Goal: Task Accomplishment & Management: Manage account settings

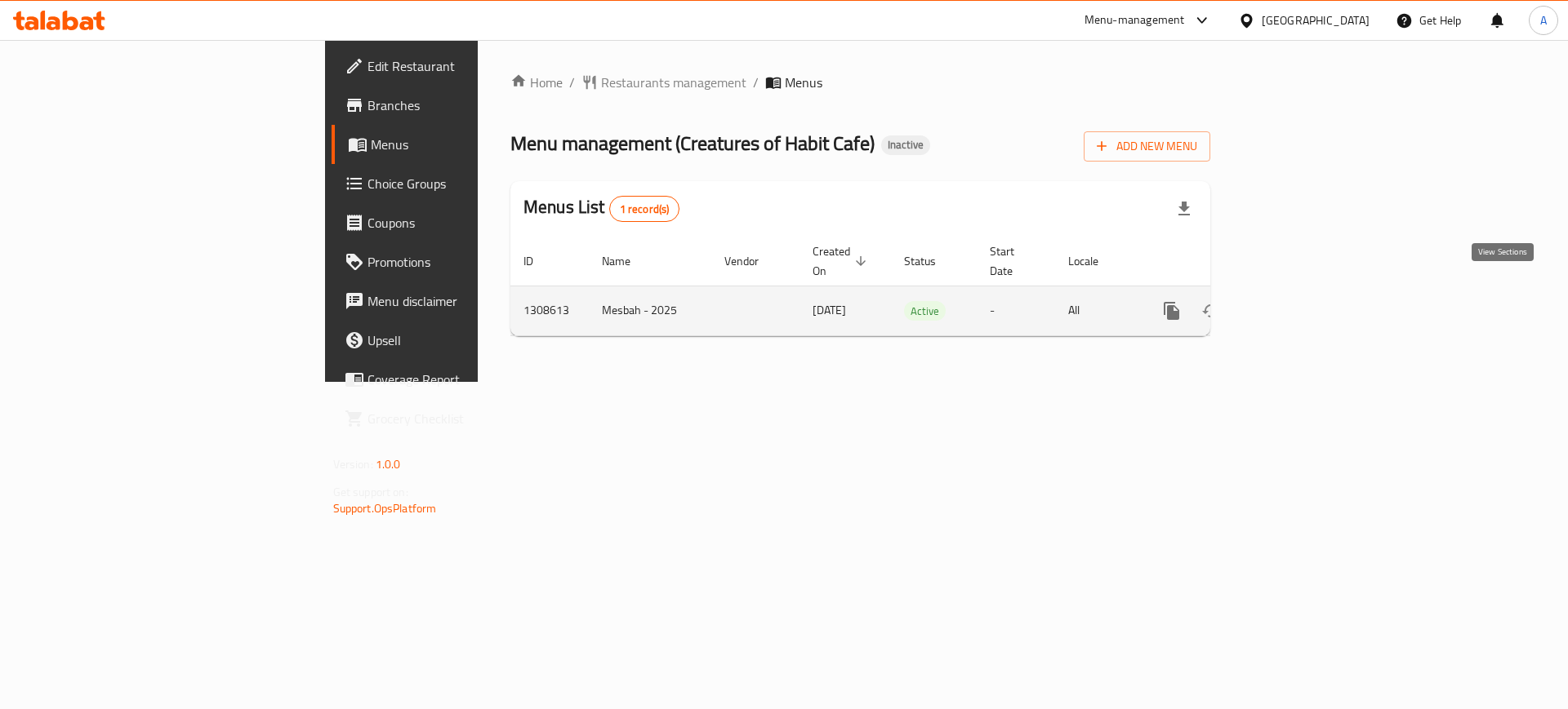
click at [1299, 302] on icon "enhanced table" at bounding box center [1290, 312] width 20 height 20
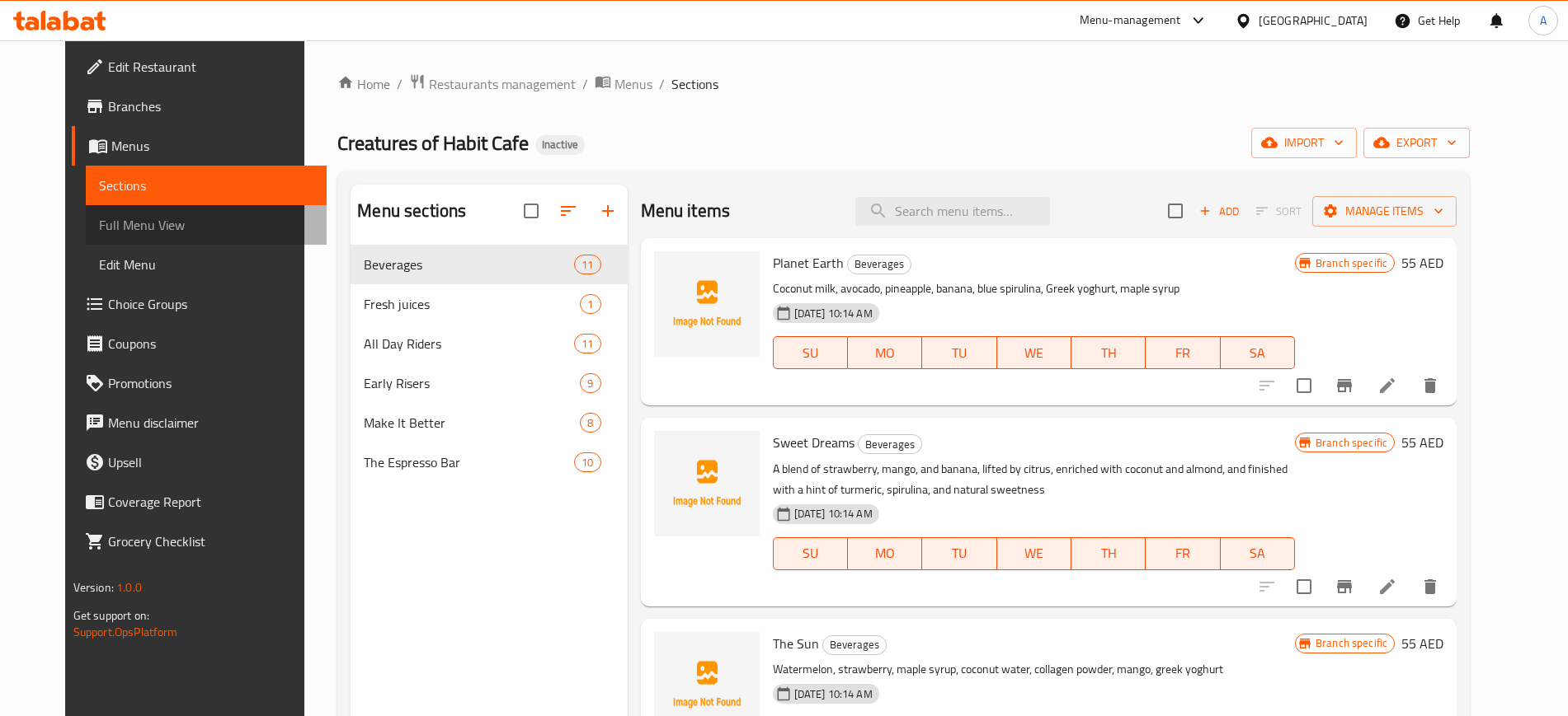
click at [145, 239] on link "Full Menu View" at bounding box center [206, 225] width 241 height 40
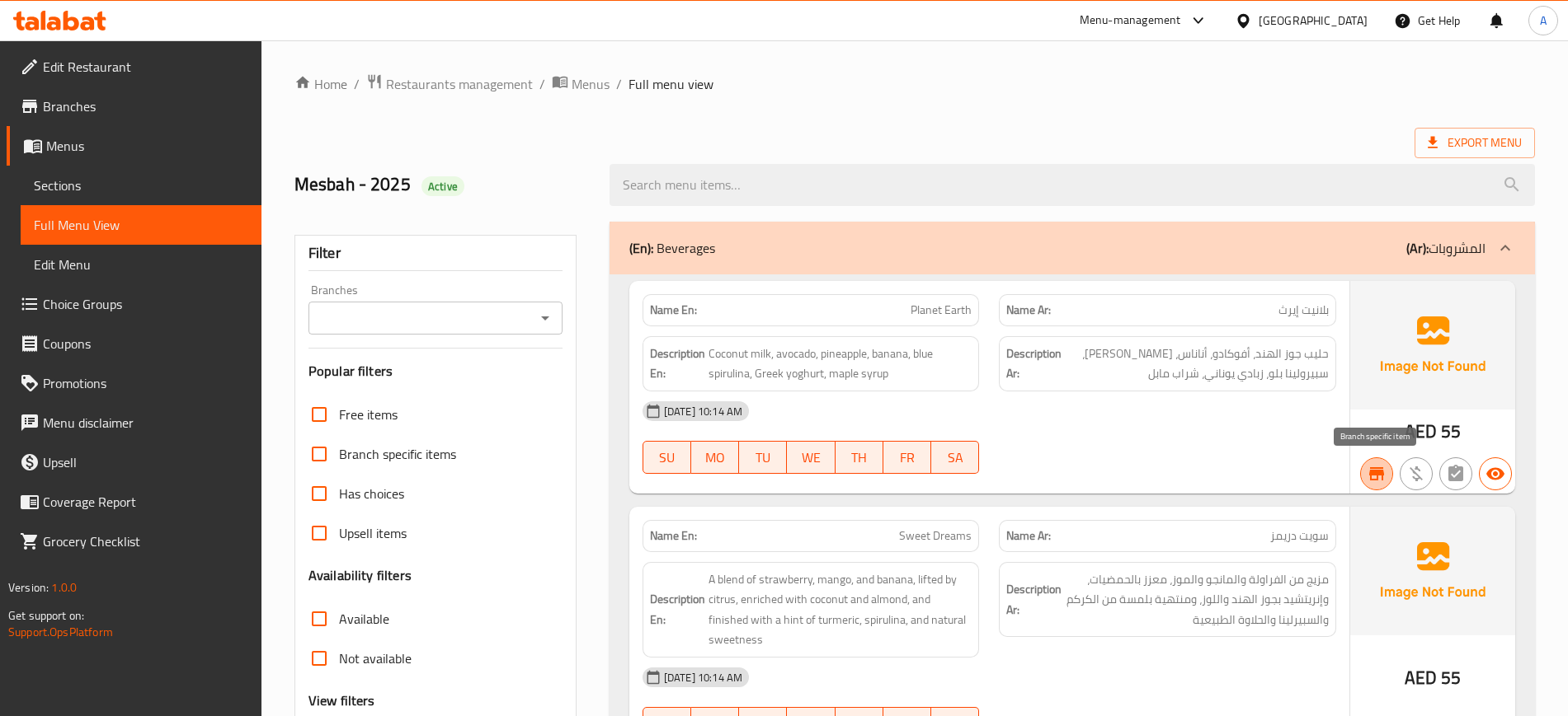
click at [1382, 486] on button "button" at bounding box center [1376, 474] width 33 height 33
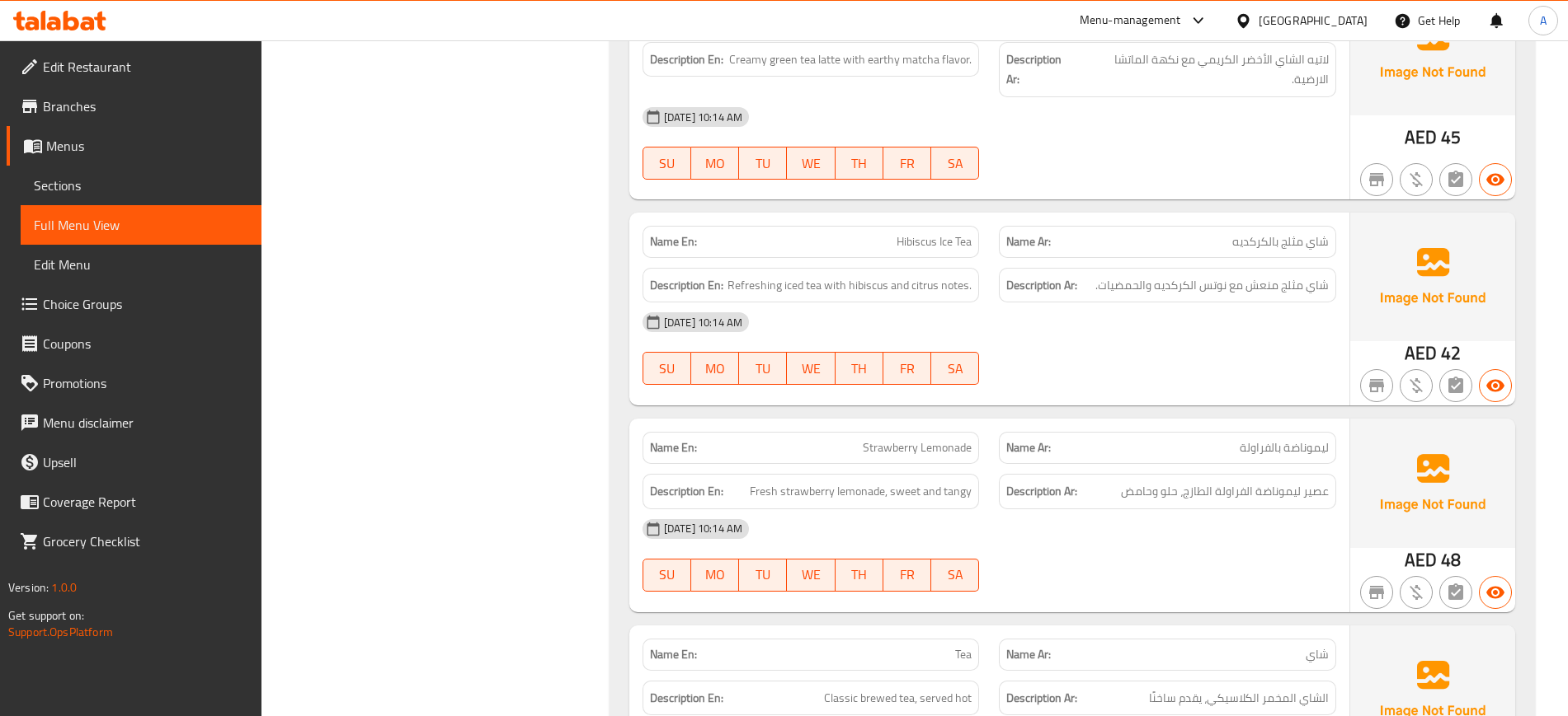
scroll to position [1959, 0]
click at [930, 283] on span "Refreshing iced tea with hibiscus and citrus notes." at bounding box center [849, 283] width 244 height 20
copy span "citrus"
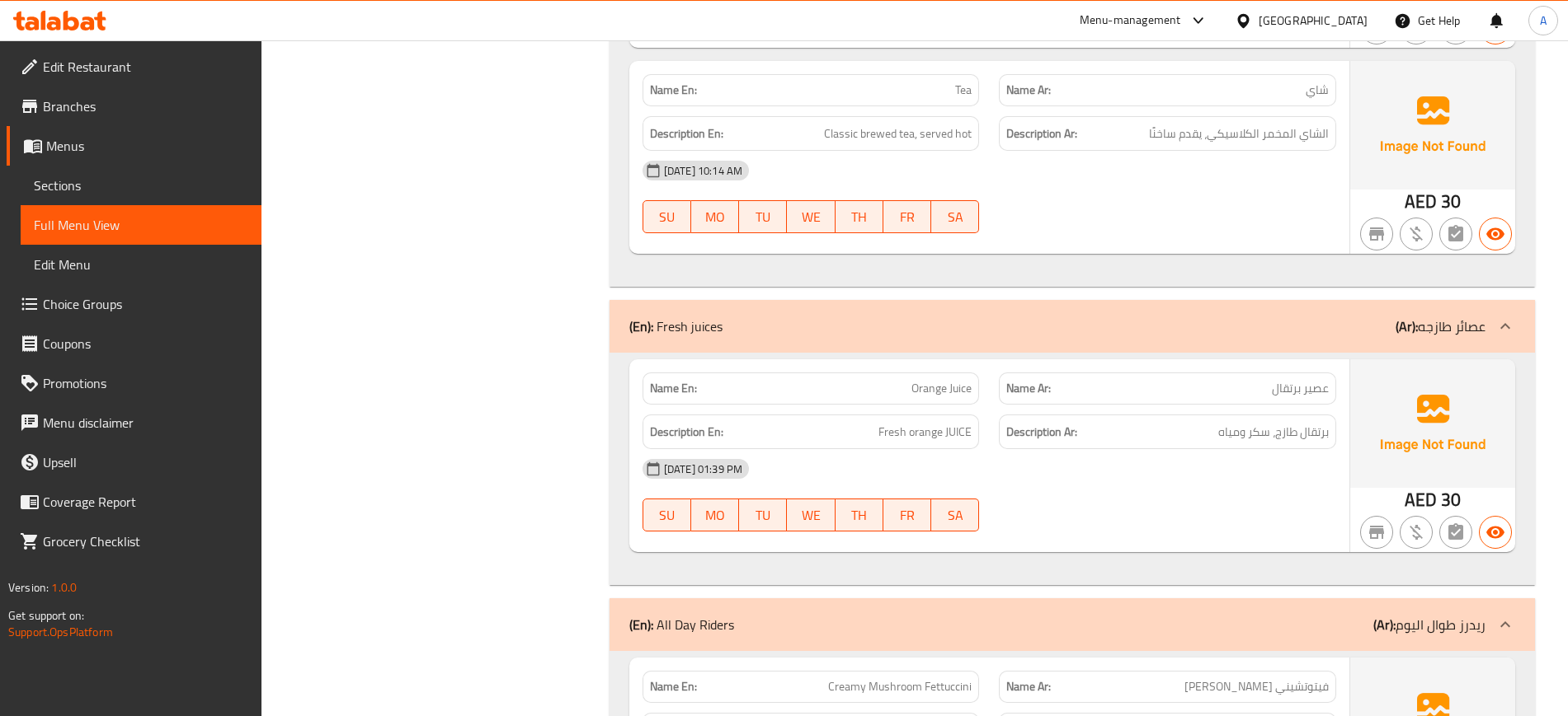
scroll to position [2525, 0]
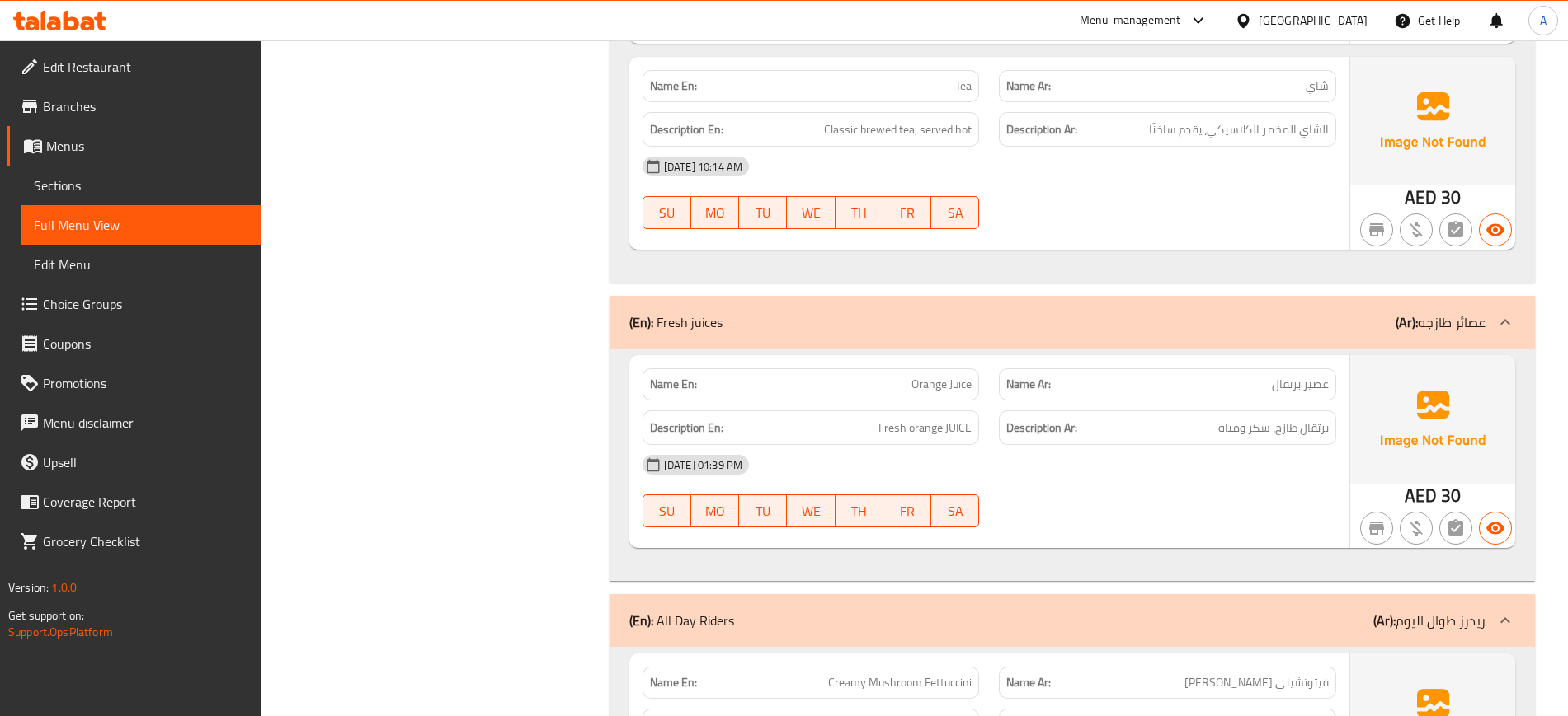
click at [945, 384] on span "Orange Juice" at bounding box center [941, 385] width 60 height 17
copy span "Orange Juice"
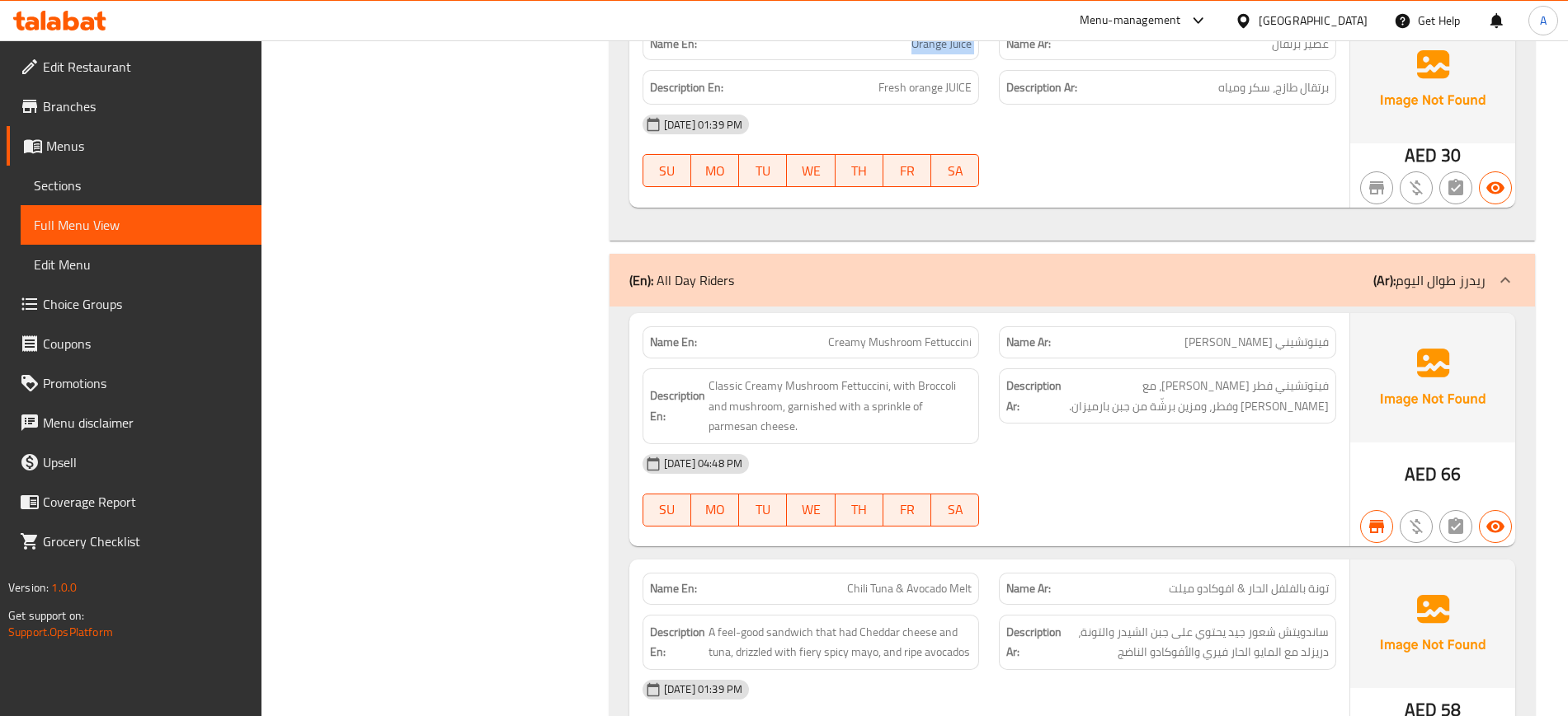
scroll to position [2870, 0]
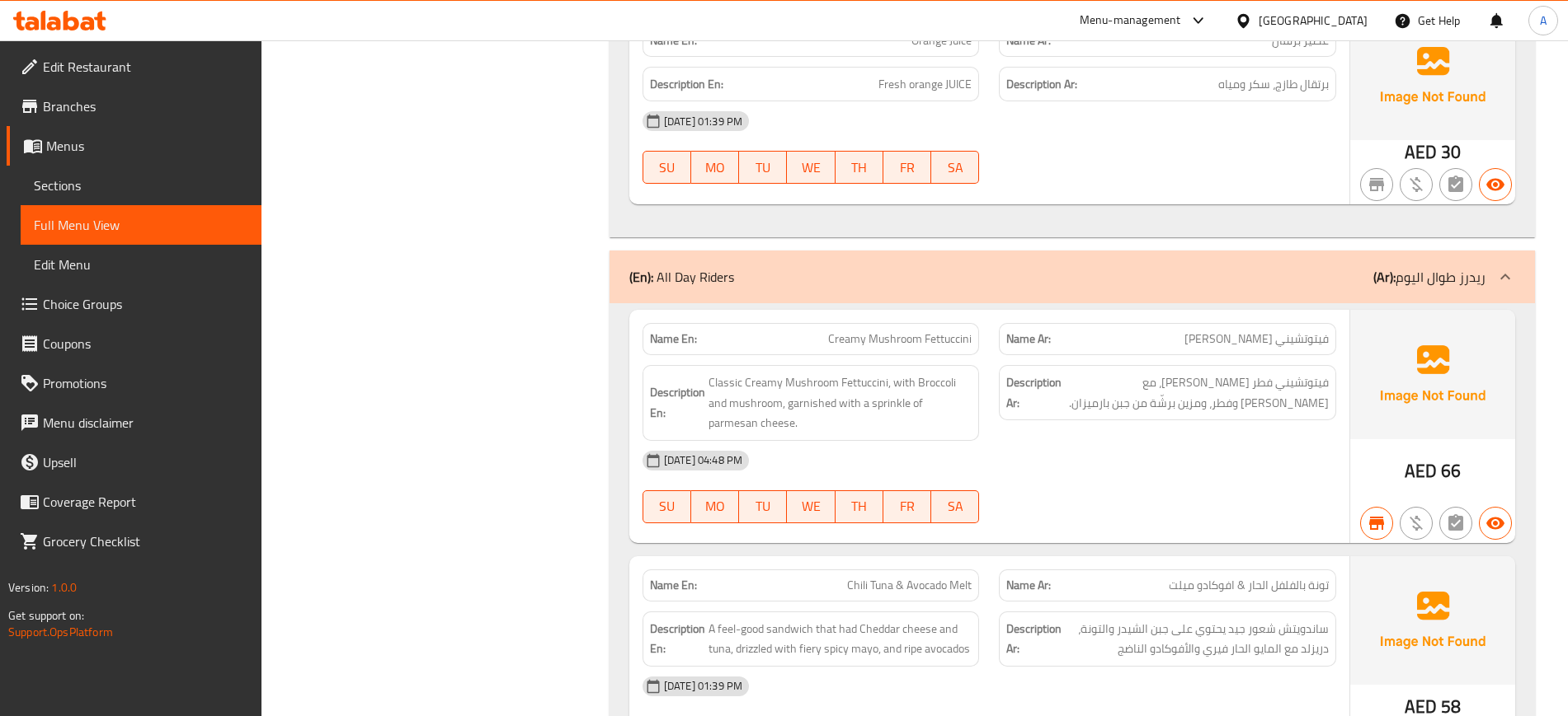
click at [1140, 528] on div at bounding box center [1167, 524] width 357 height 20
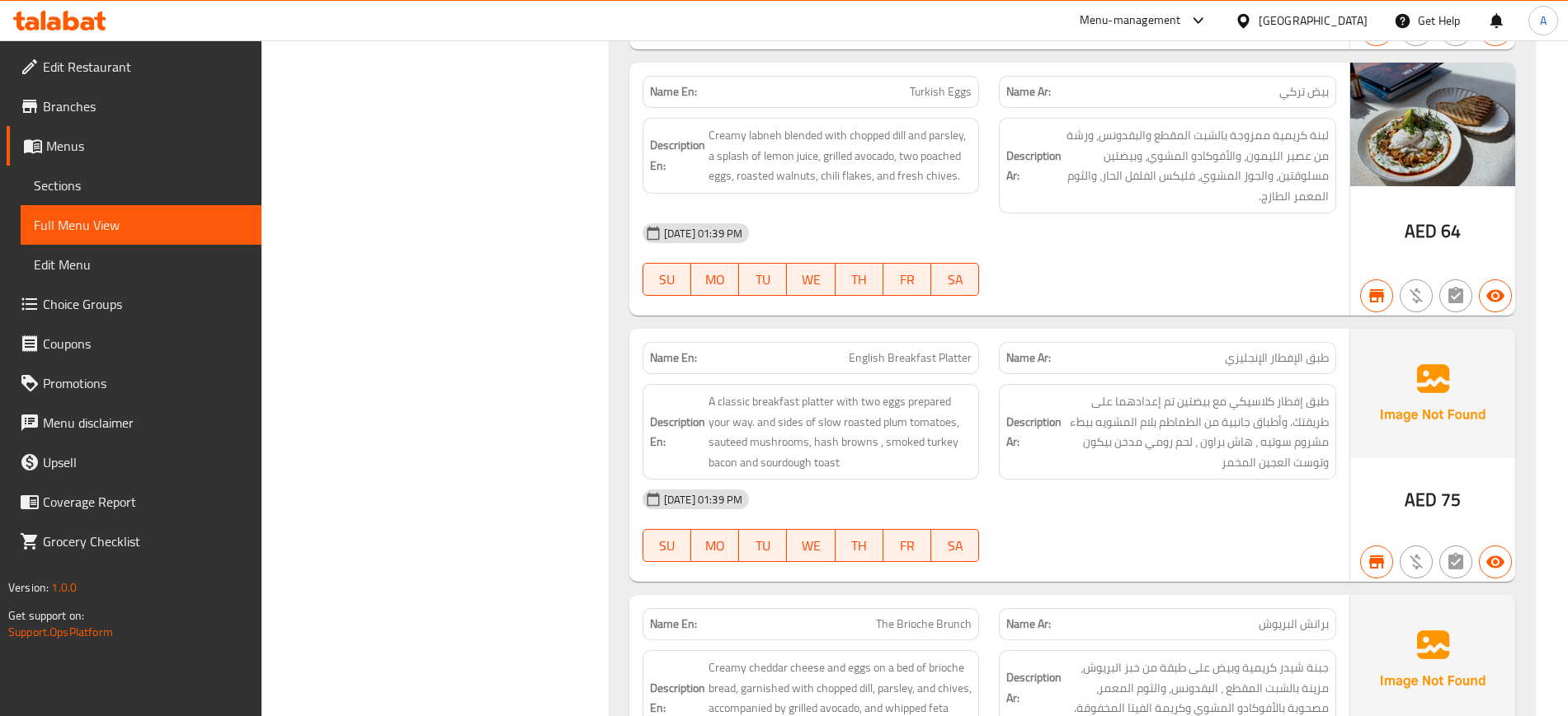
scroll to position [9799, 0]
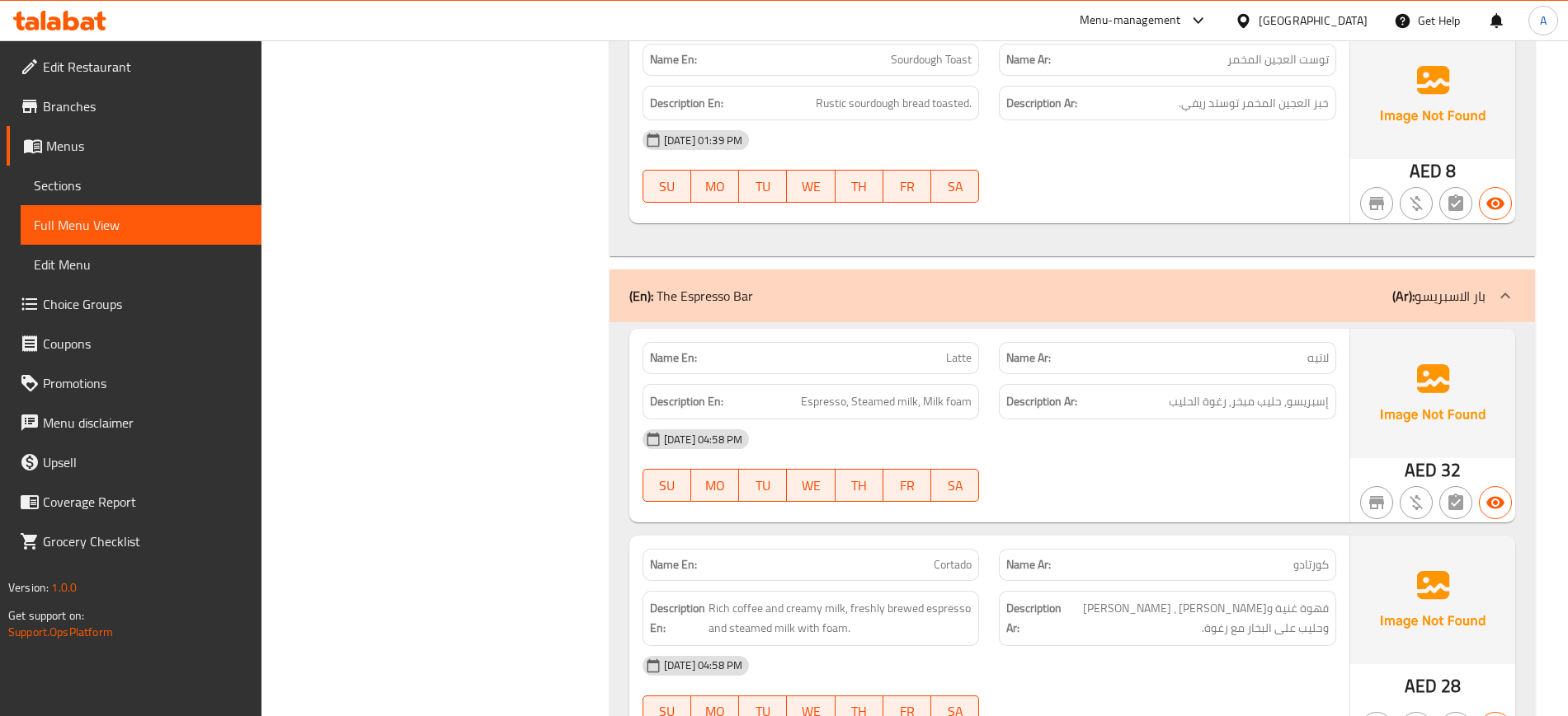
click at [958, 360] on span "Latte" at bounding box center [959, 358] width 26 height 17
copy span "Latte"
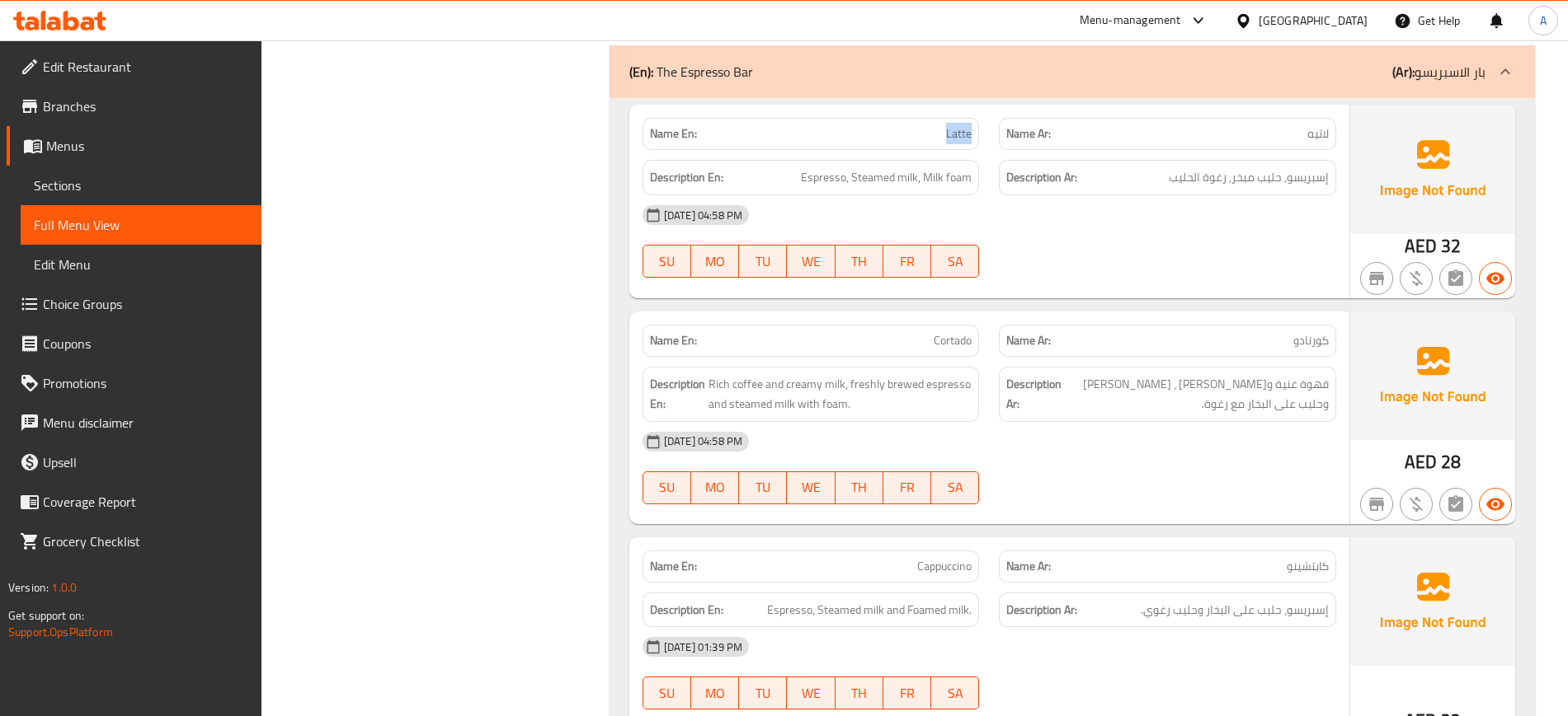
scroll to position [10025, 0]
click at [955, 335] on span "Cortado" at bounding box center [952, 340] width 38 height 17
copy span "Cortado"
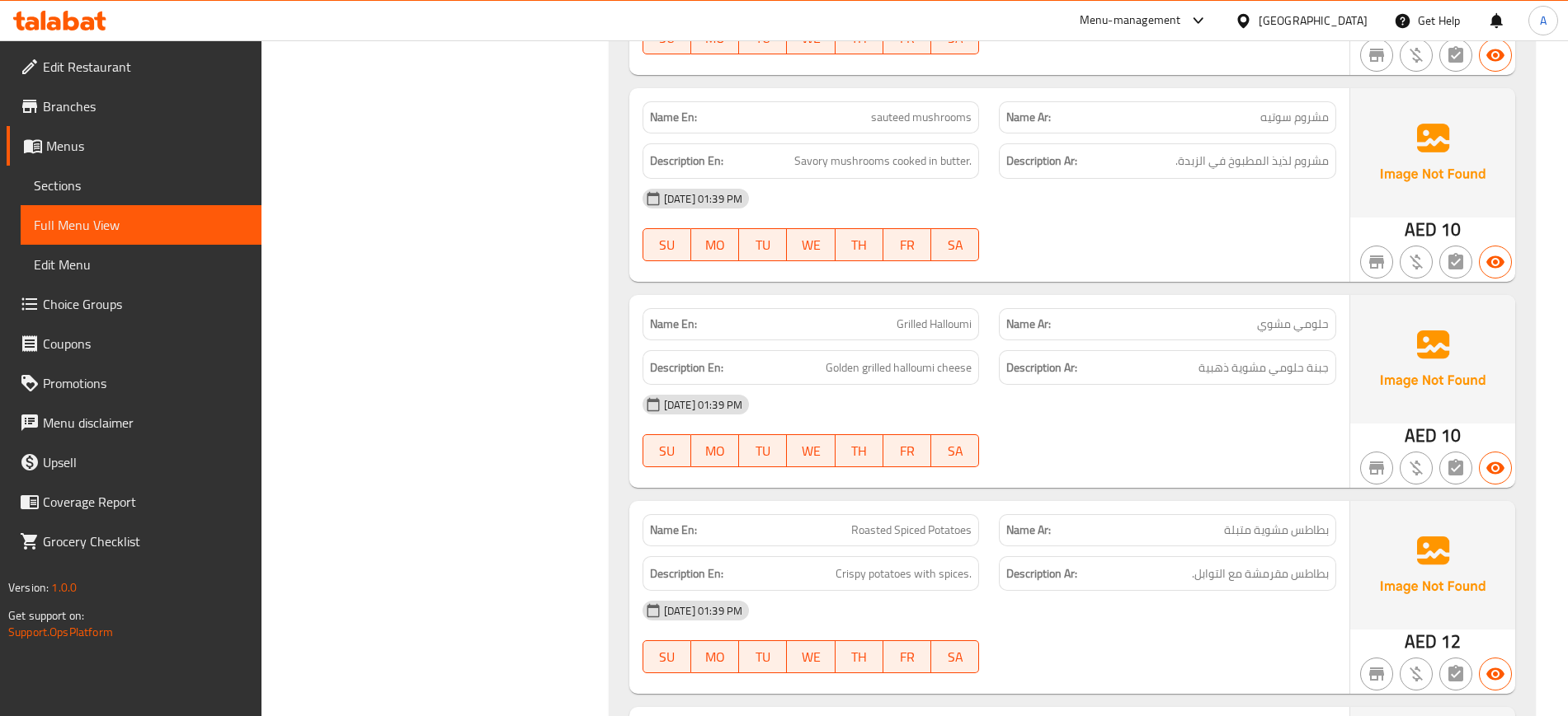
scroll to position [8789, 0]
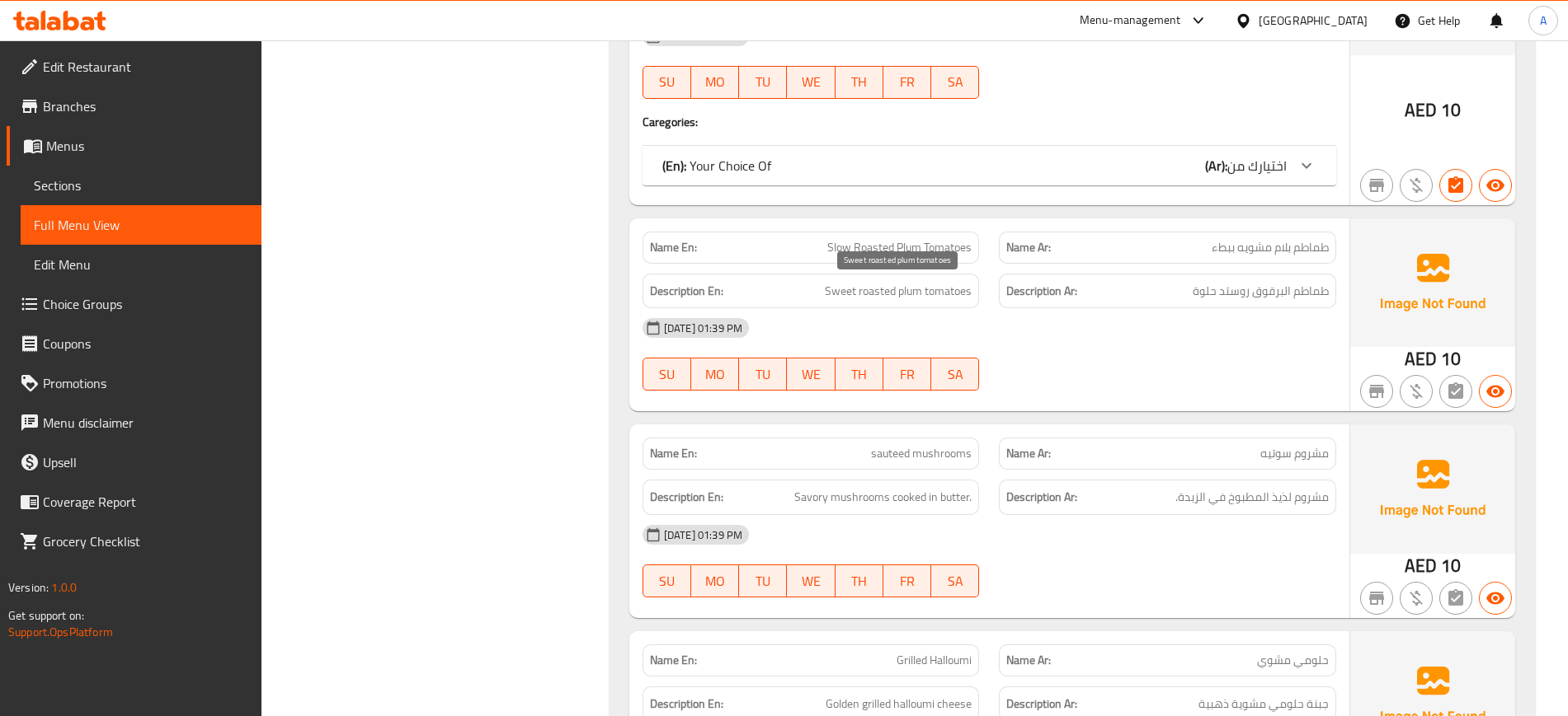
click at [961, 283] on span "Sweet roasted plum tomatoes" at bounding box center [898, 291] width 146 height 20
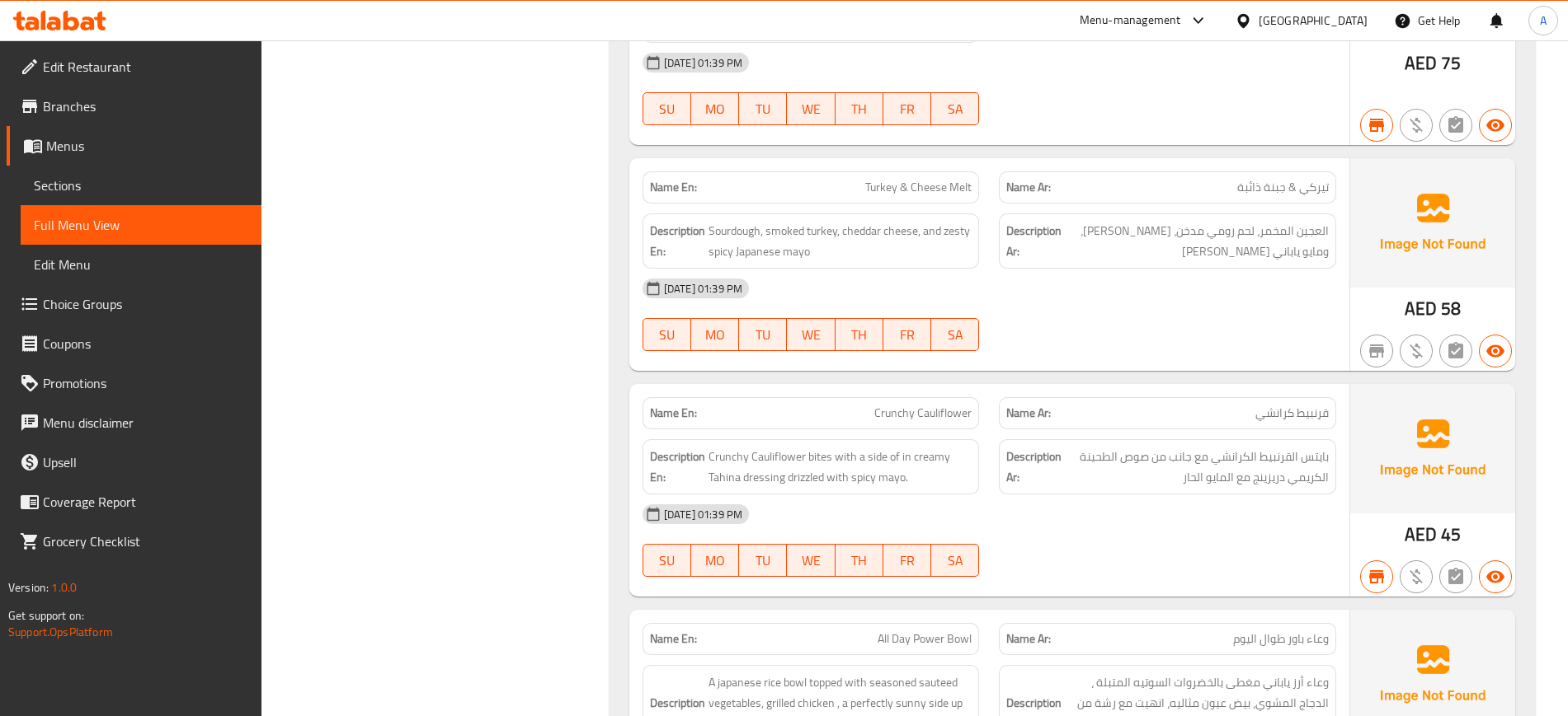
scroll to position [4396, 0]
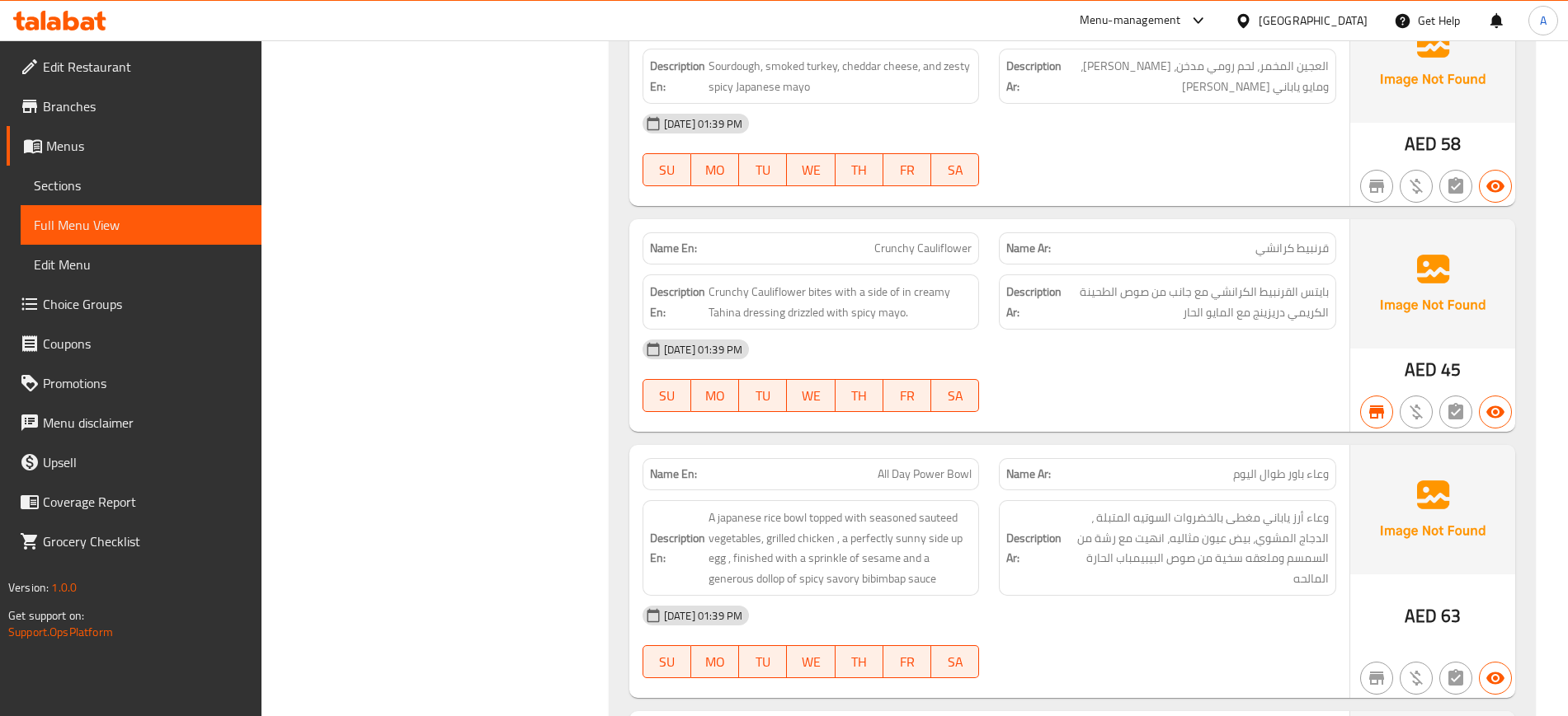
click at [1175, 411] on div at bounding box center [1167, 412] width 357 height 20
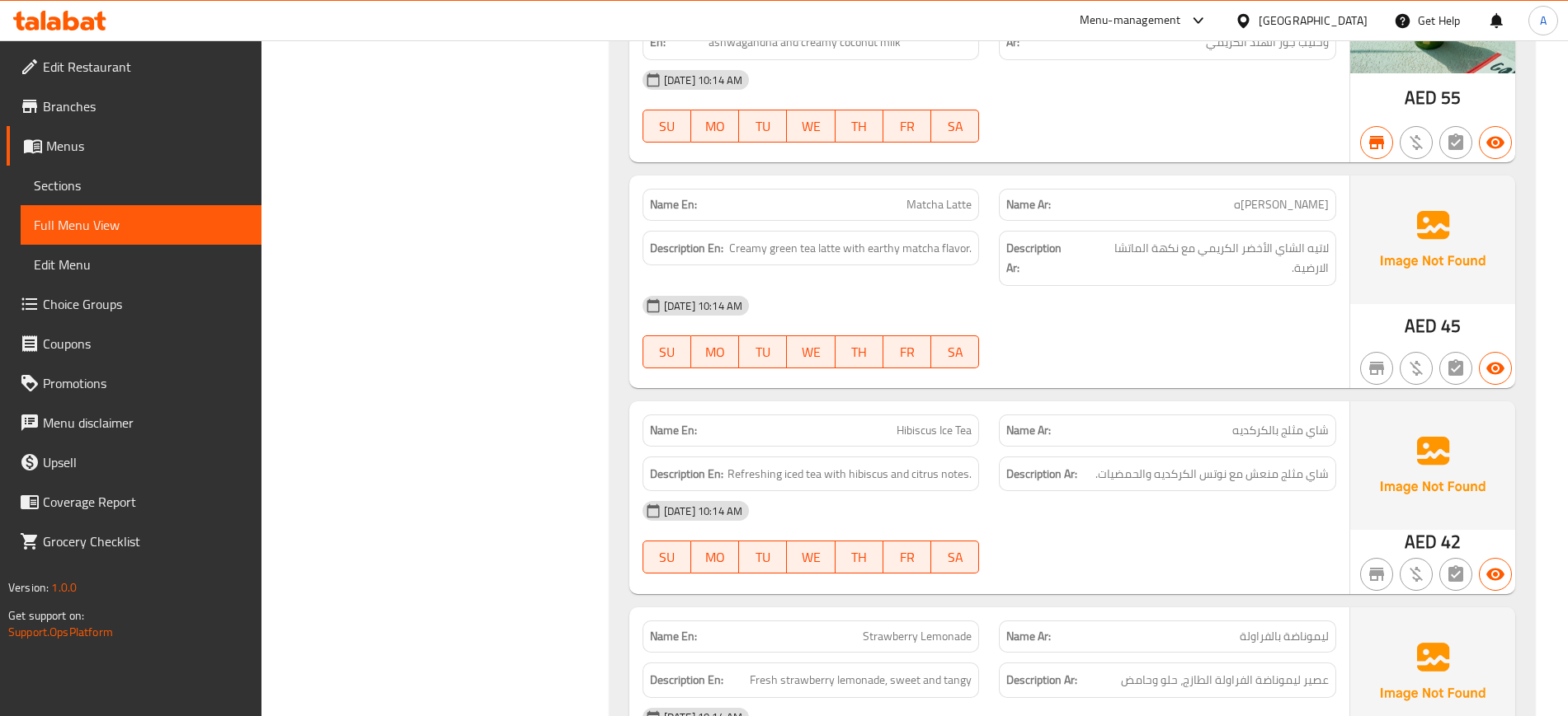
scroll to position [0, 0]
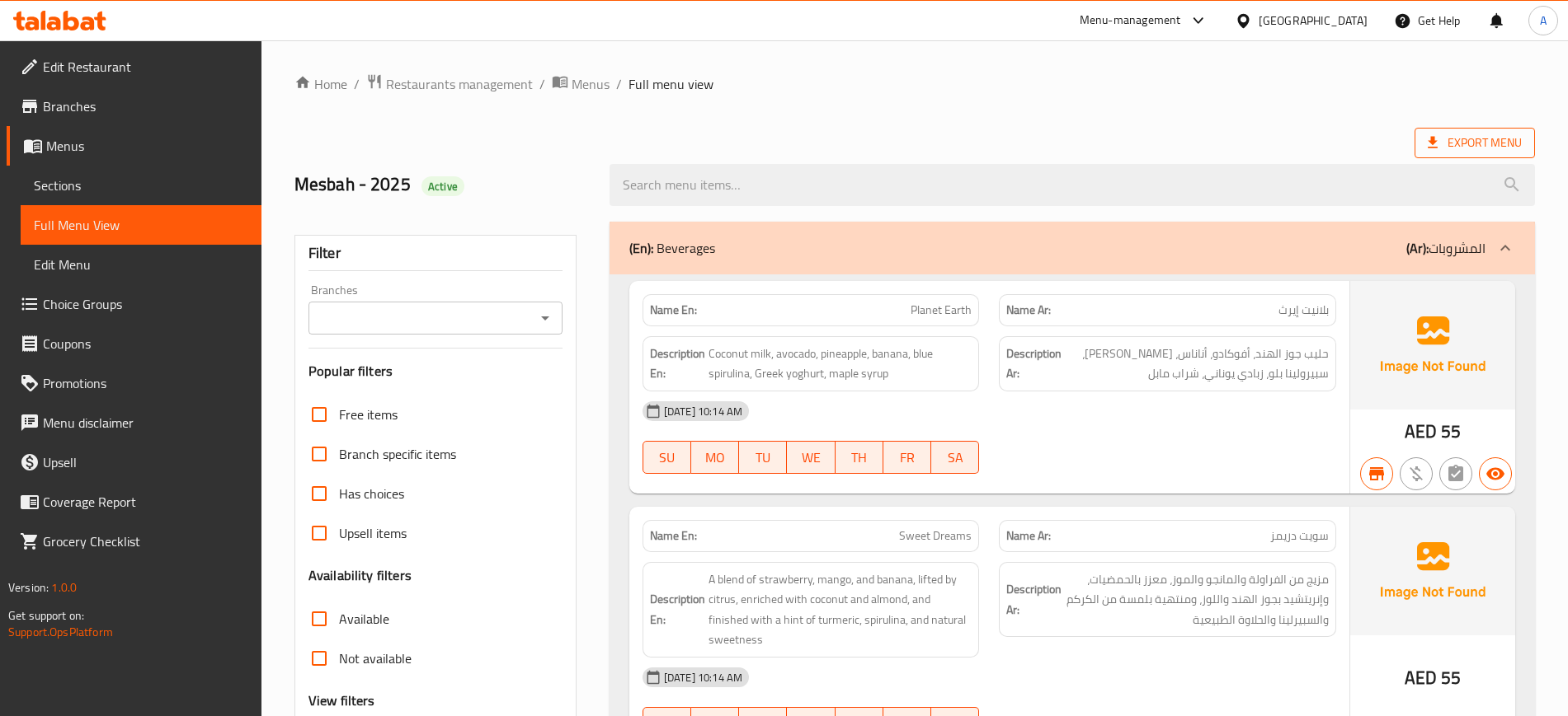
click at [1479, 145] on span "Export Menu" at bounding box center [1475, 143] width 94 height 20
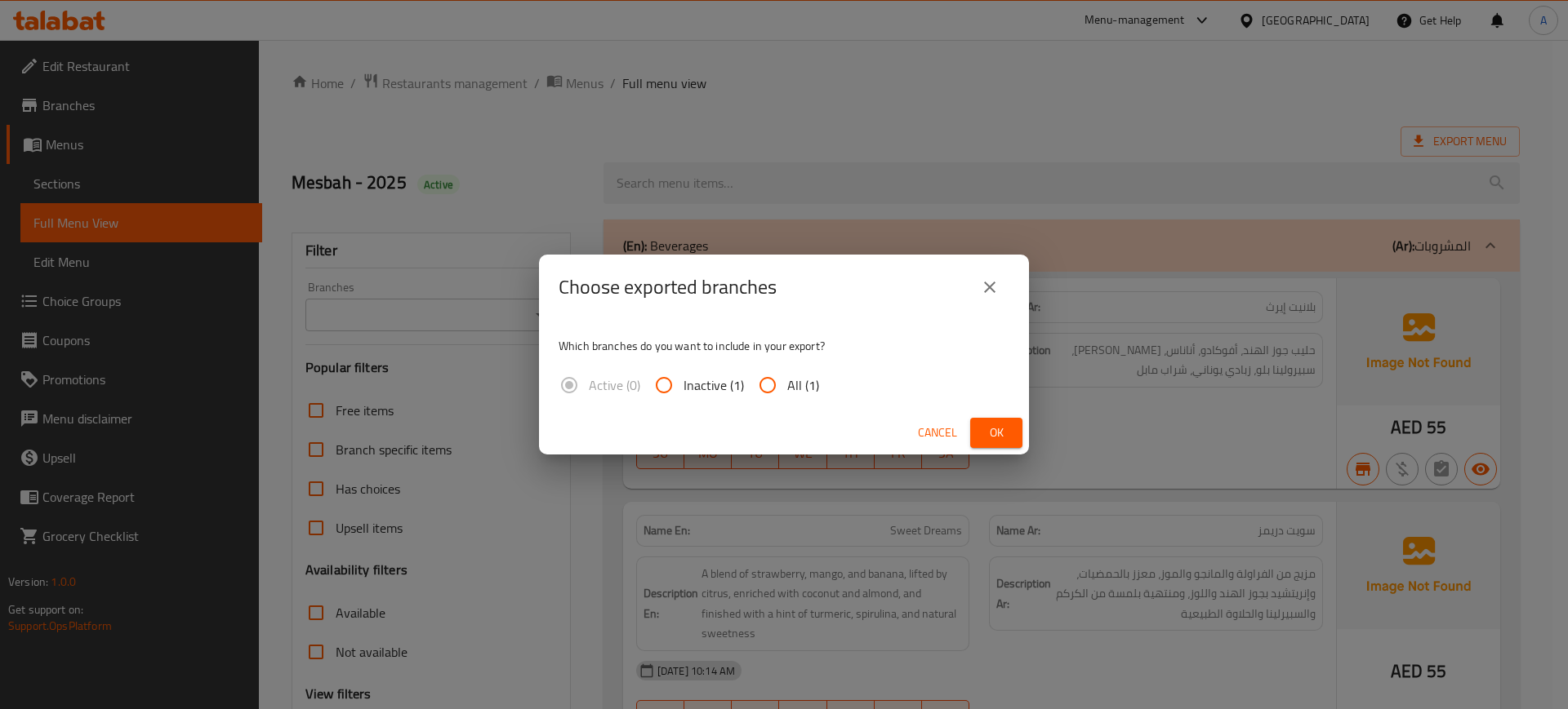
click at [779, 379] on input "All (1)" at bounding box center [768, 385] width 39 height 39
radio input "true"
click at [955, 426] on span "Cancel" at bounding box center [937, 433] width 39 height 20
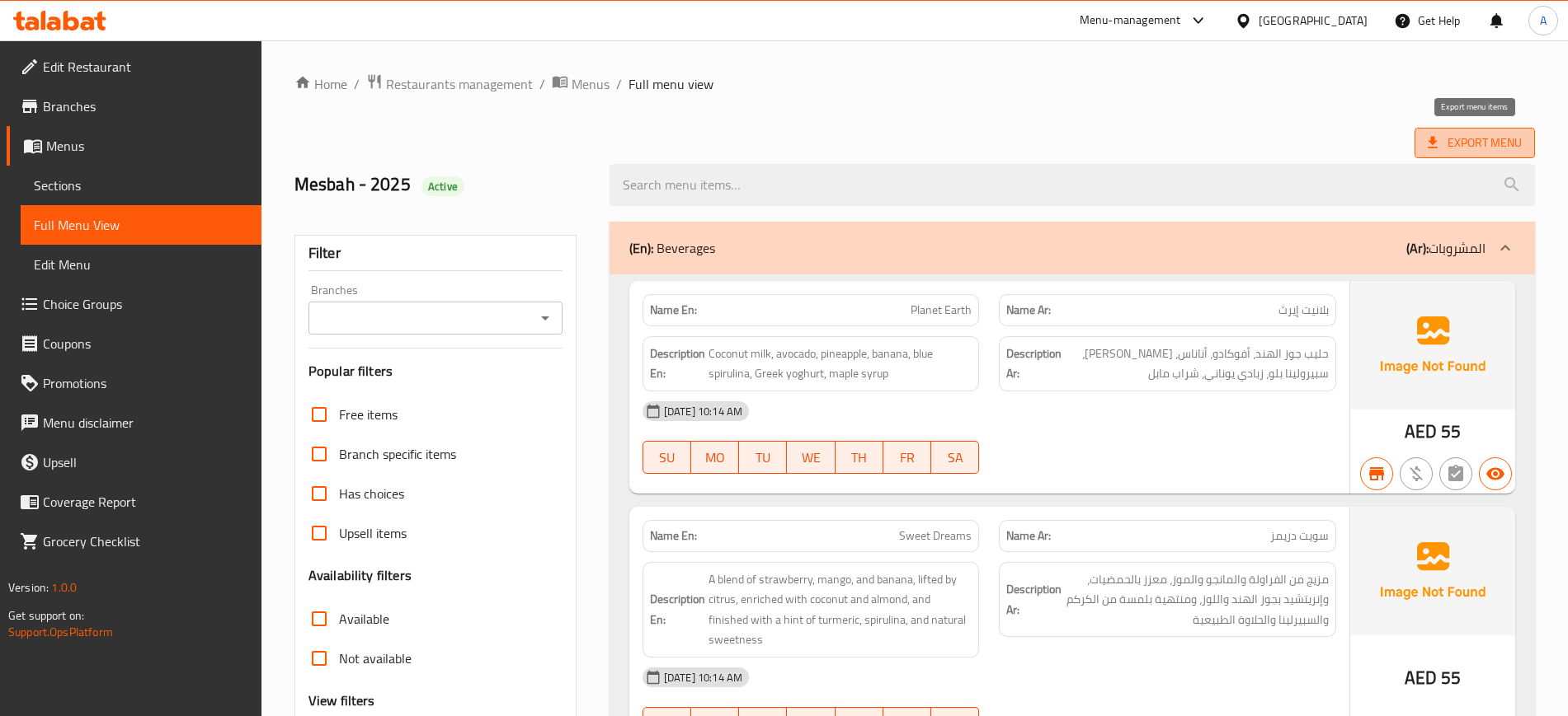
click at [1422, 141] on span "Export Menu" at bounding box center [1474, 143] width 121 height 30
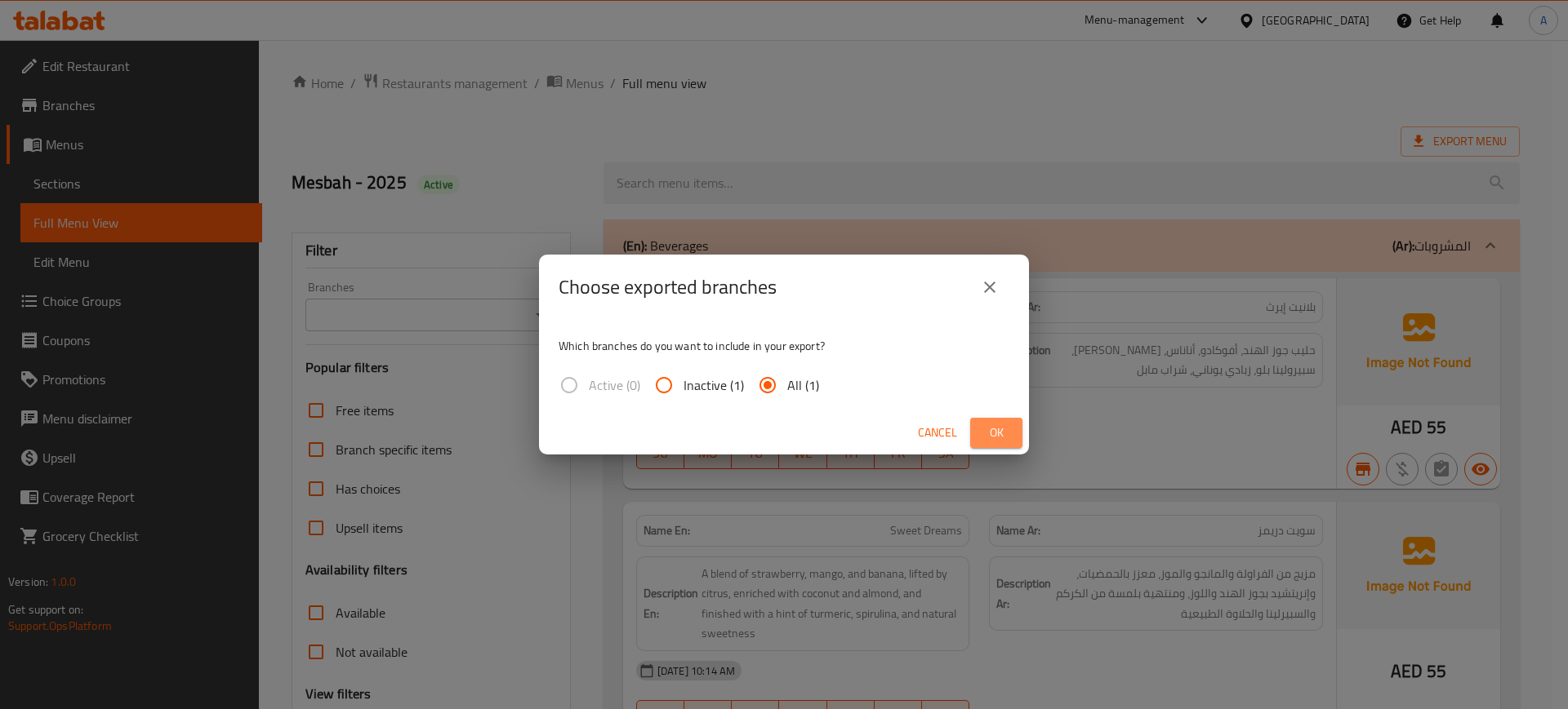
click at [1003, 437] on span "Ok" at bounding box center [996, 433] width 26 height 20
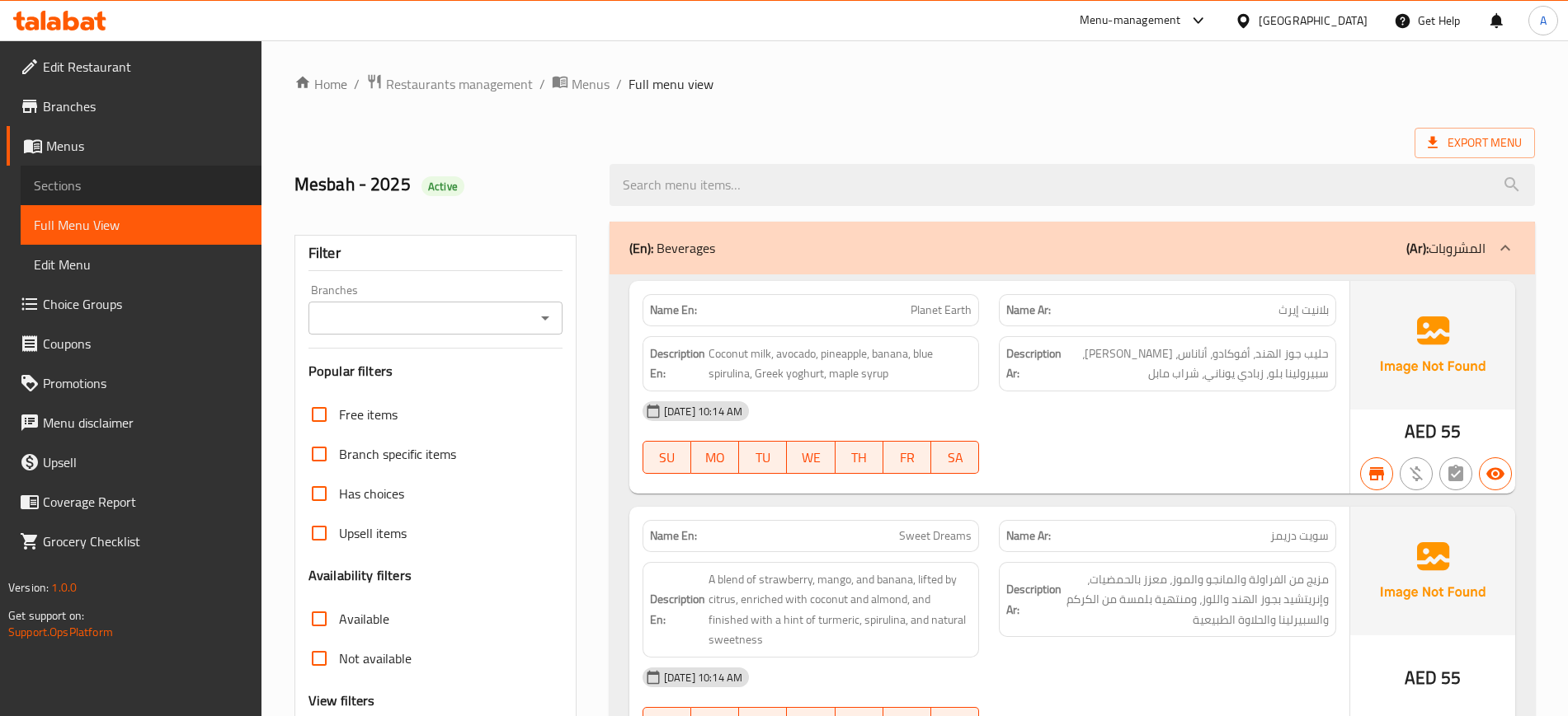
click at [181, 189] on span "Sections" at bounding box center [141, 186] width 215 height 20
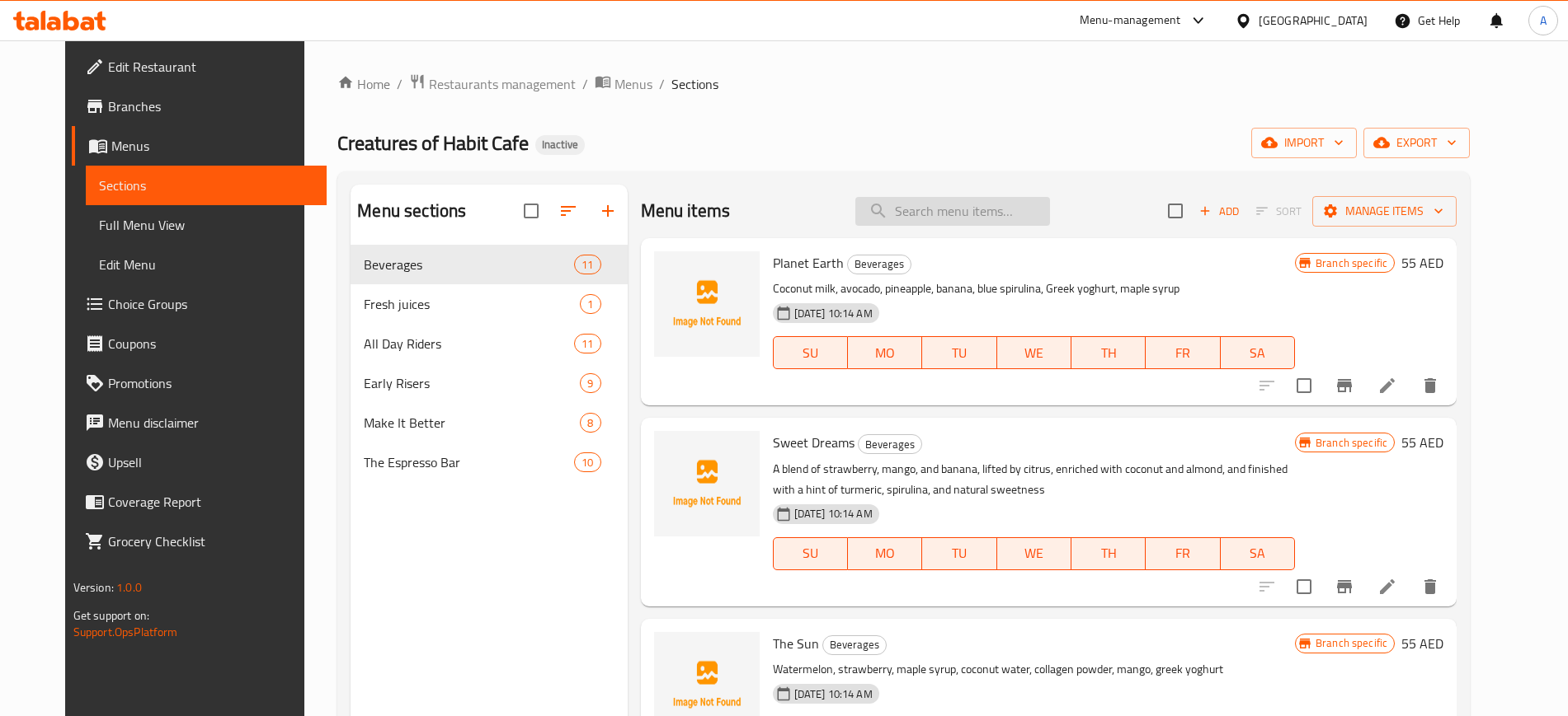
click at [968, 210] on input "search" at bounding box center [952, 211] width 194 height 29
paste input "Orange Juice"
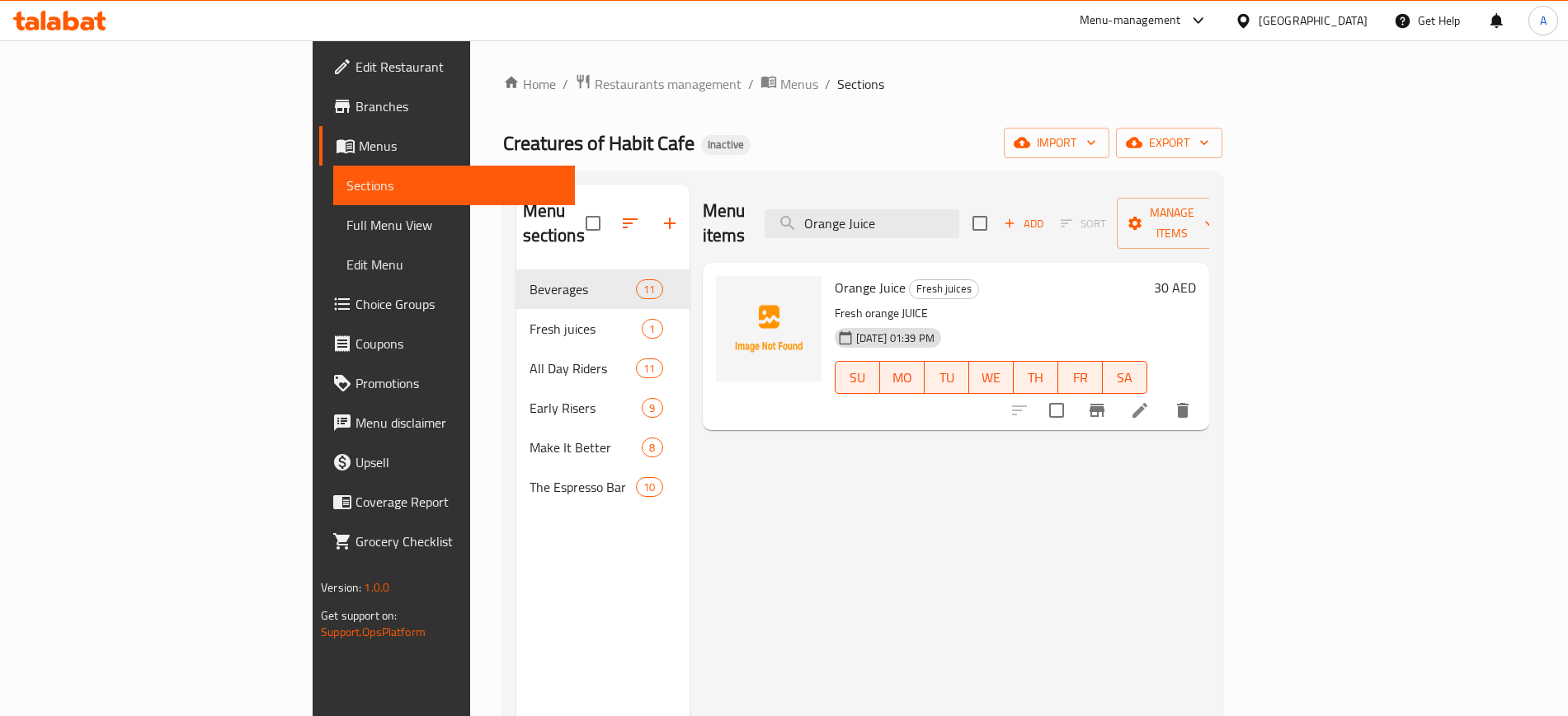
type input "Orange Juice"
click at [1150, 400] on icon at bounding box center [1140, 410] width 20 height 20
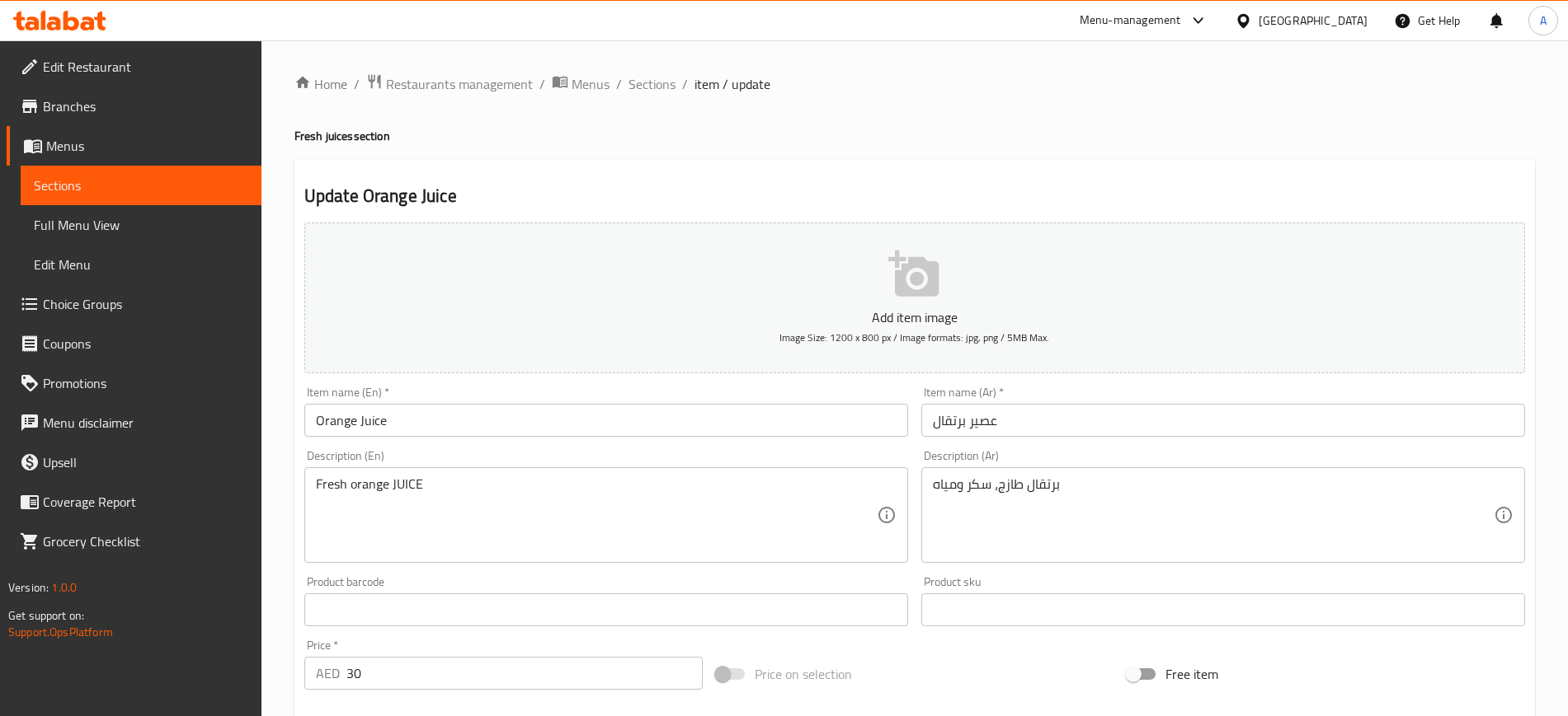
click at [839, 506] on textarea "Fresh orange JUICE" at bounding box center [596, 515] width 561 height 78
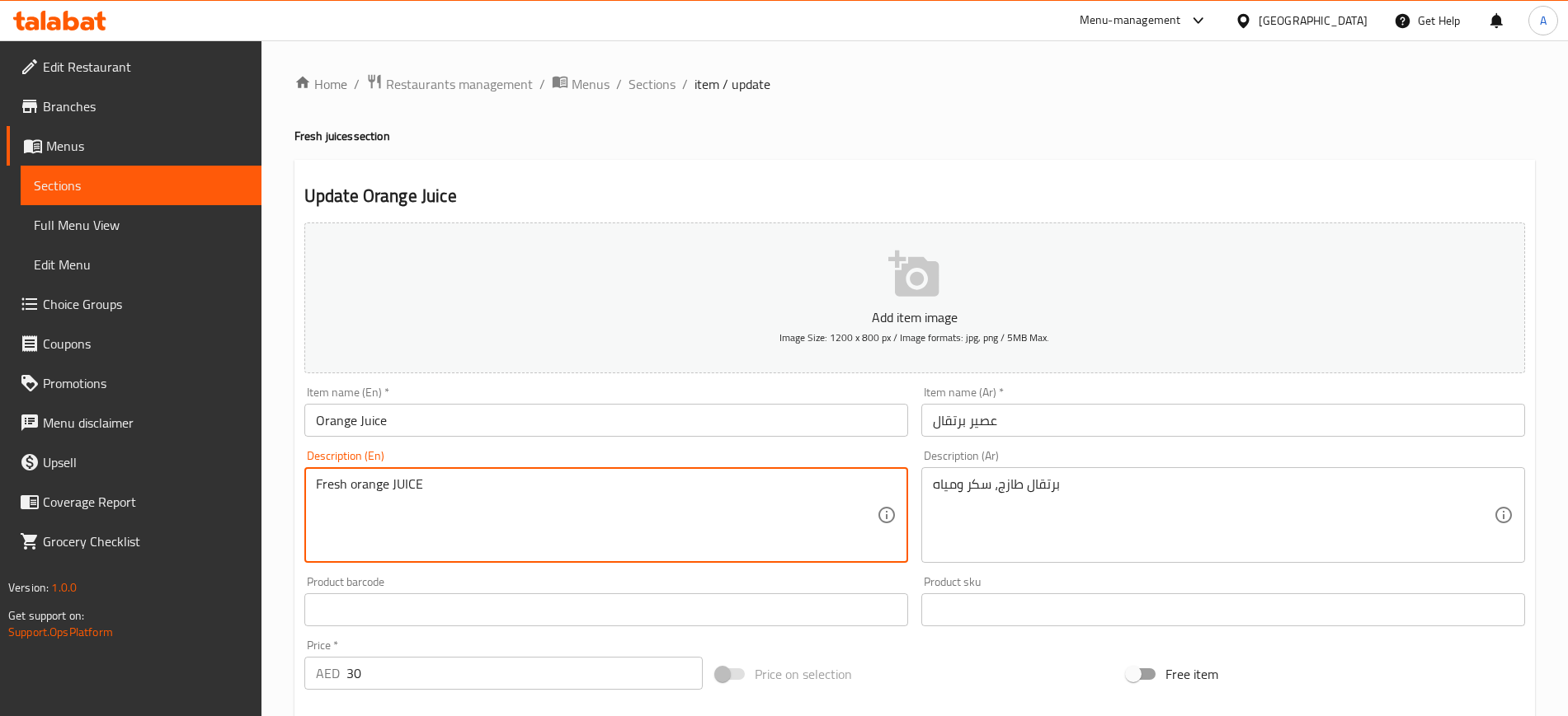
click at [839, 506] on textarea "Fresh orange JUICE" at bounding box center [596, 515] width 561 height 78
paste textarea "ly squeezed orange juice"
type textarea "Freshly squeezed orange juice"
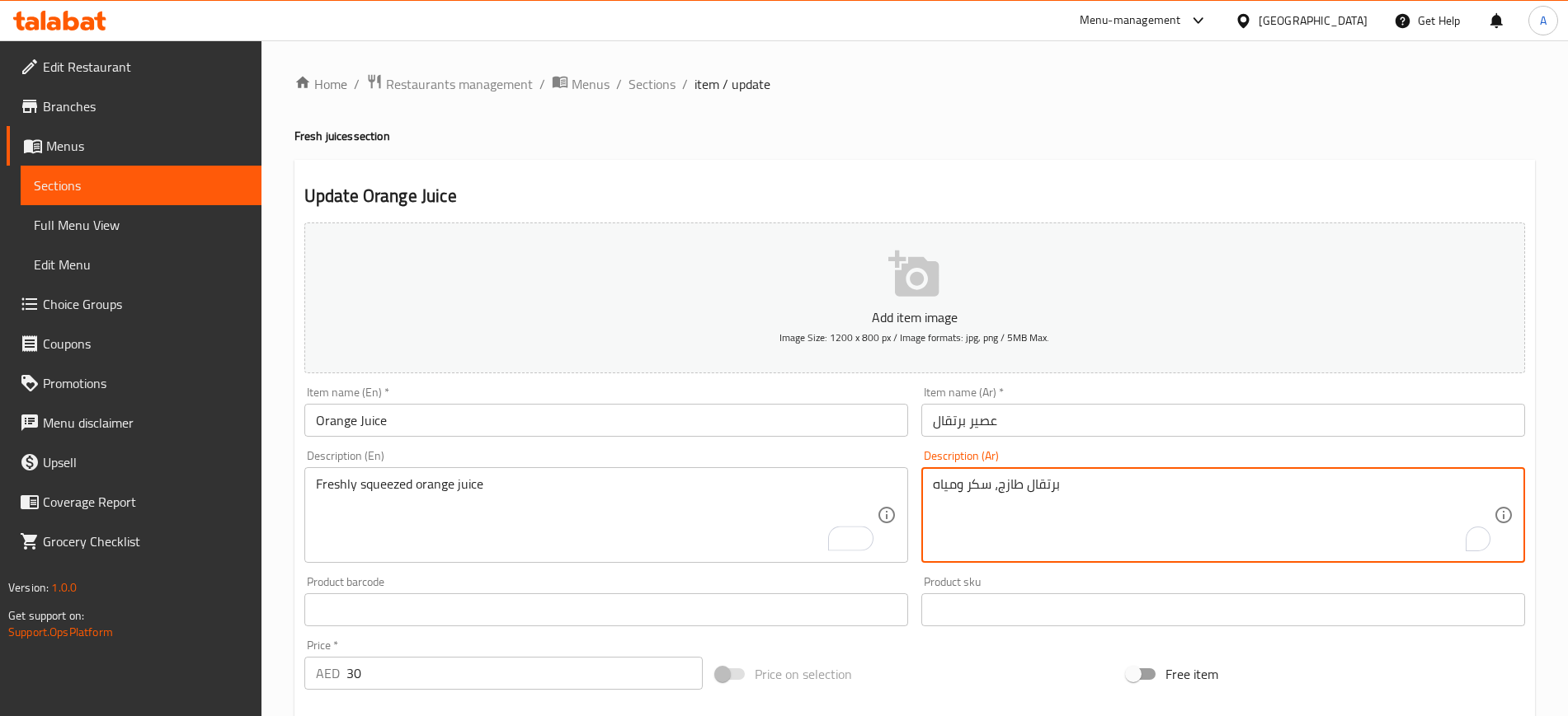
click at [1035, 491] on textarea "برتقال طازج، سكر ومياه" at bounding box center [1213, 515] width 561 height 78
type textarea "u"
type textarea "عصير برتقال كبس طازج"
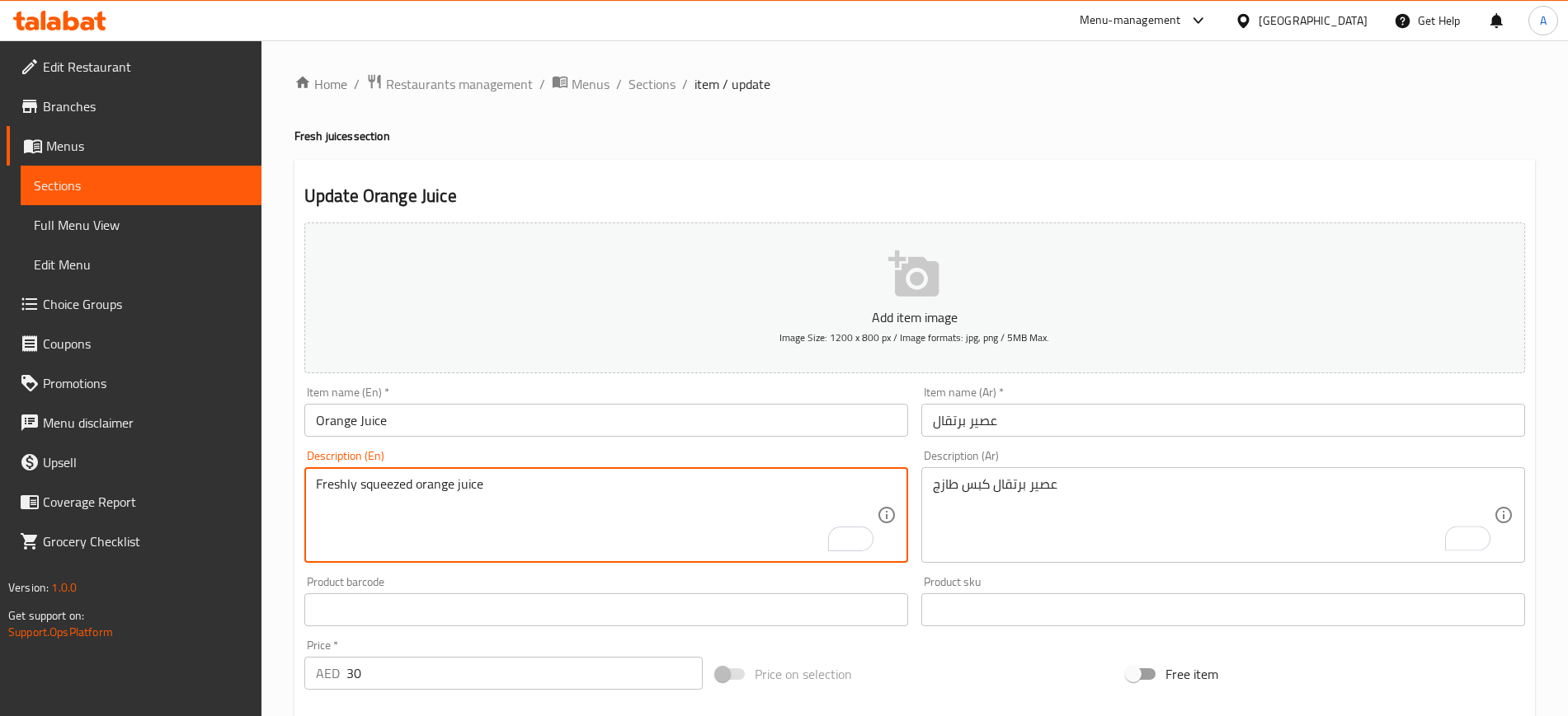
click at [381, 479] on textarea "Freshly squeezed orange juice" at bounding box center [596, 515] width 561 height 78
click at [713, 423] on input "Orange Juice" at bounding box center [607, 421] width 604 height 33
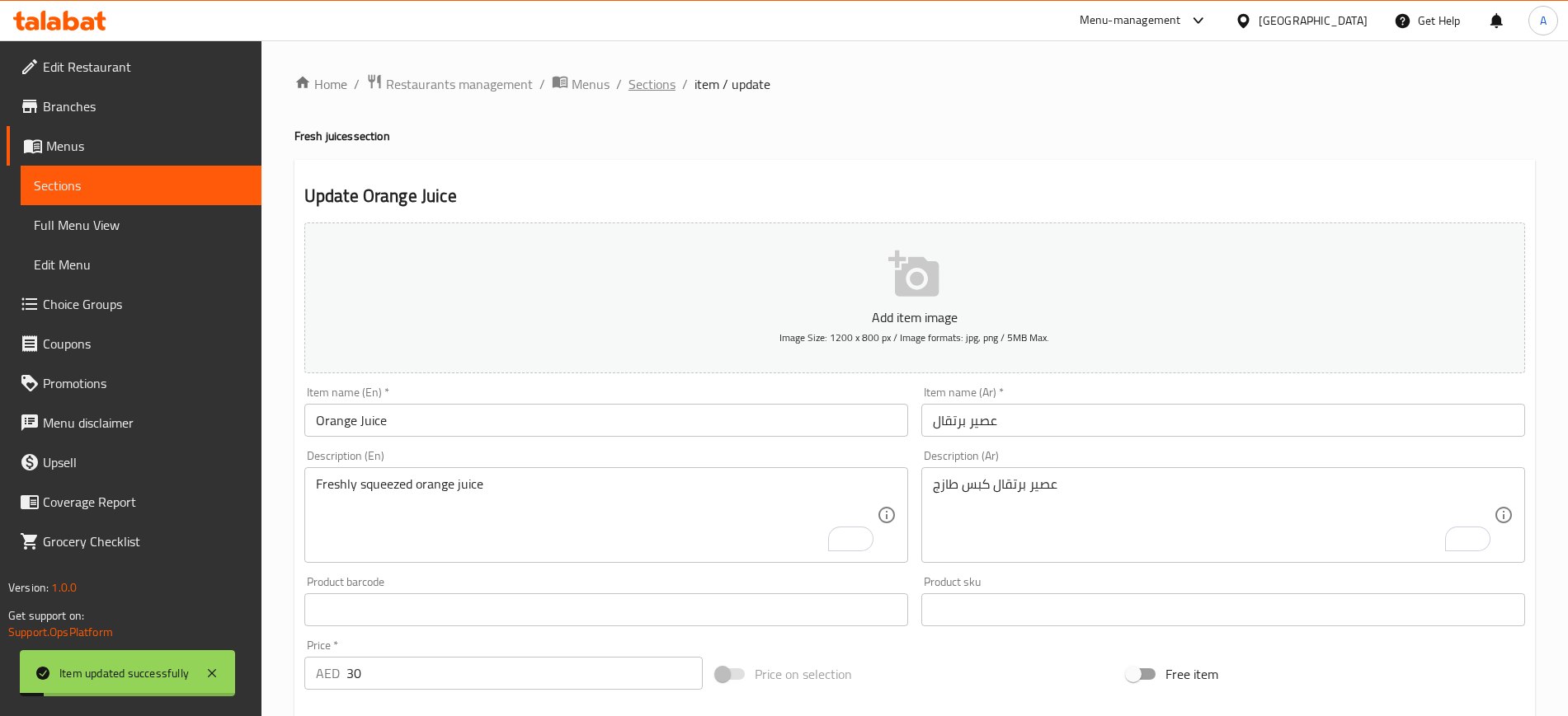
click at [645, 77] on span "Sections" at bounding box center [652, 85] width 47 height 20
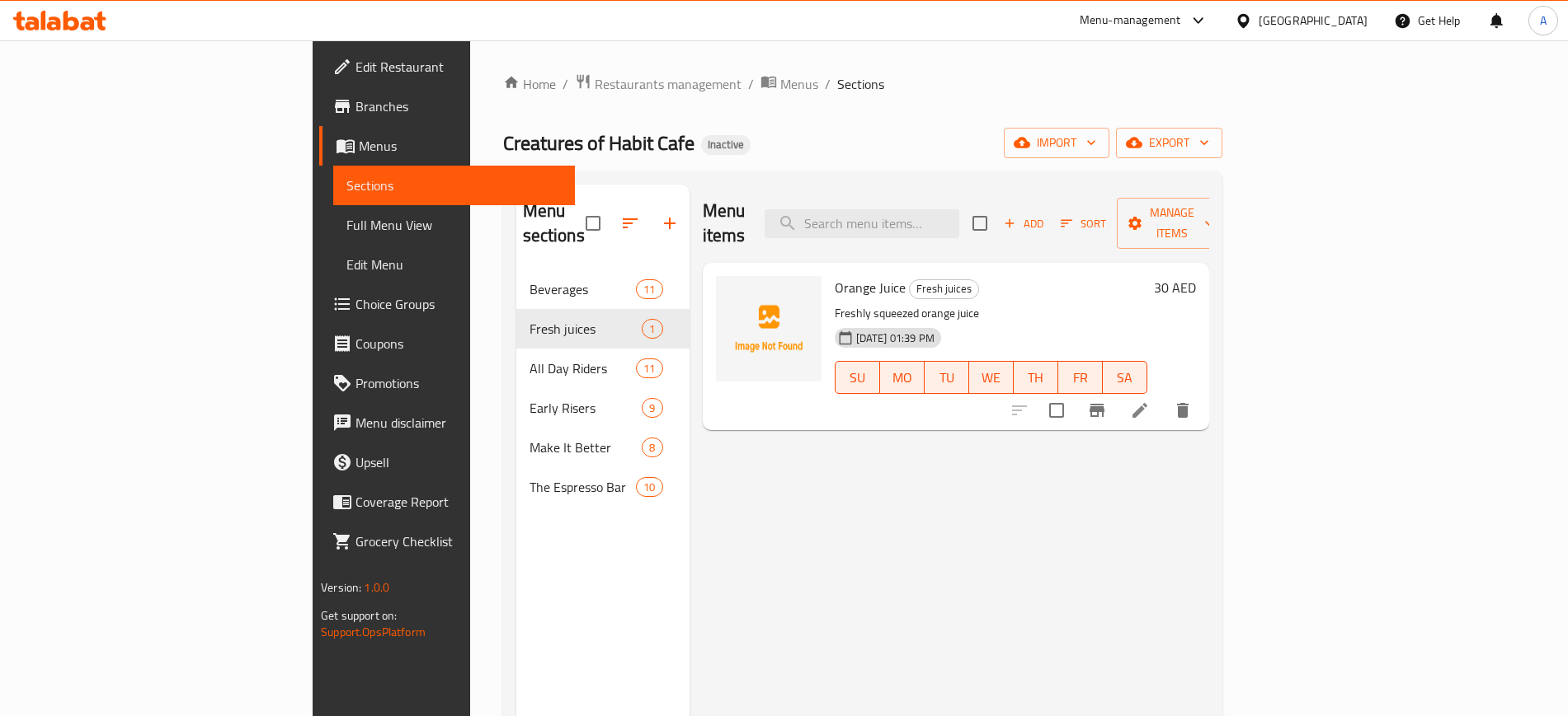
click at [967, 192] on div "Menu items Add Sort Manage items" at bounding box center [956, 224] width 506 height 78
click at [959, 210] on input "search" at bounding box center [861, 224] width 194 height 29
paste input "Latte"
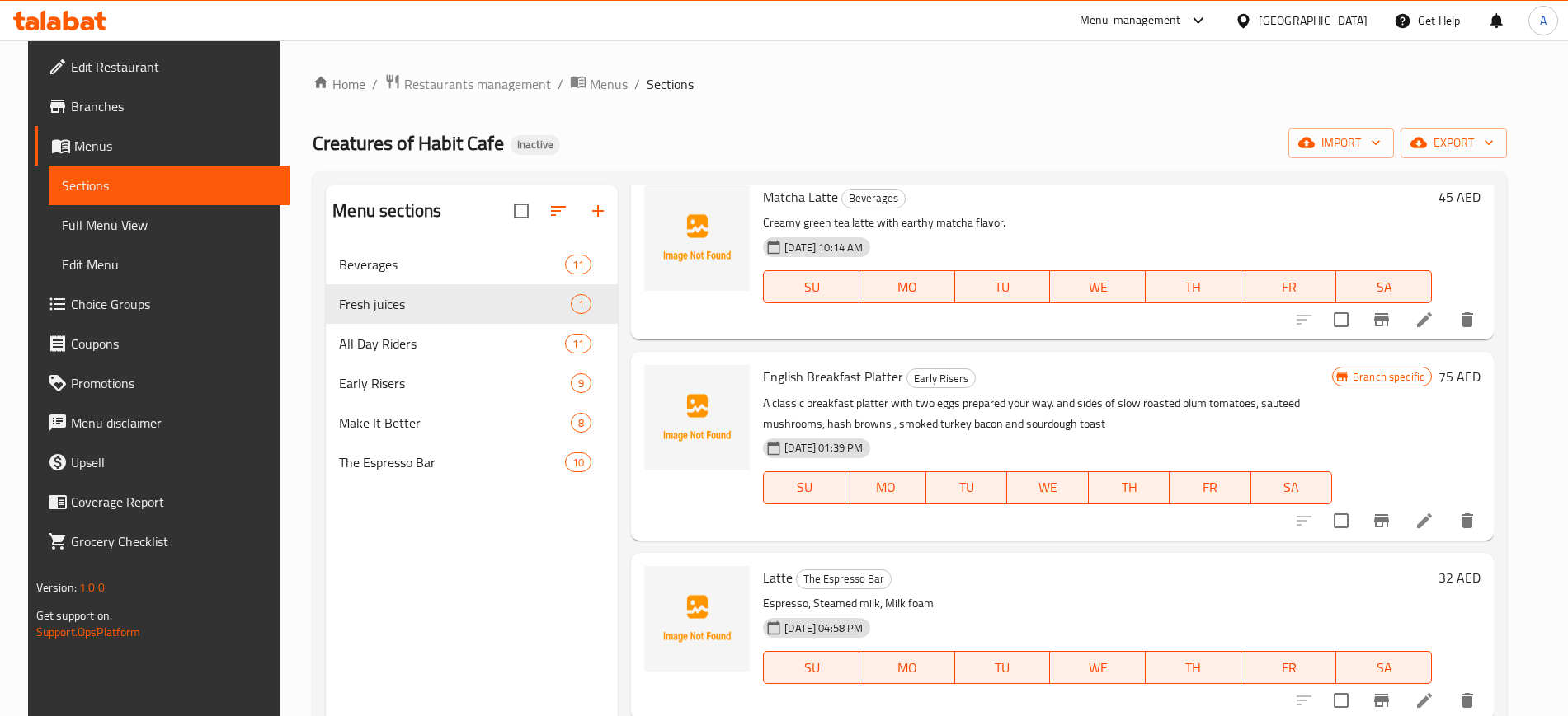
scroll to position [231, 0]
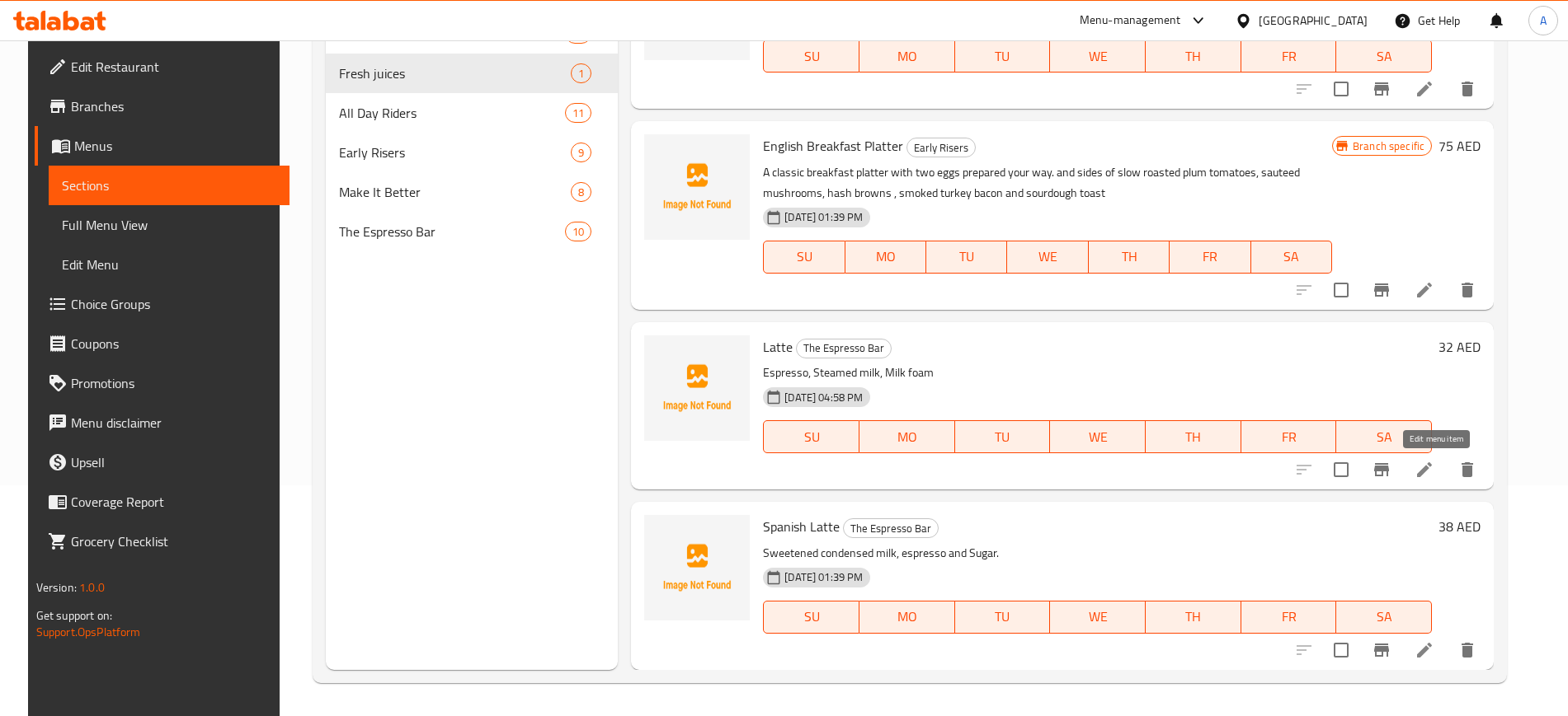
type input "Latte"
click at [1425, 479] on li at bounding box center [1424, 470] width 46 height 29
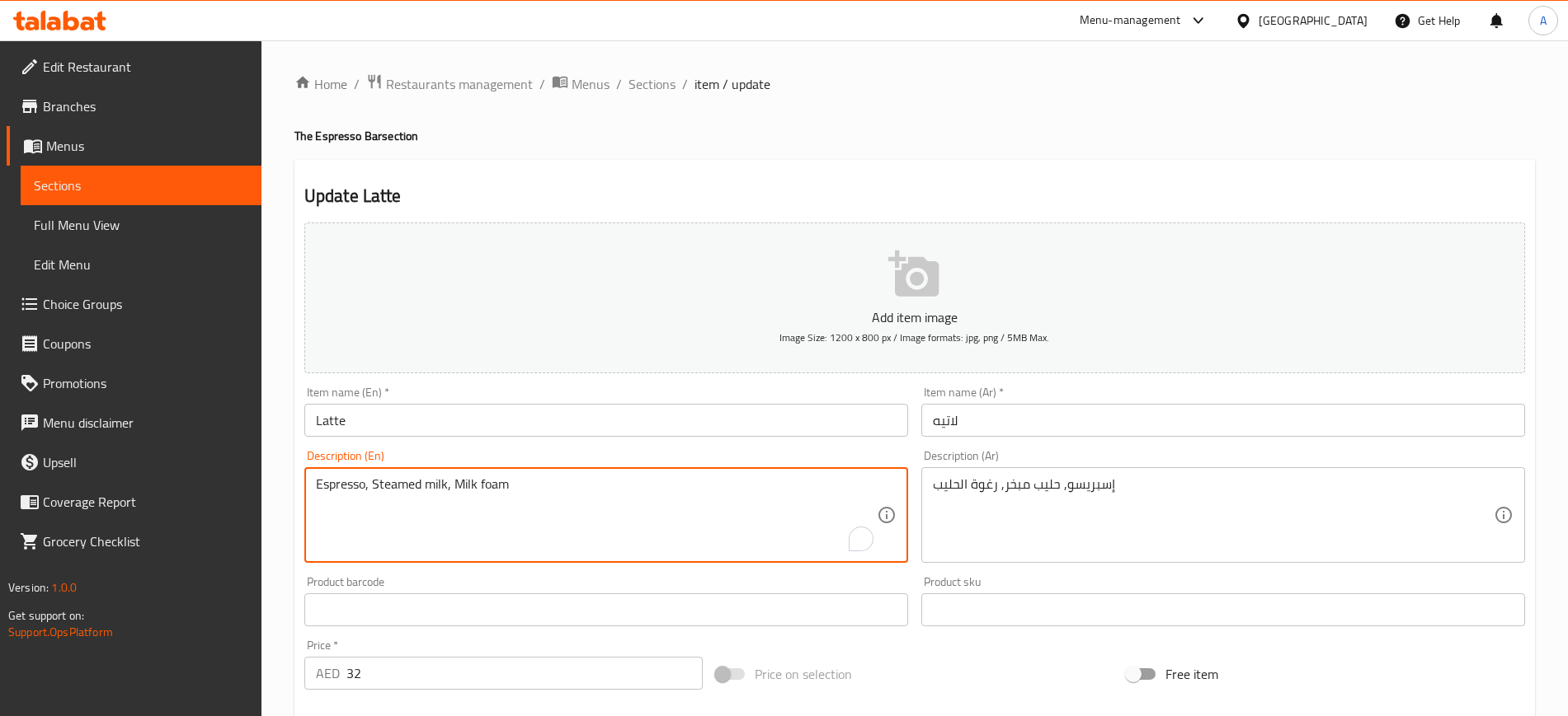
click at [736, 538] on textarea "Espresso, Steamed milk, Milk foam" at bounding box center [596, 515] width 561 height 78
paste textarea "Smooth espresso with steamed milk."
type textarea "Smooth espresso with steamed milk"
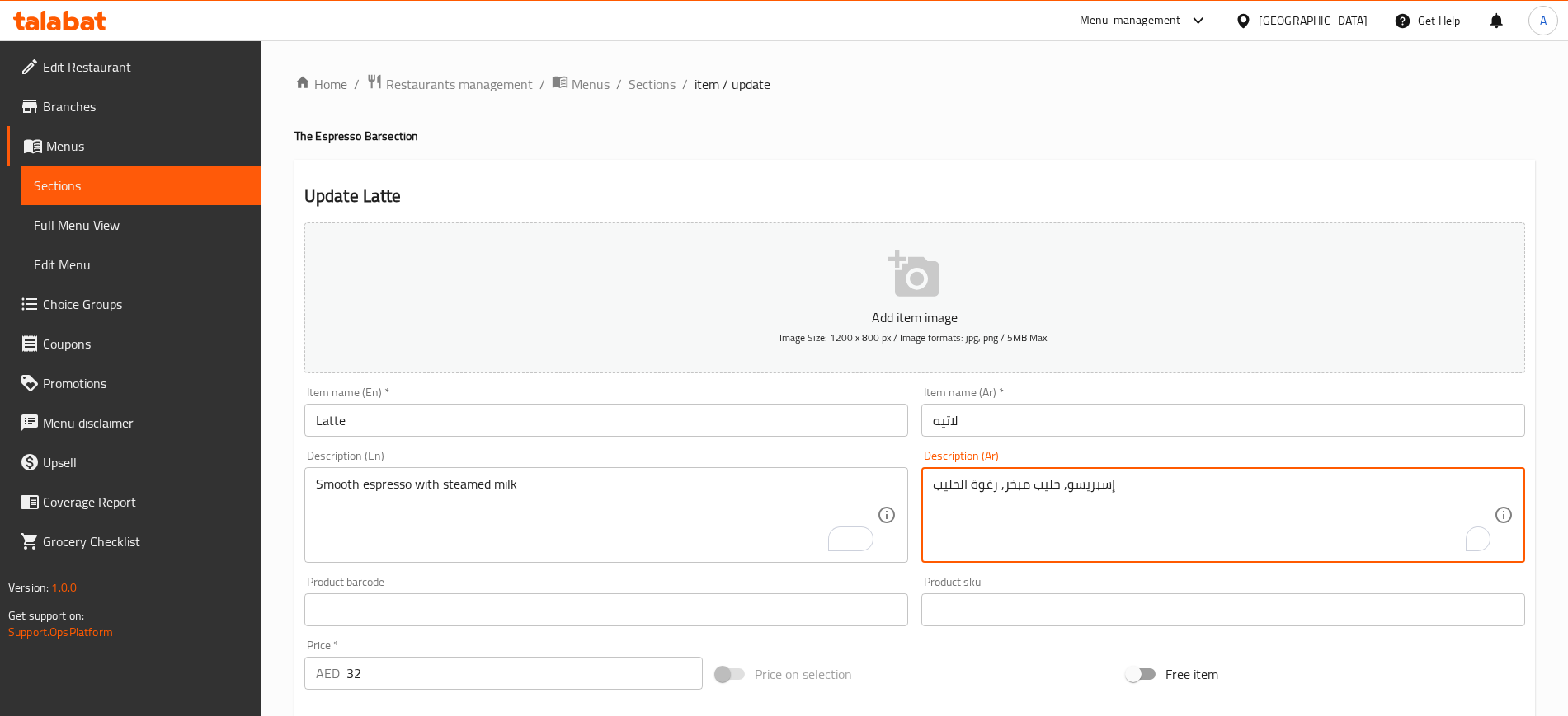
click at [1039, 478] on textarea "إسبريسو, حليب مبخر, رغوة الحليب" at bounding box center [1213, 515] width 561 height 78
paste textarea "سو ناعم مع الحليب المبخر."
type textarea "إسبرسو ناعم مع الحليب المبخر."
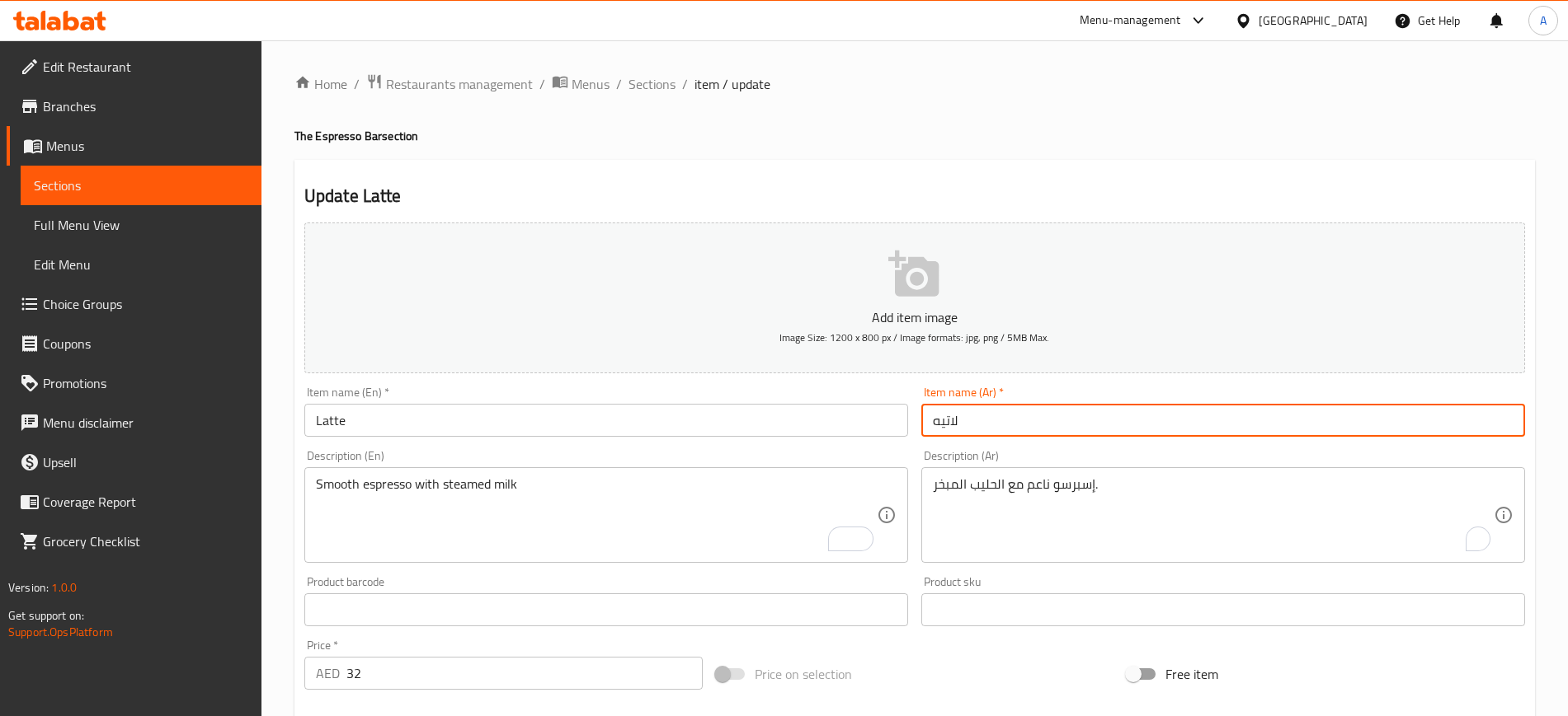
click at [1058, 430] on input "لاتيه" at bounding box center [1224, 421] width 604 height 33
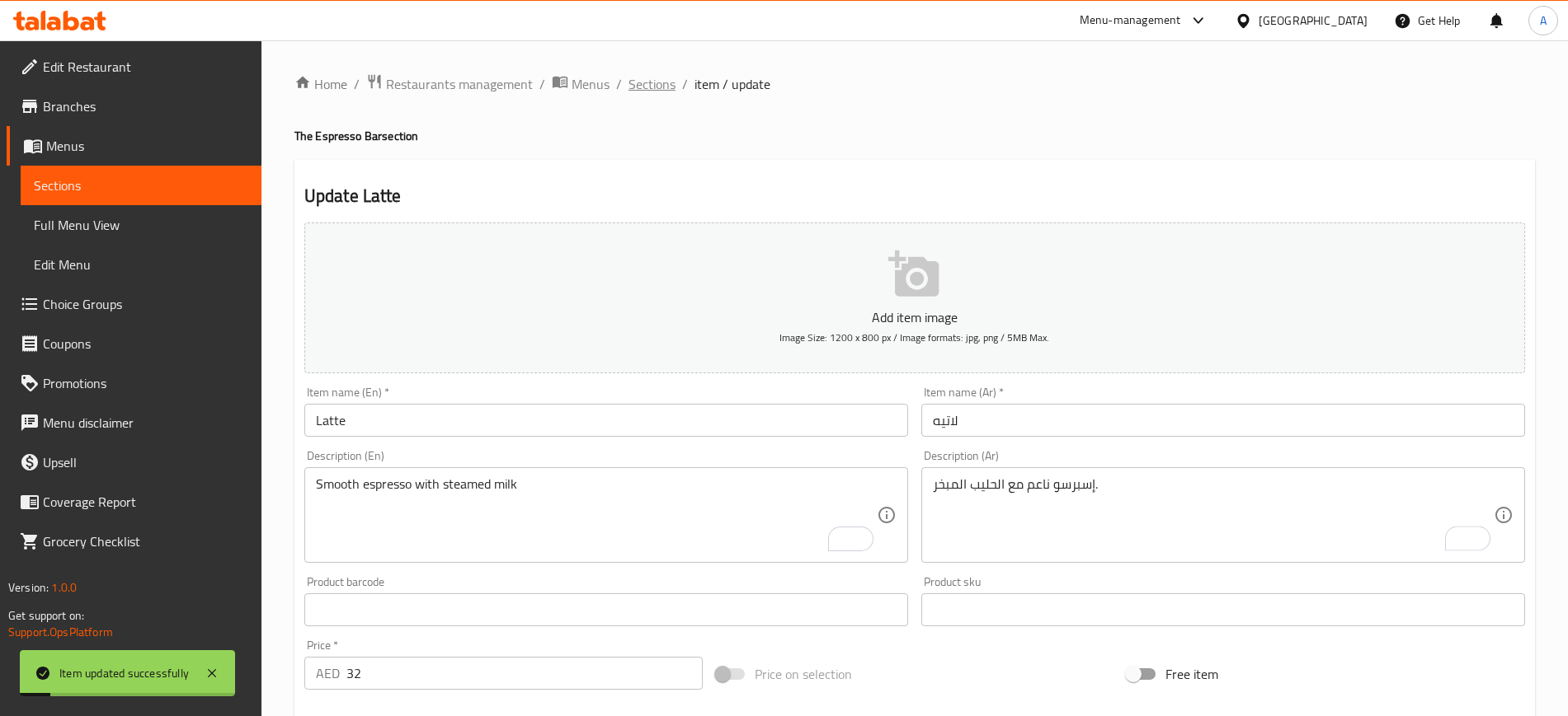
click at [639, 93] on span "Sections" at bounding box center [652, 85] width 47 height 20
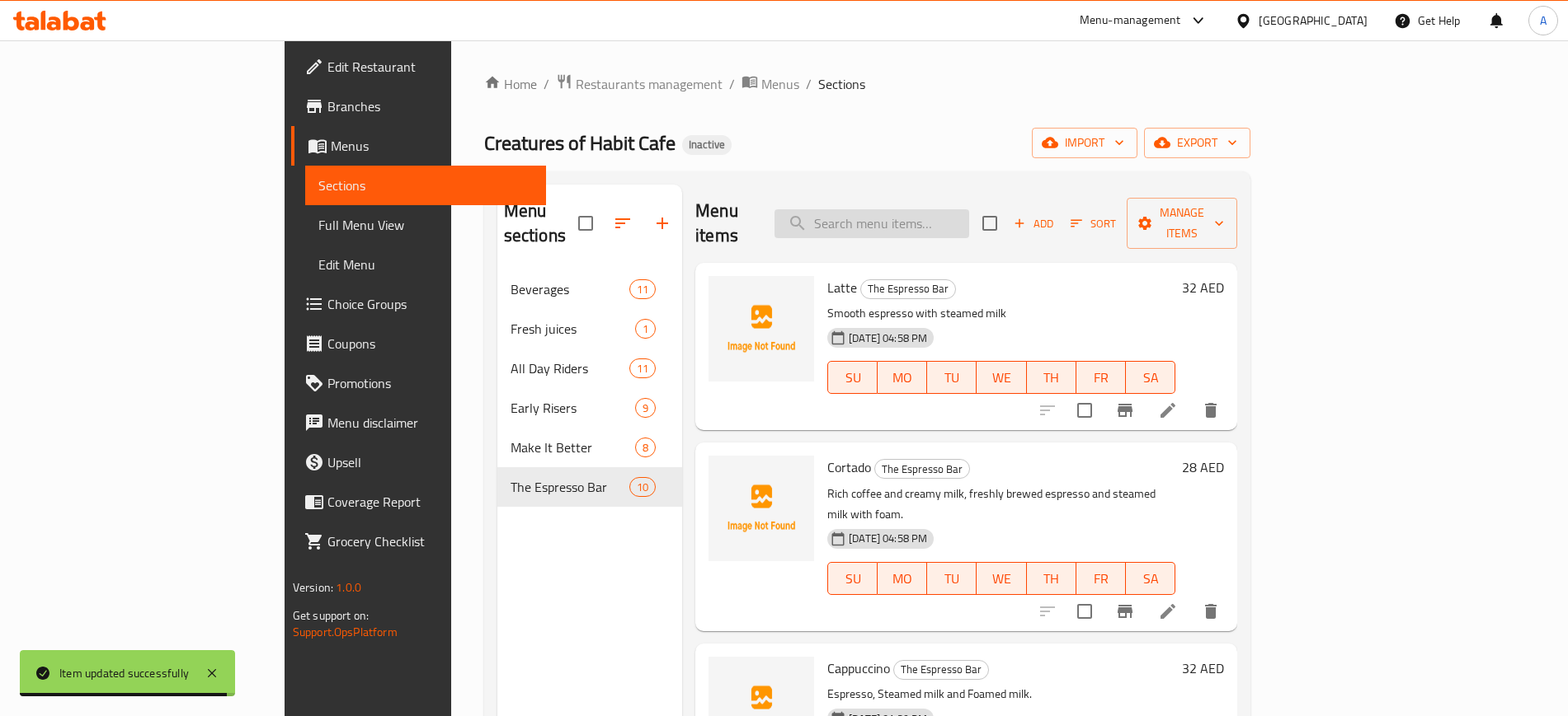
click at [970, 210] on input "search" at bounding box center [871, 224] width 194 height 29
paste input "Cortado"
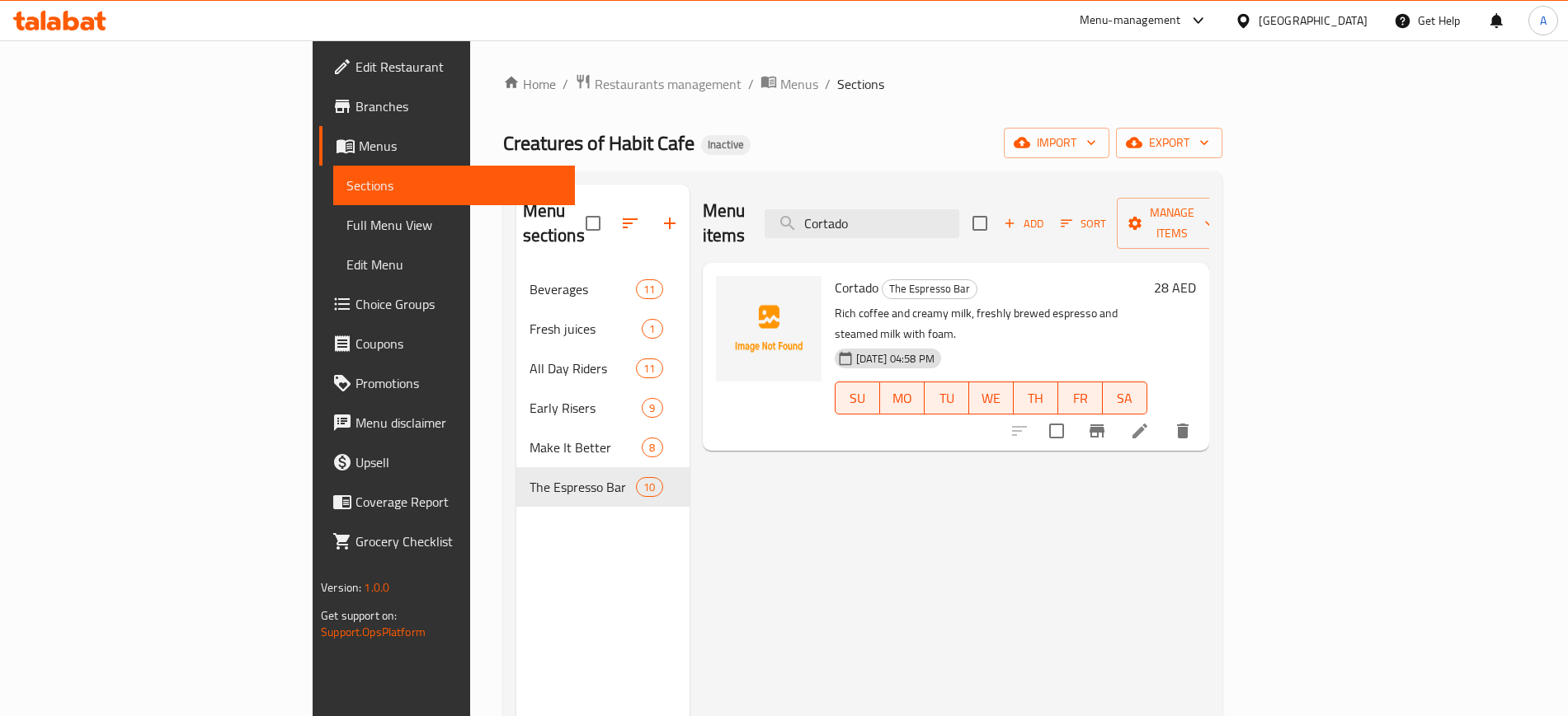
type input "Cortado"
click at [1163, 416] on li at bounding box center [1140, 431] width 46 height 29
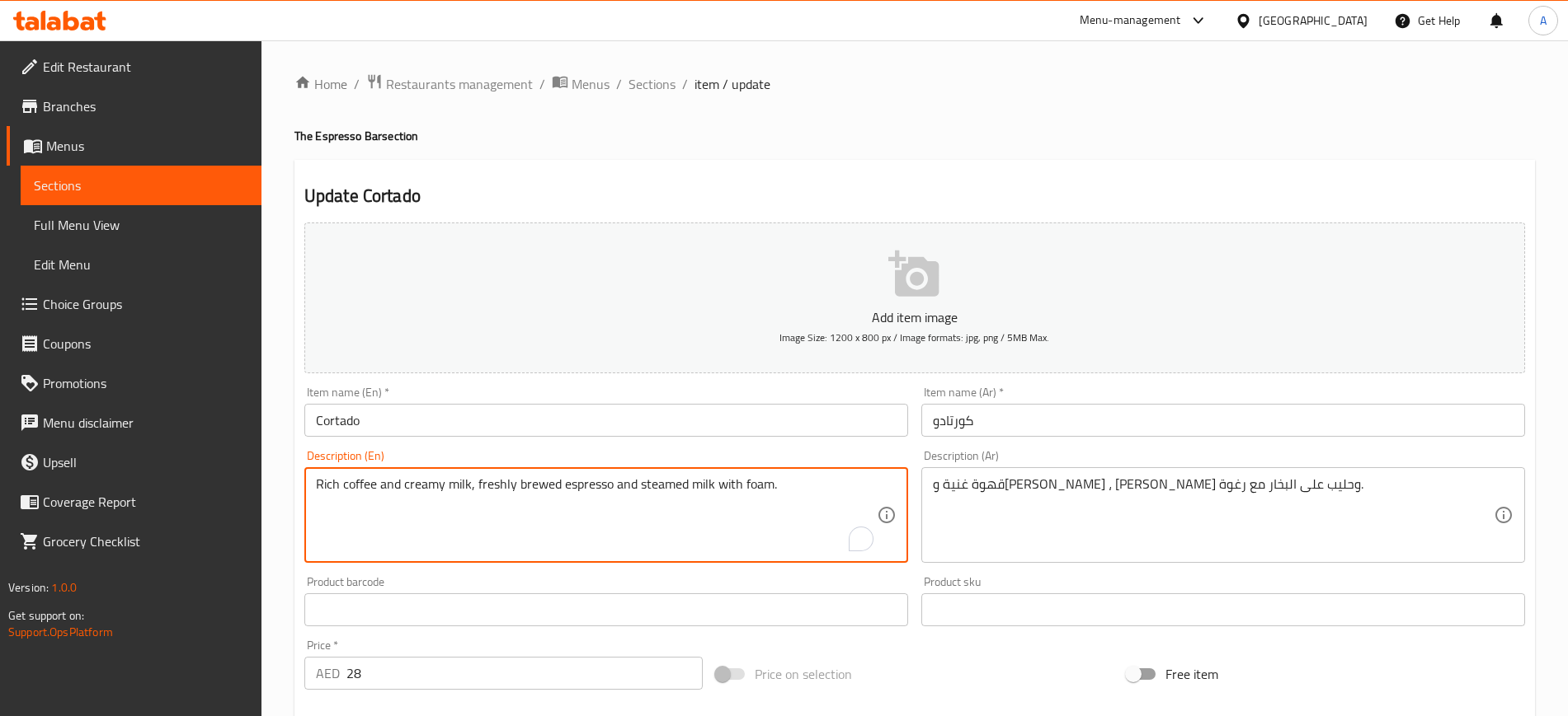
click at [743, 480] on textarea "Rich coffee and creamy milk, freshly brewed espresso and steamed milk with foam." at bounding box center [596, 515] width 561 height 78
paste textarea "Bold espresso cut with warm milk"
type textarea "Bold espresso cut with warm milk."
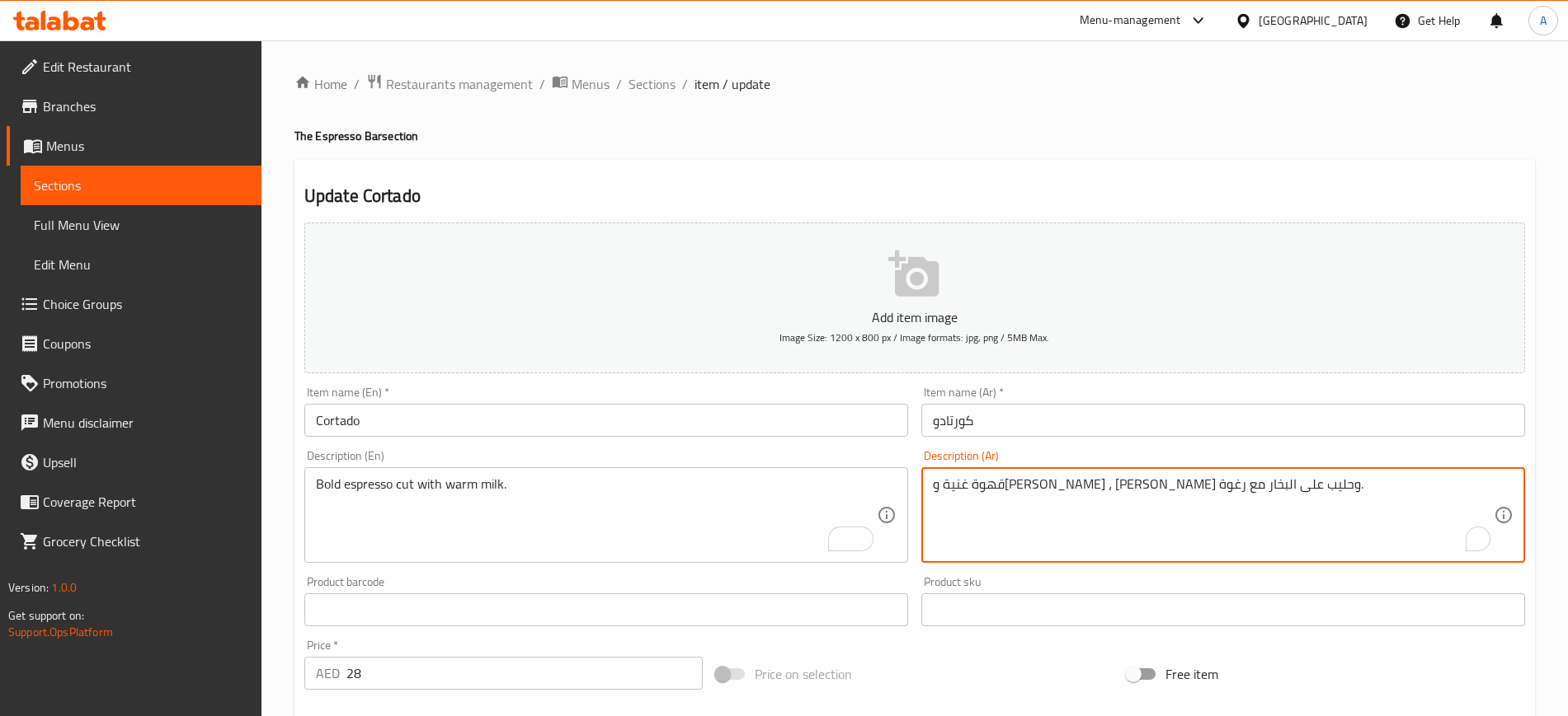
click at [1129, 492] on textarea "قهوة غنية وحليب كريمي ، إسبرسو طازج وحليب على البخار مع رغوة." at bounding box center [1213, 515] width 561 height 78
paste textarea "سبريسو جريئة مقطعة مع الحليب الدافئ"
click at [1184, 482] on textarea "قهوة اسبريسو جريئة مقطعة مع الحليب الدافئ." at bounding box center [1213, 515] width 561 height 78
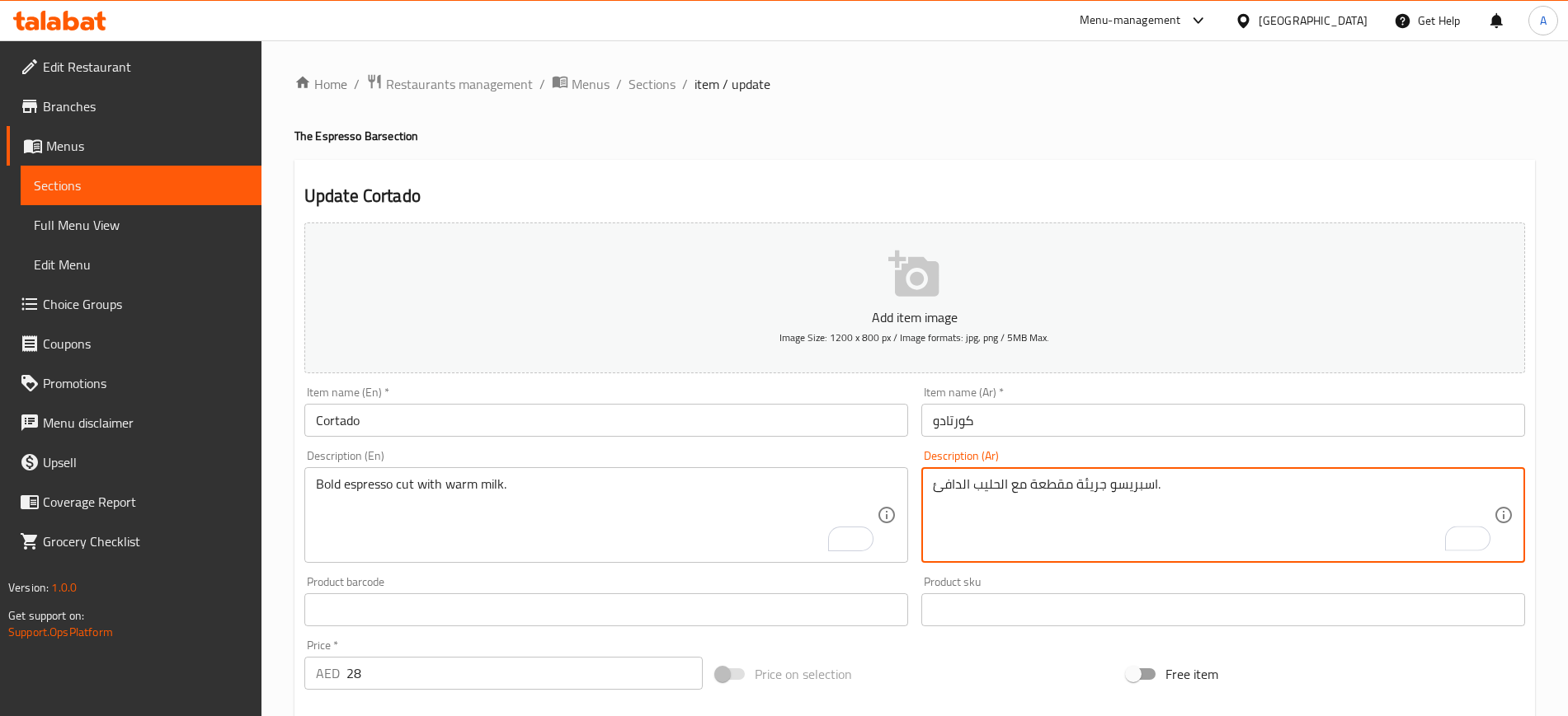
click at [1050, 488] on textarea "اسبريسو جريئة مقطعة مع الحليب الدافئ." at bounding box center [1213, 515] width 561 height 78
click at [1070, 482] on textarea "اسبريسو جريئة كت مع الحليب الدافئ." at bounding box center [1213, 515] width 561 height 78
type textarea "اسبريسو بولد كت مع الحليب الدافئ."
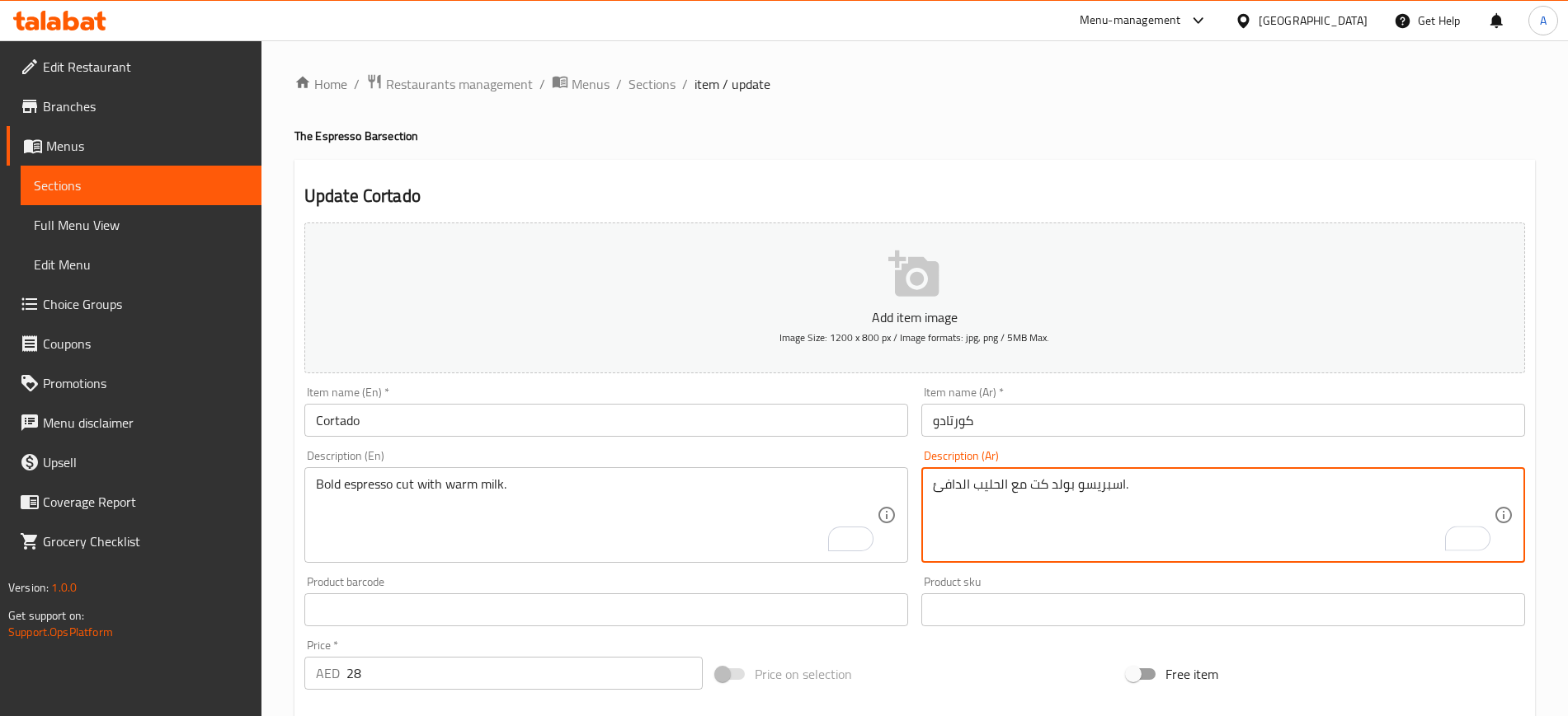
click at [1016, 439] on div "Item name (Ar)   * كورتادو Item name (Ar) *" at bounding box center [1223, 411] width 617 height 64
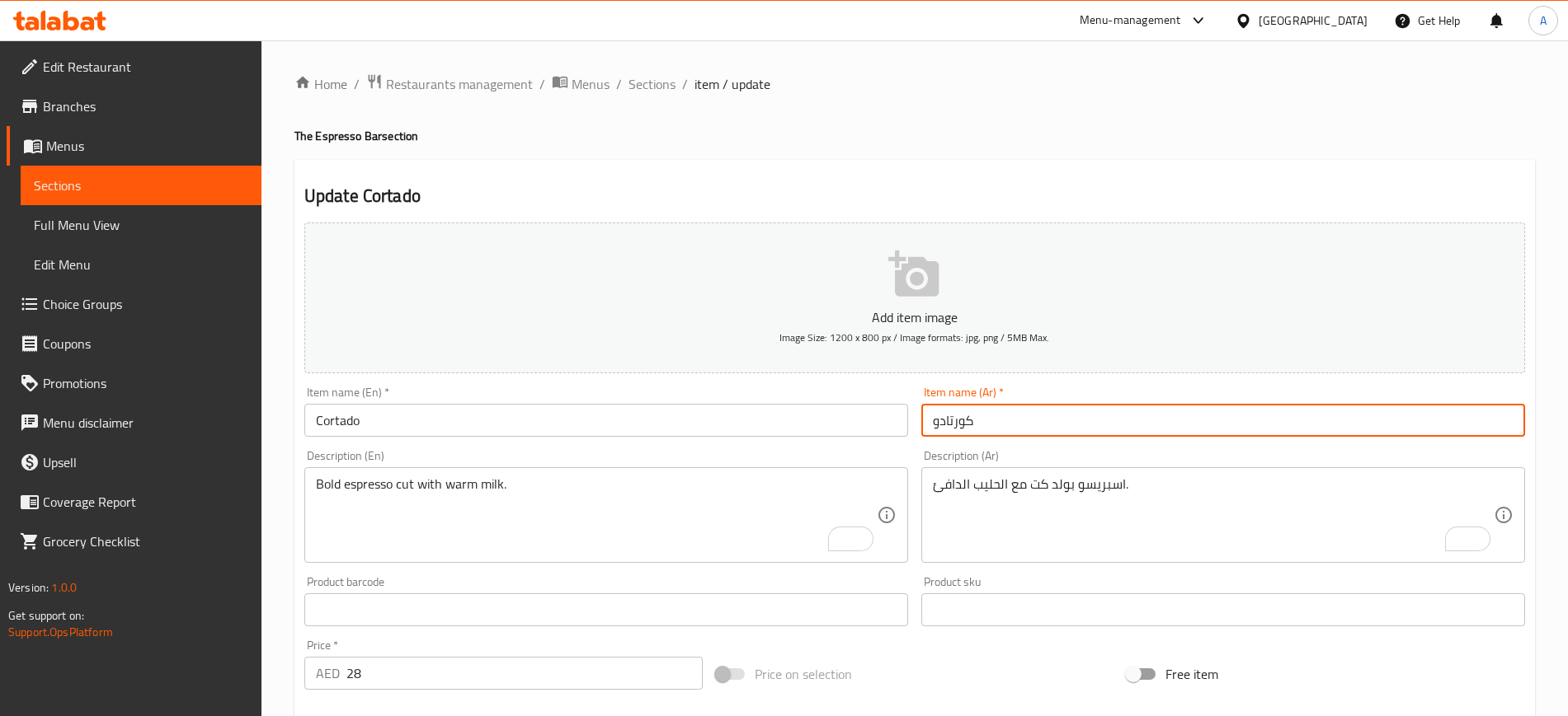
click at [1016, 429] on input "كورتادو" at bounding box center [1224, 421] width 604 height 33
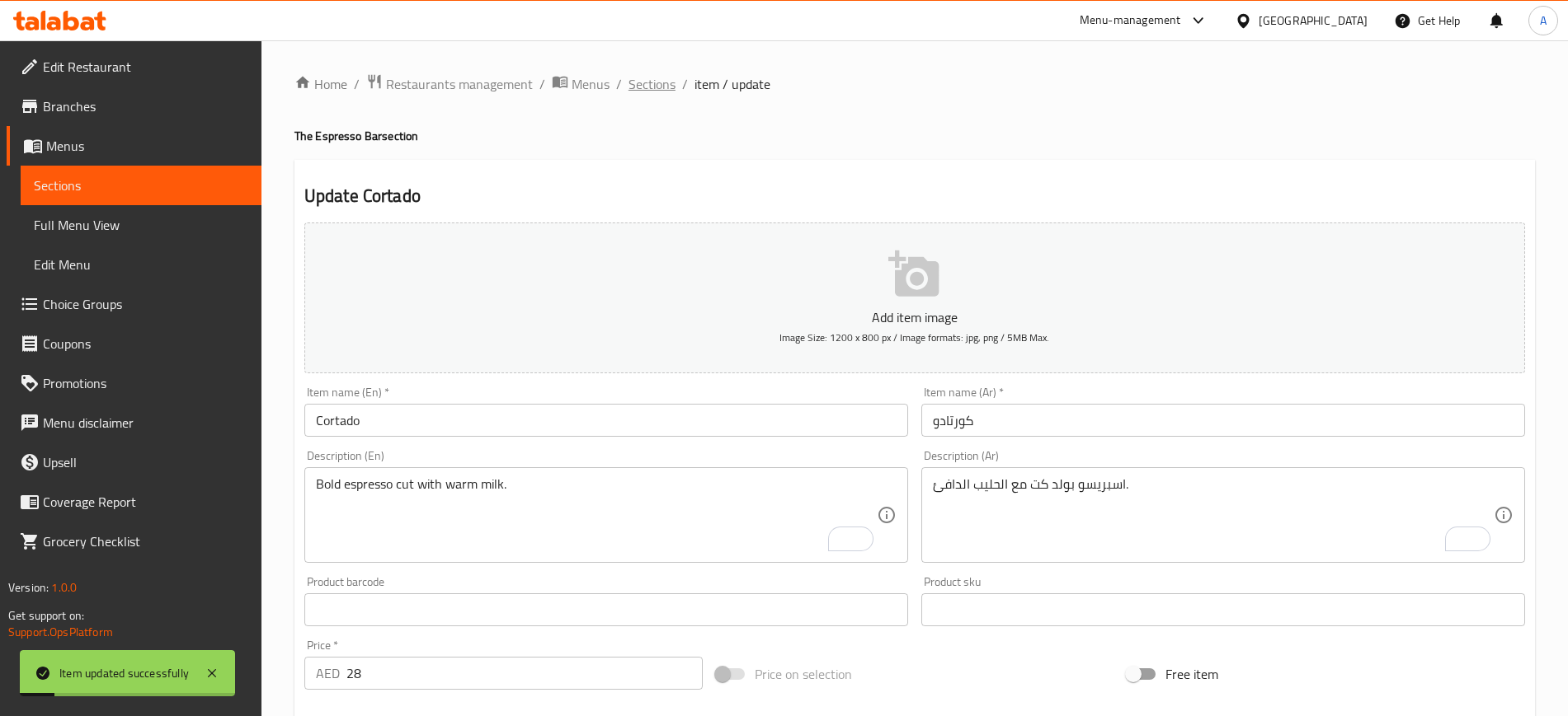
click at [655, 84] on span "Sections" at bounding box center [652, 85] width 47 height 20
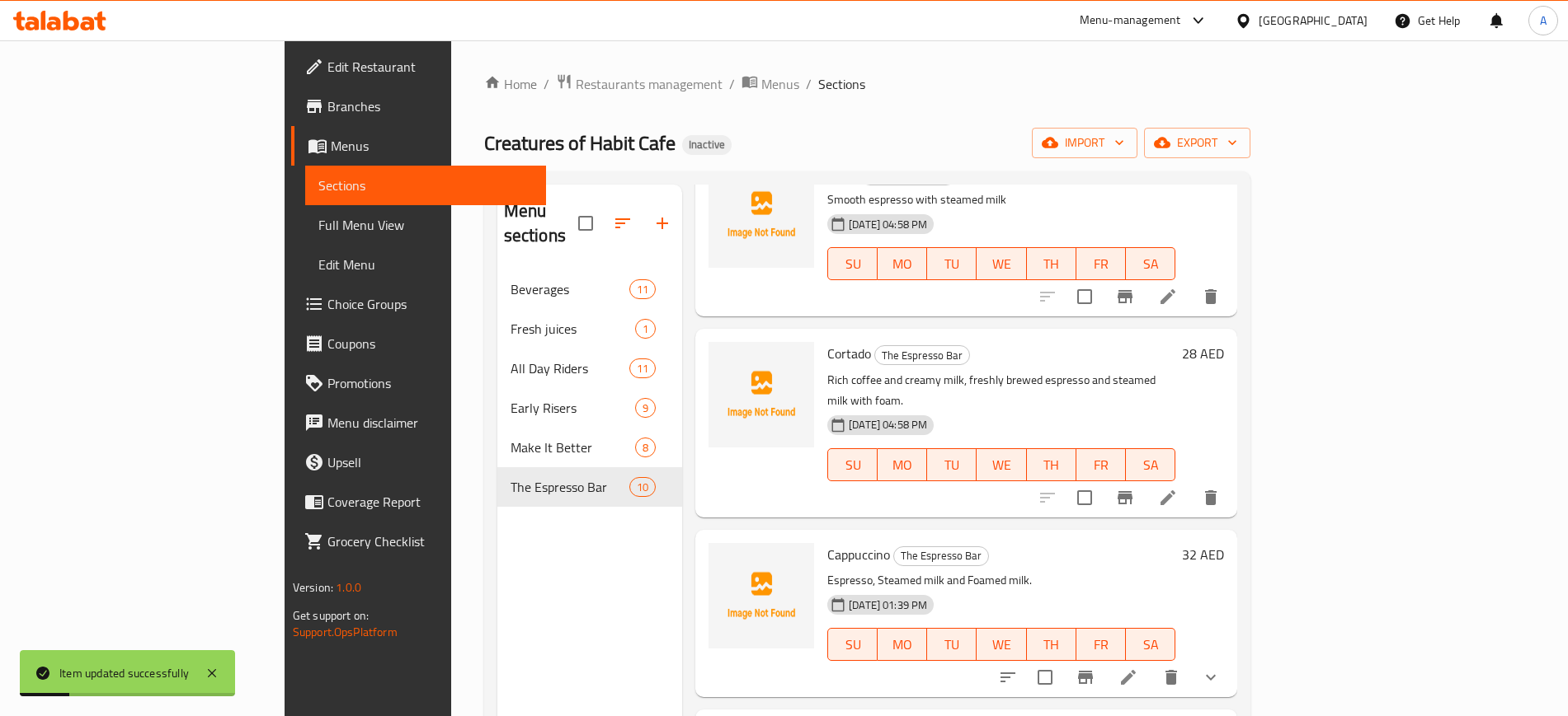
scroll to position [313, 0]
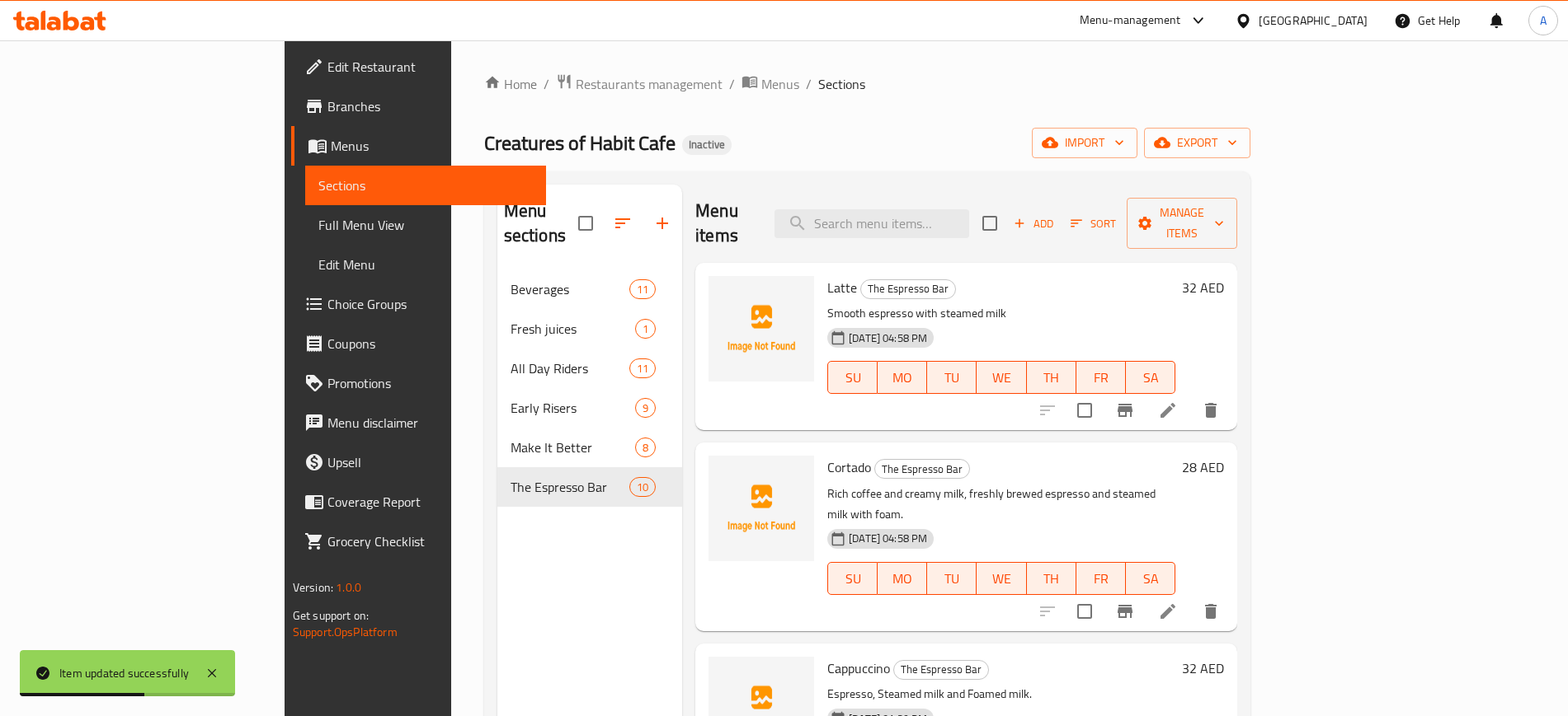
scroll to position [313, 0]
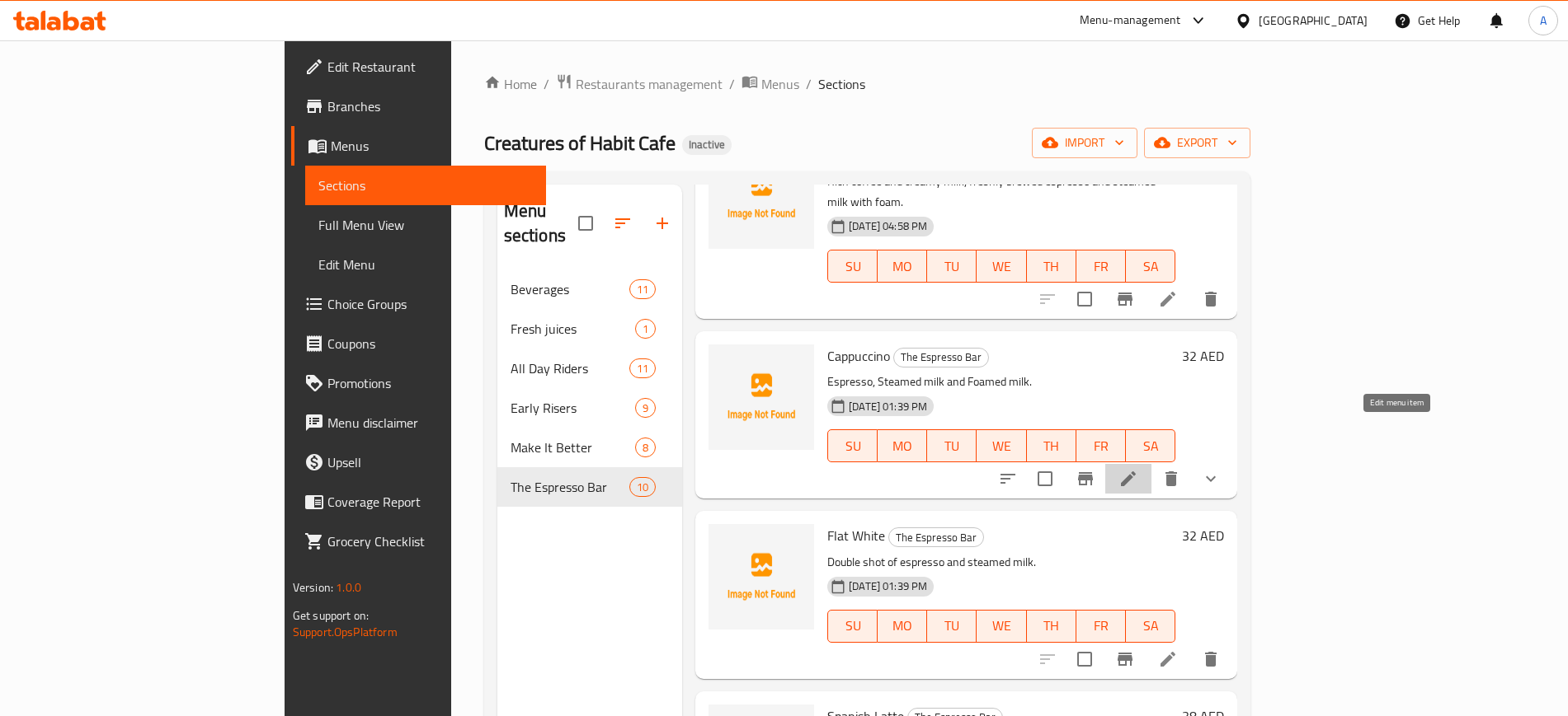
click at [1138, 469] on icon at bounding box center [1129, 479] width 20 height 20
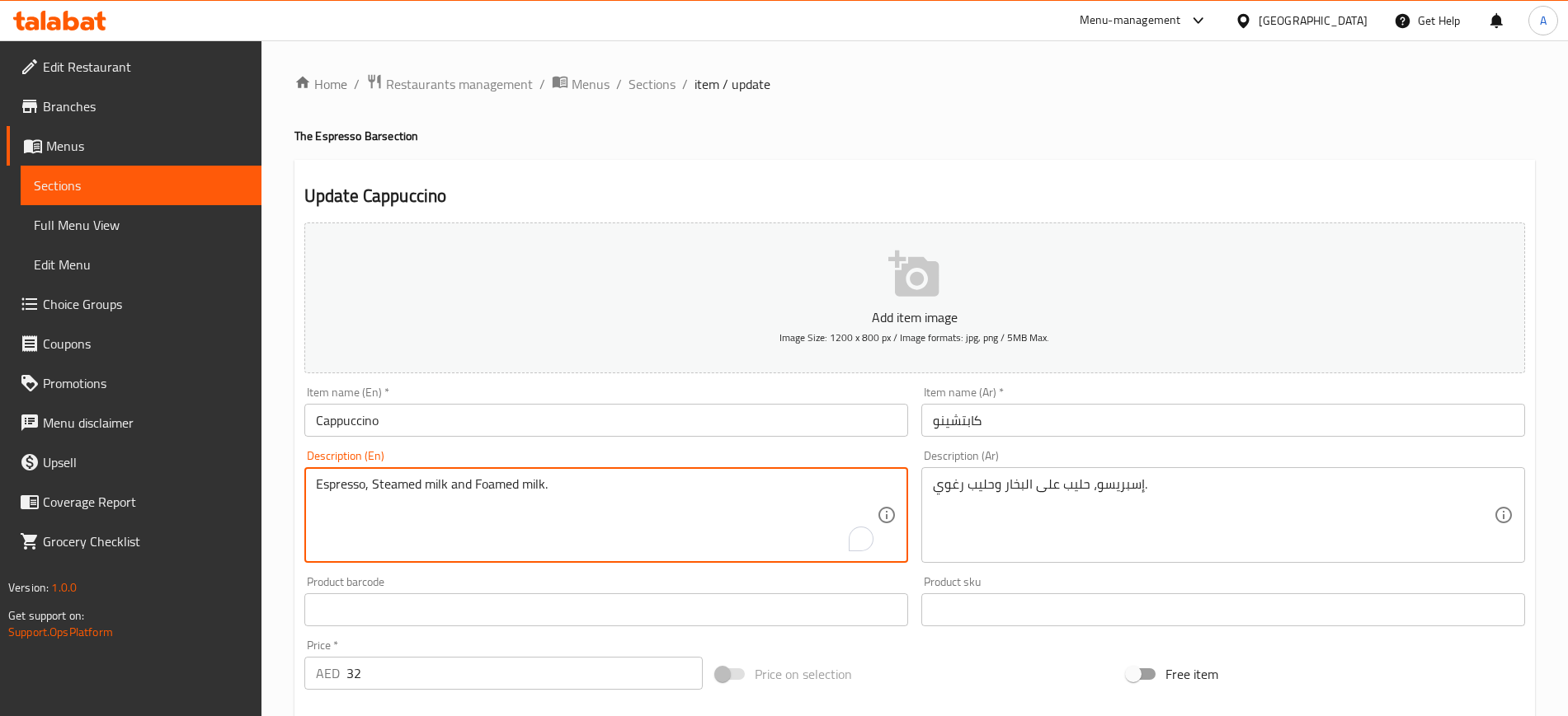
click at [649, 478] on textarea "Espresso, Steamed milk and Foamed milk." at bounding box center [596, 515] width 561 height 78
paste textarea "topped with frothy milk foam"
type textarea "Espresso topped with frothy milk foam"
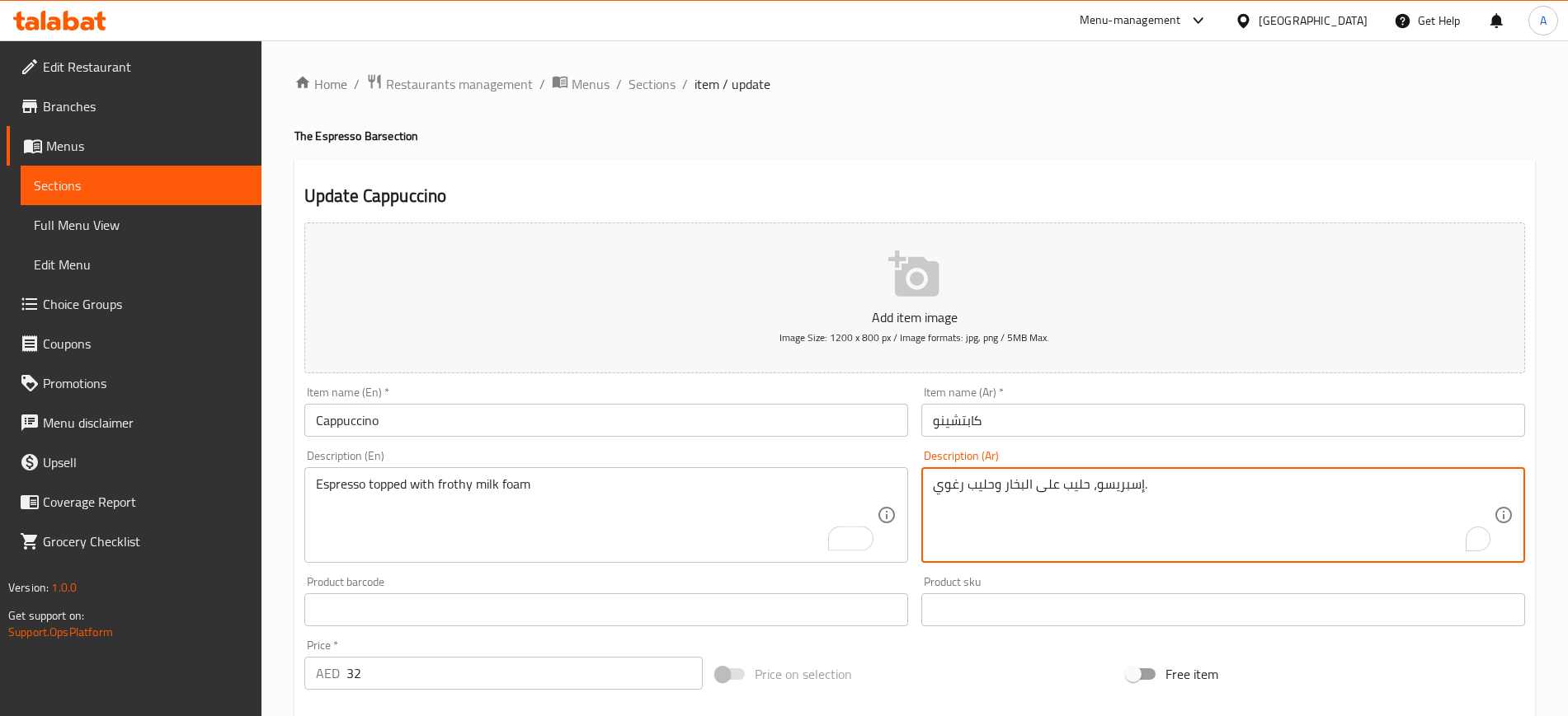
click at [1086, 480] on textarea "إسبريسو، حليب على البخار وحليب رغوي." at bounding box center [1213, 515] width 561 height 78
paste textarea "Espresso topped with frothy milk foam"
click at [1086, 480] on textarea "إسبريسو، حليب على البخار وحليب رغوي." at bounding box center [1213, 515] width 561 height 78
drag, startPoint x: 1096, startPoint y: 490, endPoint x: 1086, endPoint y: 490, distance: 10.0
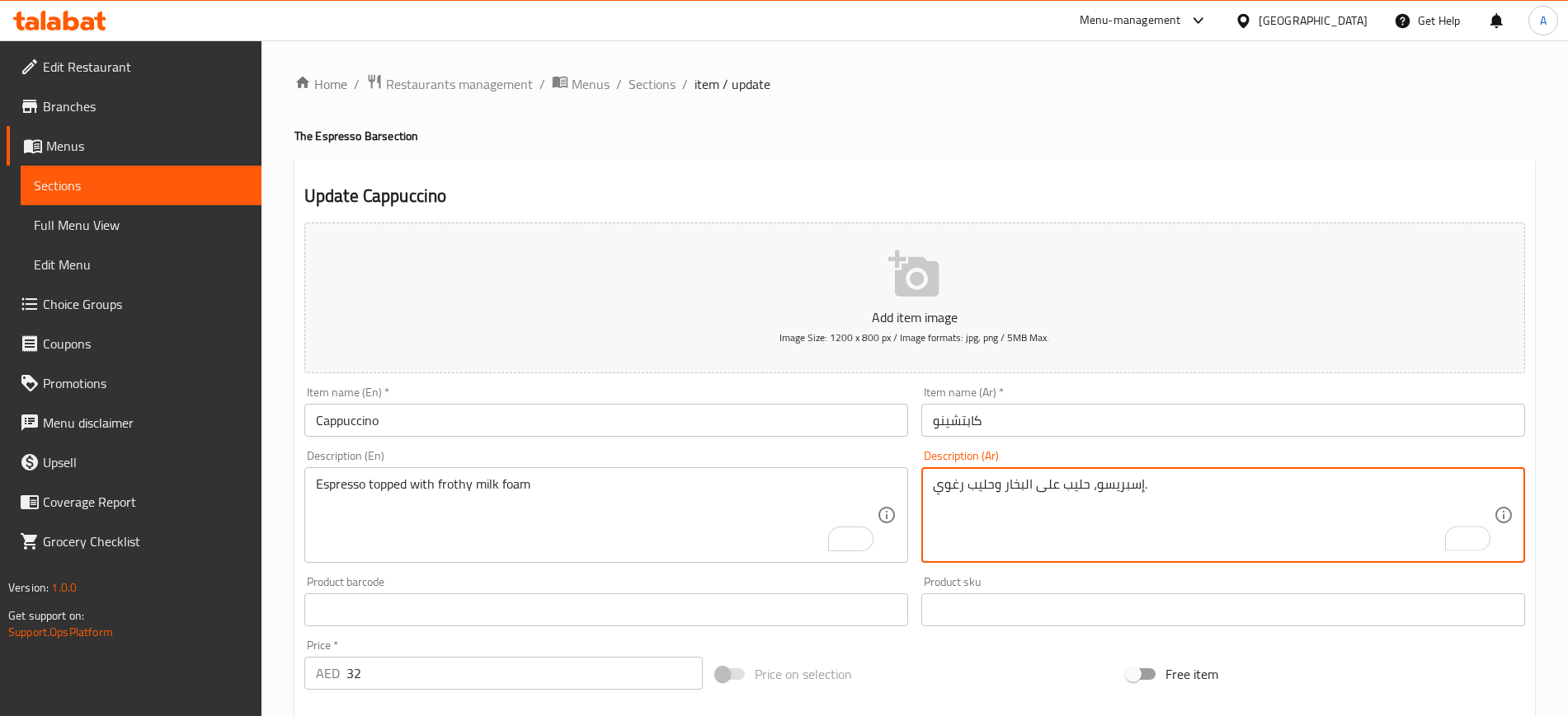
click at [1086, 490] on textarea "إسبريسو، حليب على البخار وحليب رغوي." at bounding box center [1213, 515] width 561 height 78
drag, startPoint x: 993, startPoint y: 489, endPoint x: 1086, endPoint y: 486, distance: 93.0
click at [1086, 486] on textarea "إسبريسو مغطي حليب على البخار وحليب رغوي." at bounding box center [1213, 515] width 561 height 78
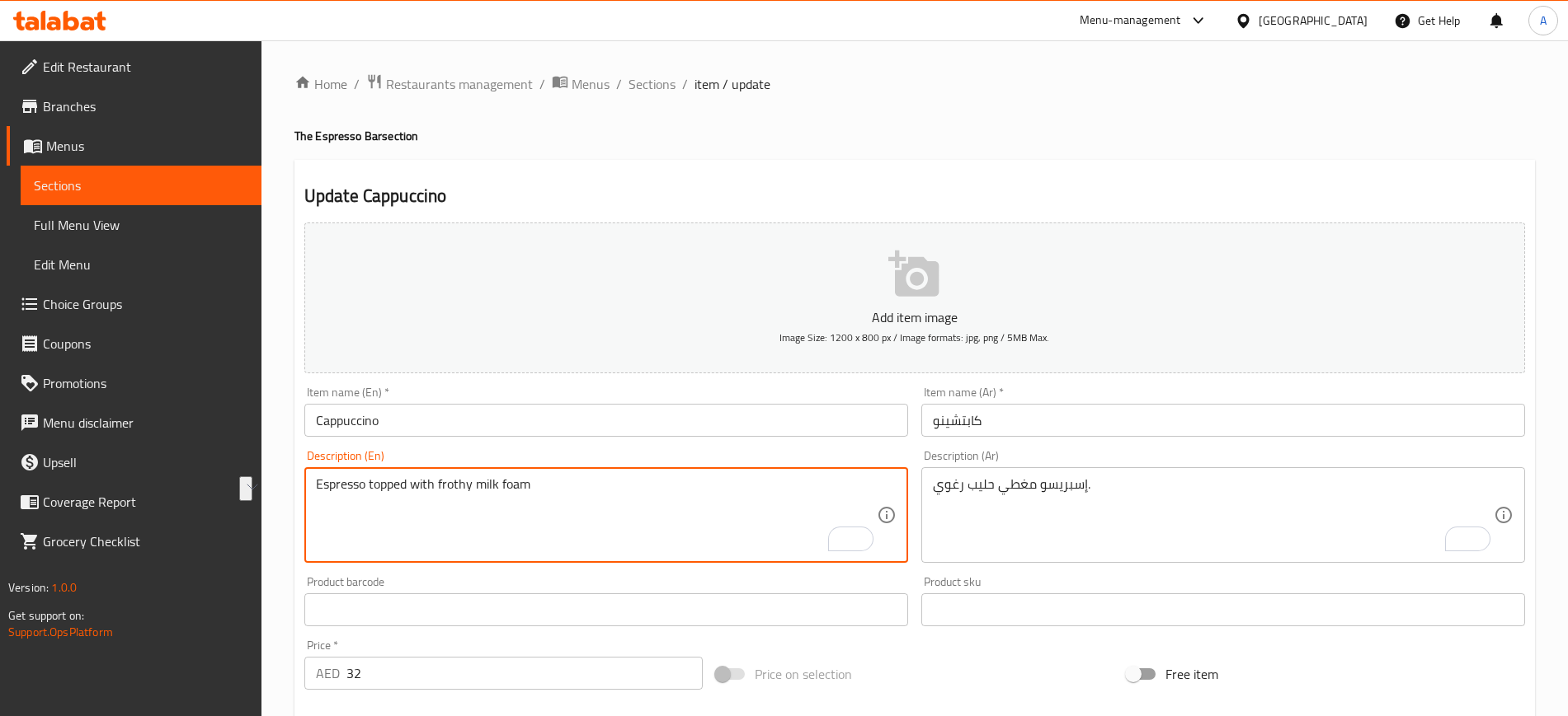
drag, startPoint x: 535, startPoint y: 487, endPoint x: 437, endPoint y: 483, distance: 98.1
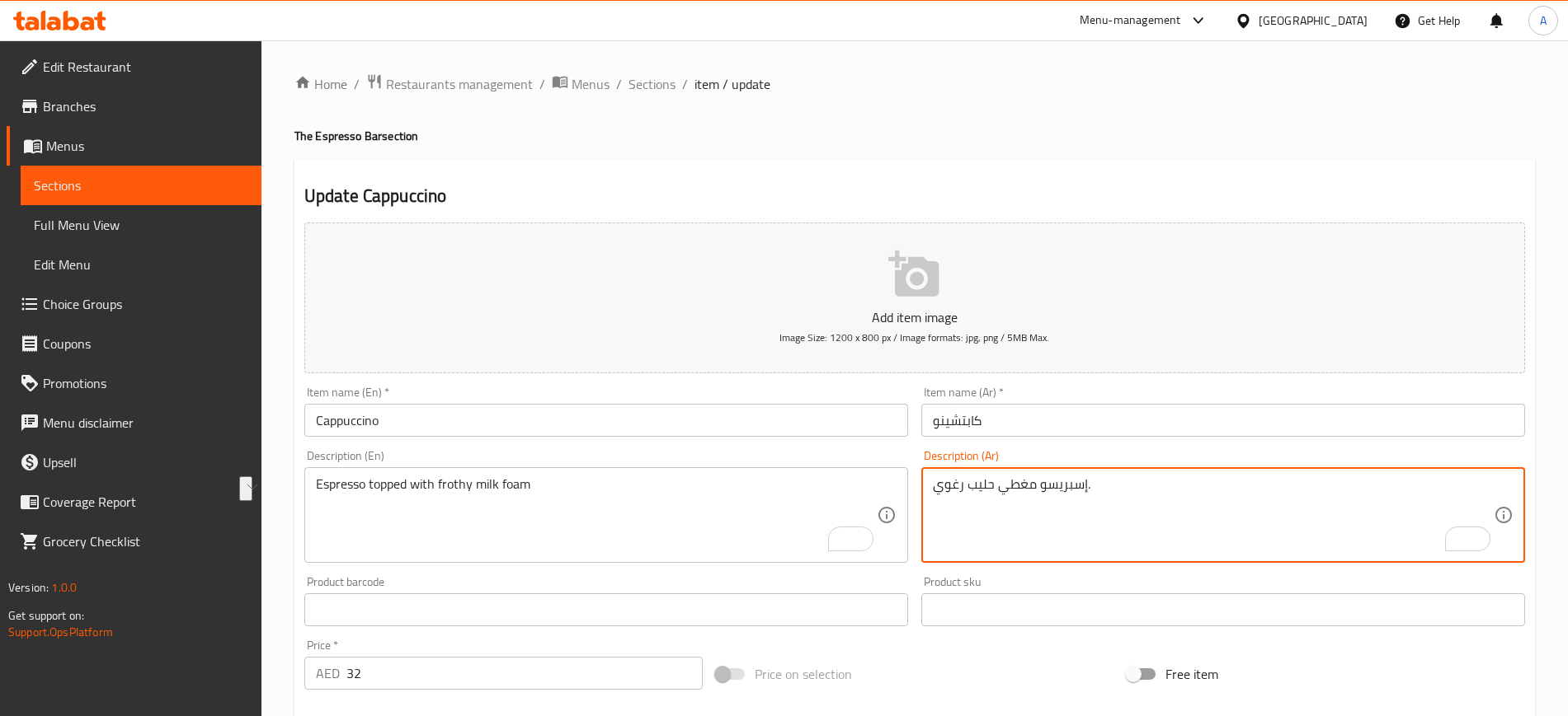
paste textarea "غوة الحليب الرغوية"
type textarea "إسبريسو مغطي رغوة الحليب الرغوية."
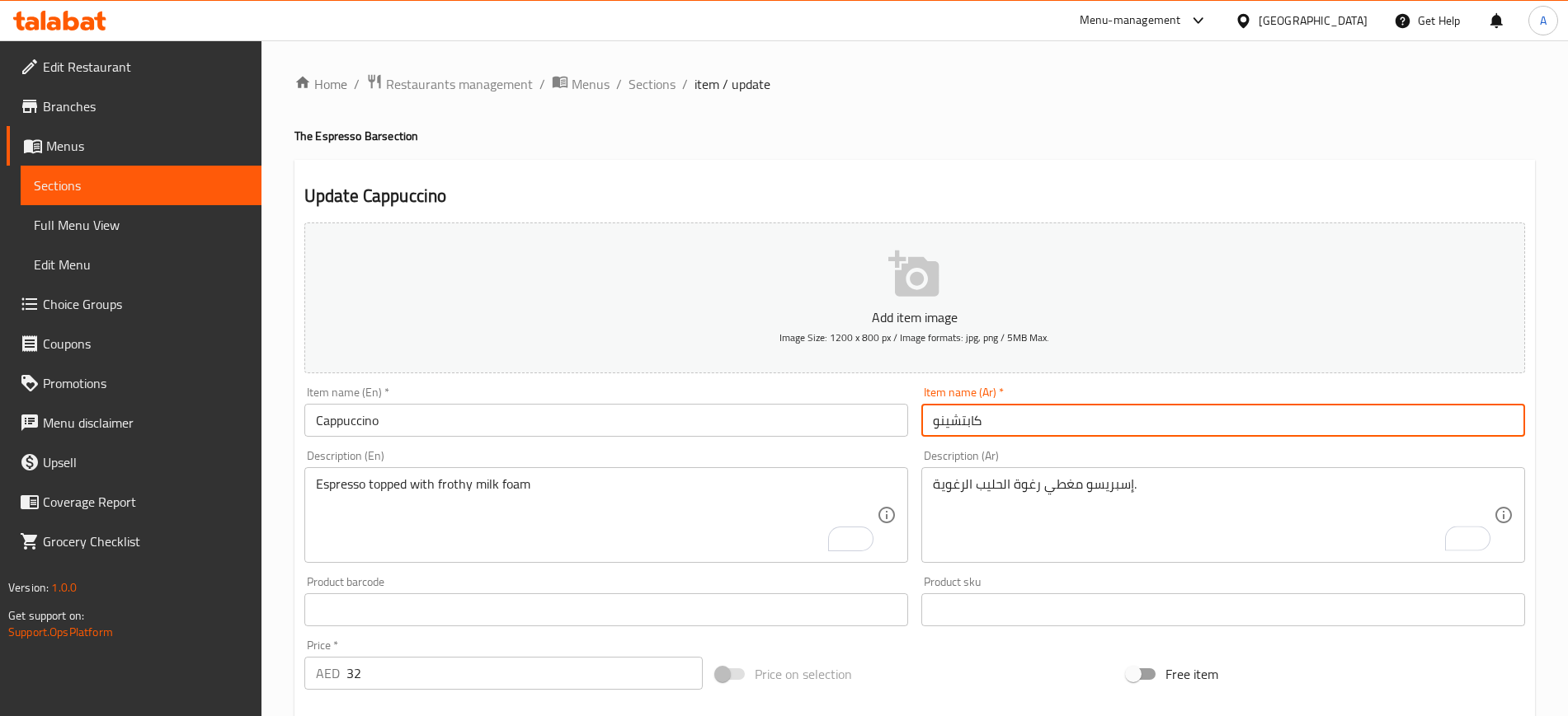
click at [1061, 420] on input "كابتشينو" at bounding box center [1224, 421] width 604 height 33
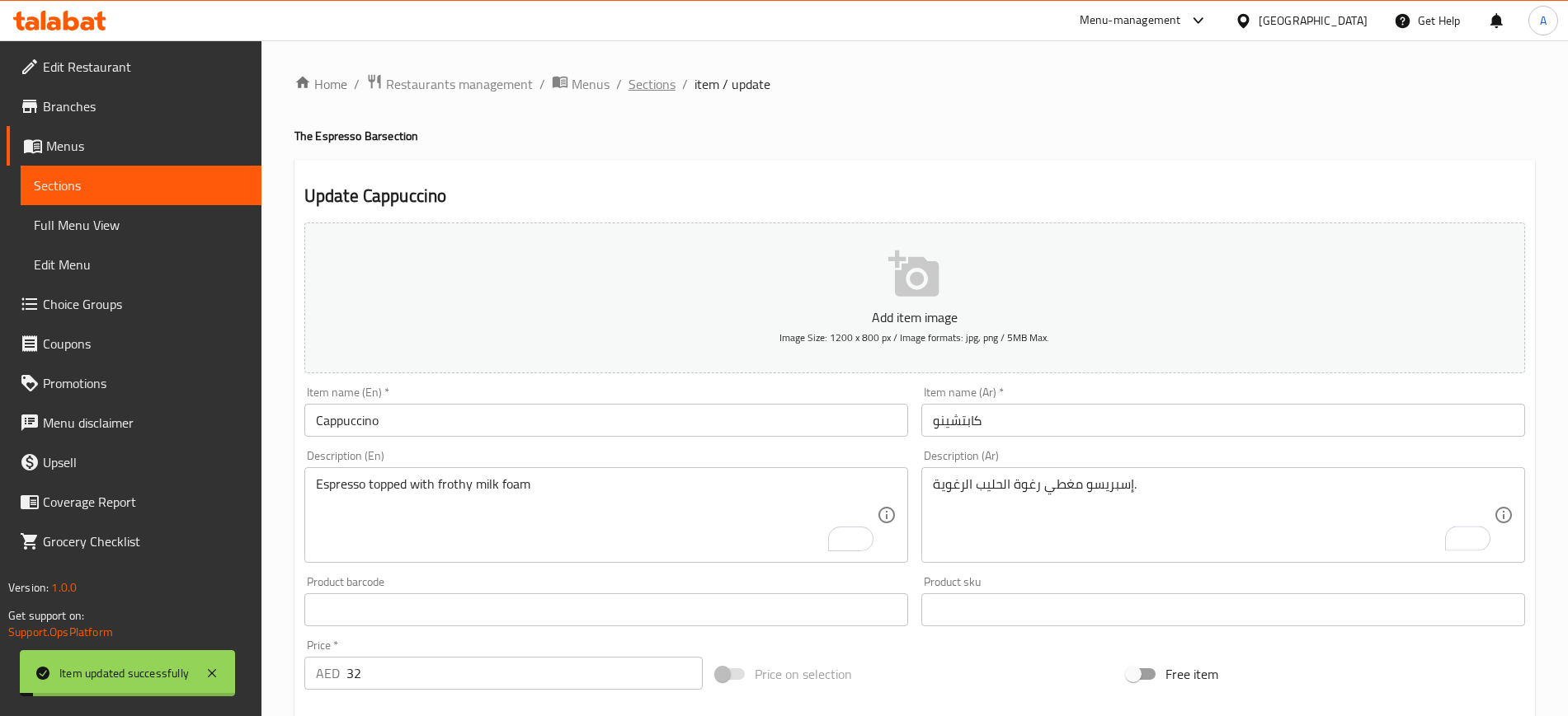
click at [648, 76] on span "Sections" at bounding box center [652, 85] width 47 height 20
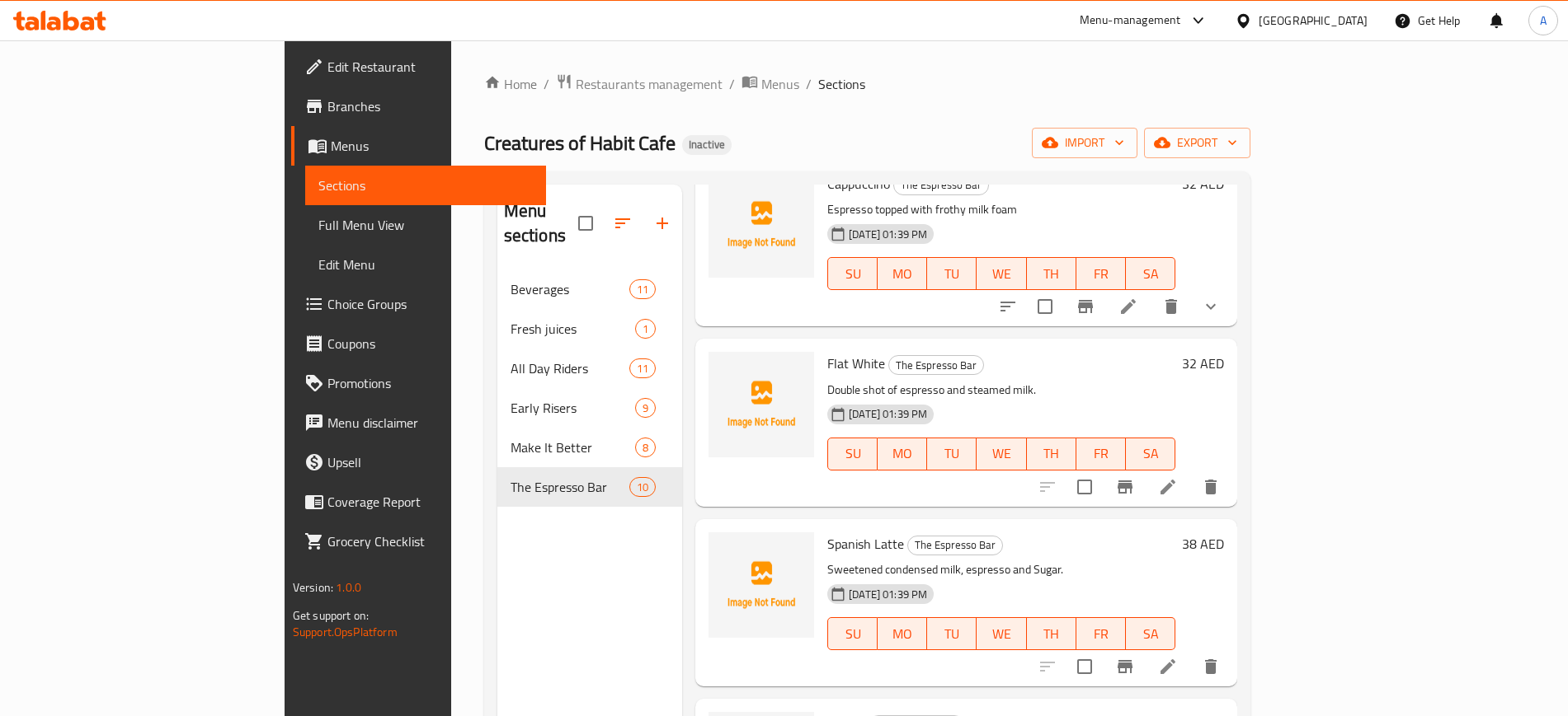
scroll to position [466, 0]
click at [1176, 479] on icon at bounding box center [1167, 486] width 15 height 15
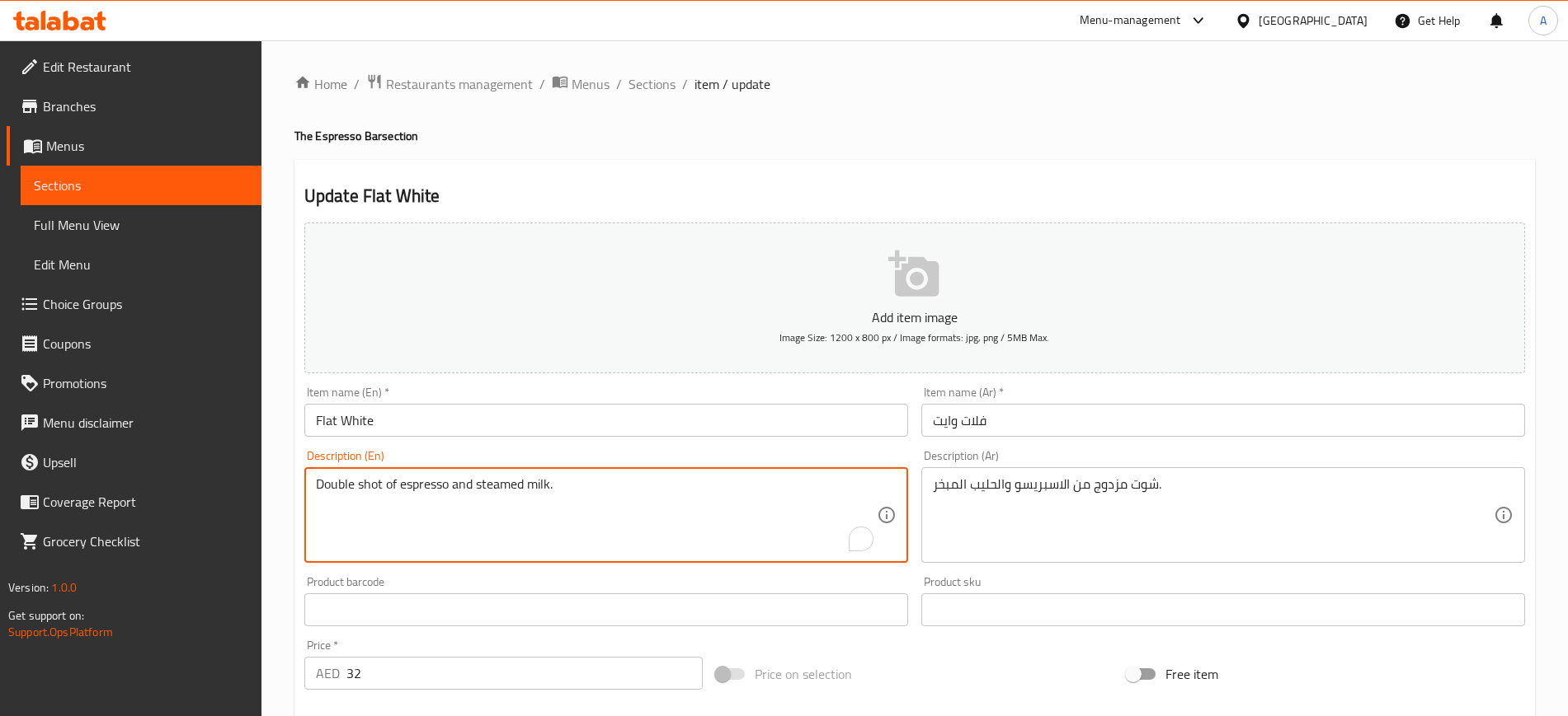
click at [626, 494] on textarea "Double shot of espresso and steamed milk." at bounding box center [596, 515] width 561 height 78
paste textarea "Velvety blend of espresso and steamed milk"
type textarea "Velvety blend of espresso and steamed milk"
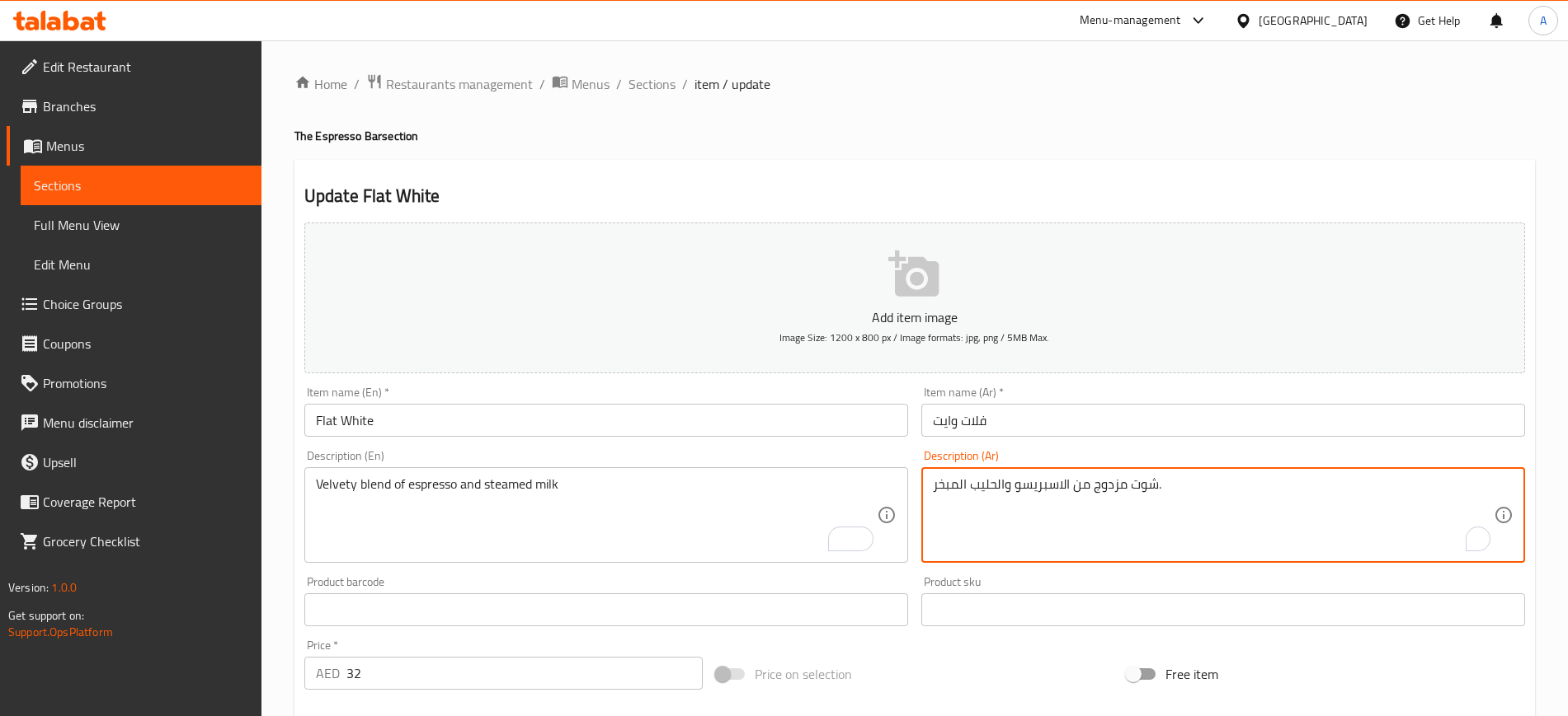
click at [1072, 491] on textarea "شوت مزدوج من الاسبريسو والحليب المبخر." at bounding box center [1213, 515] width 561 height 78
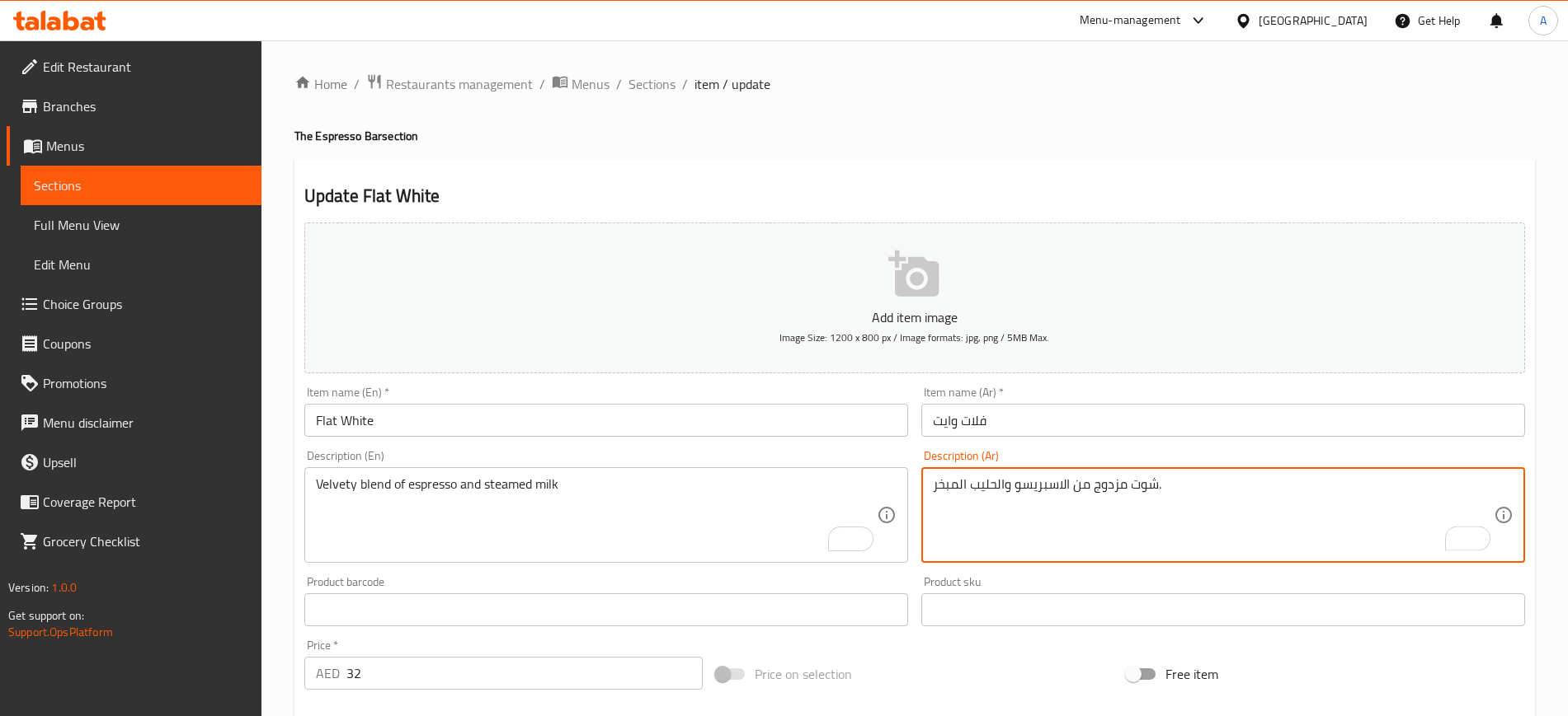
click at [1072, 491] on textarea "شوت مزدوج من الاسبريسو والحليب المبخر." at bounding box center [1213, 515] width 561 height 78
paste textarea "مزيج مخملي من الإسبريسو والحليب المبخر"
type textarea "مزيج مخملي من الإسبريسو والحليب المبخر"
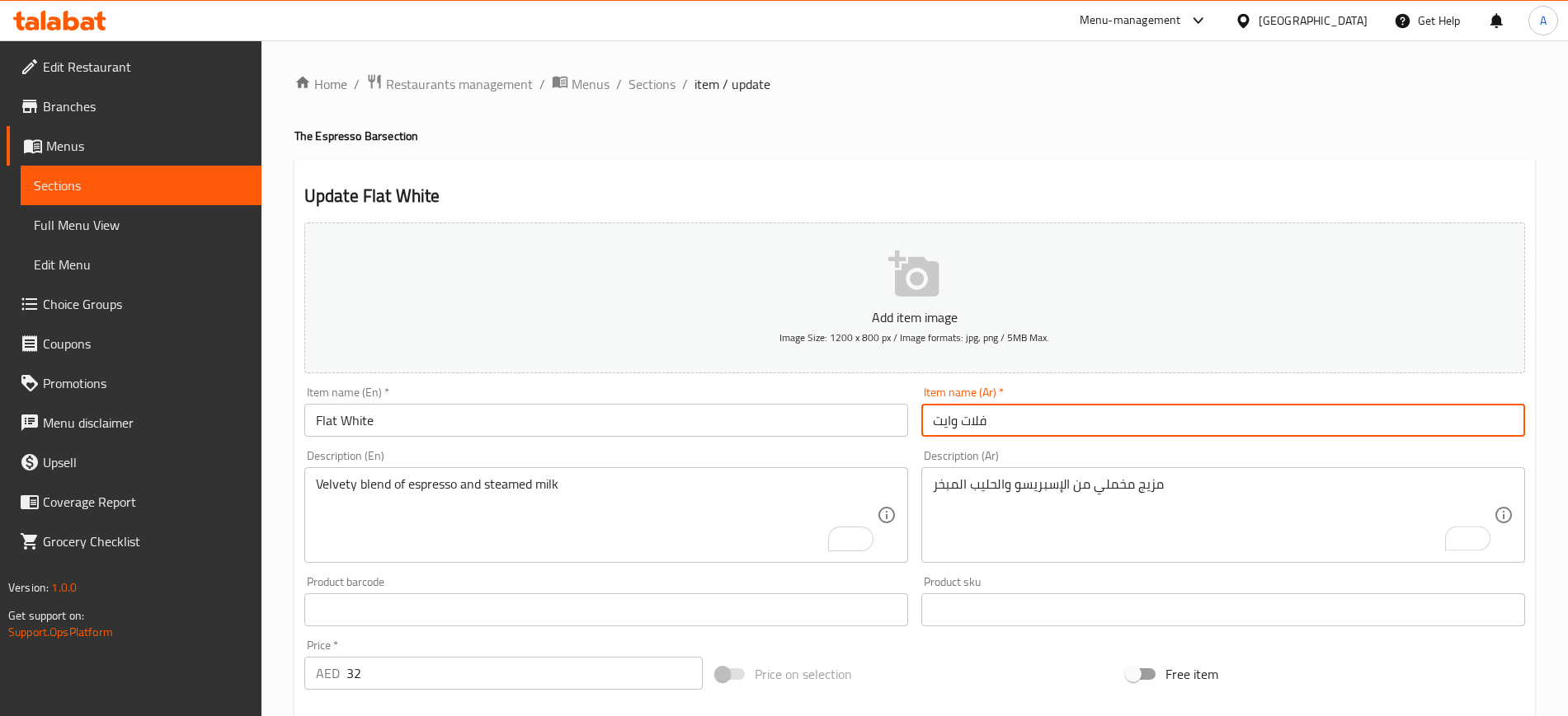
click at [1110, 433] on input "فلات وايت" at bounding box center [1224, 421] width 604 height 33
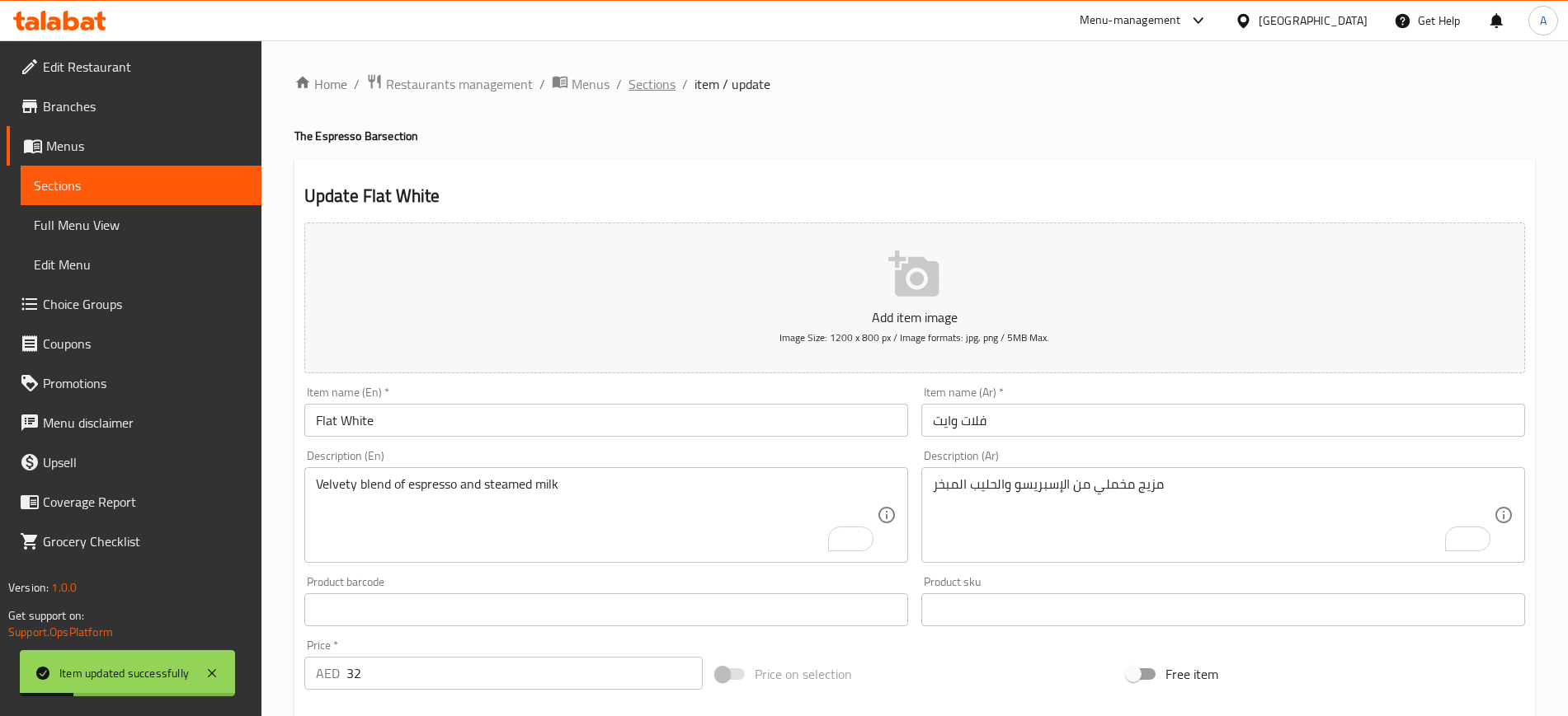
click at [637, 83] on span "Sections" at bounding box center [652, 85] width 47 height 20
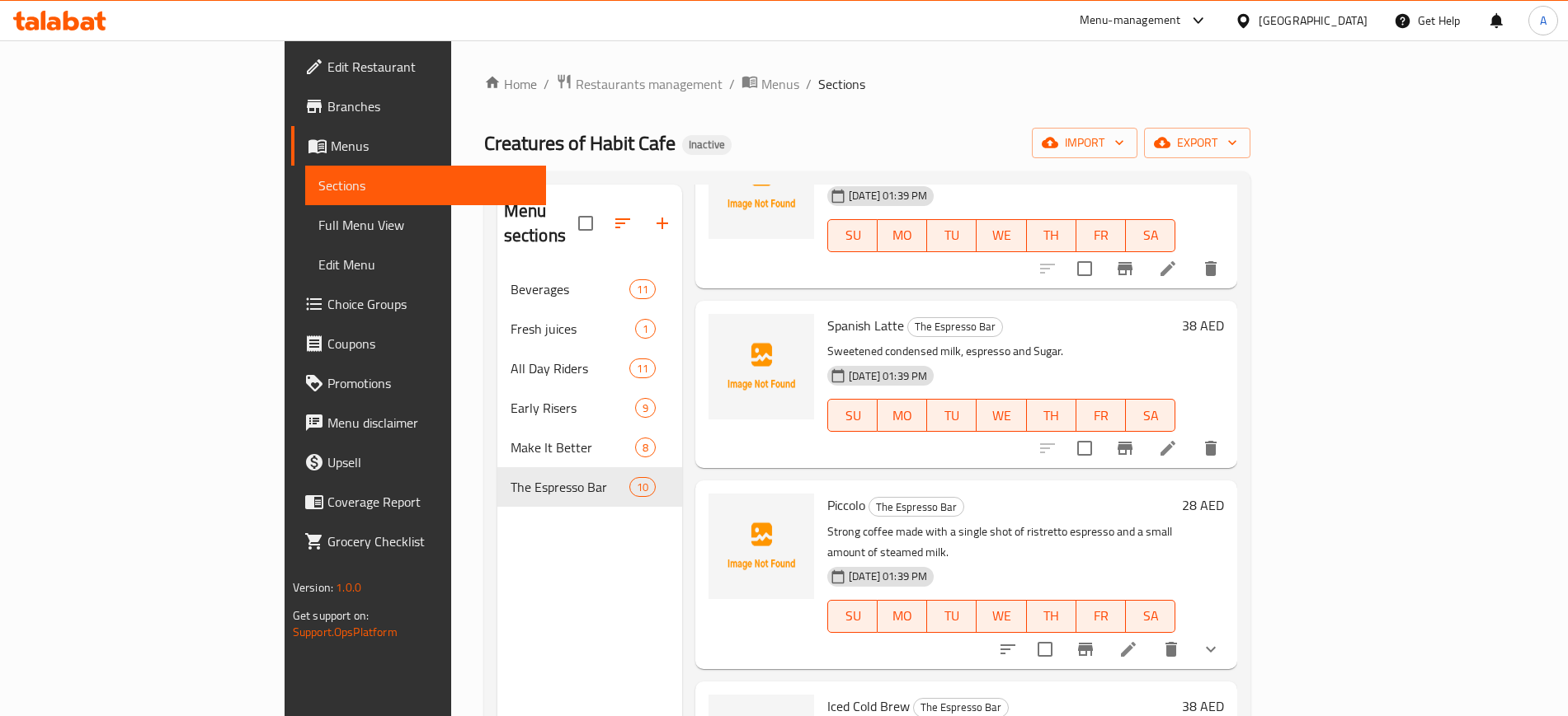
scroll to position [716, 0]
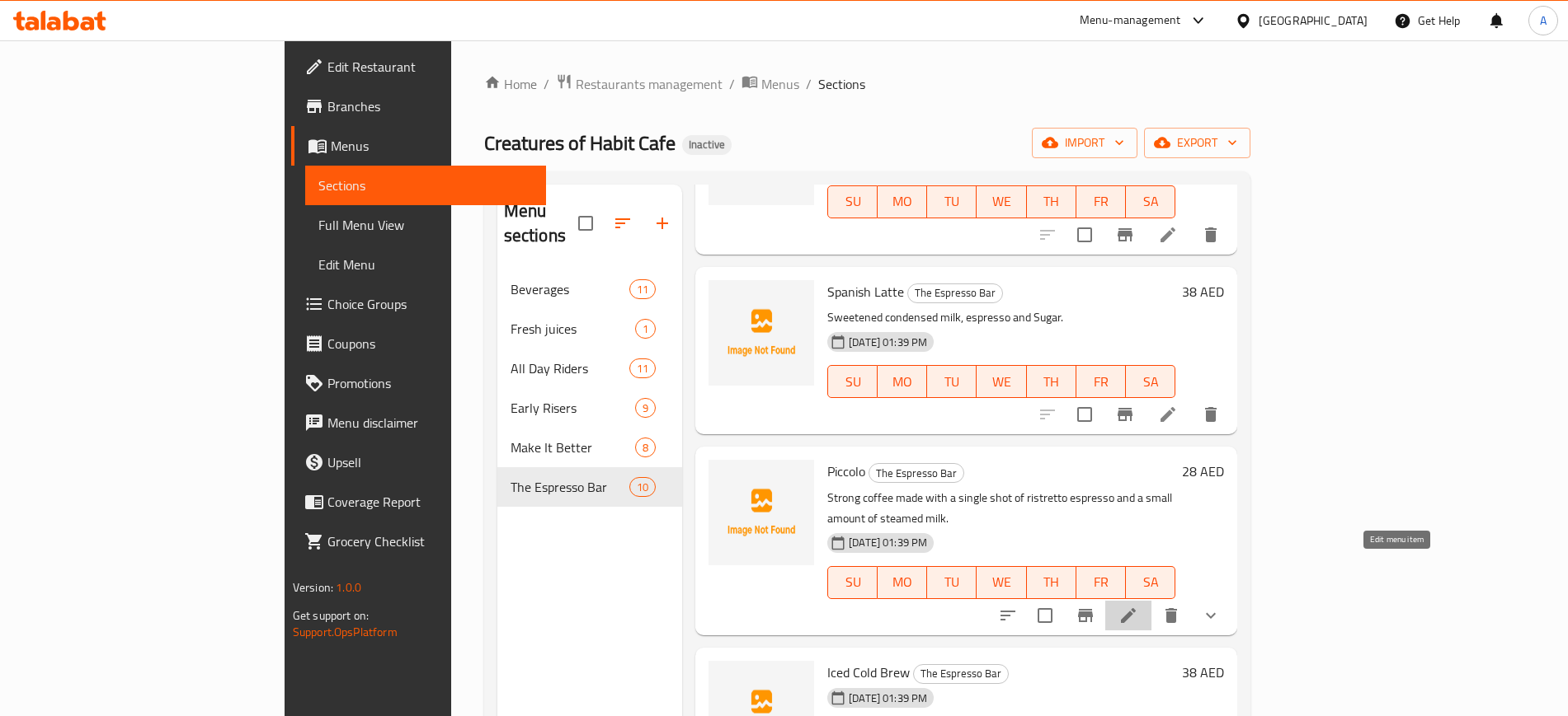
click at [1138, 606] on icon at bounding box center [1129, 616] width 20 height 20
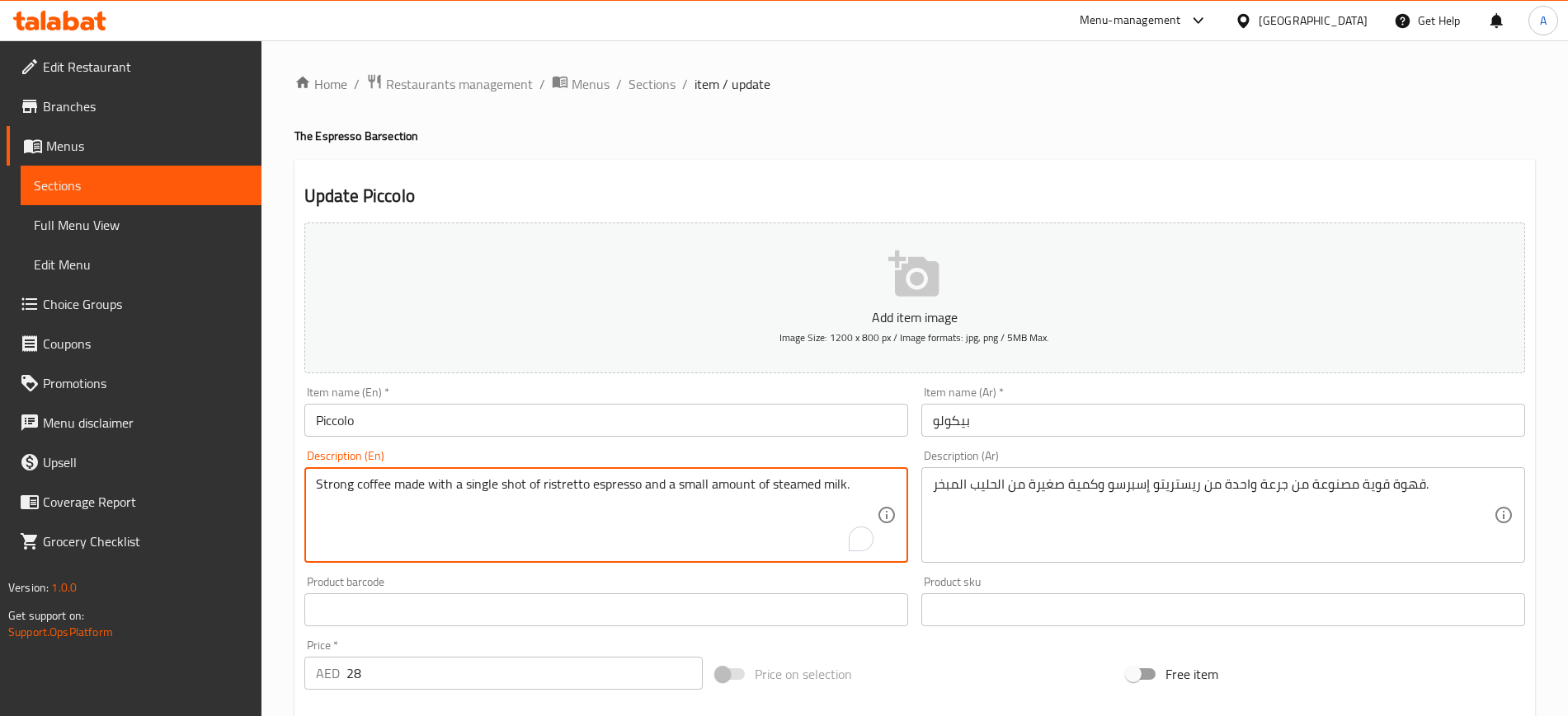
click at [754, 478] on textarea "Strong coffee made with a single shot of ristretto espresso and a small amount …" at bounding box center [596, 515] width 561 height 78
paste textarea "mall, strong coffee with"
type textarea "Small, strong coffee with milk."
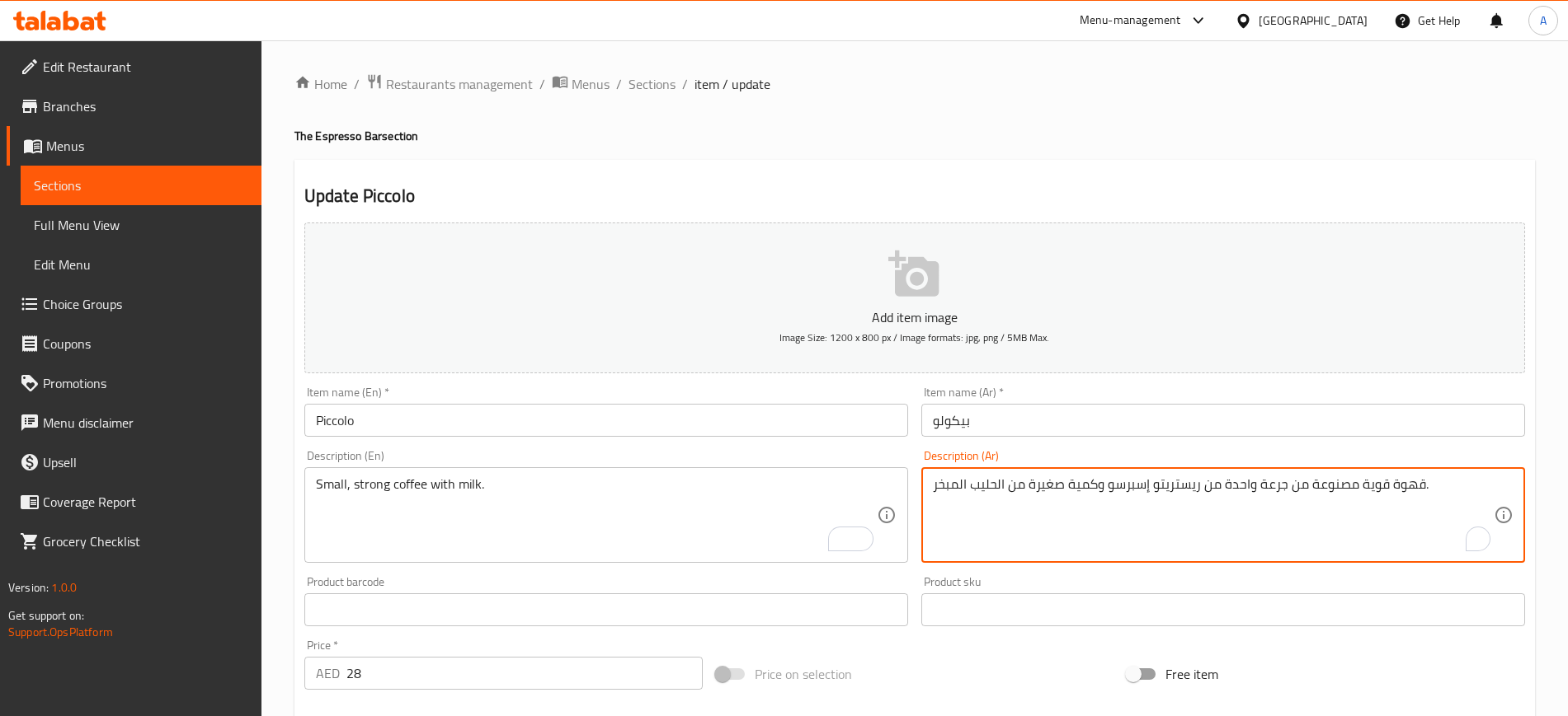
click at [1062, 479] on textarea "قهوة قوية مصنوعة من جرعة واحدة من ريستريتو إسبرسو وكمية صغيرة من الحليب المبخر." at bounding box center [1213, 515] width 561 height 78
paste textarea "صغيرة وقوية مع الحليب"
type textarea "قهوة صغيرة وقوية مع الحليب."
click at [1016, 422] on input "بيكولو" at bounding box center [1224, 421] width 604 height 33
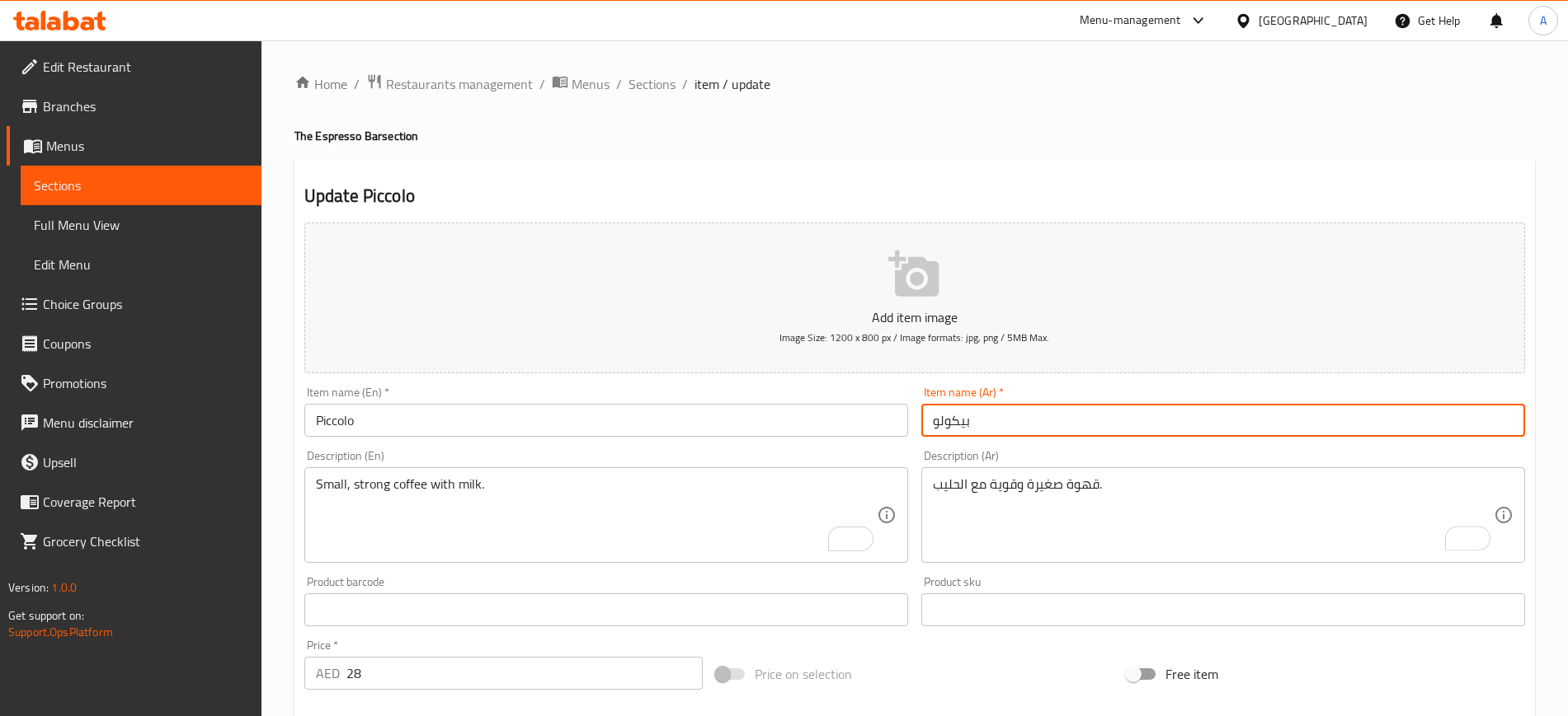
click at [656, 94] on span "Sections" at bounding box center [652, 85] width 47 height 20
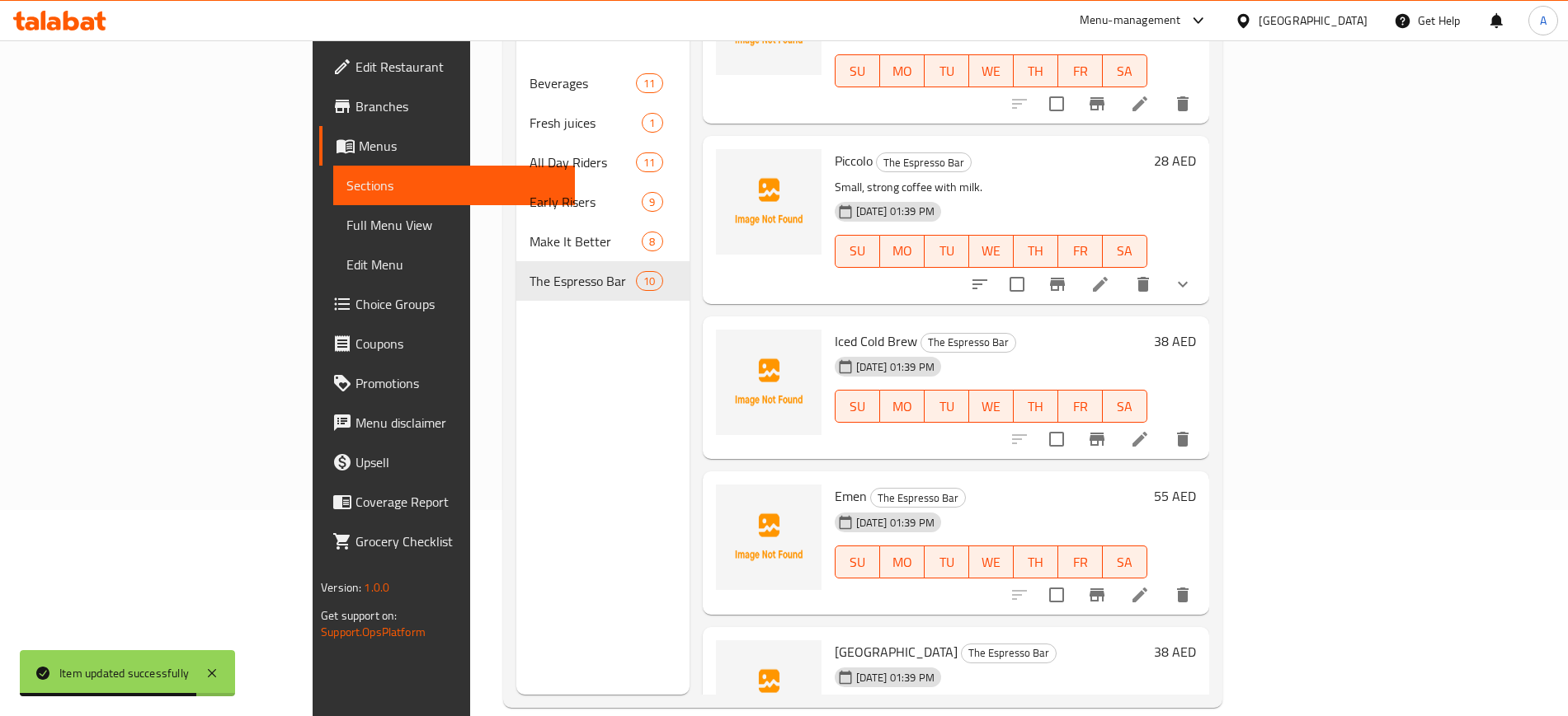
scroll to position [718, 0]
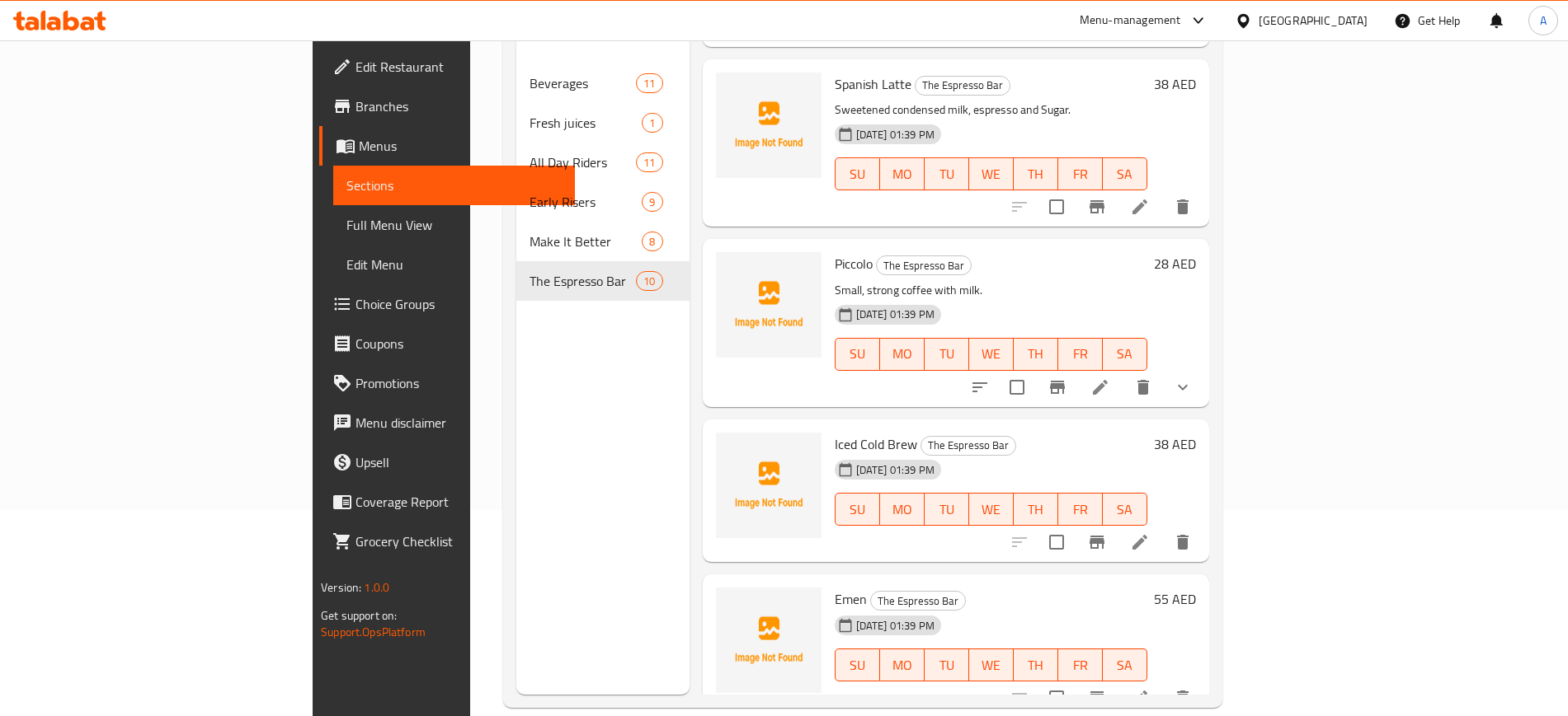
click at [842, 426] on div "Iced Cold Brew The Espresso Bar 28-08-2025 01:39 PM SU MO TU WE TH FR SA" at bounding box center [991, 491] width 326 height 131
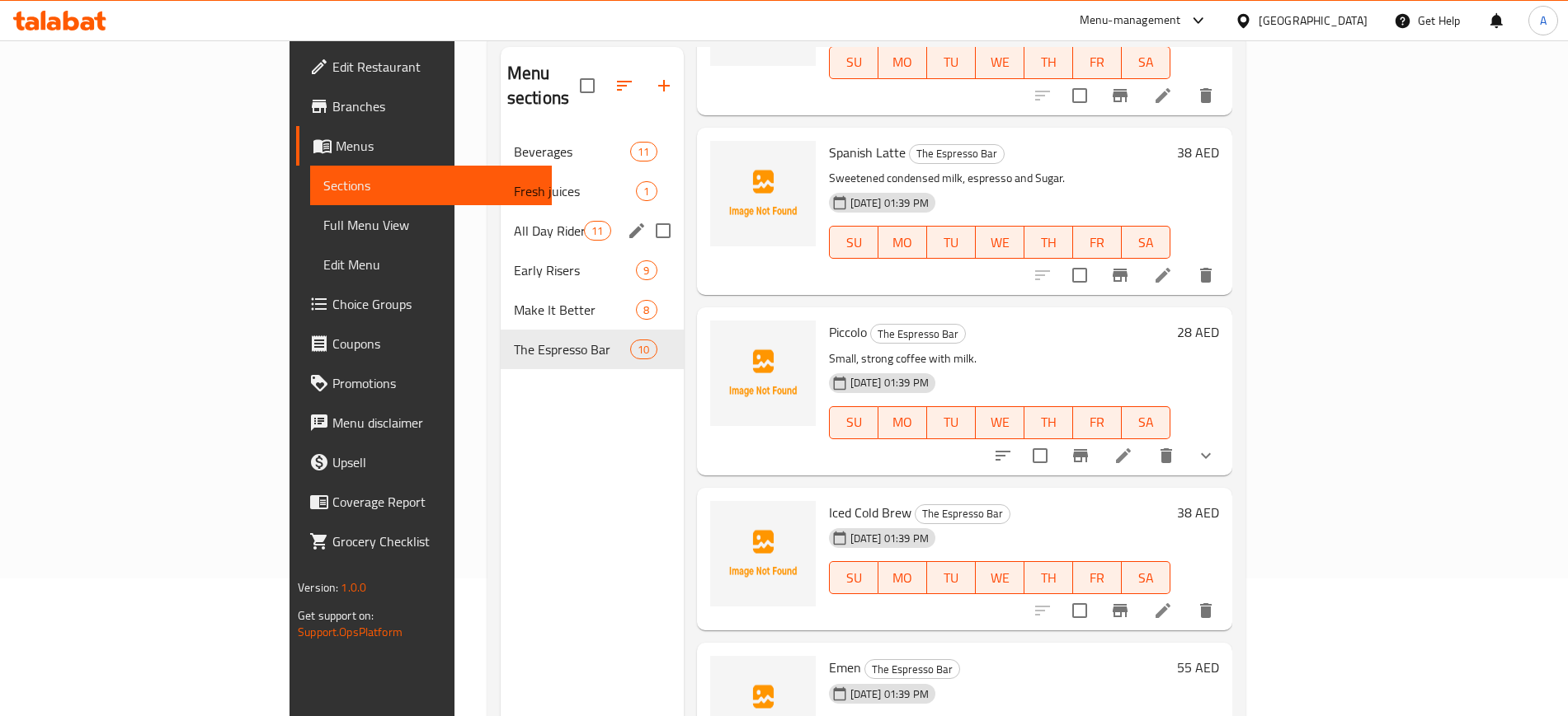
scroll to position [103, 0]
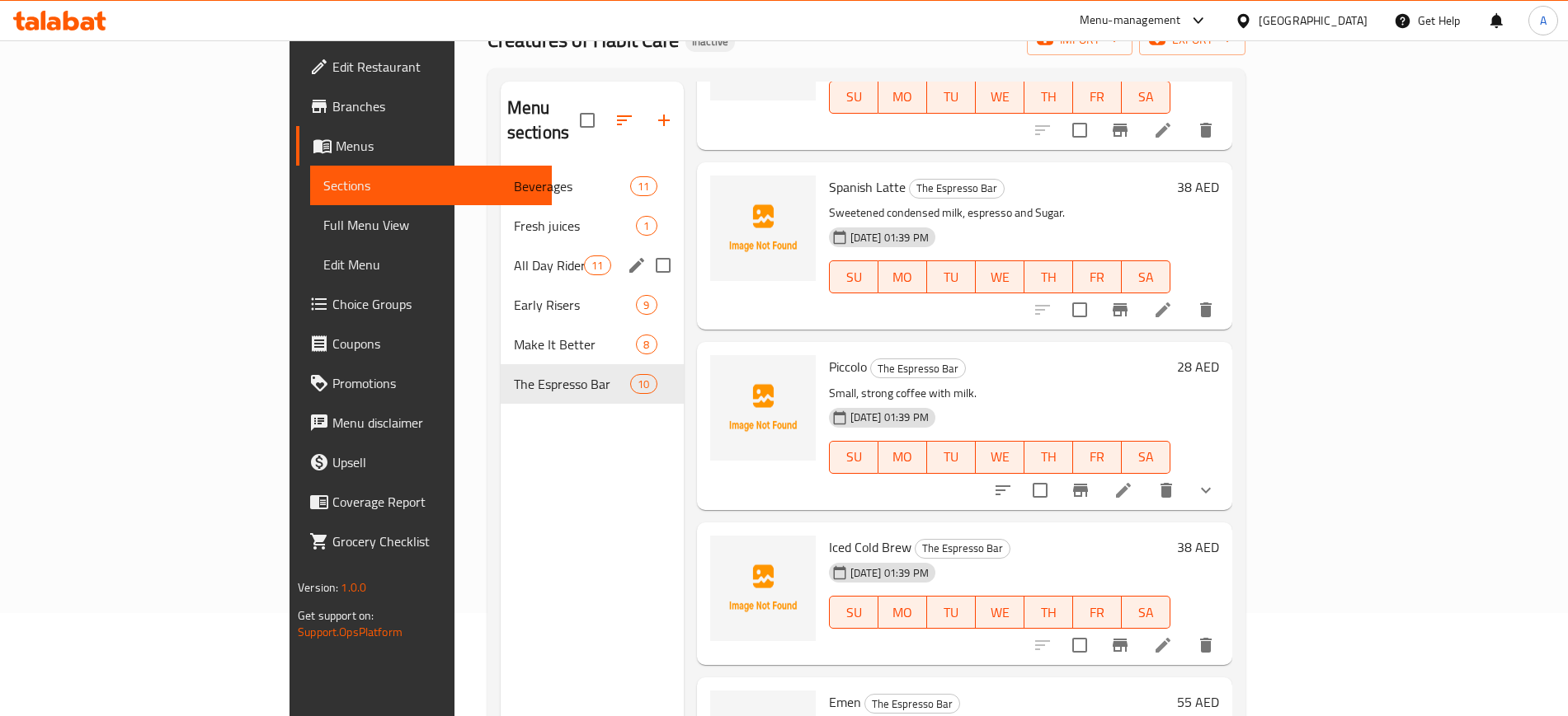
click at [514, 256] on span "All Day Riders" at bounding box center [549, 266] width 70 height 20
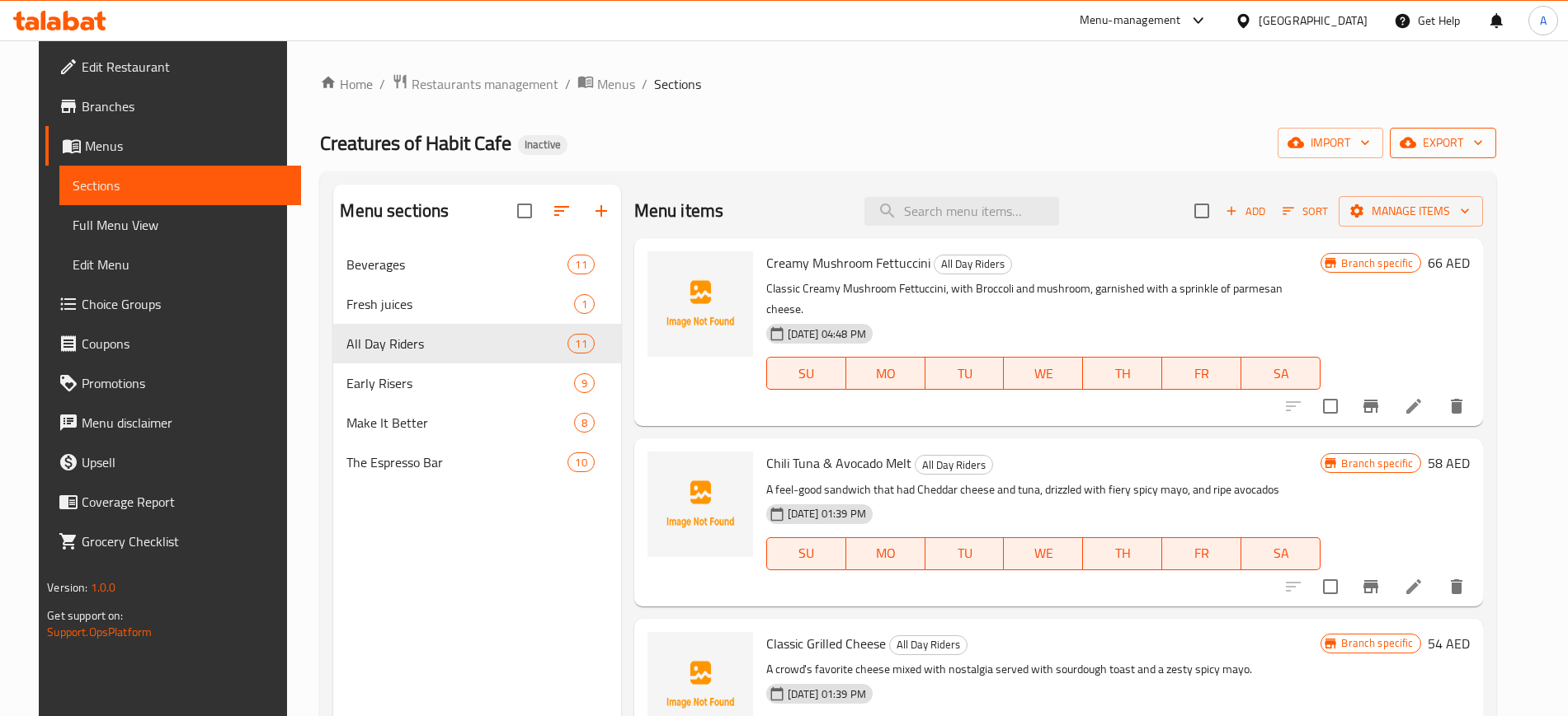
click at [1469, 140] on span "export" at bounding box center [1443, 143] width 80 height 20
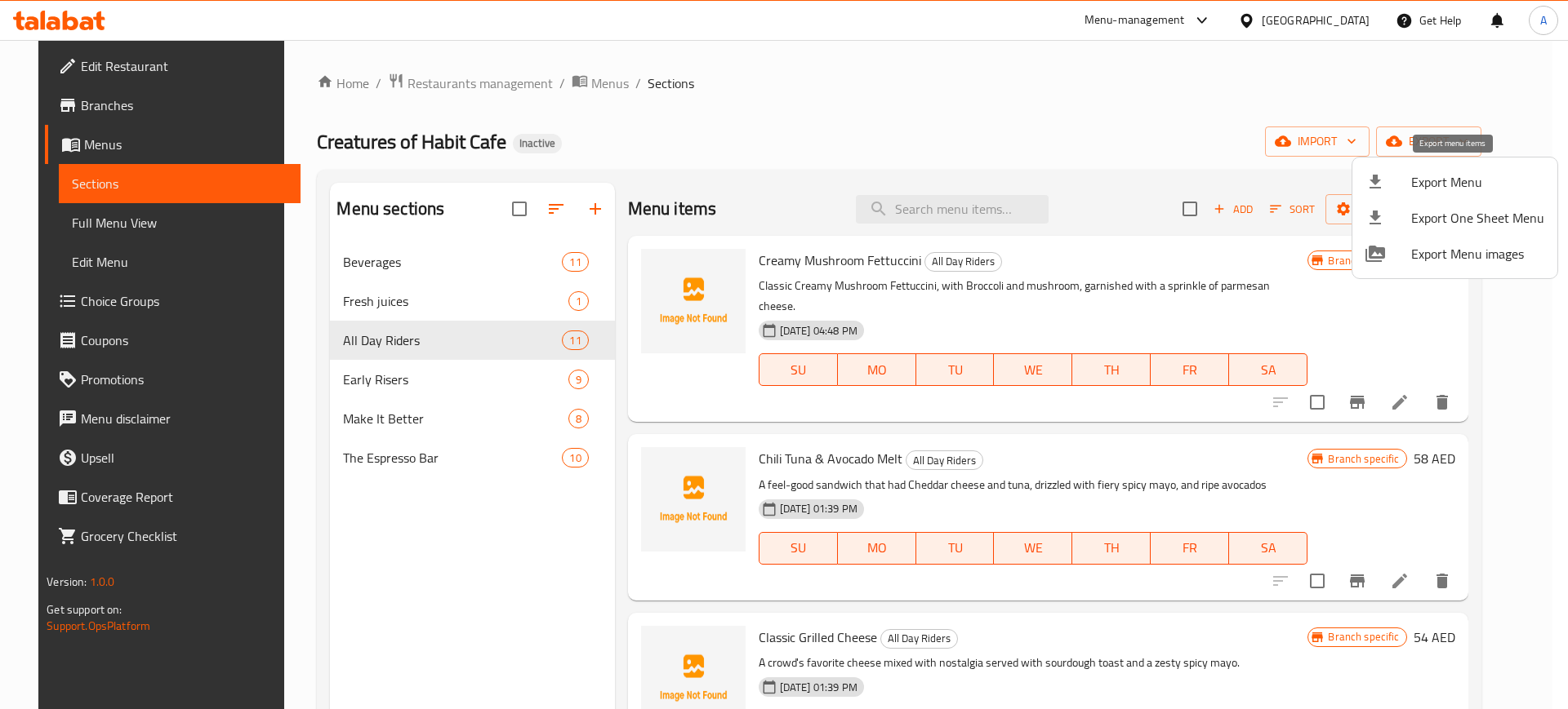
click at [1473, 169] on li "Export Menu" at bounding box center [1455, 181] width 205 height 36
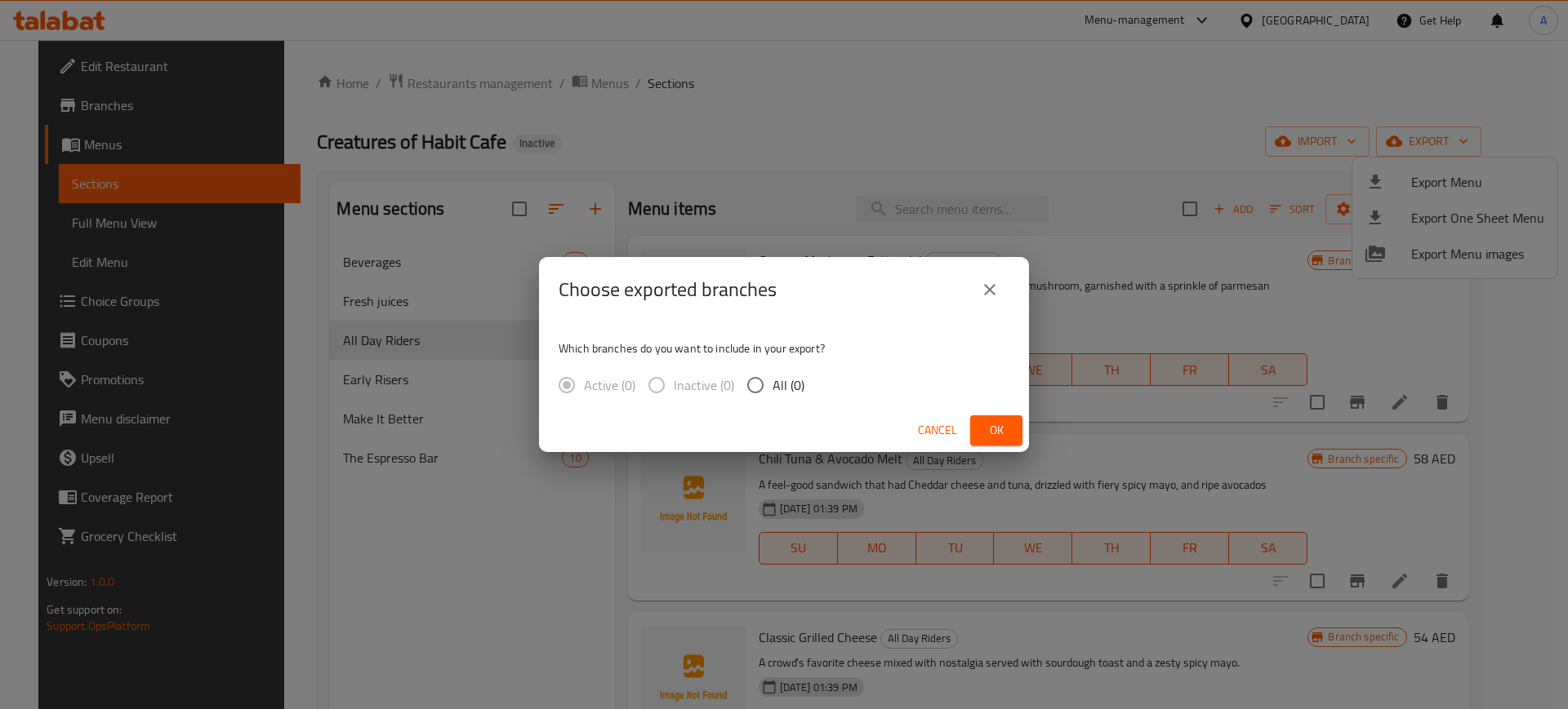
click at [788, 380] on span "All (0)" at bounding box center [788, 385] width 32 height 20
click at [772, 380] on input "All (0)" at bounding box center [756, 385] width 35 height 35
radio input "true"
click at [993, 425] on span "Ok" at bounding box center [996, 430] width 26 height 20
click at [994, 426] on span "Ok" at bounding box center [996, 430] width 26 height 20
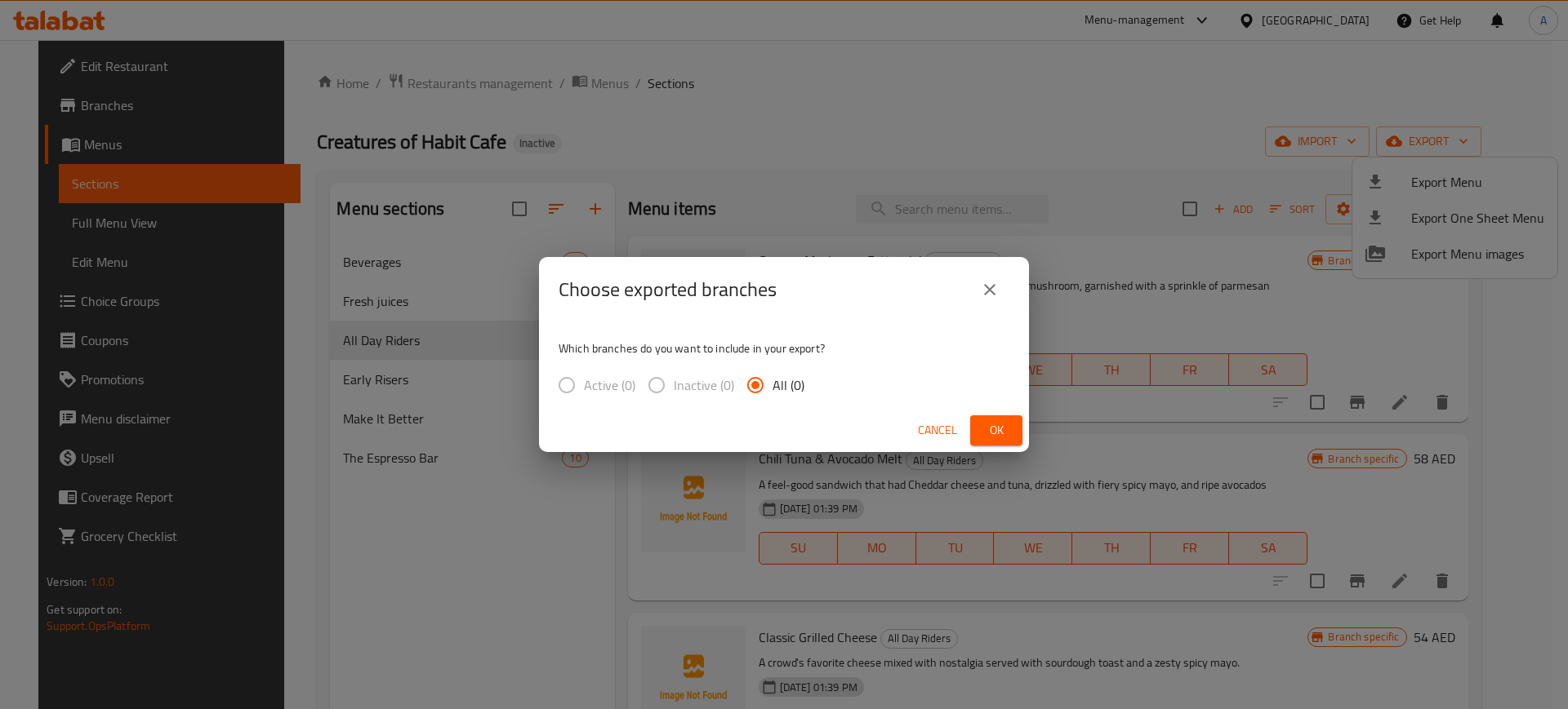
click at [970, 283] on button "close" at bounding box center [989, 290] width 39 height 39
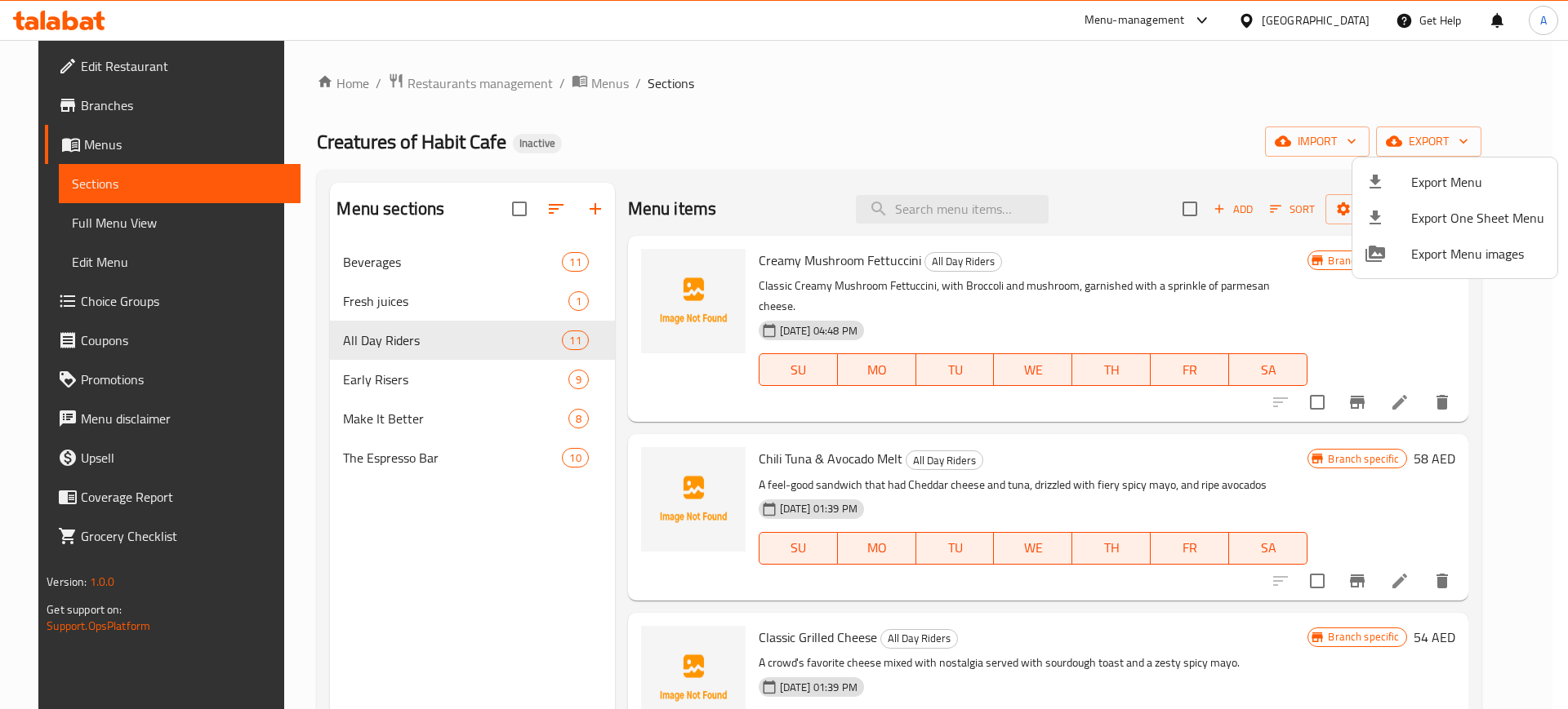
click at [1070, 115] on div at bounding box center [784, 354] width 1568 height 709
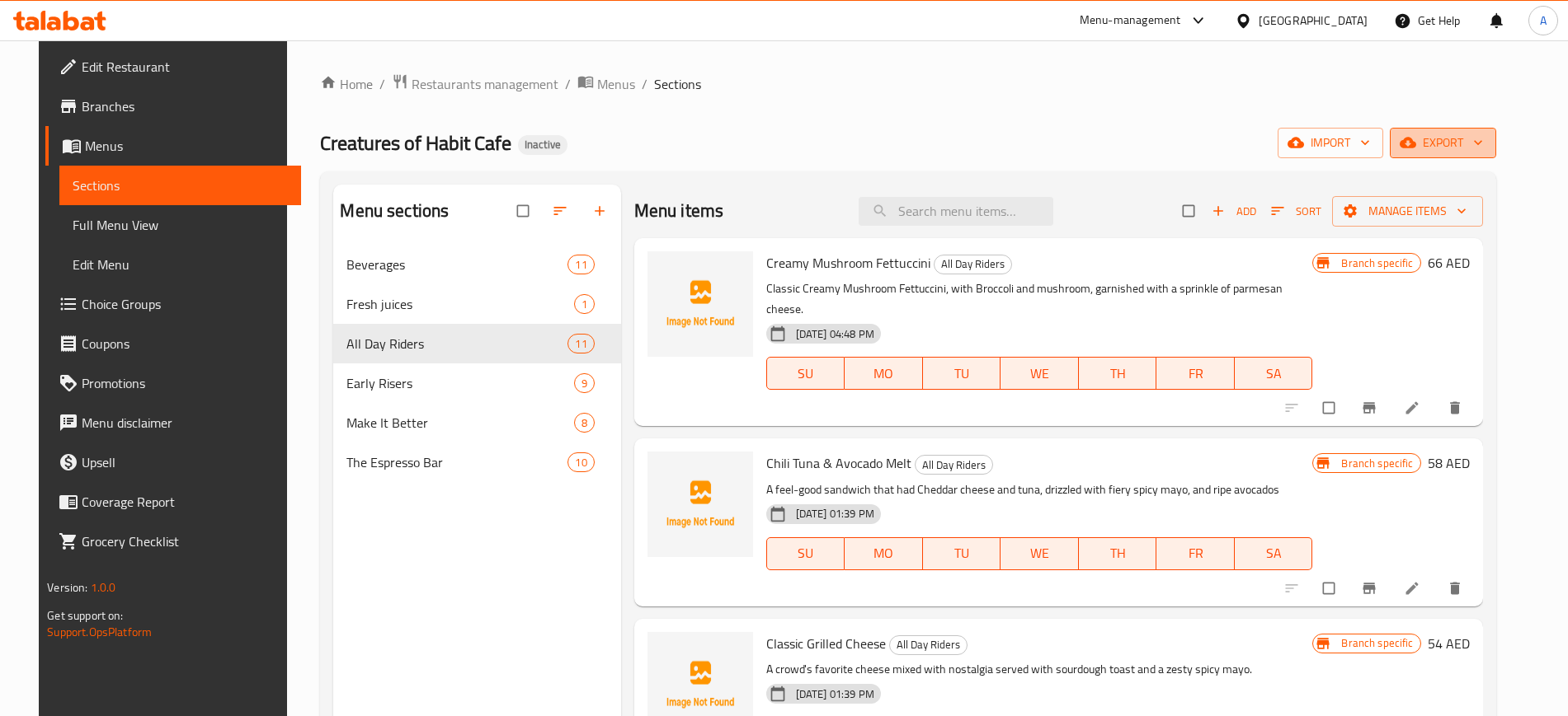
click at [1480, 147] on span "export" at bounding box center [1443, 143] width 80 height 20
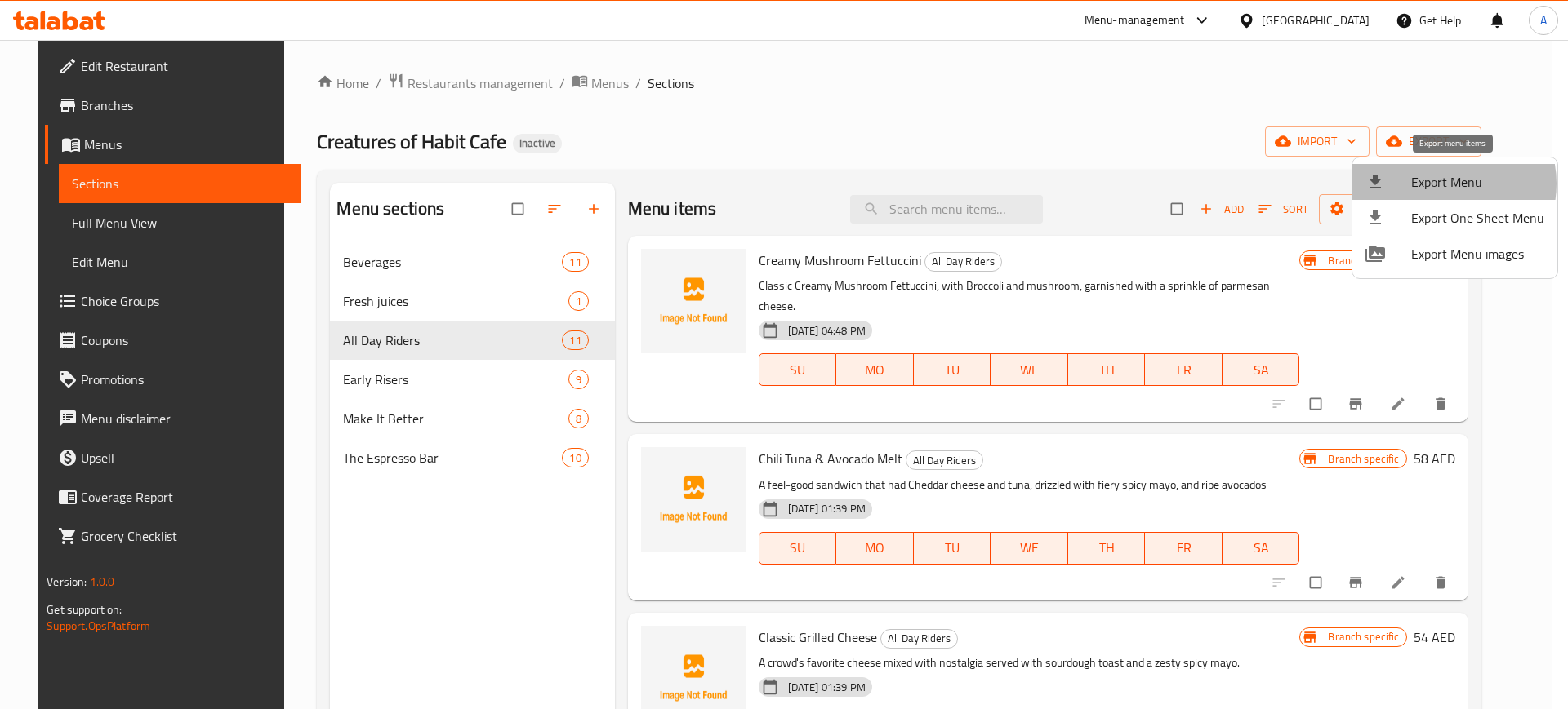
click at [1440, 184] on span "Export Menu" at bounding box center [1478, 182] width 133 height 20
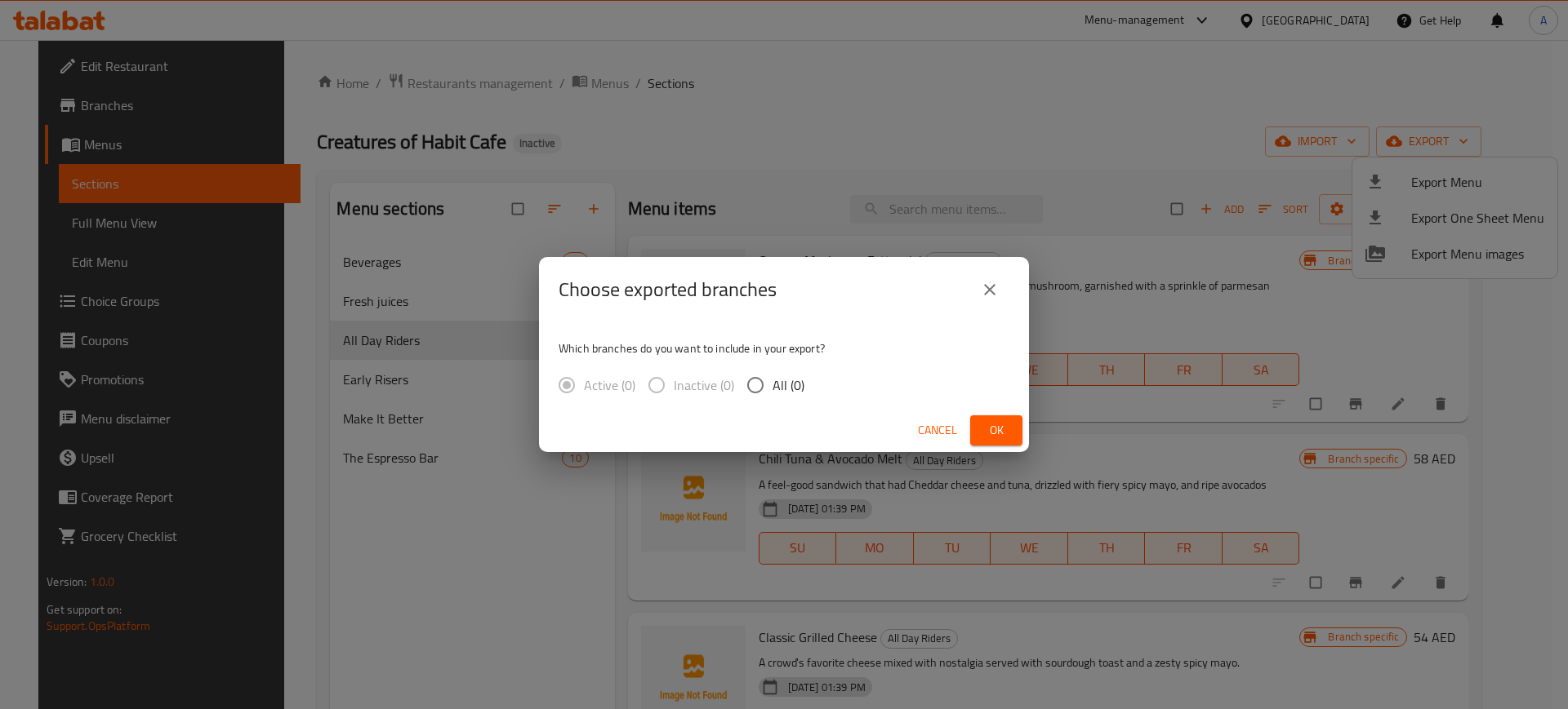
click at [791, 376] on span "All (0)" at bounding box center [788, 385] width 32 height 20
click at [772, 376] on input "All (0)" at bounding box center [756, 385] width 35 height 35
radio input "true"
click at [976, 428] on button "Ok" at bounding box center [995, 430] width 52 height 30
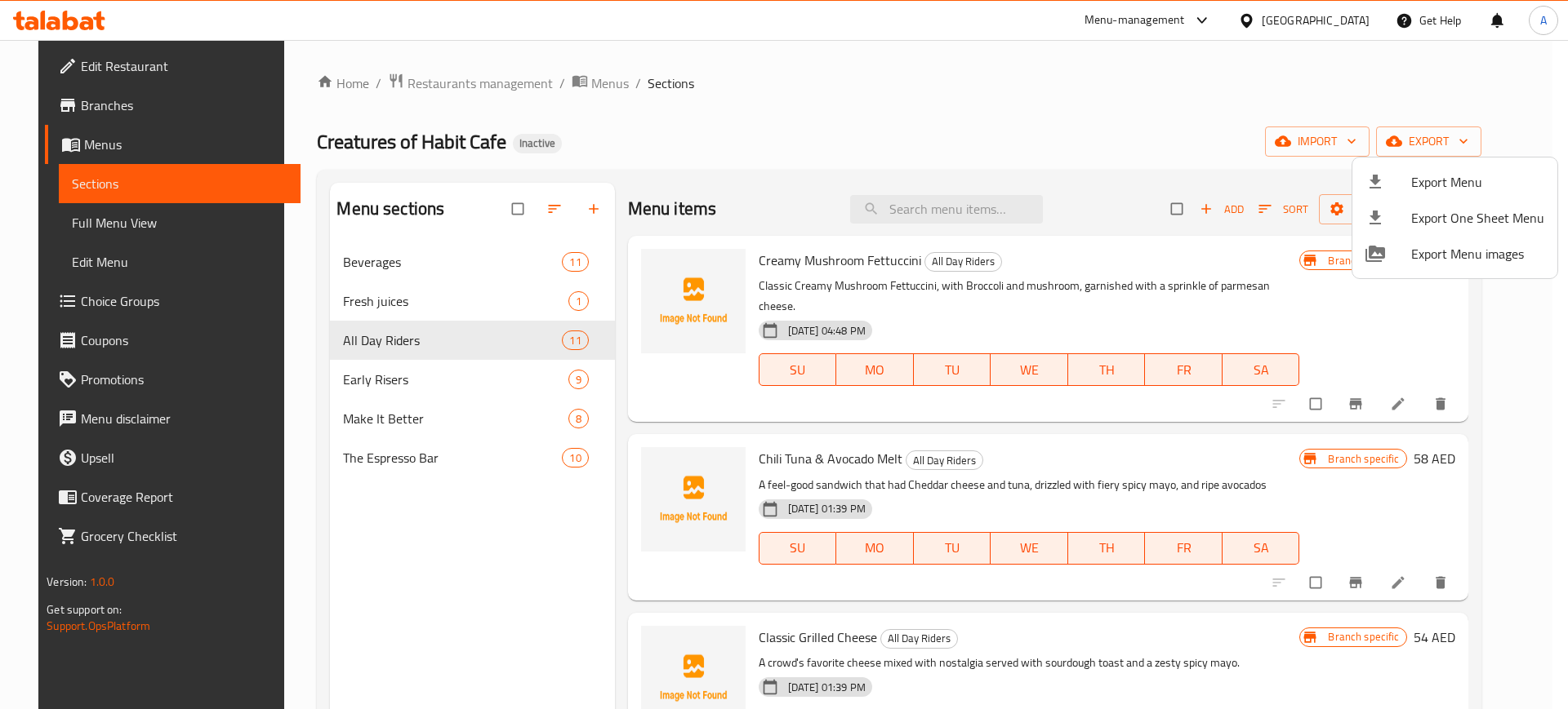
click at [987, 201] on div at bounding box center [784, 354] width 1568 height 709
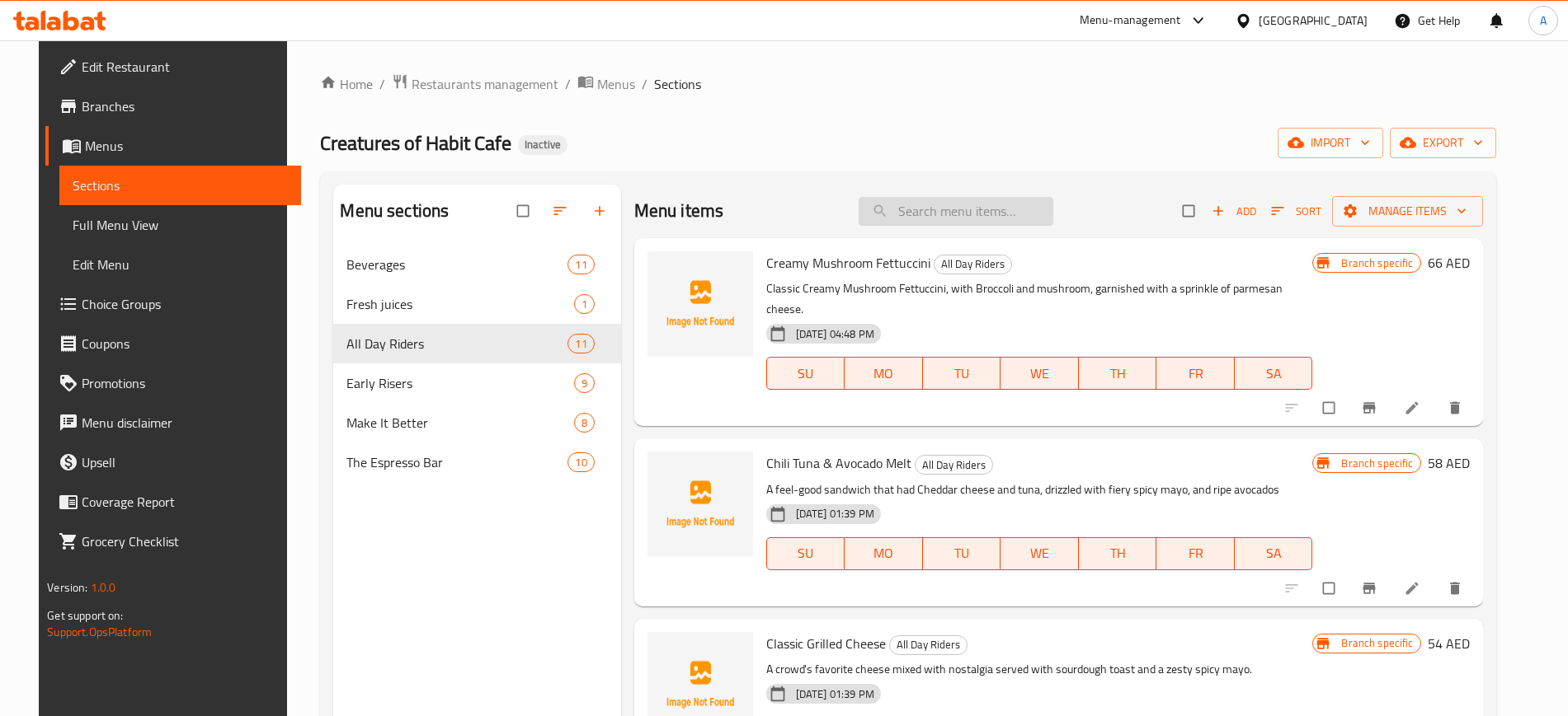
click at [996, 205] on input "search" at bounding box center [956, 211] width 194 height 29
paste input "Chili Tuna & Avocado Melt"
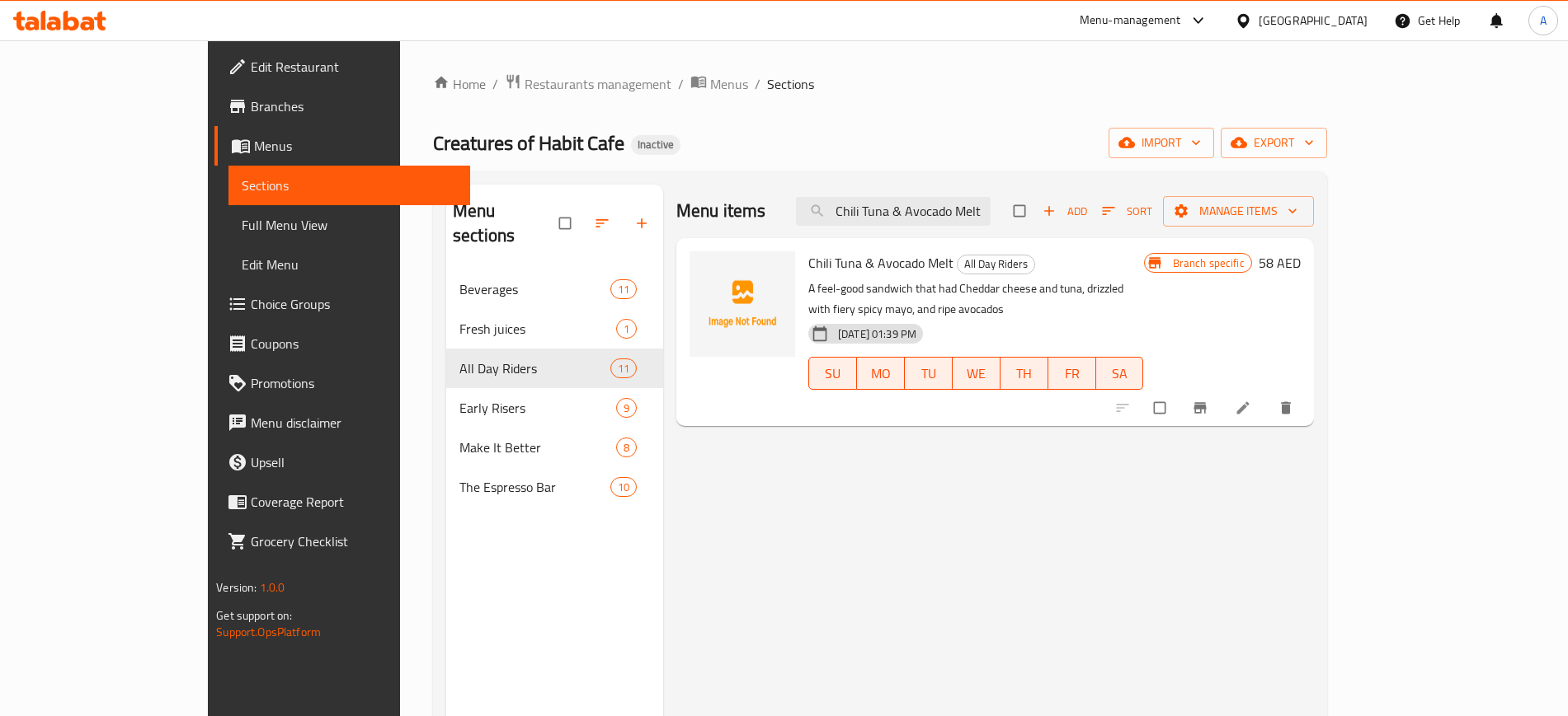
type input "Chili Tuna & Avocado Melt"
click at [241, 215] on span "Full Menu View" at bounding box center [348, 225] width 215 height 20
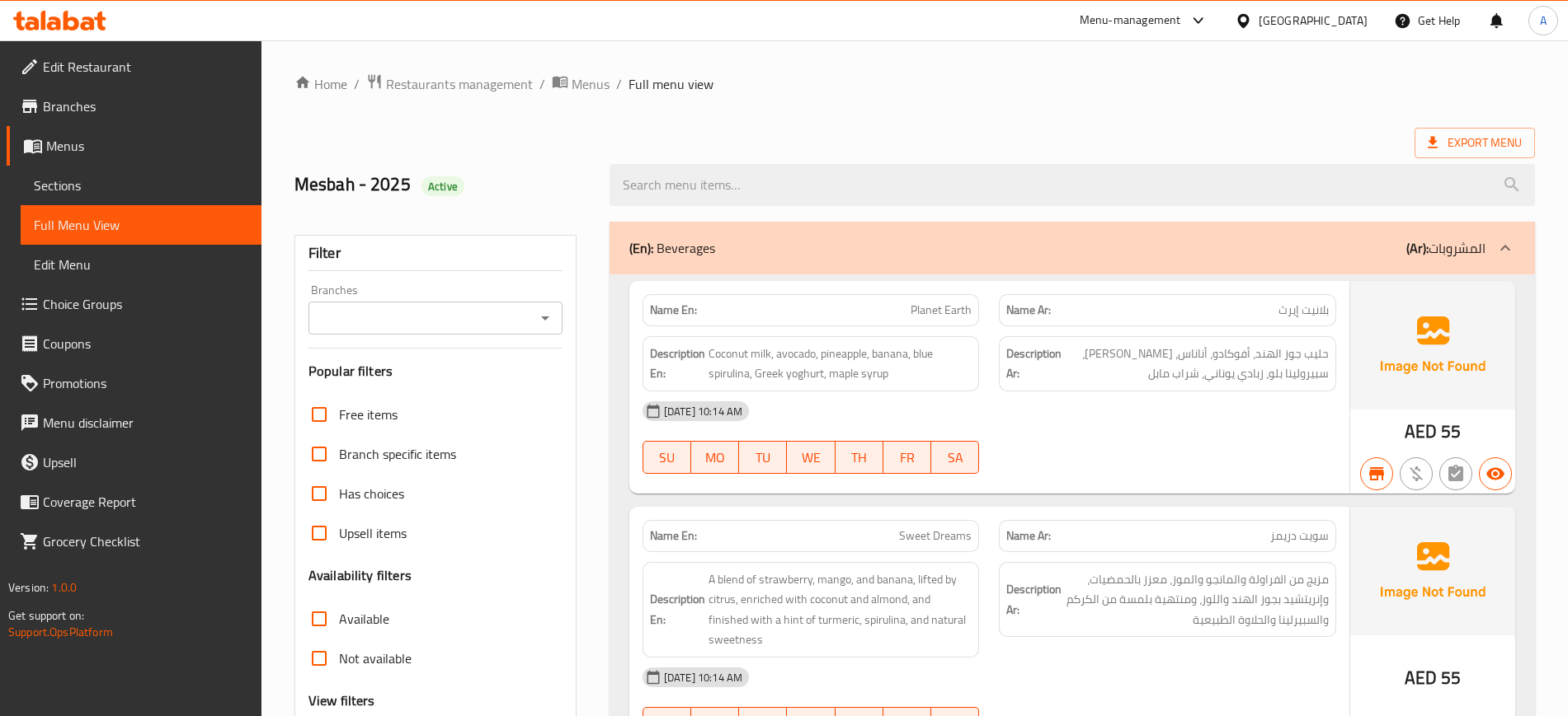
click at [867, 91] on ol "Home / Restaurants management / Menus / Full menu view" at bounding box center [914, 84] width 1240 height 21
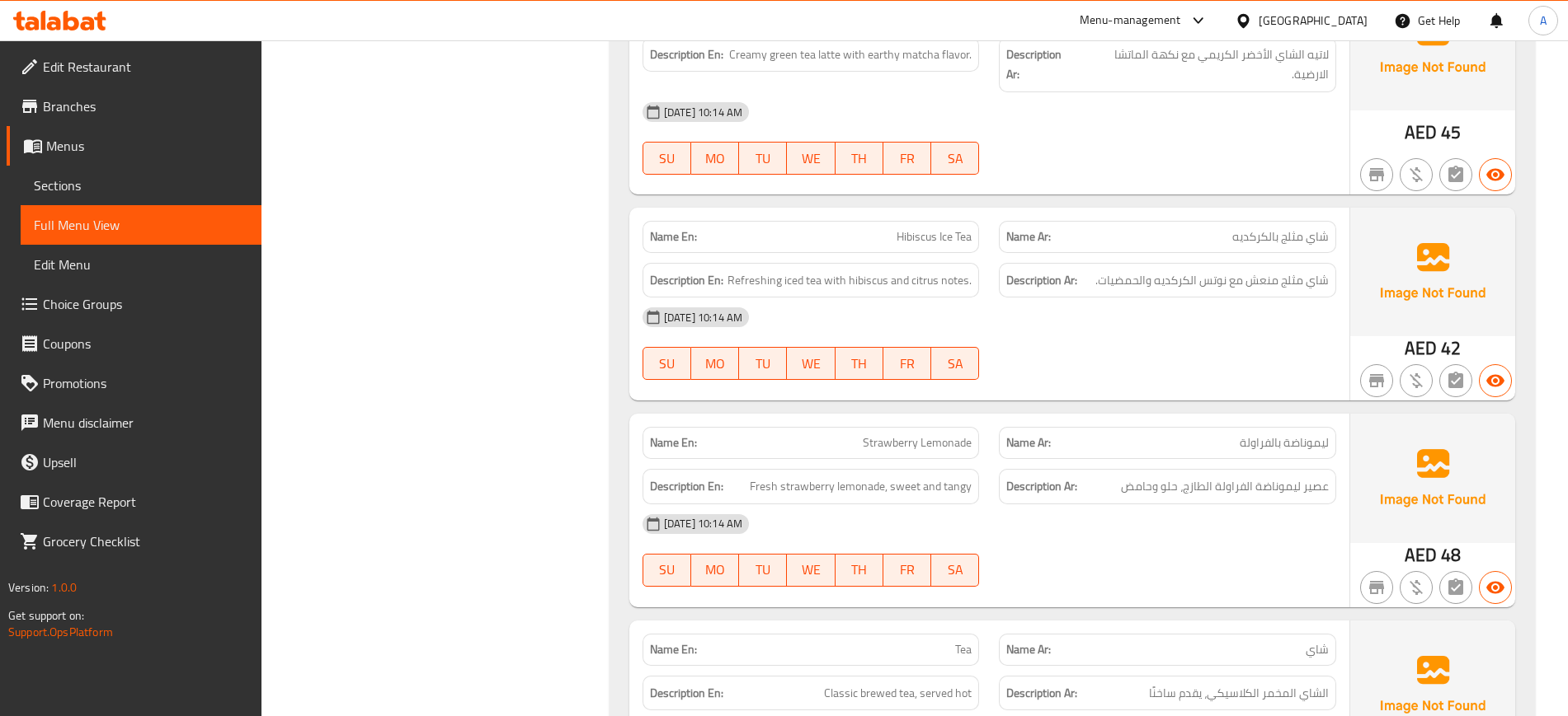
scroll to position [10709, 0]
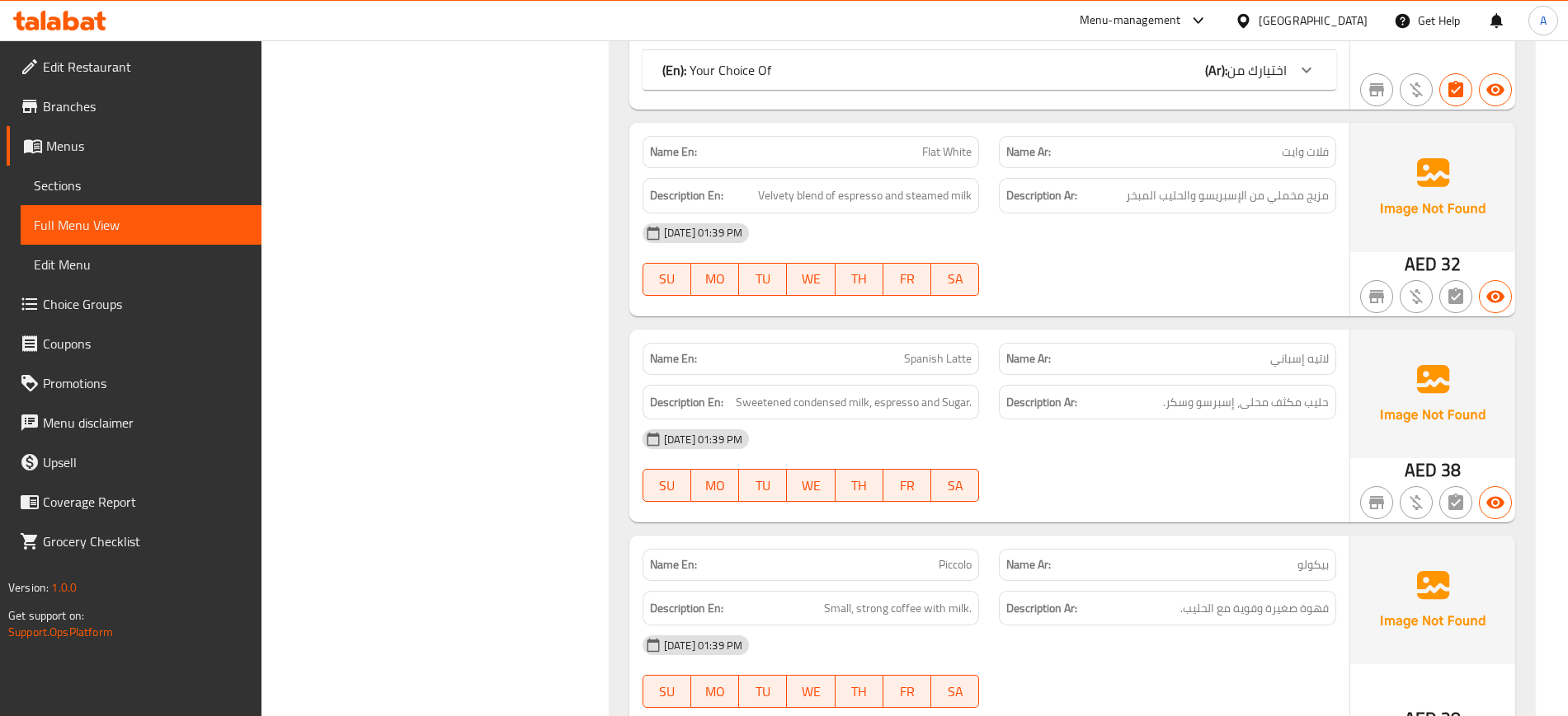
click at [1342, 486] on div "Name En: Spanish Latte Name Ar: لاتيه إسباني Description En: Sweetened condense…" at bounding box center [1073, 426] width 886 height 193
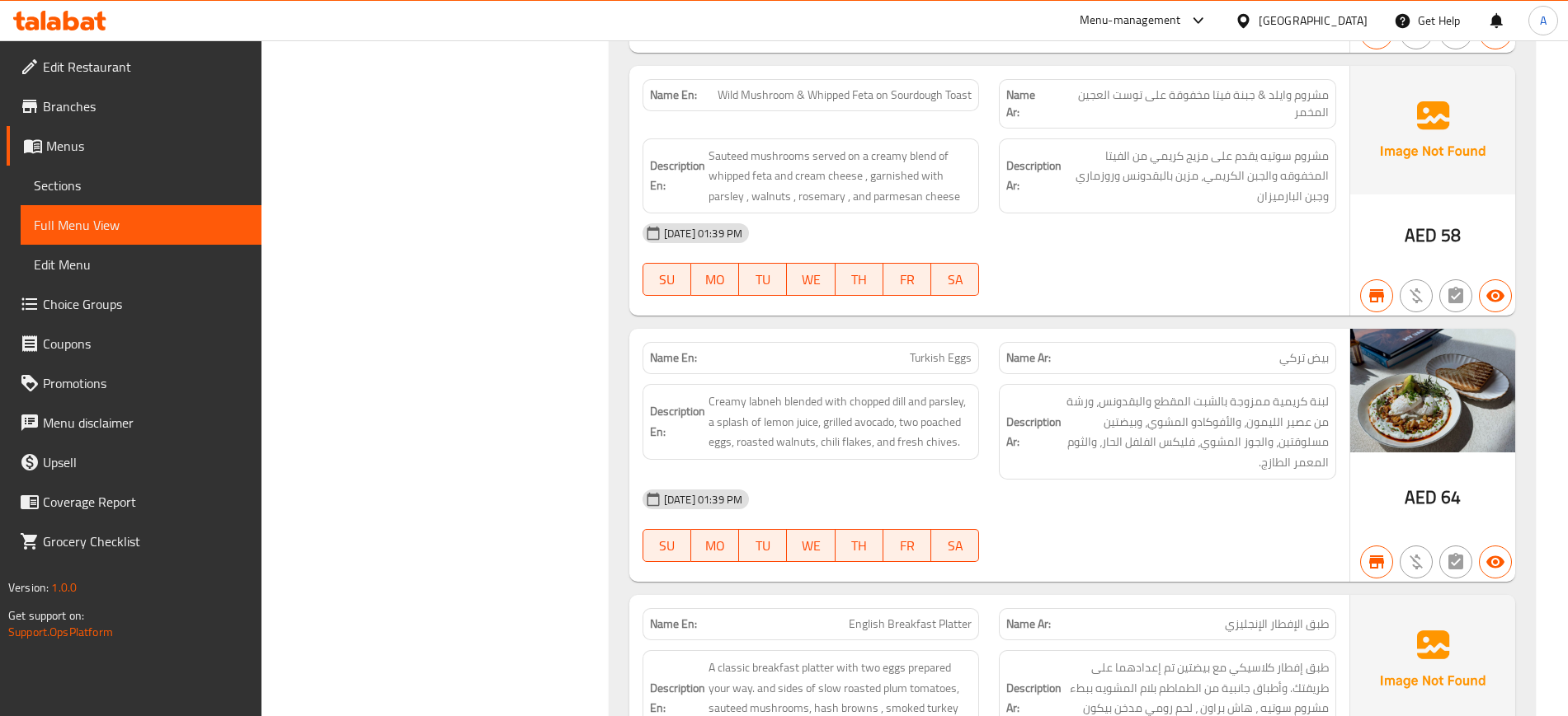
click at [1067, 533] on div "28-08-2025 01:39 PM SU MO TU WE TH FR SA" at bounding box center [989, 525] width 714 height 92
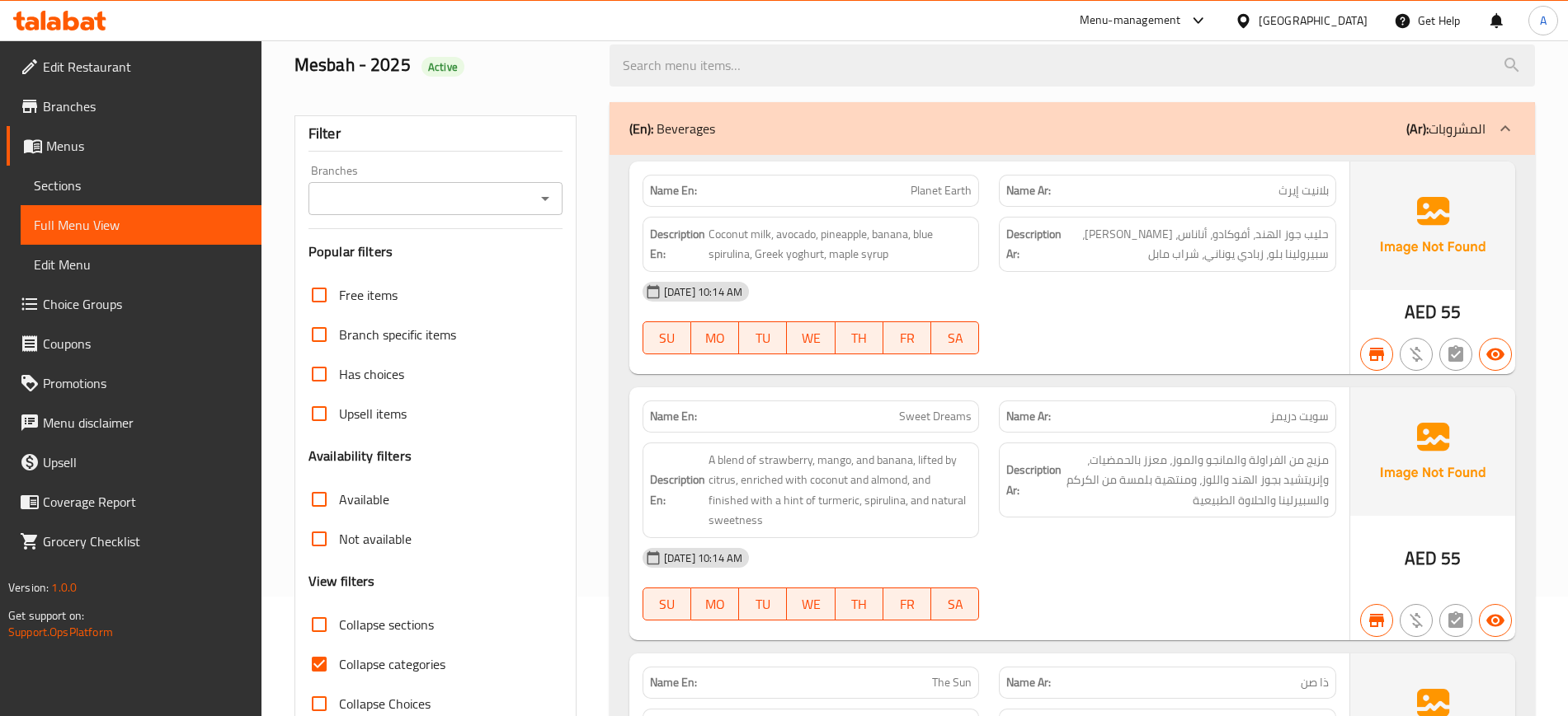
scroll to position [0, 0]
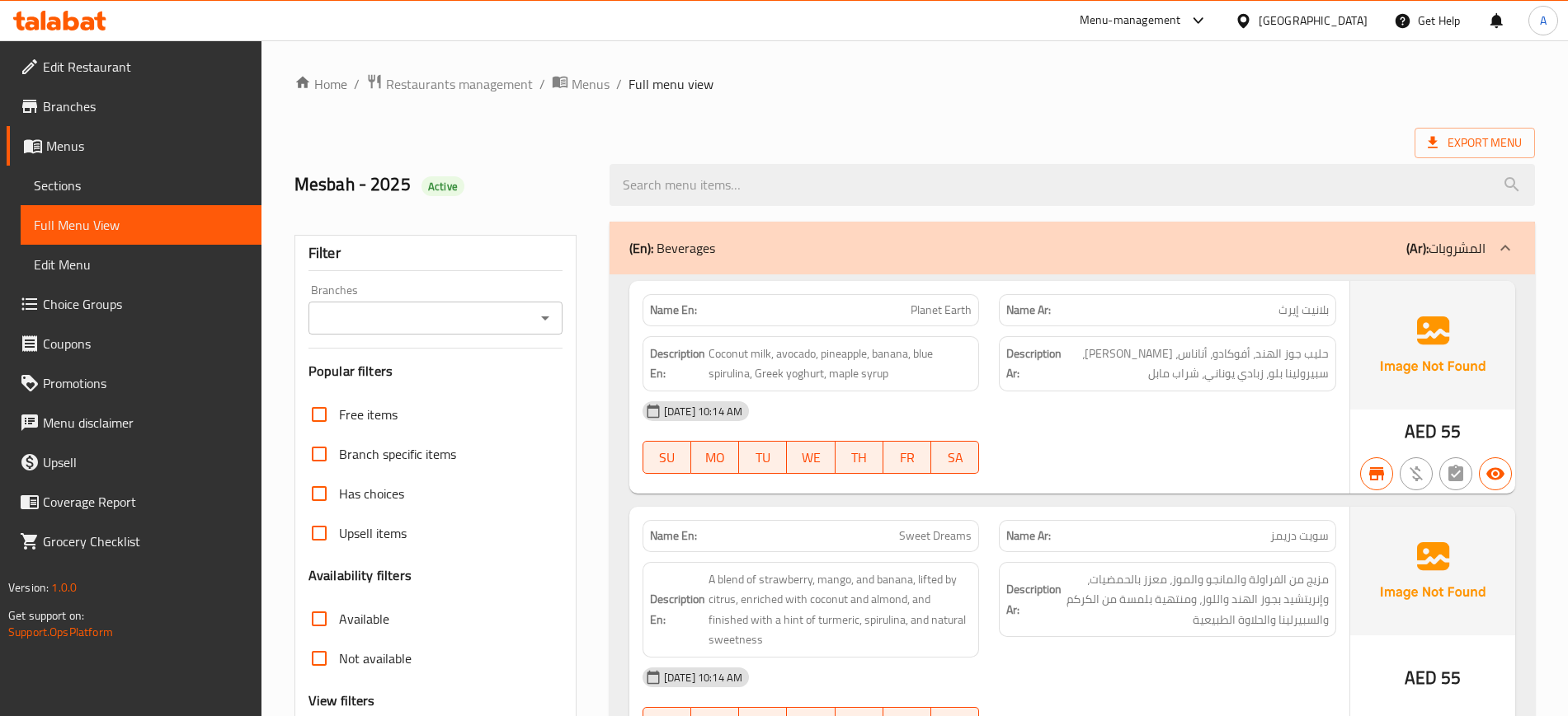
click at [1227, 261] on div "(En): Beverages (Ar): المشروبات" at bounding box center [1072, 248] width 925 height 52
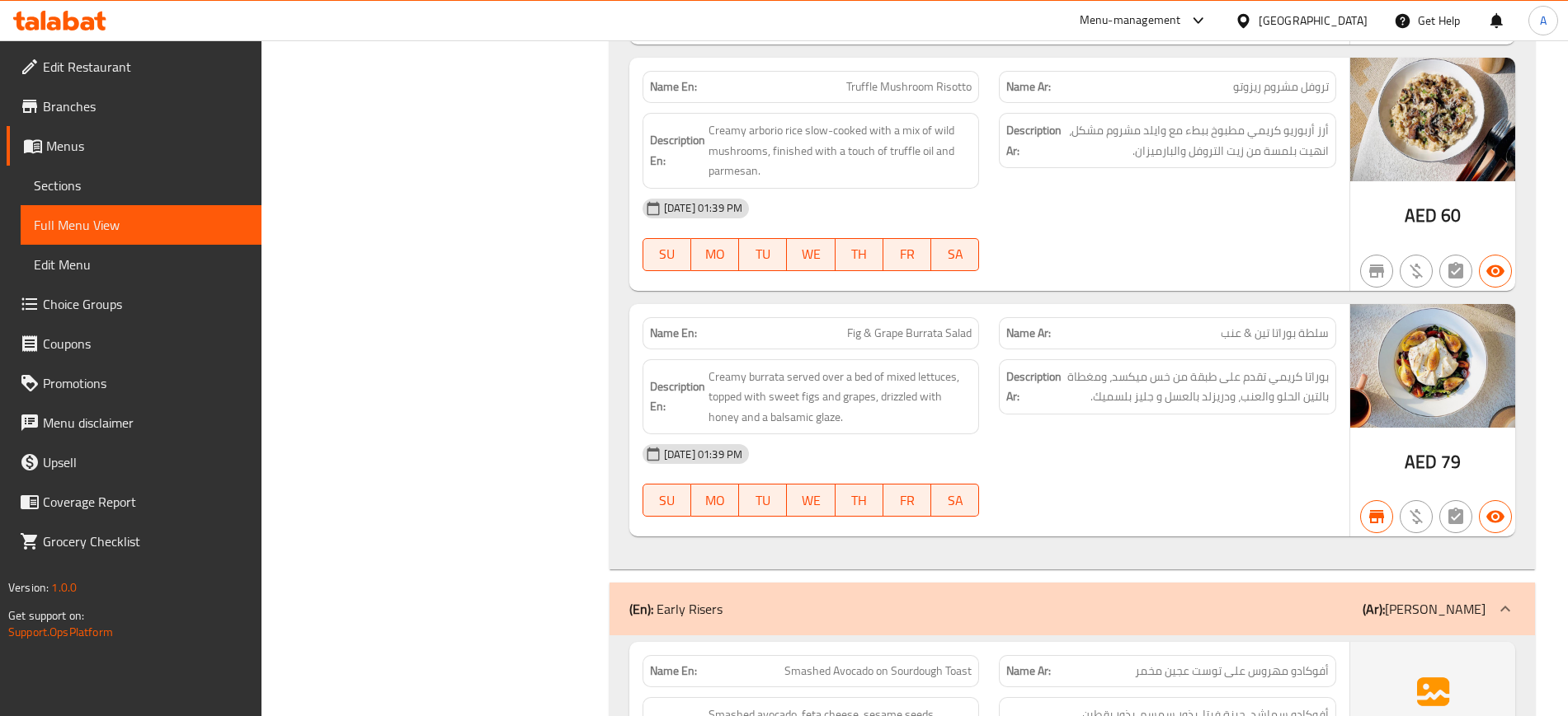
scroll to position [3091, 0]
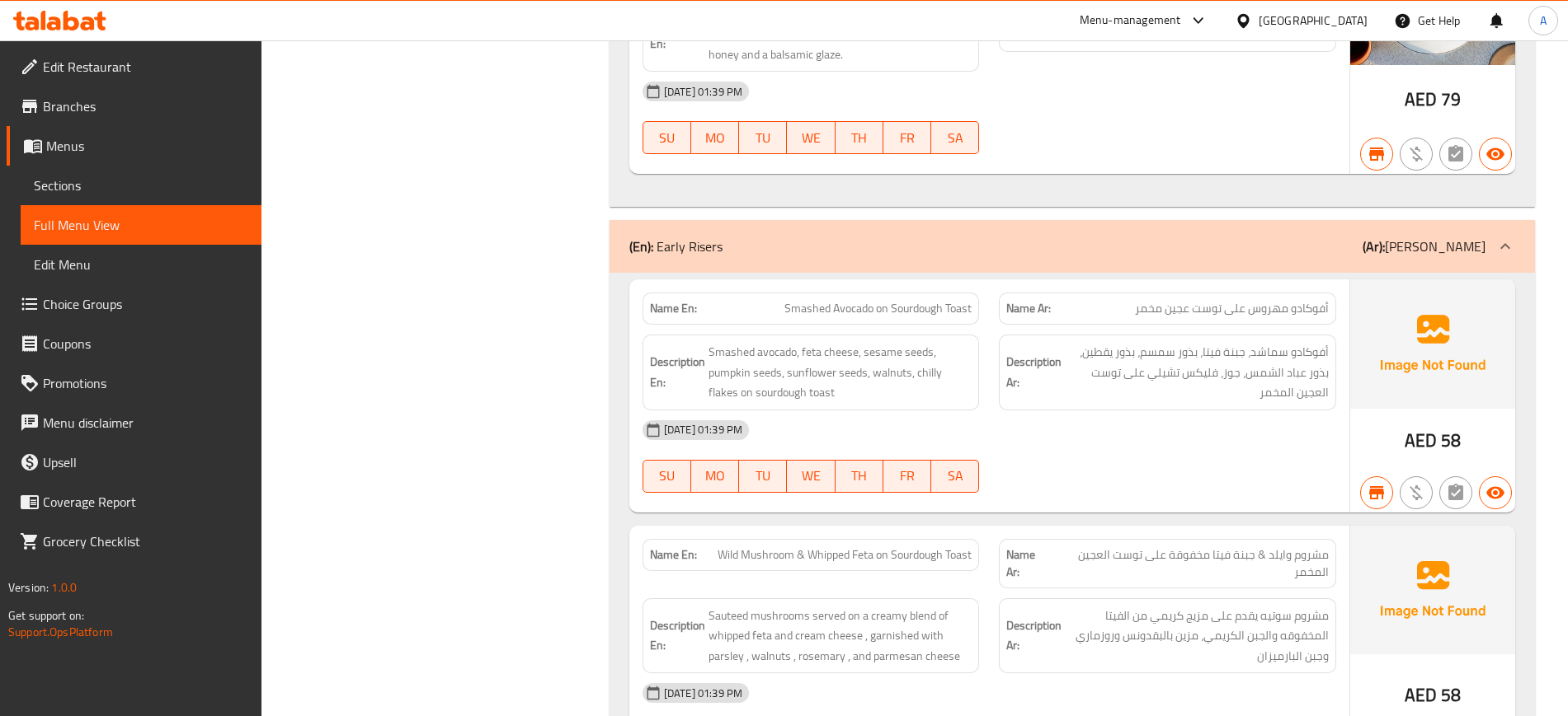
click at [1029, 410] on div "28-08-2025 01:39 PM" at bounding box center [989, 430] width 714 height 40
drag, startPoint x: 1251, startPoint y: 446, endPoint x: 1237, endPoint y: 439, distance: 15.7
click at [1247, 443] on div "28-08-2025 01:39 PM" at bounding box center [989, 430] width 714 height 40
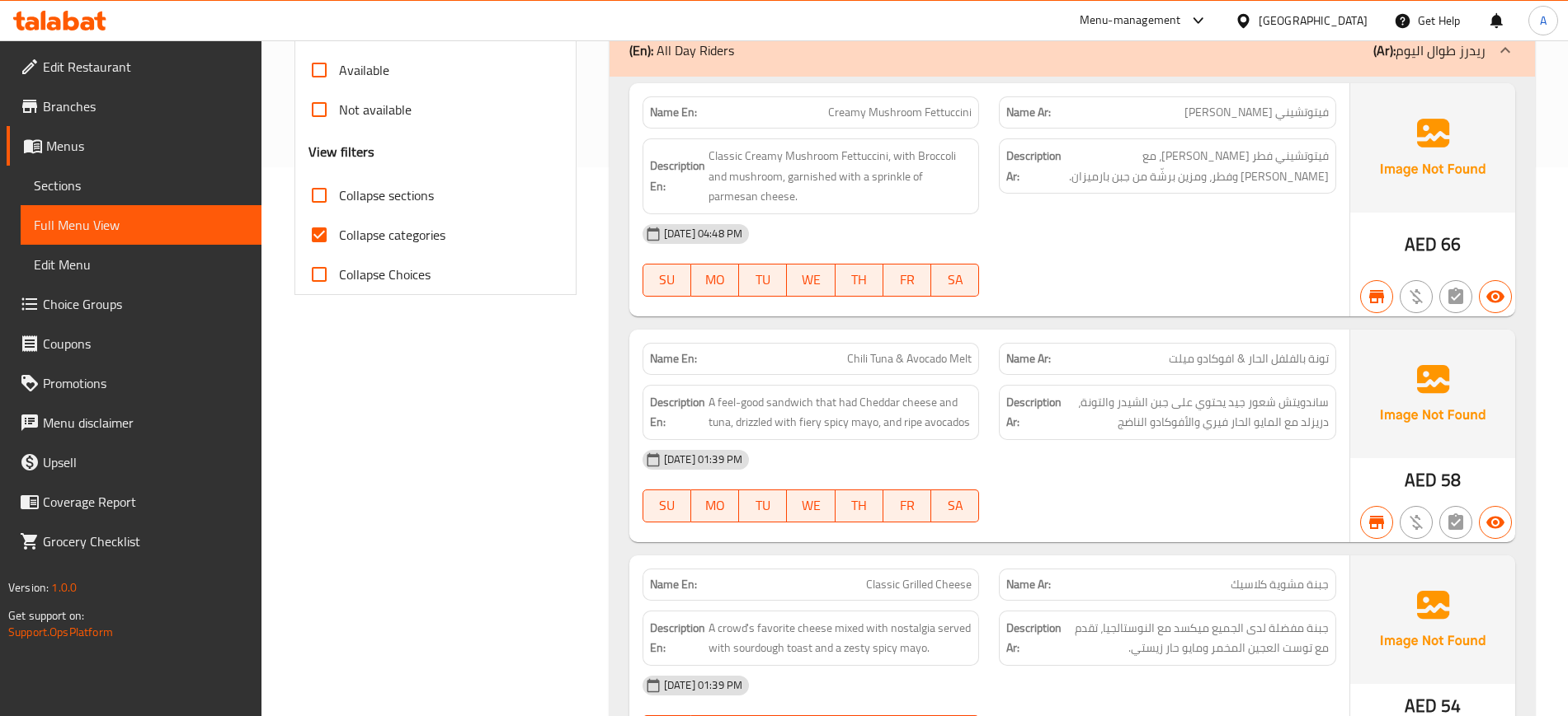
click at [1164, 520] on div at bounding box center [1167, 523] width 357 height 20
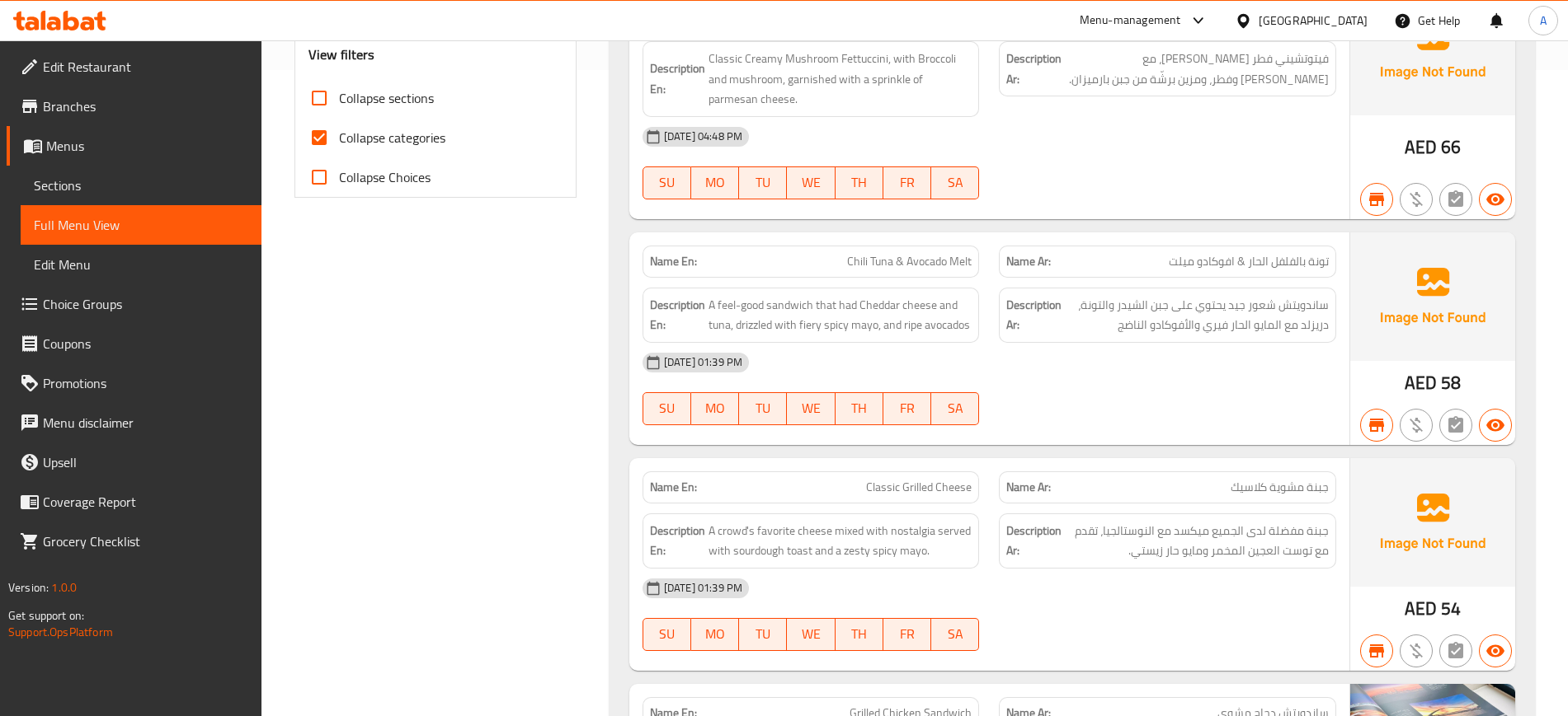
scroll to position [756, 0]
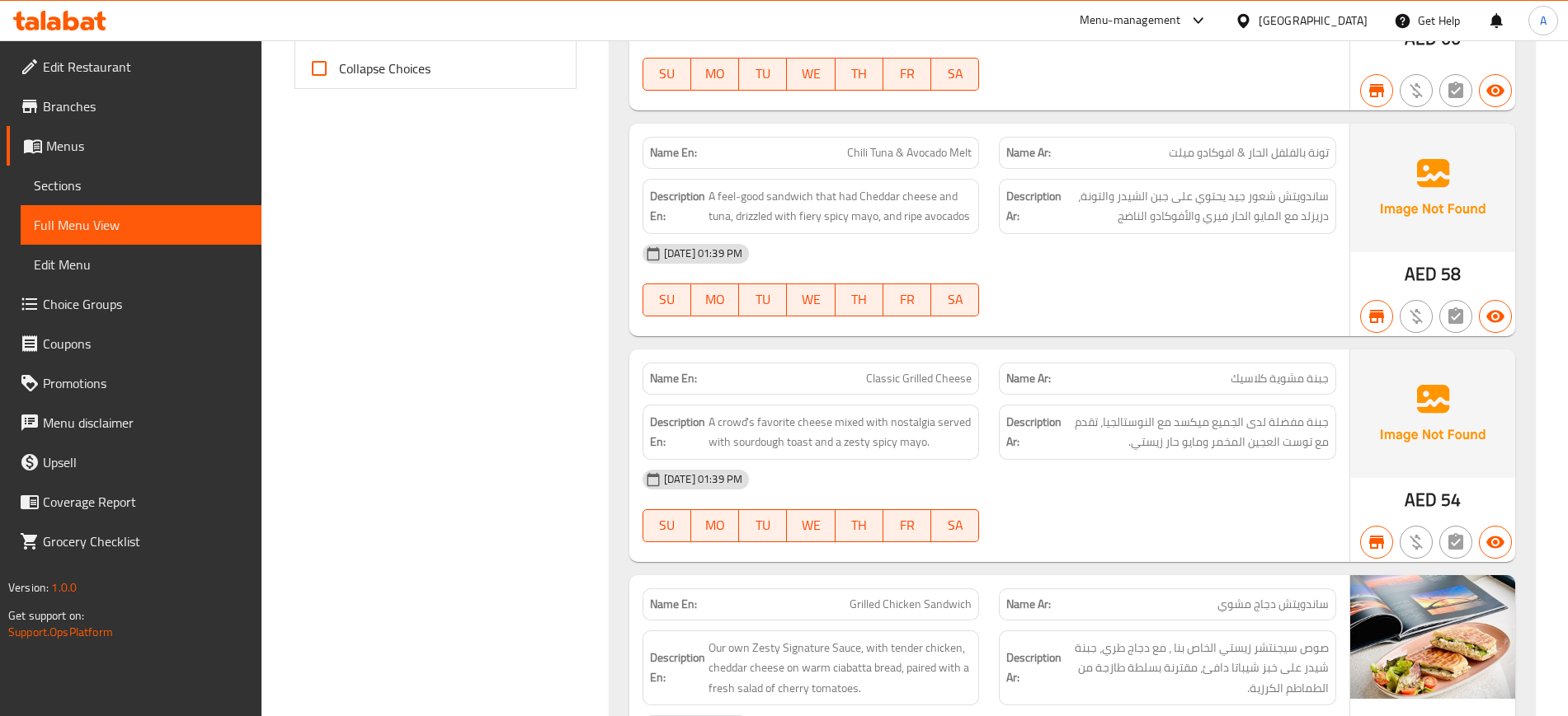
click at [1037, 425] on strong "Description Ar:" at bounding box center [1034, 433] width 55 height 40
click at [958, 450] on span "A crowd's favorite cheese mixed with nostalgia served with sourdough toast and …" at bounding box center [841, 433] width 264 height 40
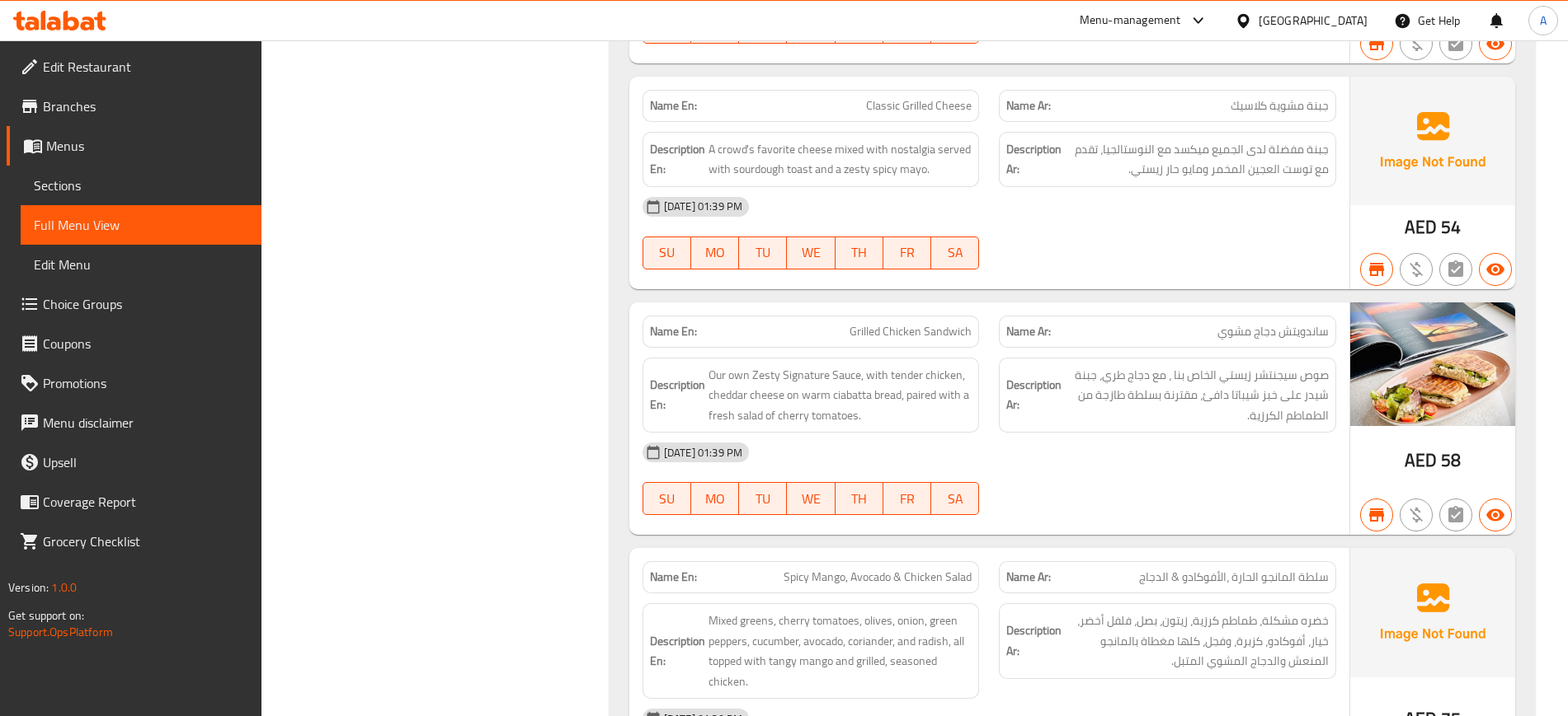
scroll to position [1065, 0]
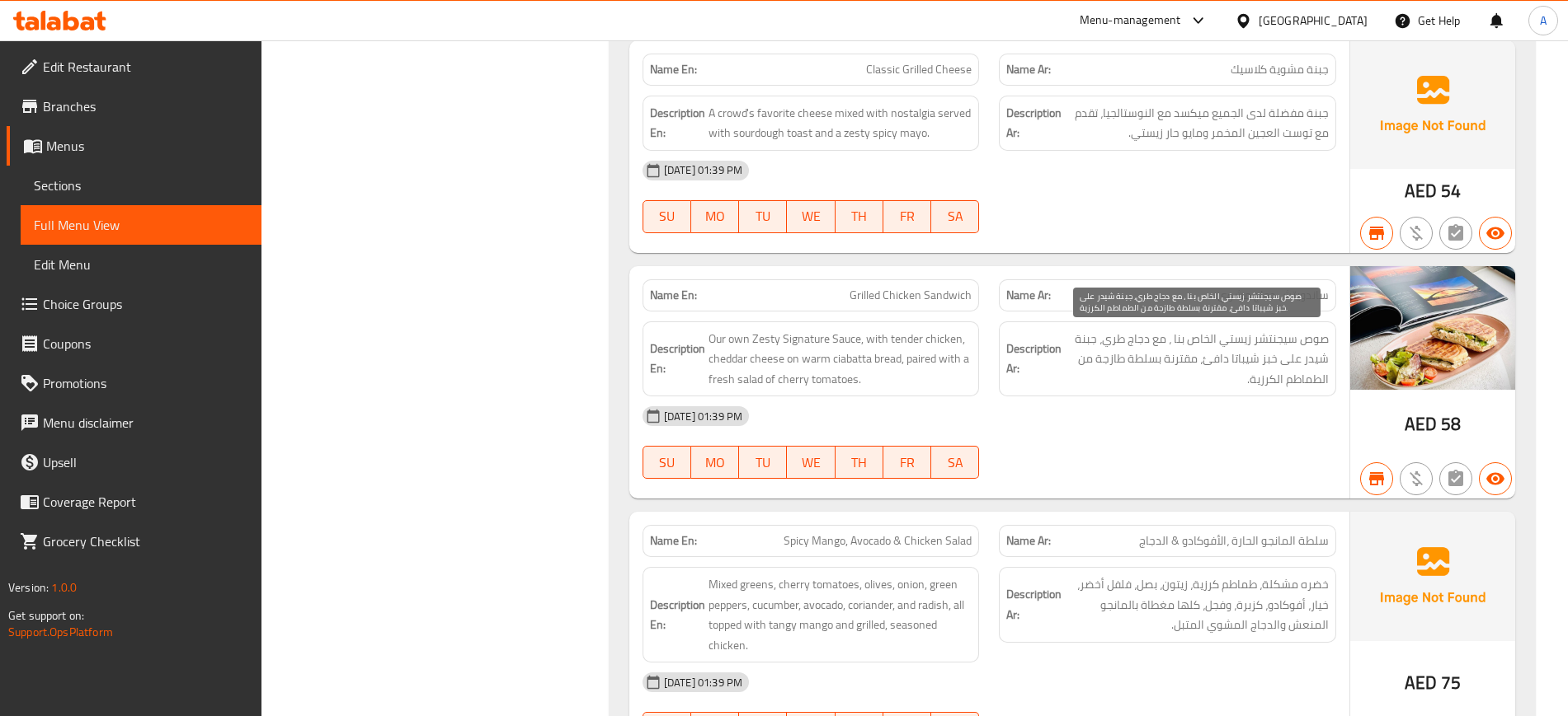
click at [1196, 375] on span "صوص سيجنتشر زيستي الخاص بنا ، مع دجاج طري، جبنة شيدر على خبز شيباتا دافئ، مقترن…" at bounding box center [1197, 359] width 264 height 61
click at [1079, 376] on span "صوص سيجنتشر زيستي الخاص بنا ، مع دجاج طري، جبنة شيدر على خبز شيباتا دافئ، مقترن…" at bounding box center [1197, 359] width 264 height 61
click at [1035, 402] on div "28-08-2025 01:39 PM" at bounding box center [989, 416] width 714 height 40
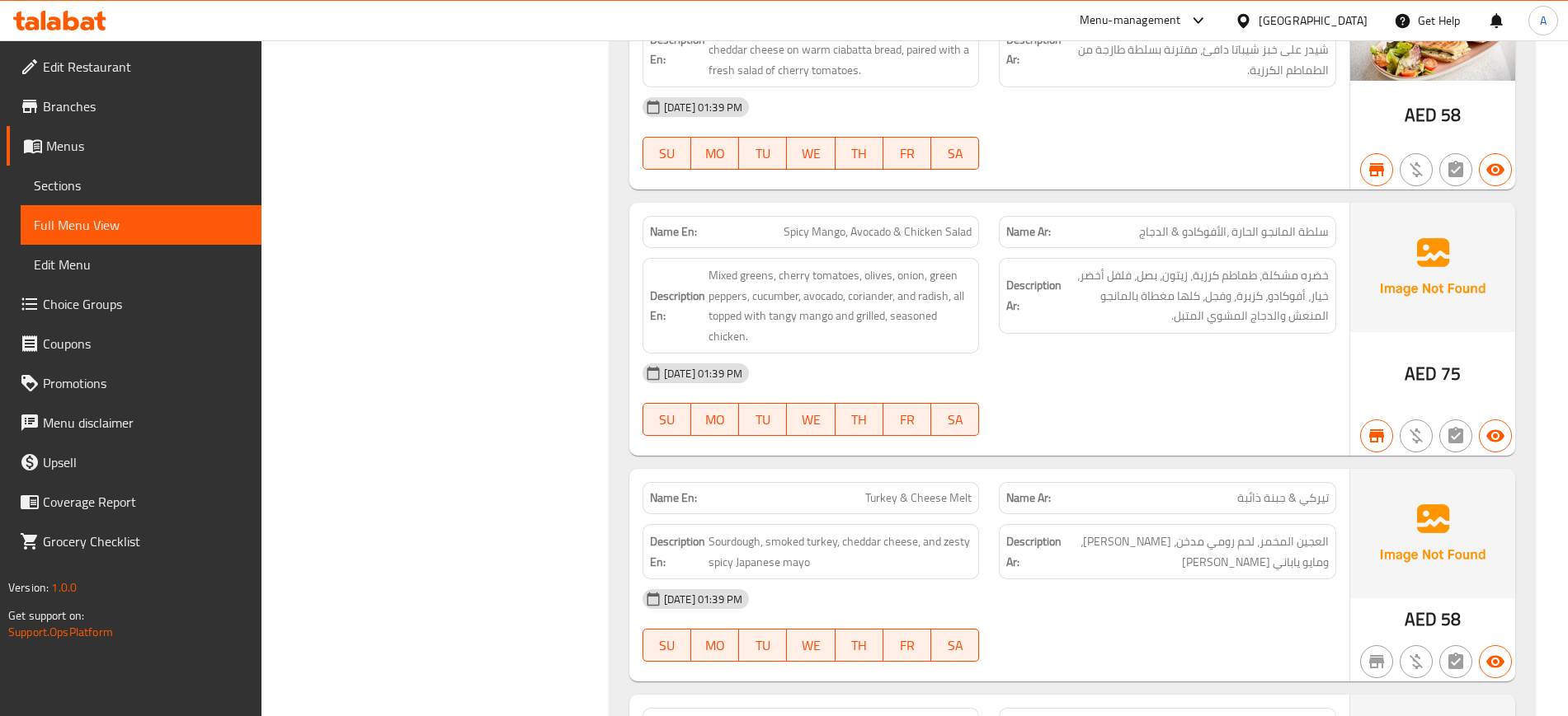
scroll to position [1476, 0]
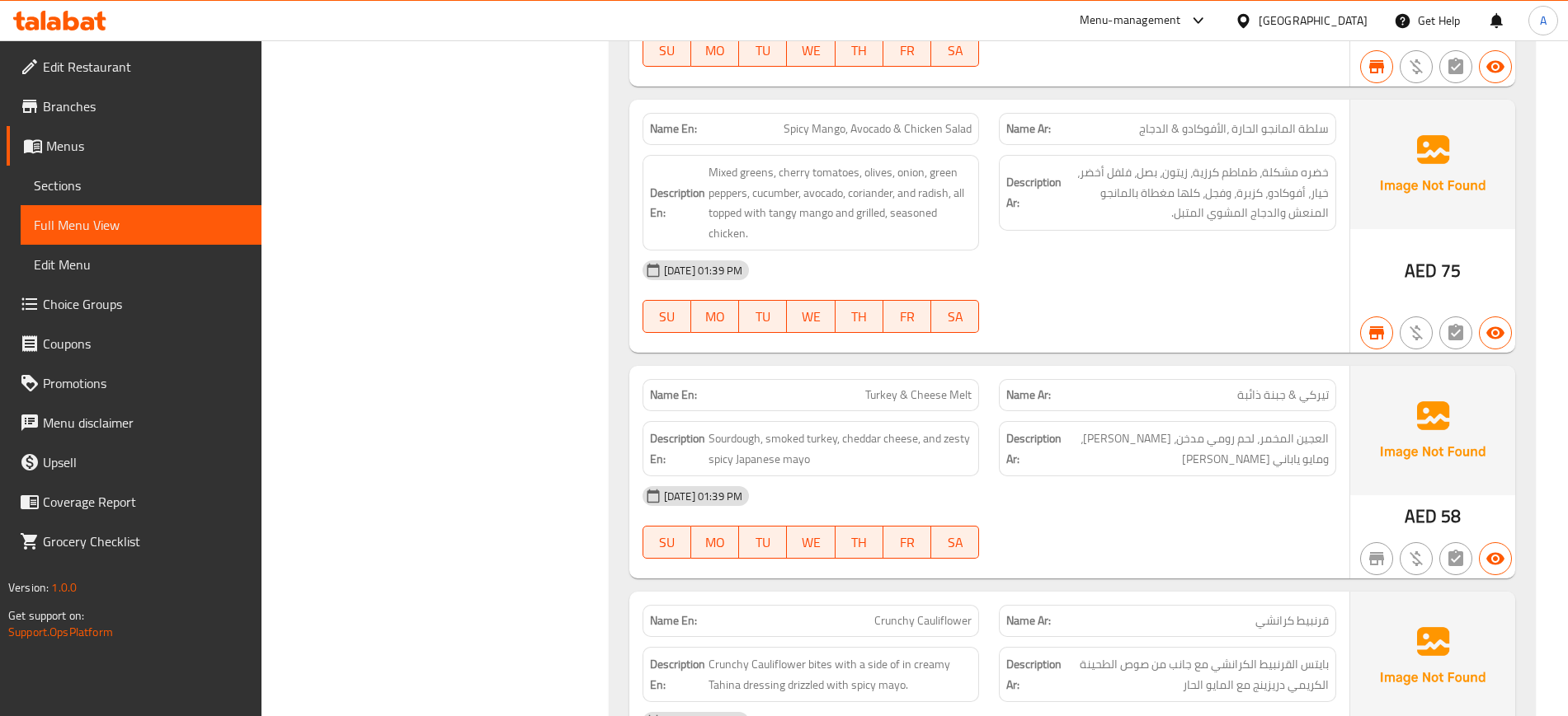
click at [1041, 379] on div "Name Ar: تيركي & جبنة ذائبة" at bounding box center [1167, 395] width 337 height 32
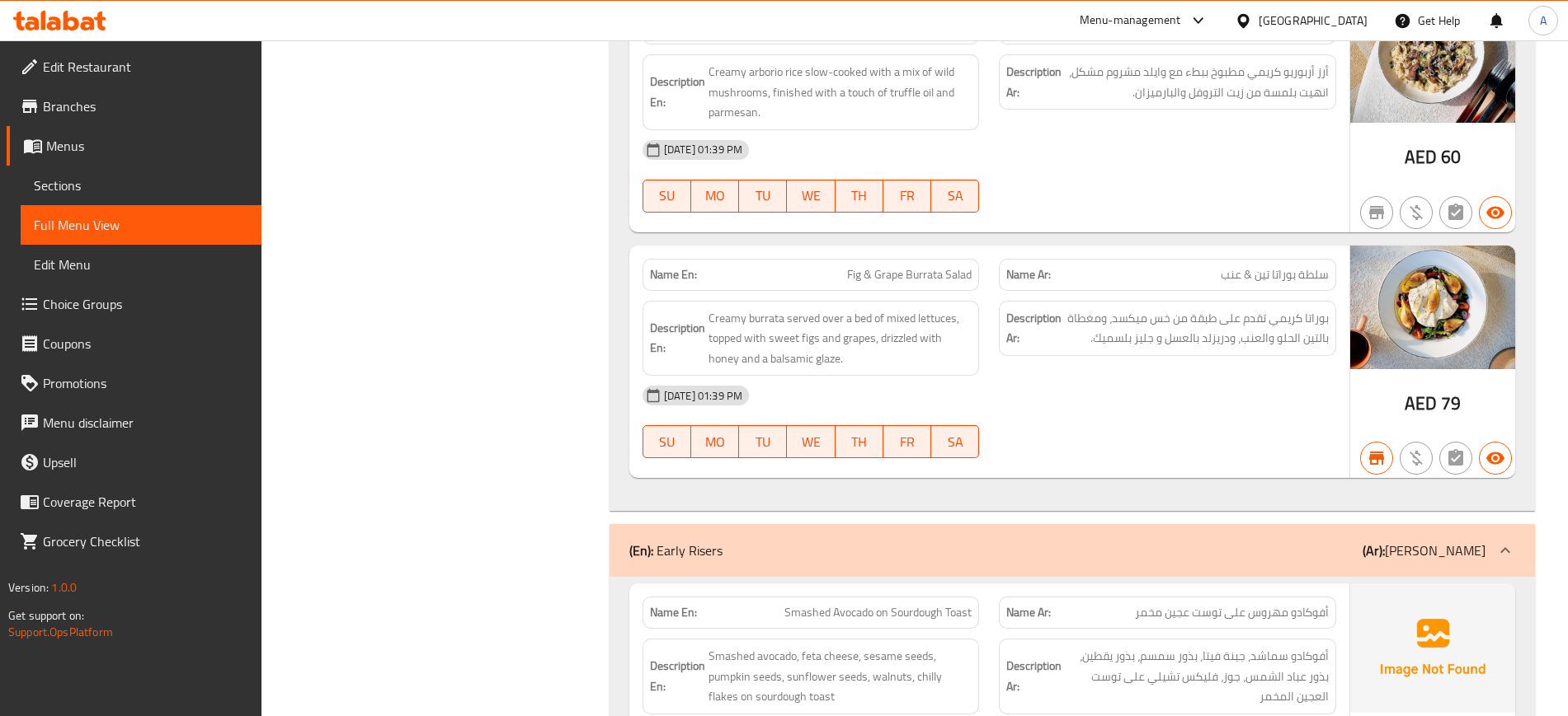
click at [964, 271] on span "Fig & Grape Burrata Salad" at bounding box center [909, 274] width 124 height 17
click at [1225, 445] on div "28-08-2025 01:39 PM SU MO TU WE TH FR SA" at bounding box center [989, 422] width 714 height 92
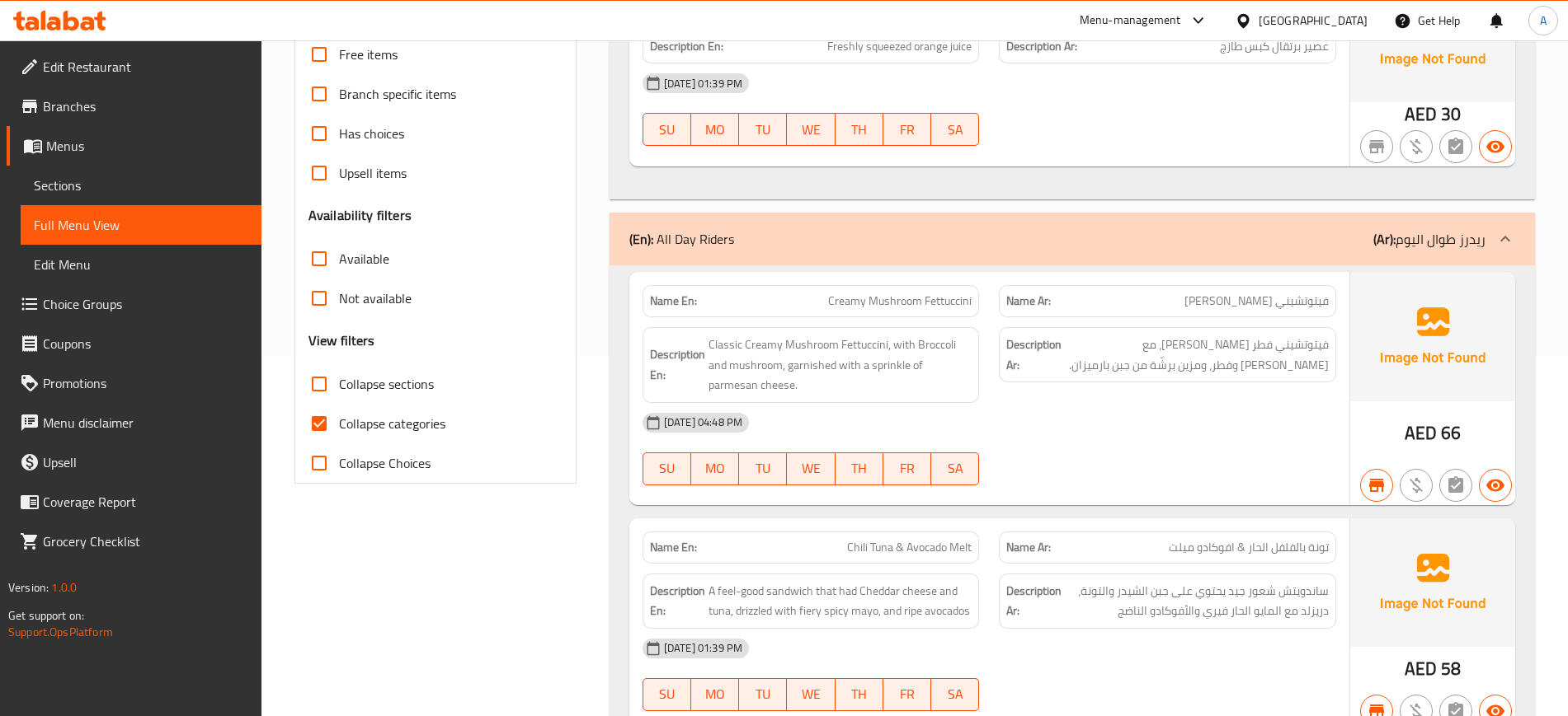
scroll to position [304, 0]
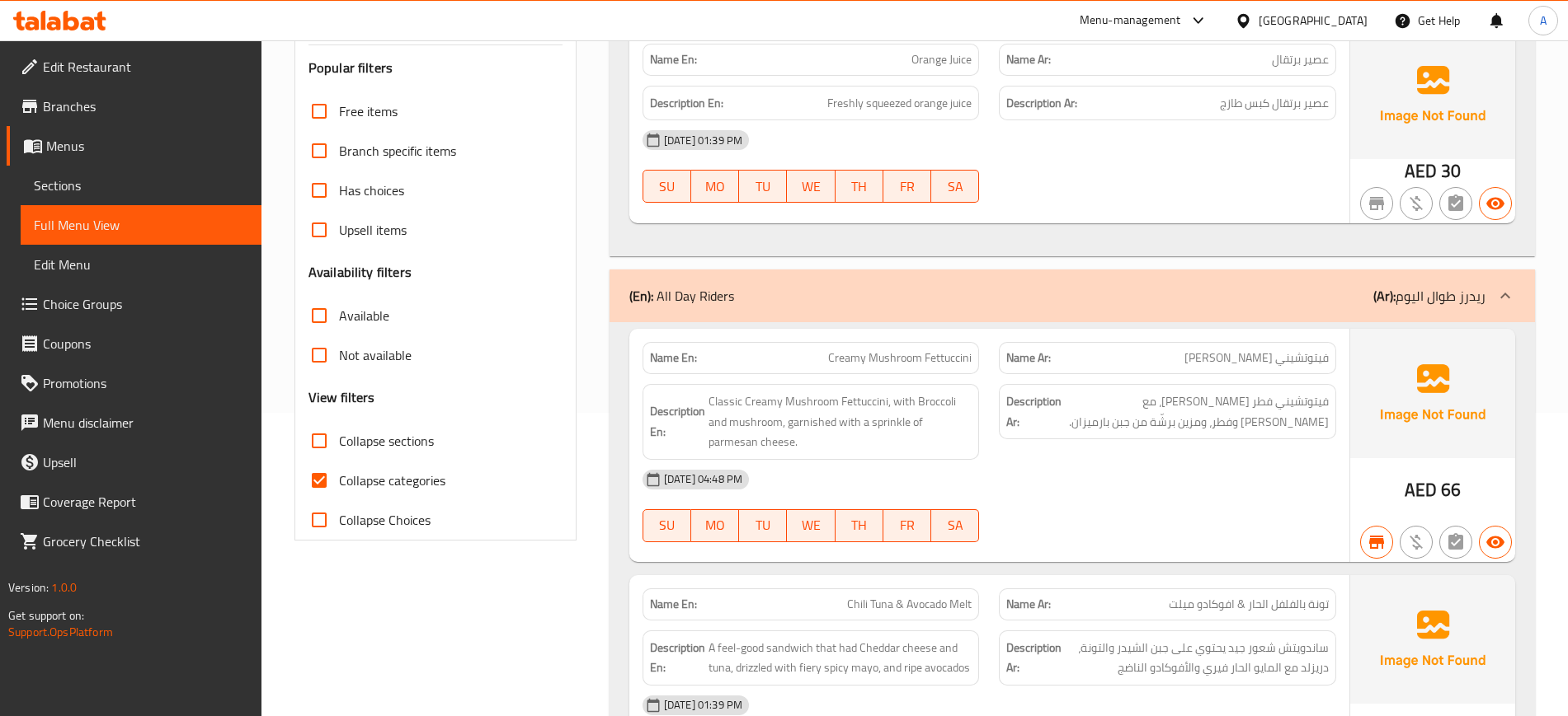
click at [1084, 496] on div "28-08-2025 04:48 PM" at bounding box center [989, 479] width 714 height 40
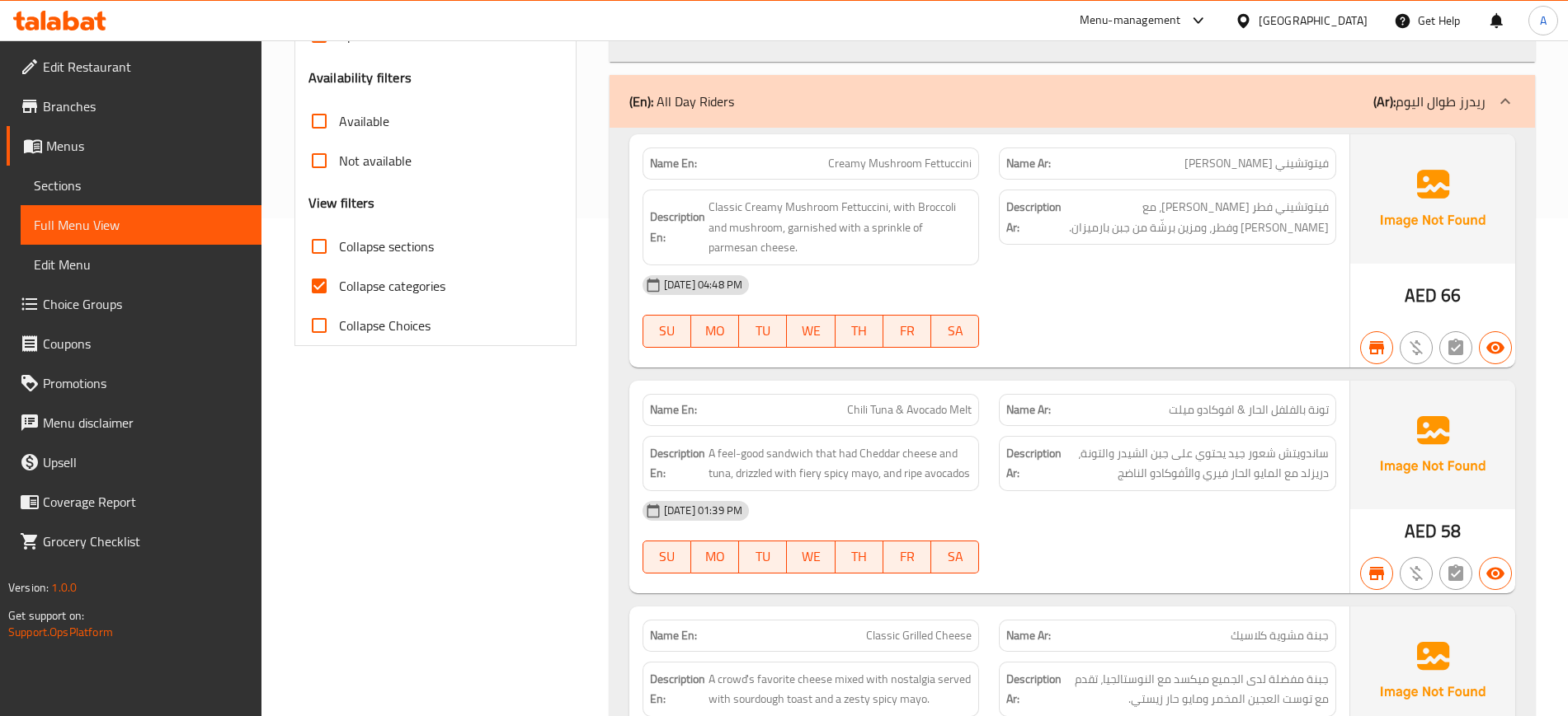
scroll to position [510, 0]
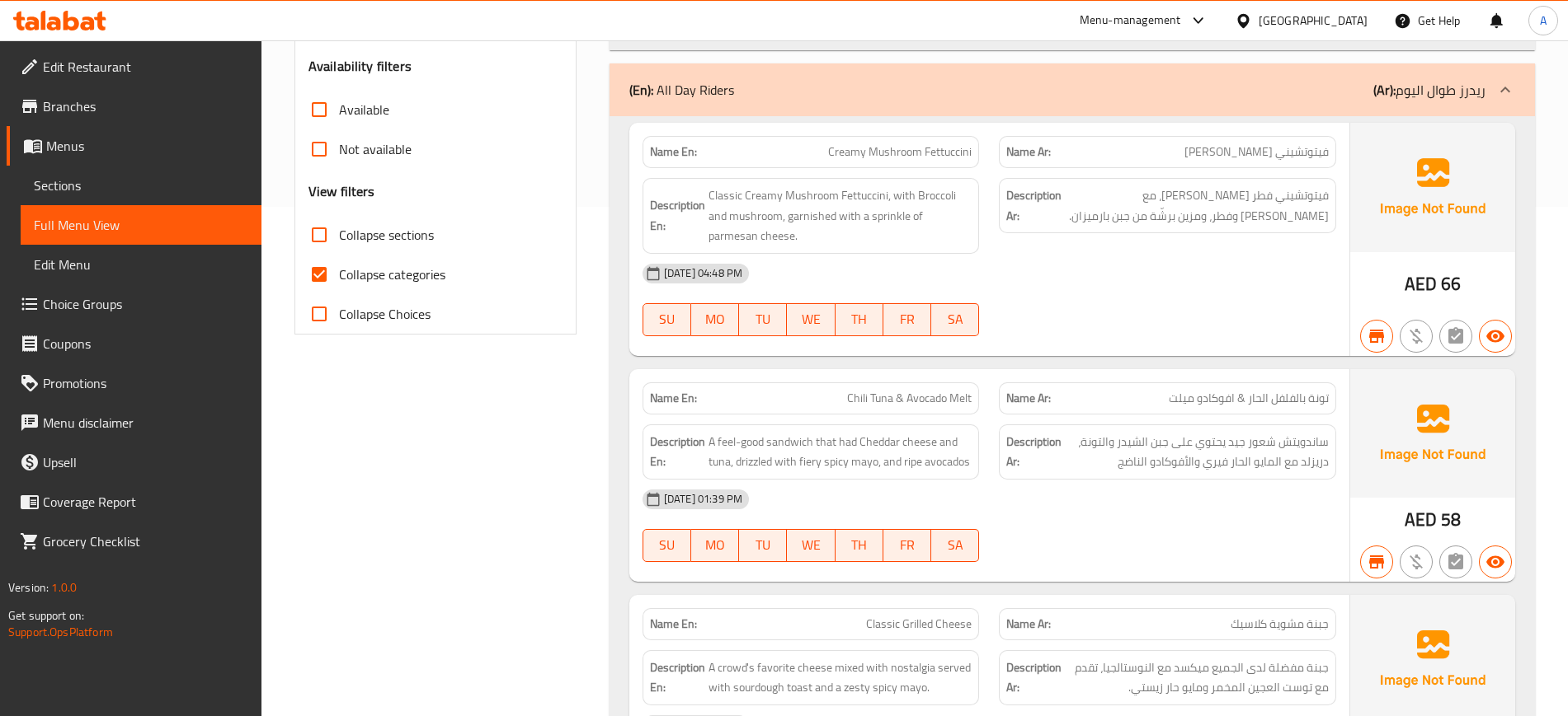
click at [1113, 384] on div "Name Ar: تونة بالفلفل الحار & افوكادو ميلت" at bounding box center [1167, 398] width 337 height 32
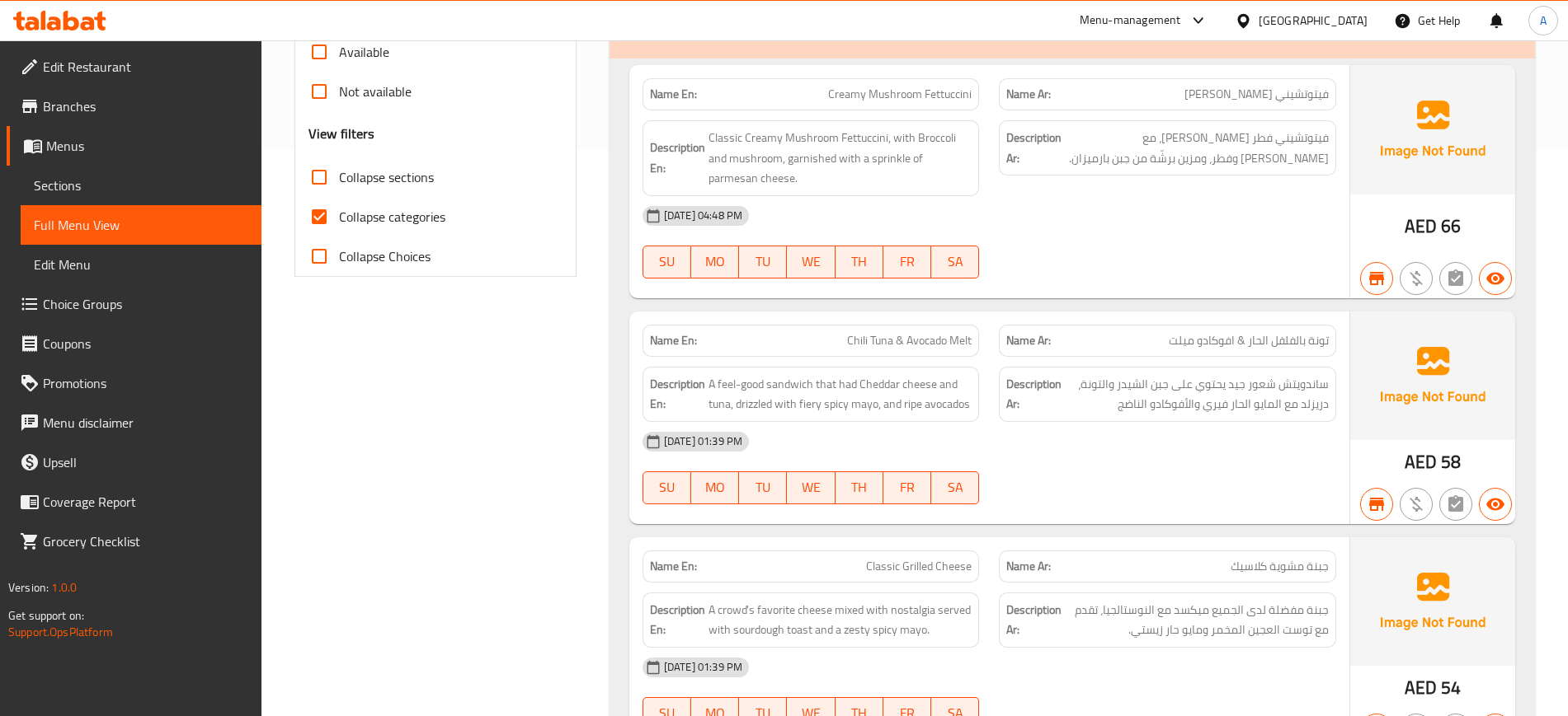
scroll to position [613, 0]
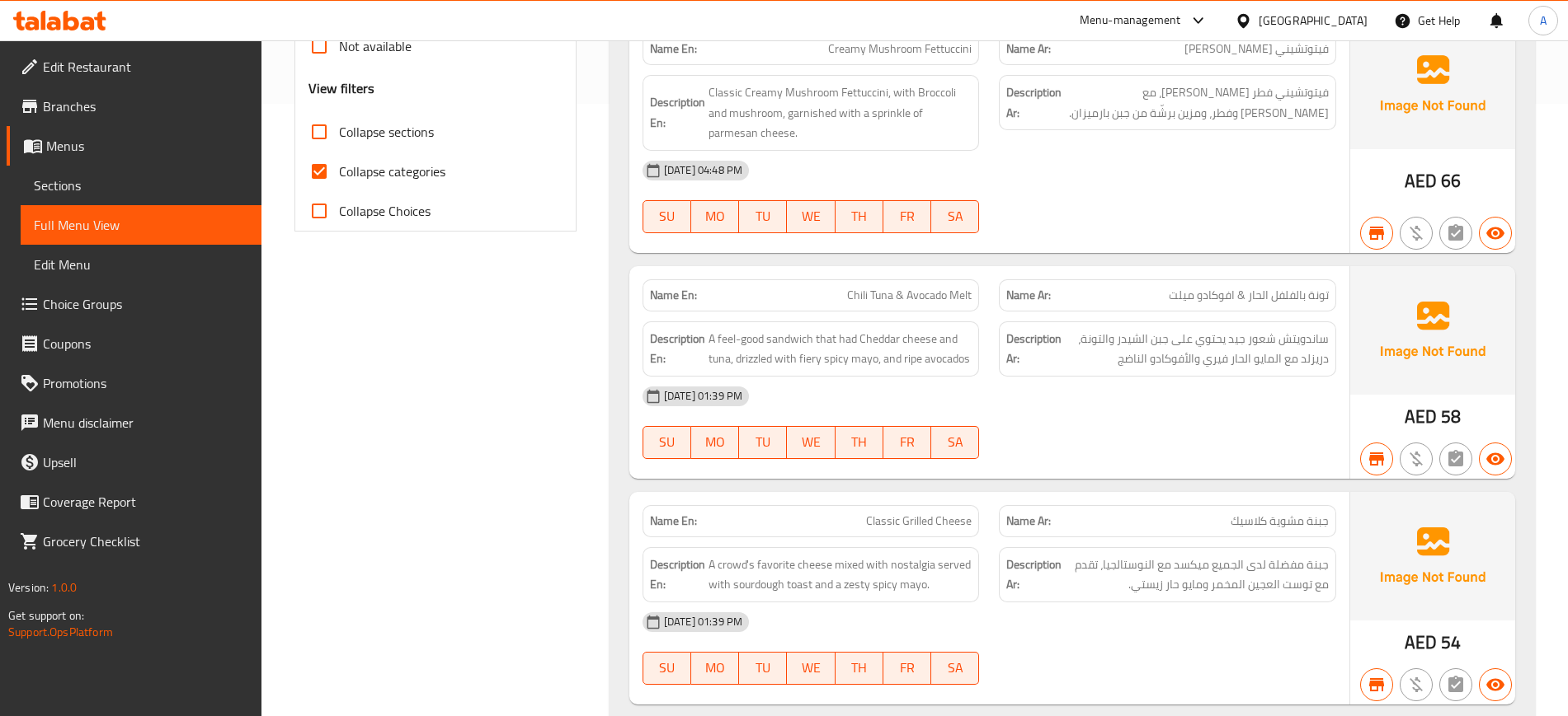
click at [1144, 396] on div "28-08-2025 01:39 PM" at bounding box center [989, 396] width 714 height 40
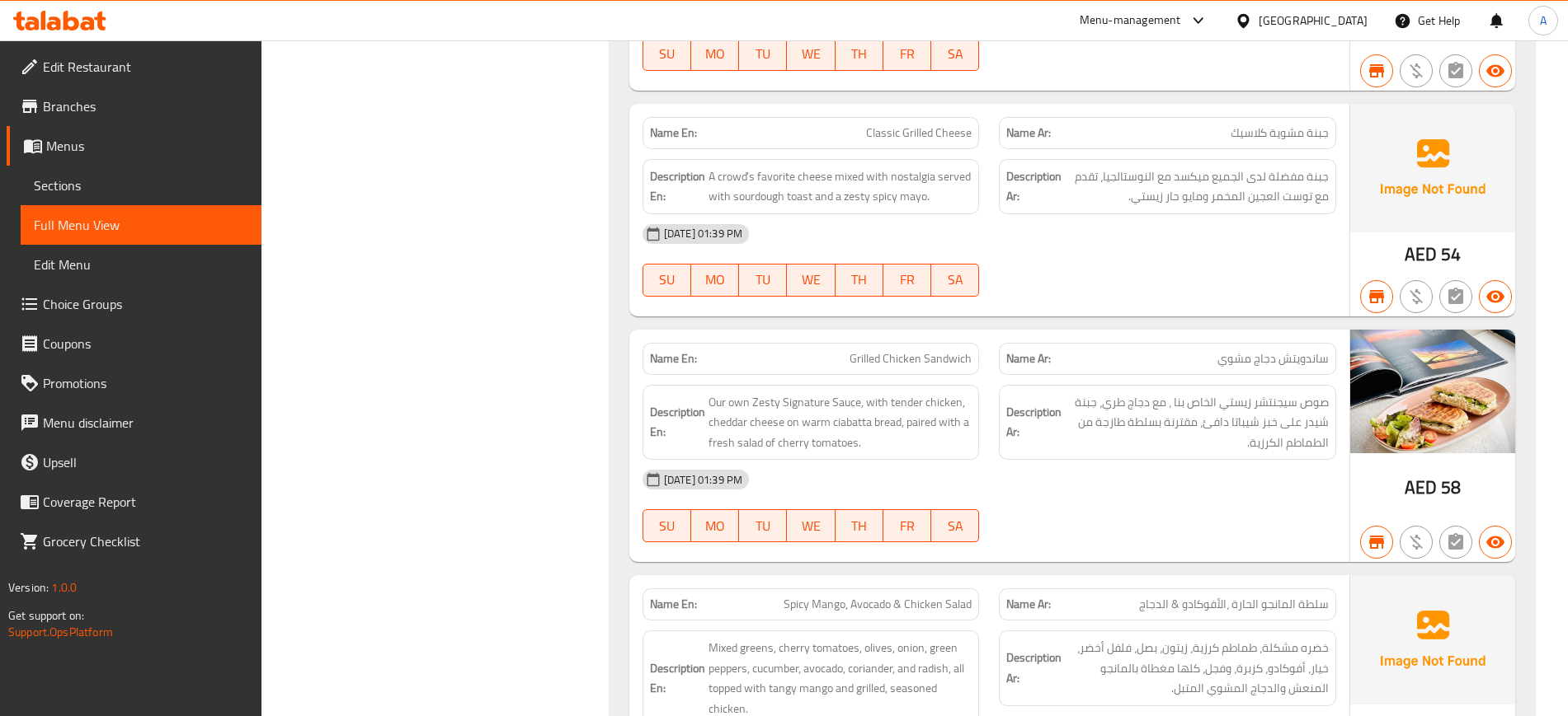
click at [1143, 440] on span "صوص سيجنتشر زيستي الخاص بنا ، مع دجاج طري، جبنة شيدر على خبز شيباتا دافئ، مقترن…" at bounding box center [1197, 422] width 264 height 61
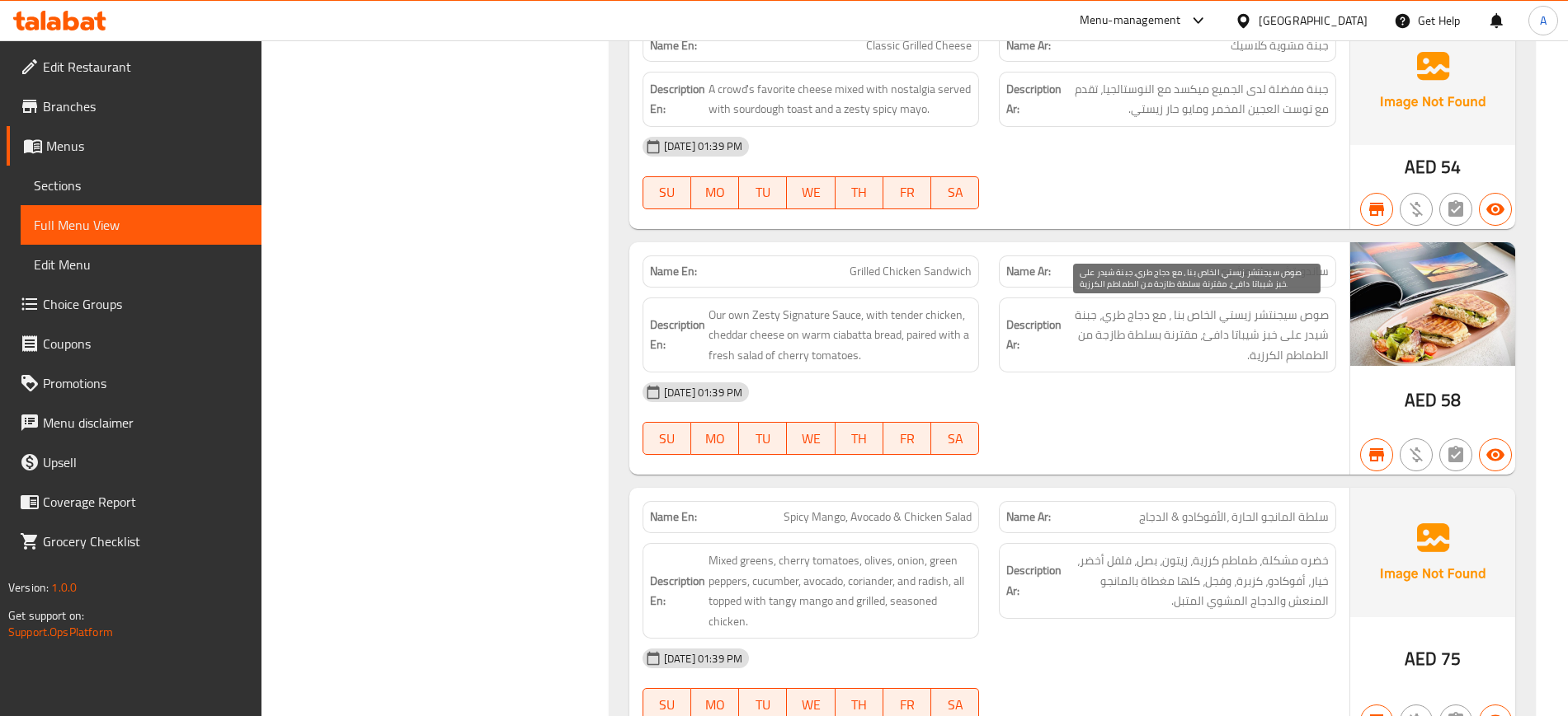
scroll to position [1207, 0]
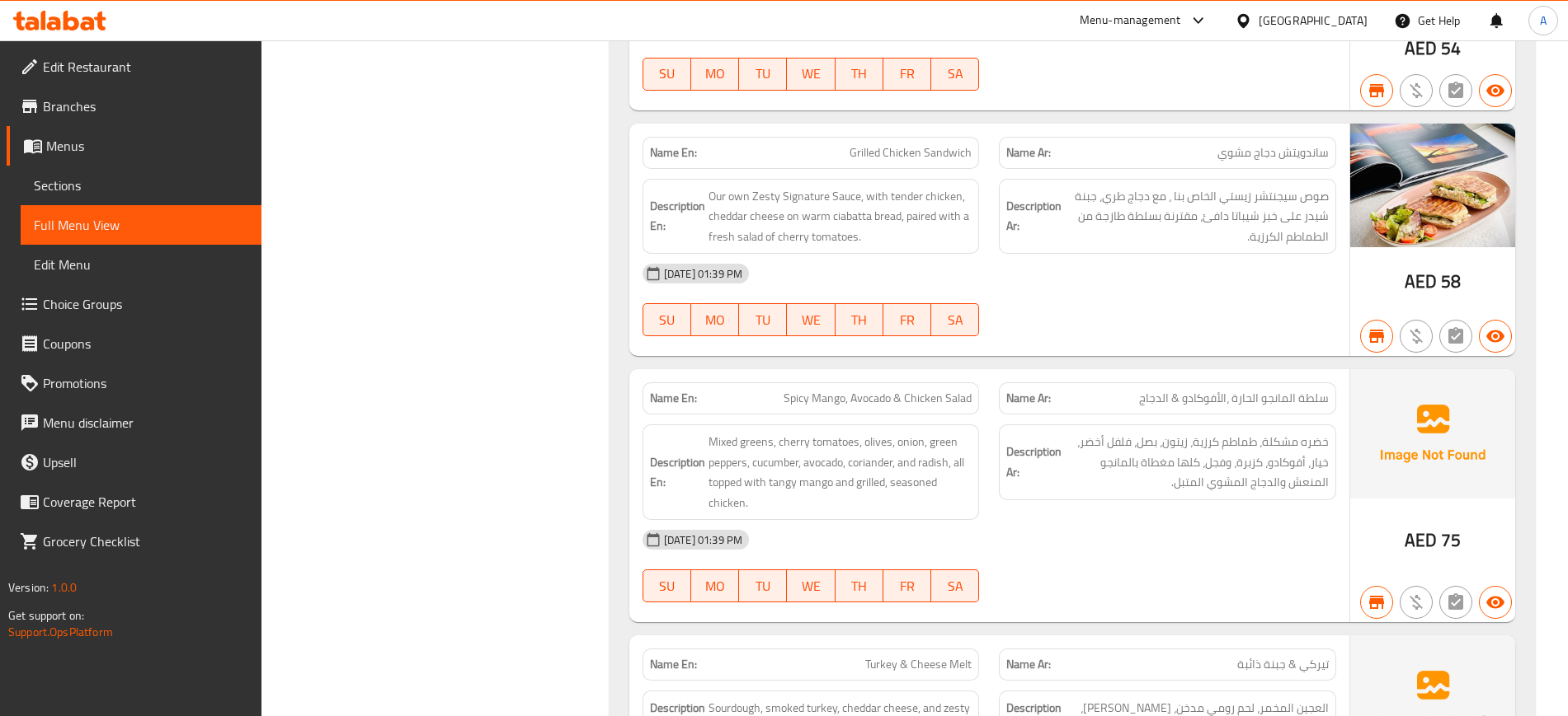
click at [1117, 476] on span "خضره مشكلة، طماطم كرزية، زيتون، بصل، فلفل أخضر، خيار، أفوكادو، كزبرة، وفجل، كله…" at bounding box center [1197, 462] width 264 height 61
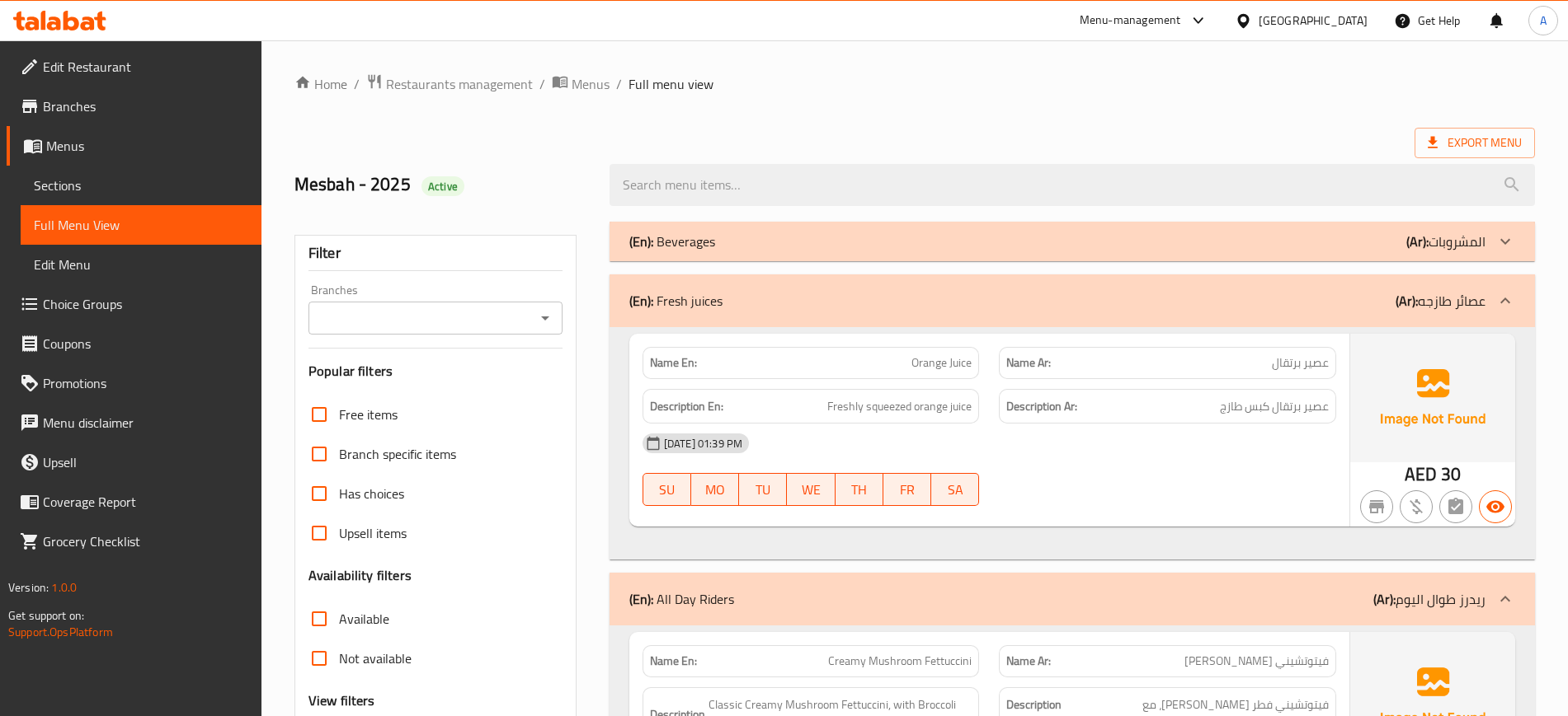
scroll to position [5427, 0]
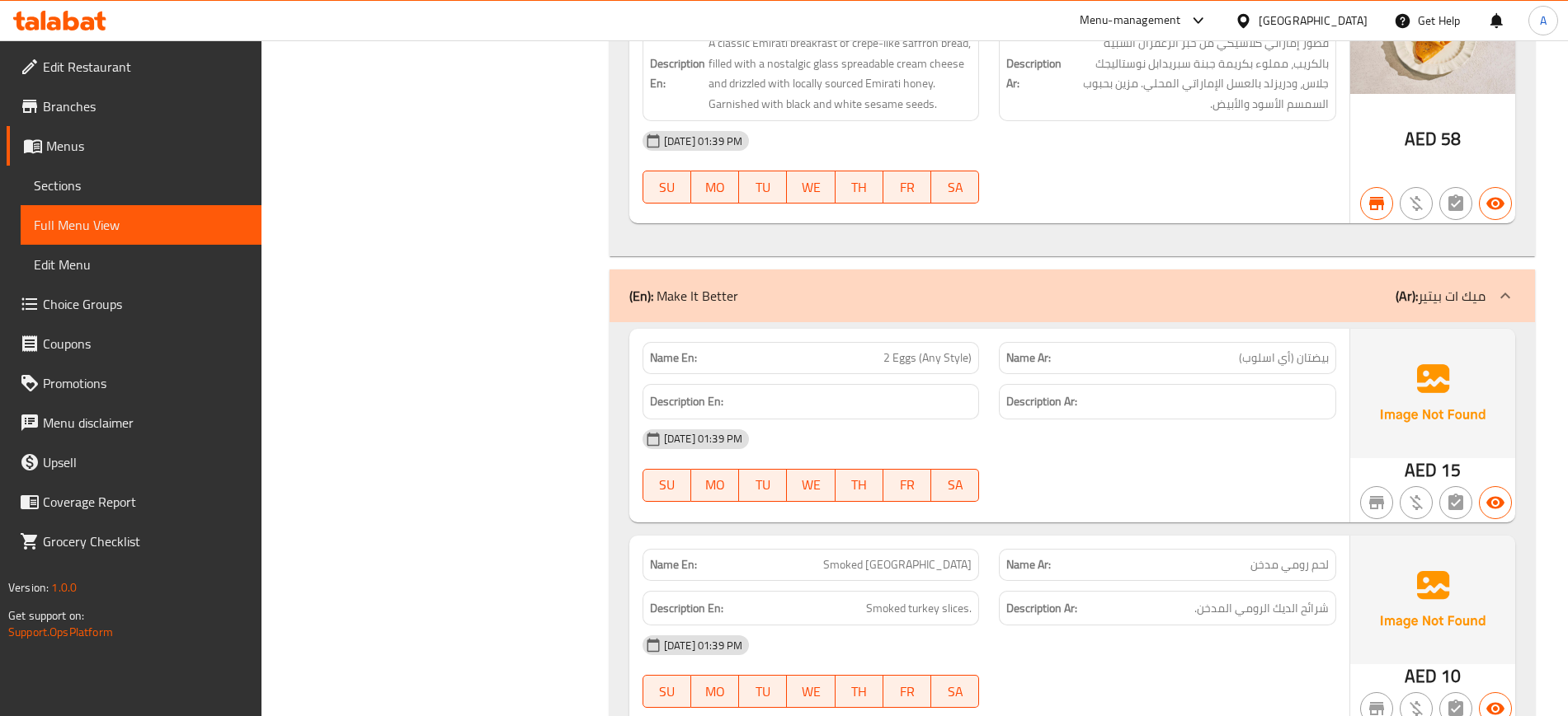
click at [1076, 422] on div "28-08-2025 01:39 PM" at bounding box center [989, 439] width 714 height 40
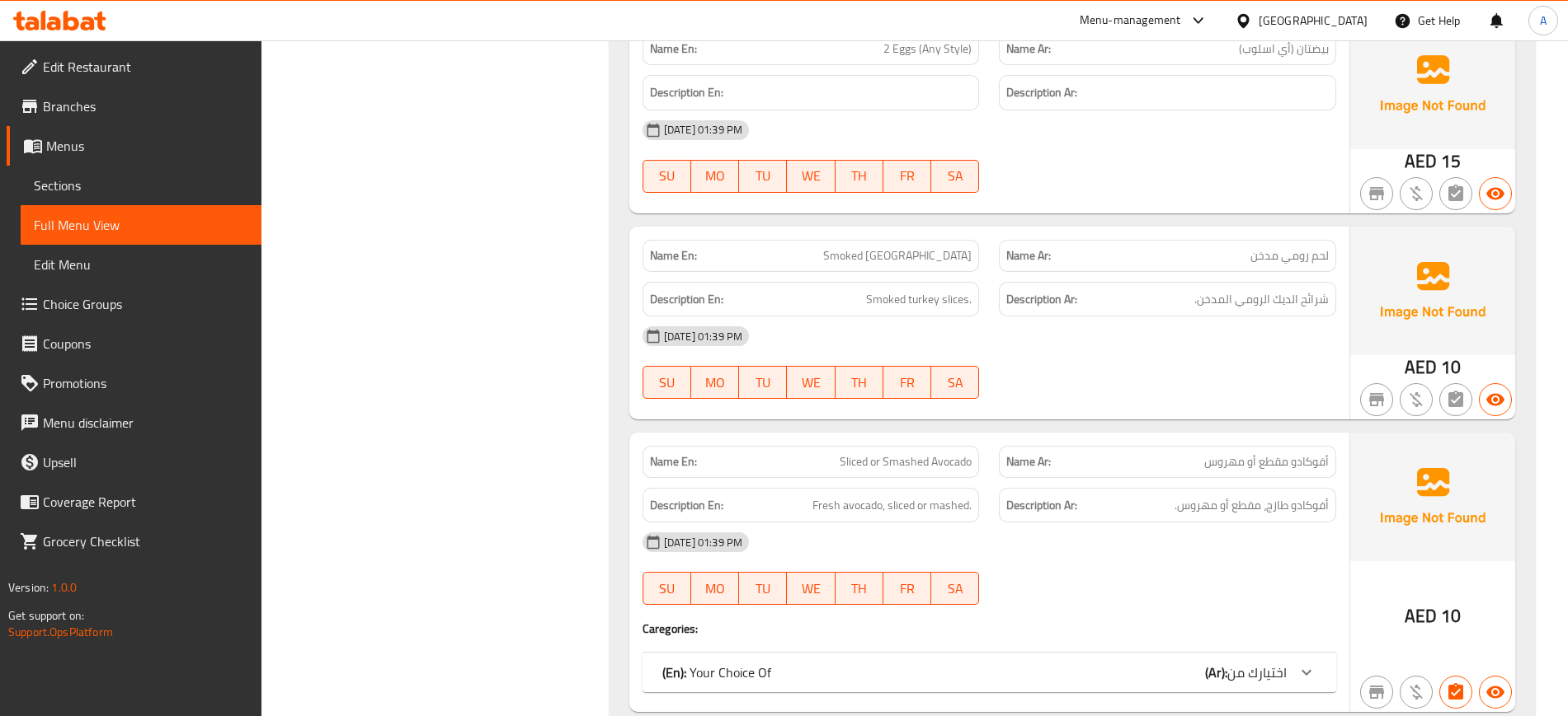
scroll to position [5633, 0]
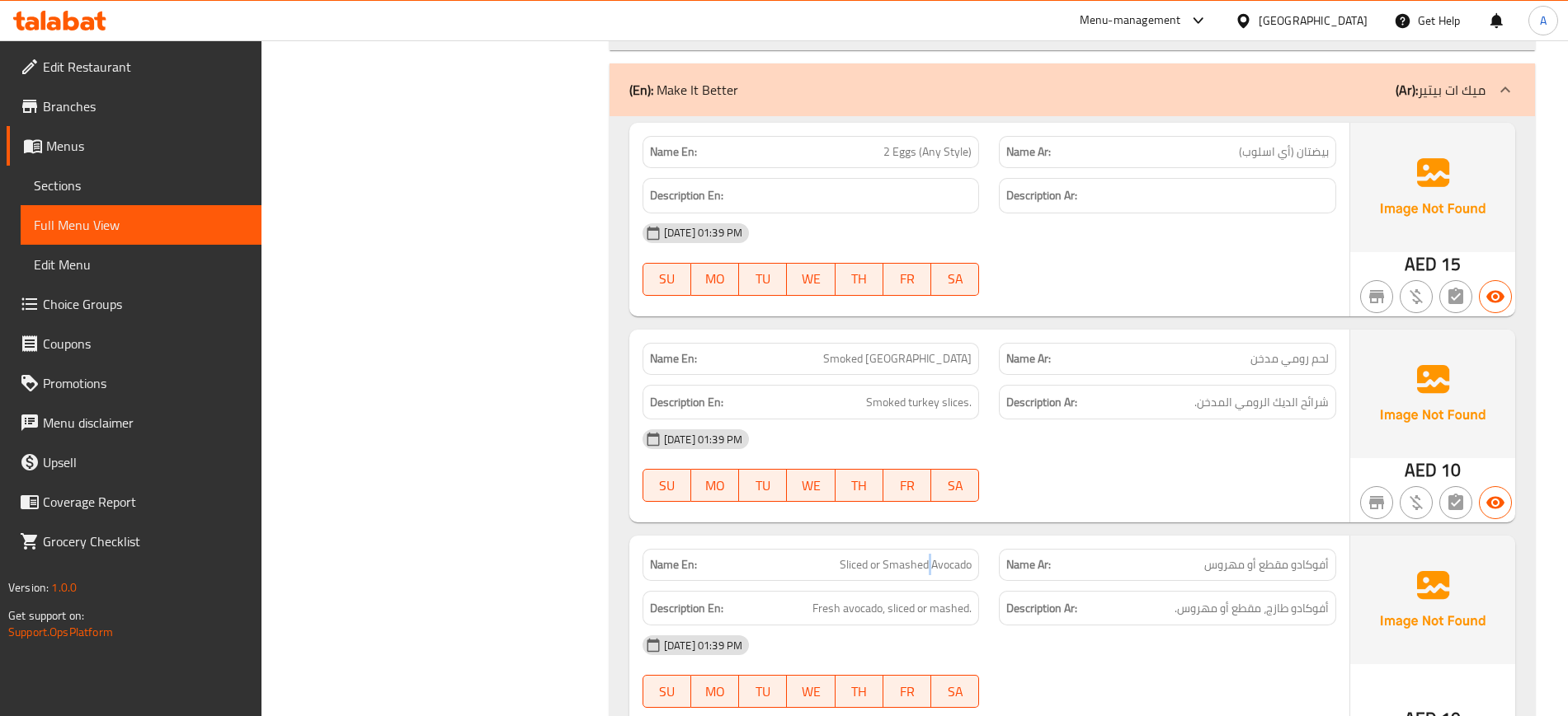
click at [930, 572] on span "Sliced or Smashed Avocado" at bounding box center [905, 565] width 132 height 17
click at [935, 570] on span "Sliced or Smashed Avocado" at bounding box center [905, 565] width 132 height 17
click at [935, 570] on span "Sliced or Smashed Avocado" at bounding box center [905, 565] width 132 height 17
copy span "Sliced or Smashed Avocado"
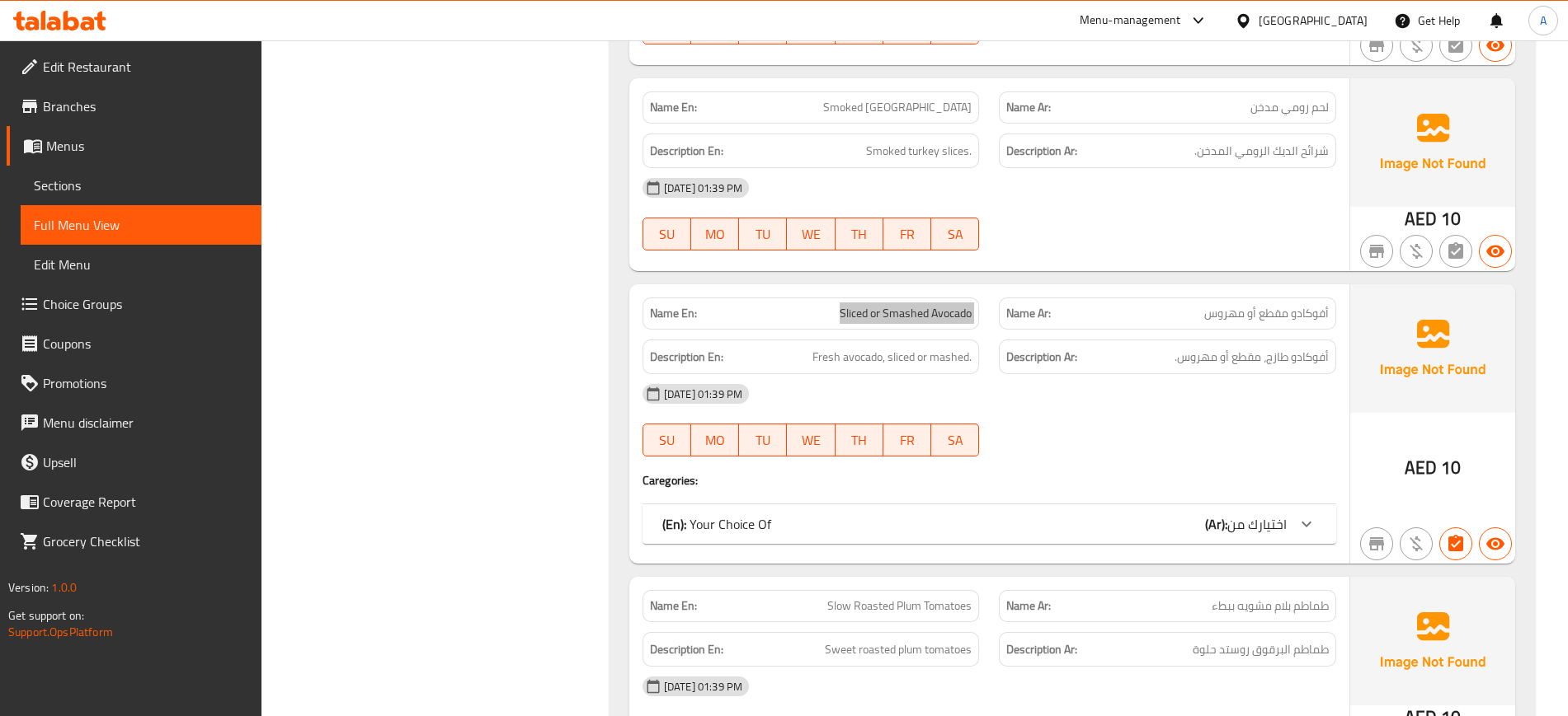
scroll to position [5942, 0]
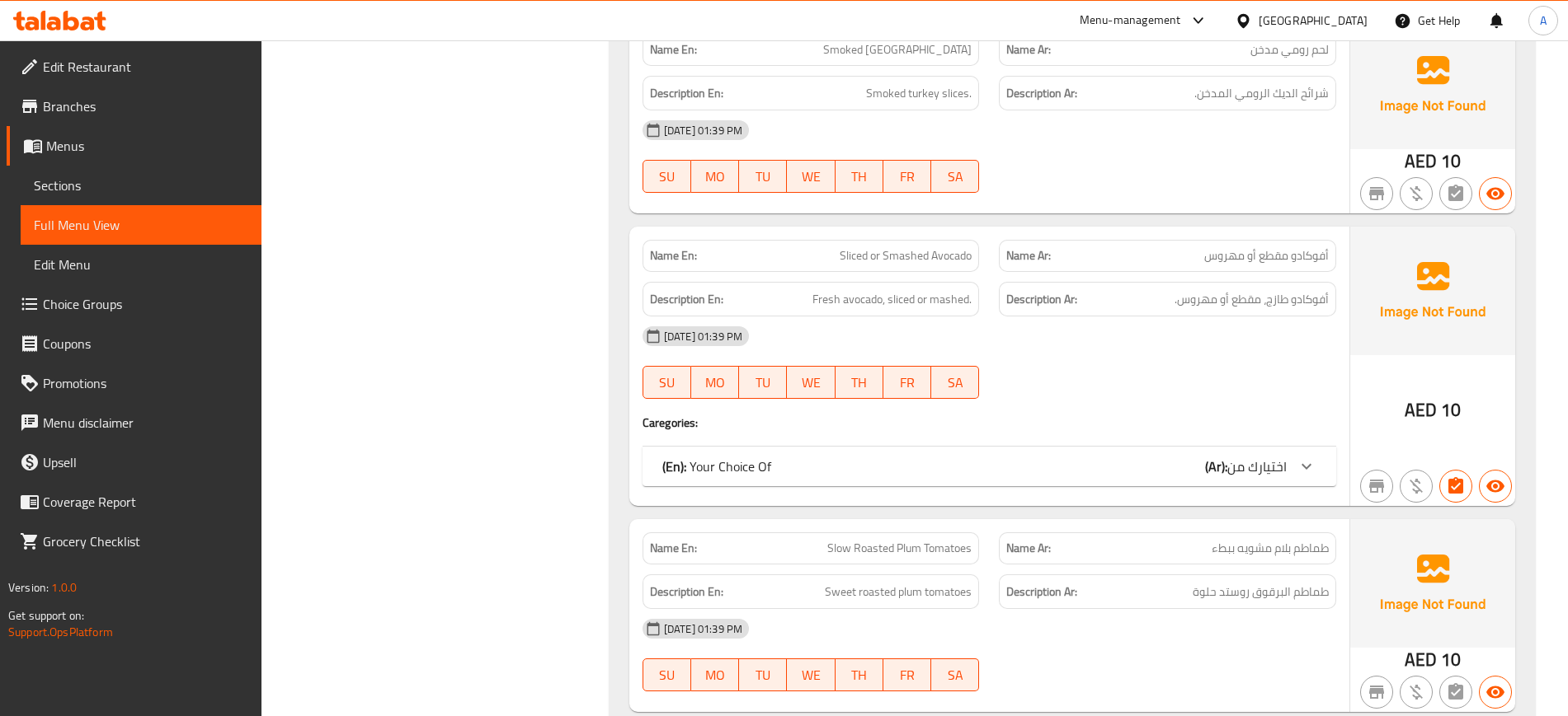
click at [1075, 387] on div "28-08-2025 01:39 PM SU MO TU WE TH FR SA" at bounding box center [989, 363] width 714 height 92
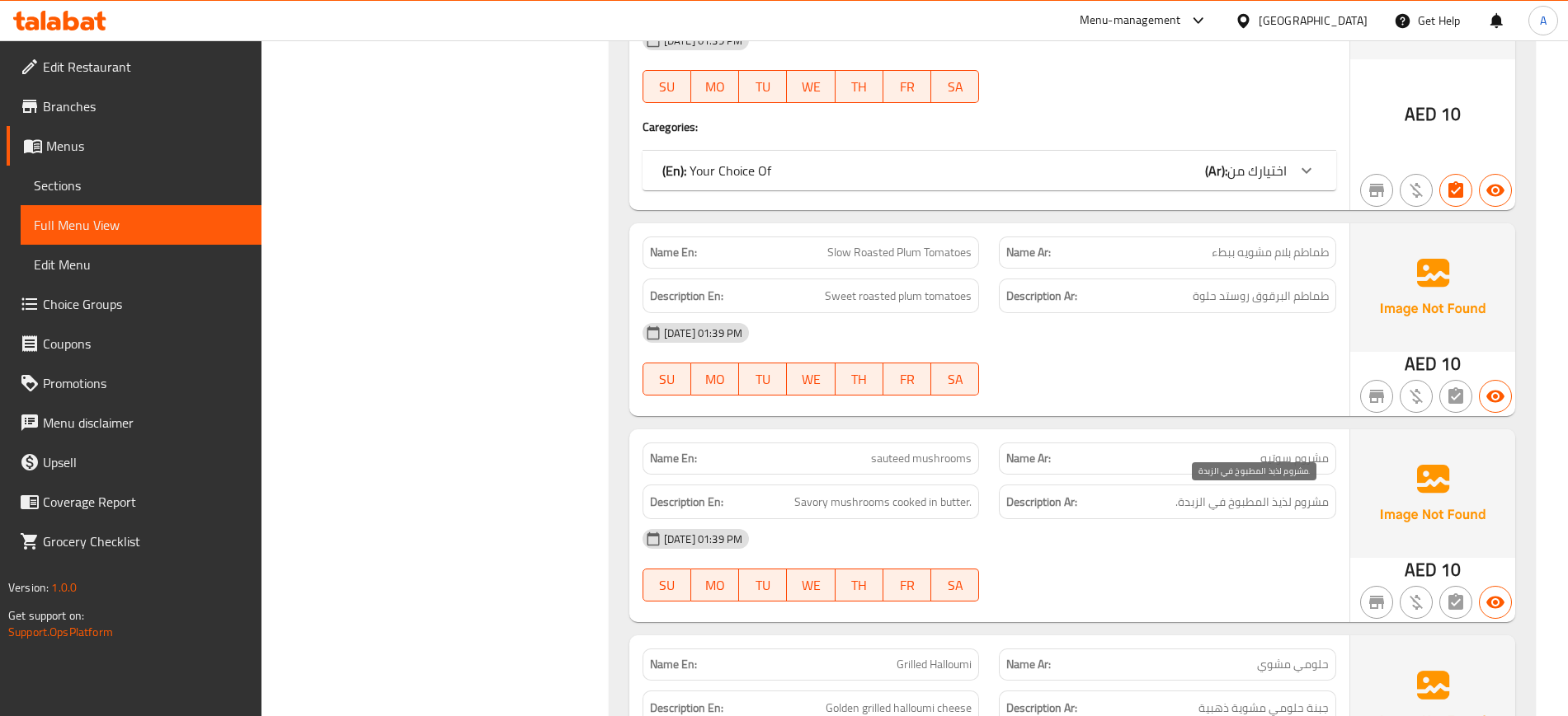
scroll to position [6355, 0]
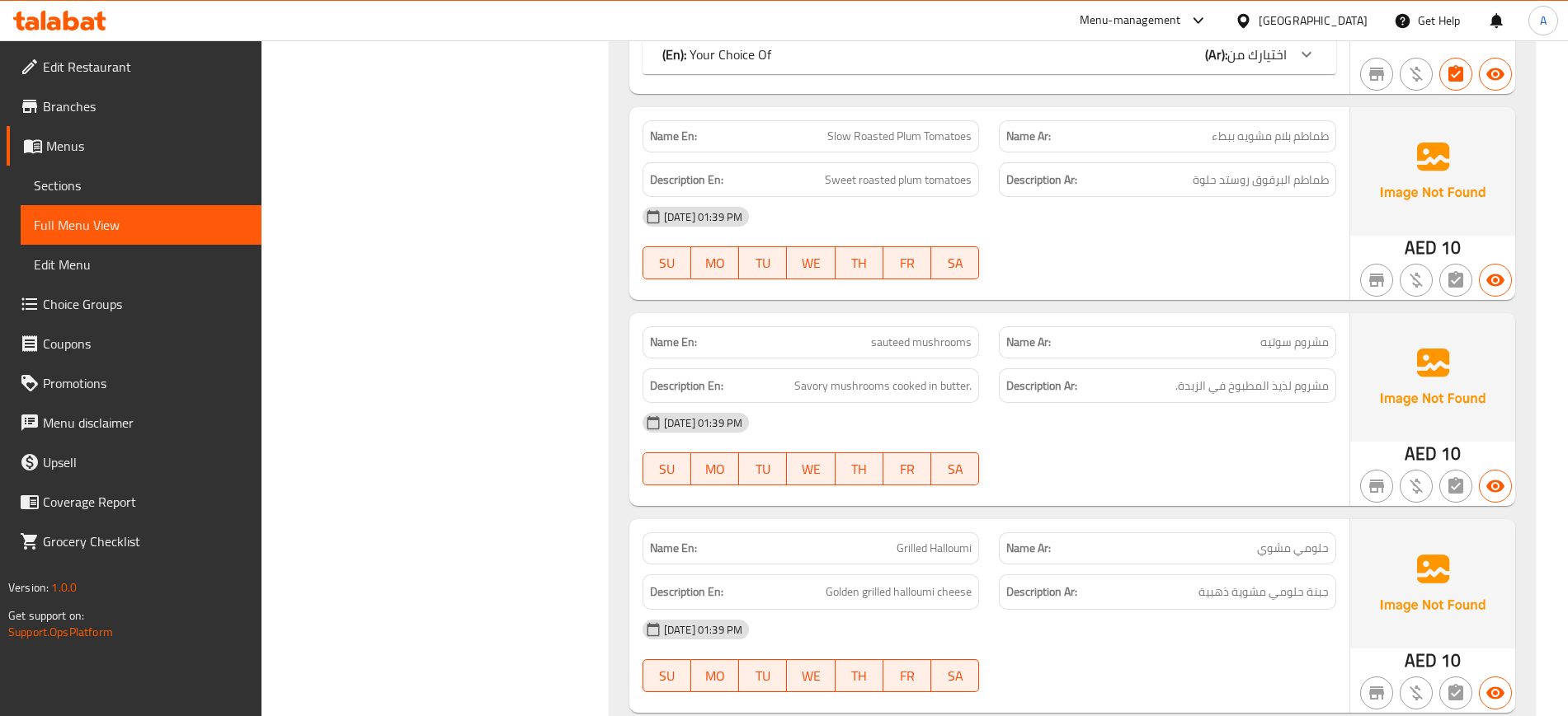
click at [965, 334] on span "sauteed mushrooms" at bounding box center [921, 342] width 100 height 17
click at [964, 334] on span "sauteed mushrooms" at bounding box center [921, 342] width 100 height 17
copy span "sauteed mushrooms"
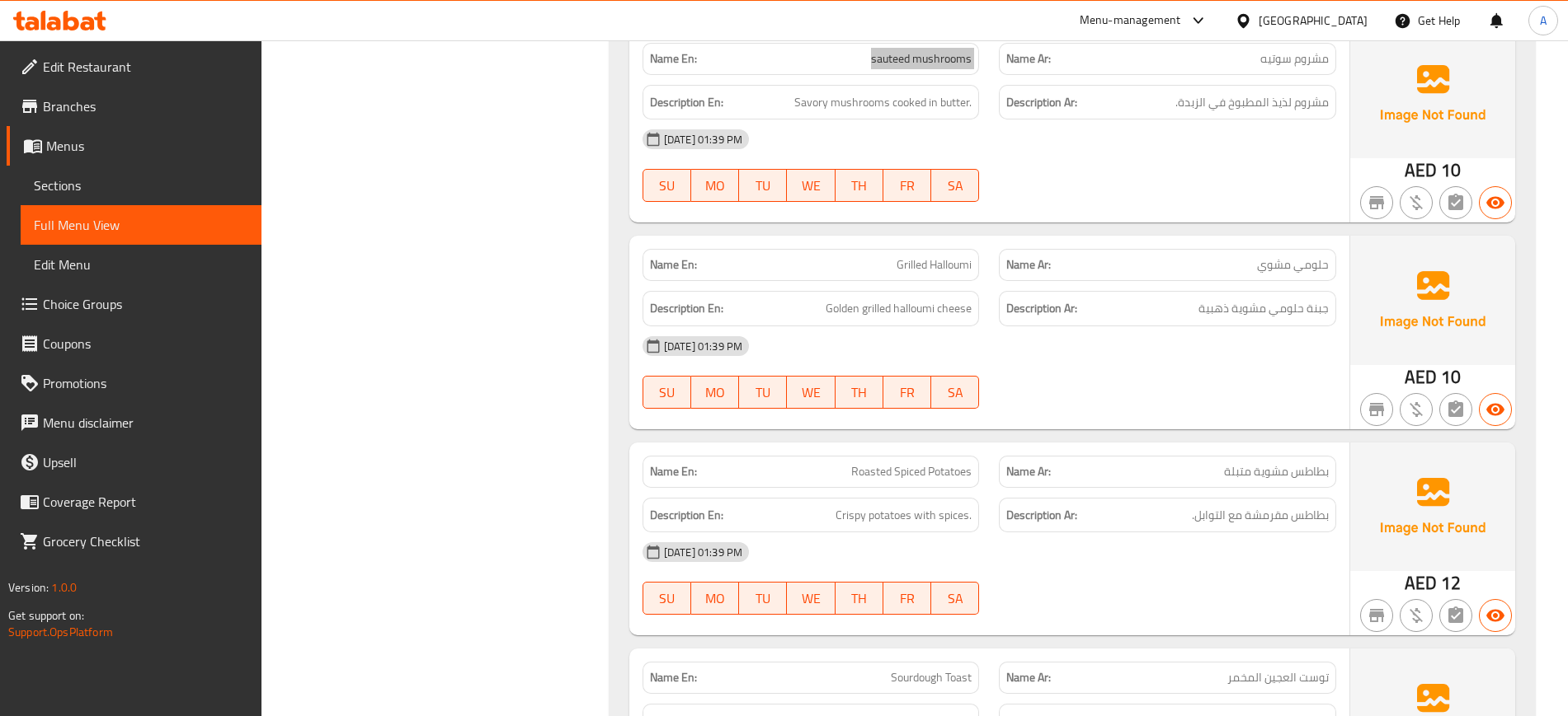
scroll to position [6639, 0]
click at [847, 311] on span "Golden grilled halloumi cheese" at bounding box center [899, 307] width 146 height 20
copy span "Golden"
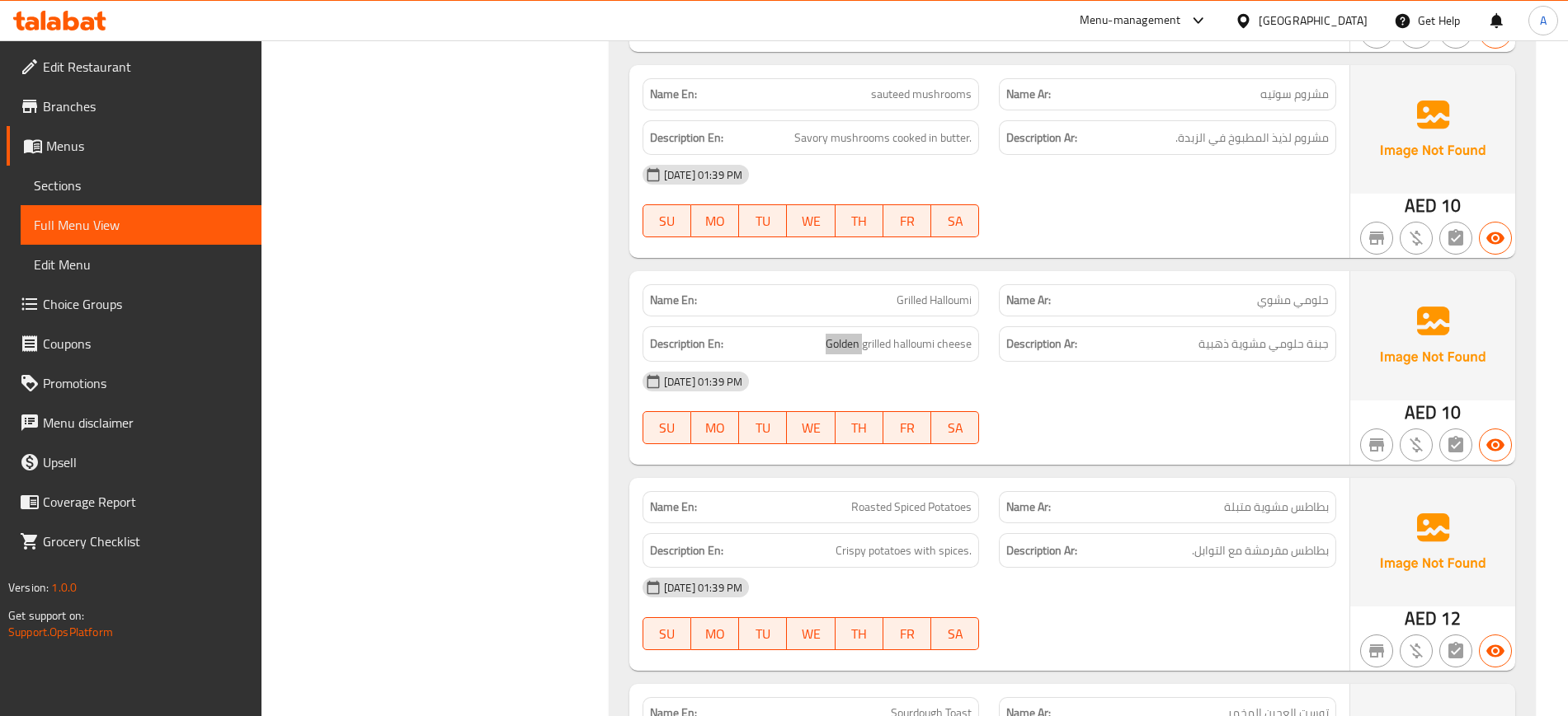
scroll to position [6438, 0]
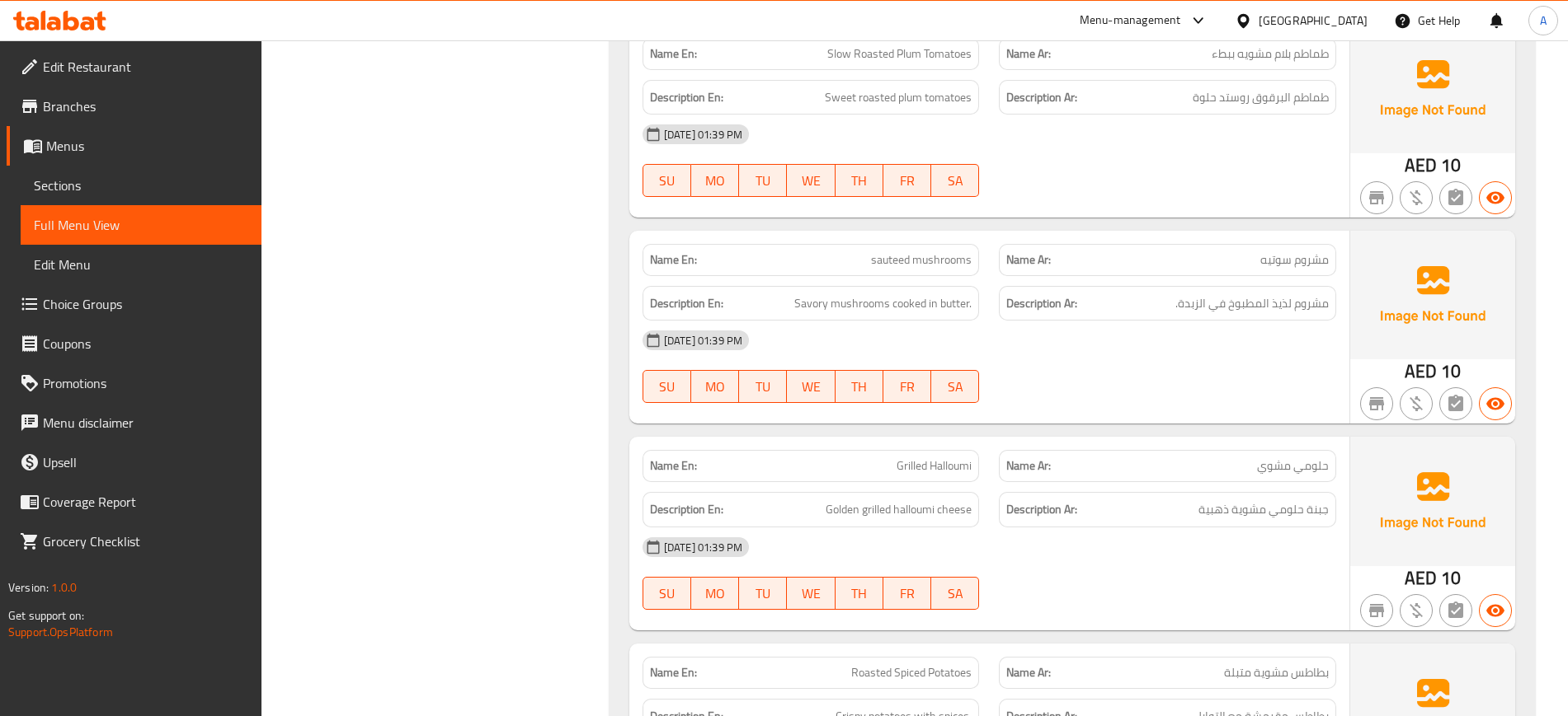
click at [964, 330] on div "28-08-2025 01:39 PM" at bounding box center [989, 340] width 714 height 40
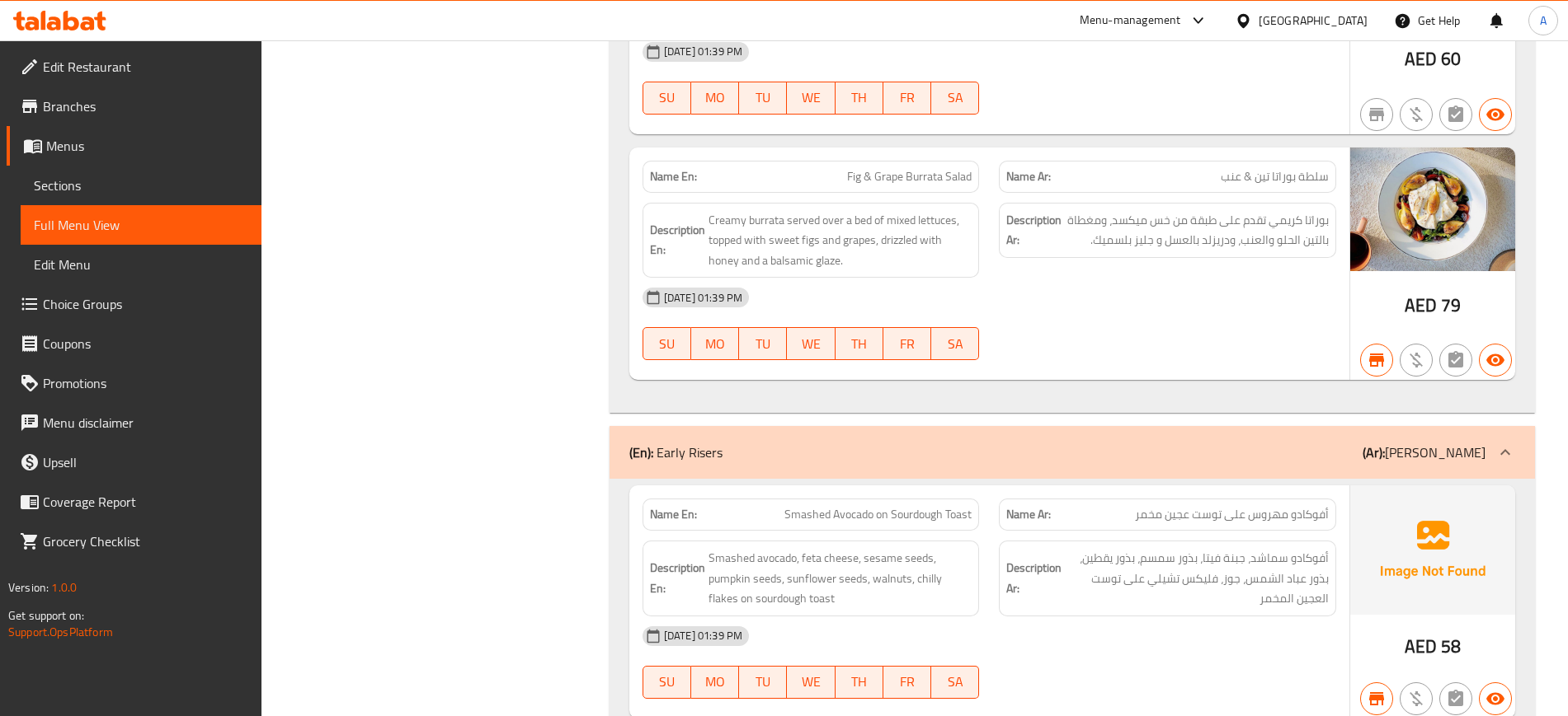
scroll to position [2886, 0]
click at [862, 536] on div "Description En: Smashed avocado, feta cheese, sesame seeds, pumpkin seeds, sunf…" at bounding box center [811, 578] width 357 height 96
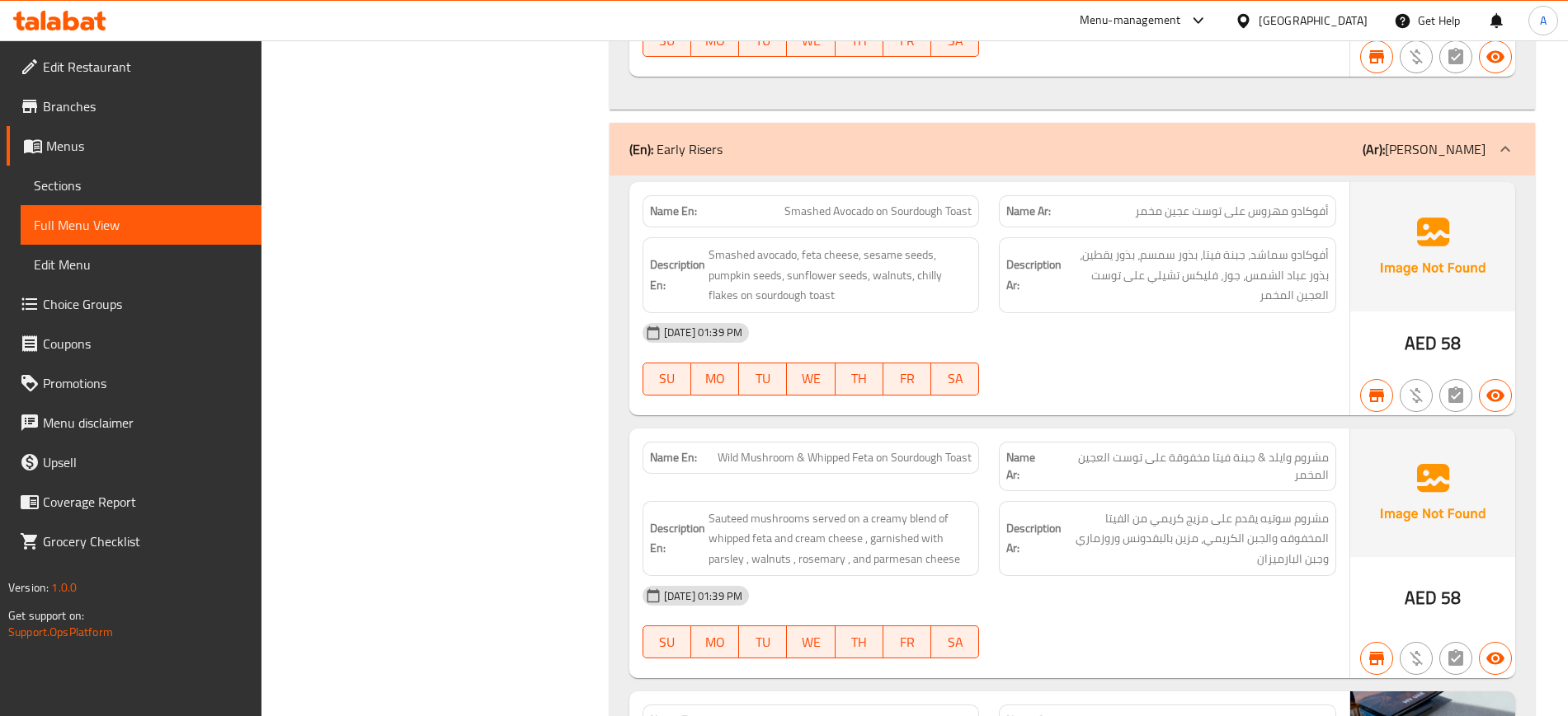
scroll to position [3195, 0]
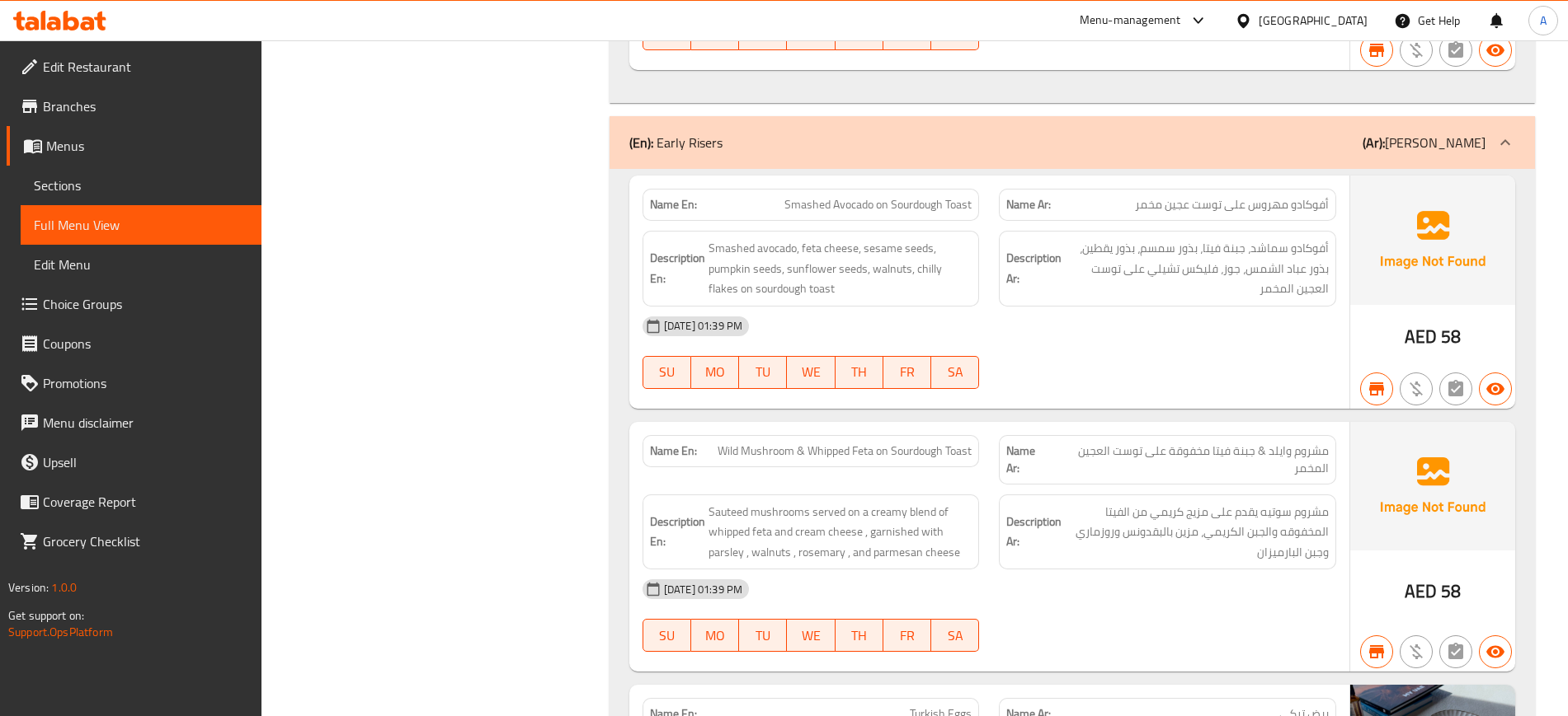
click at [1158, 453] on span "مشروم وايلد & جبنة فيتا مخفوقة على توست العجين المخمر" at bounding box center [1189, 460] width 279 height 35
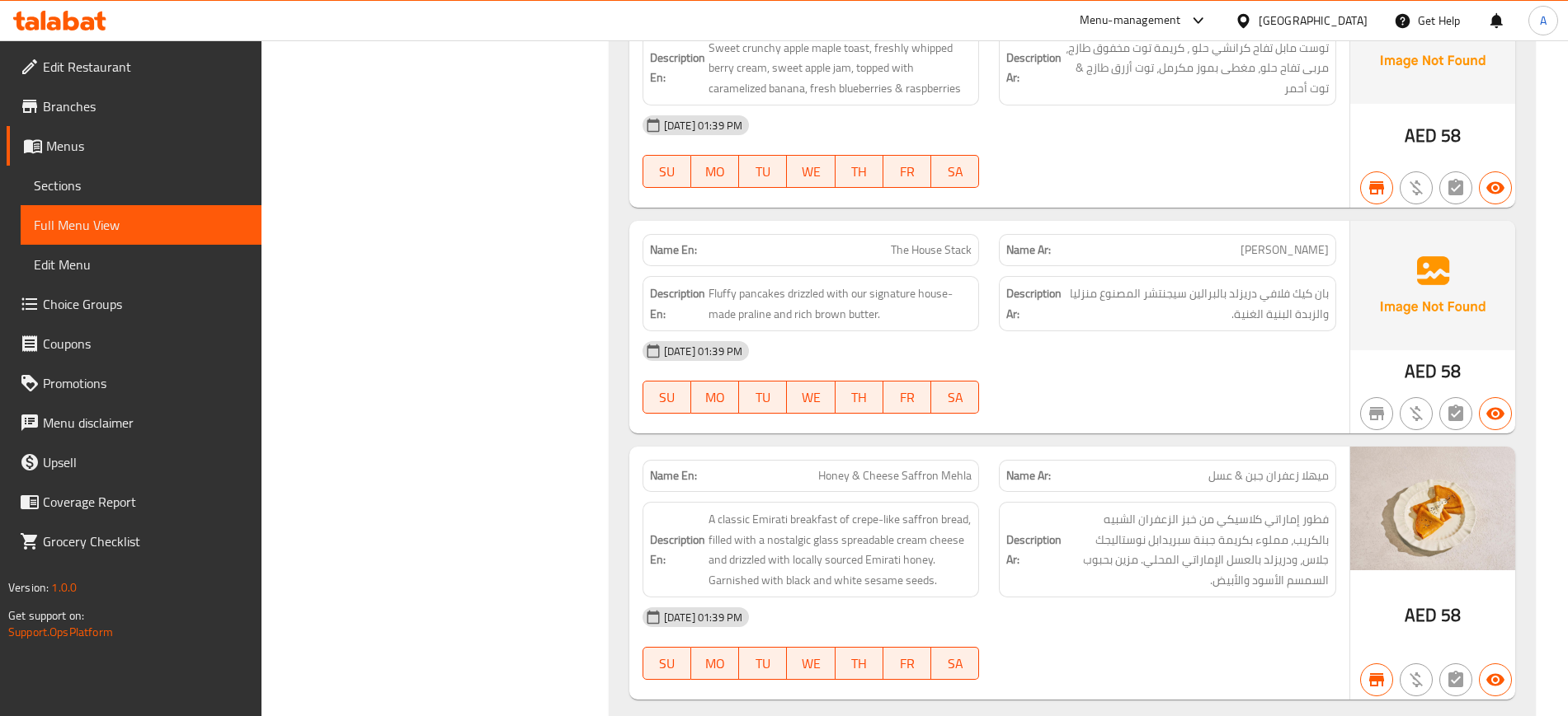
scroll to position [4951, 0]
drag, startPoint x: 898, startPoint y: 395, endPoint x: 912, endPoint y: 395, distance: 14.0
click at [898, 395] on span "FR" at bounding box center [908, 397] width 35 height 24
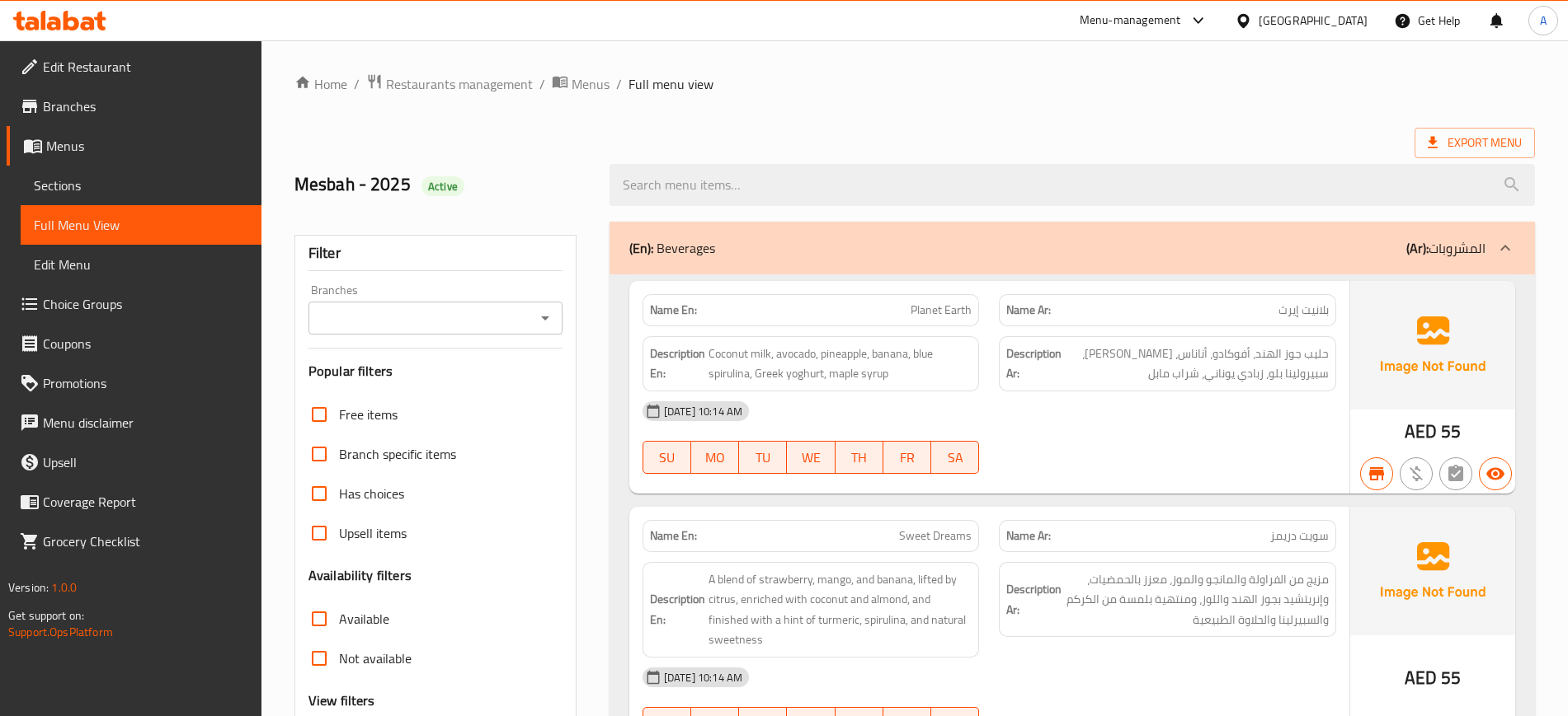
click at [116, 188] on span "Sections" at bounding box center [141, 186] width 215 height 20
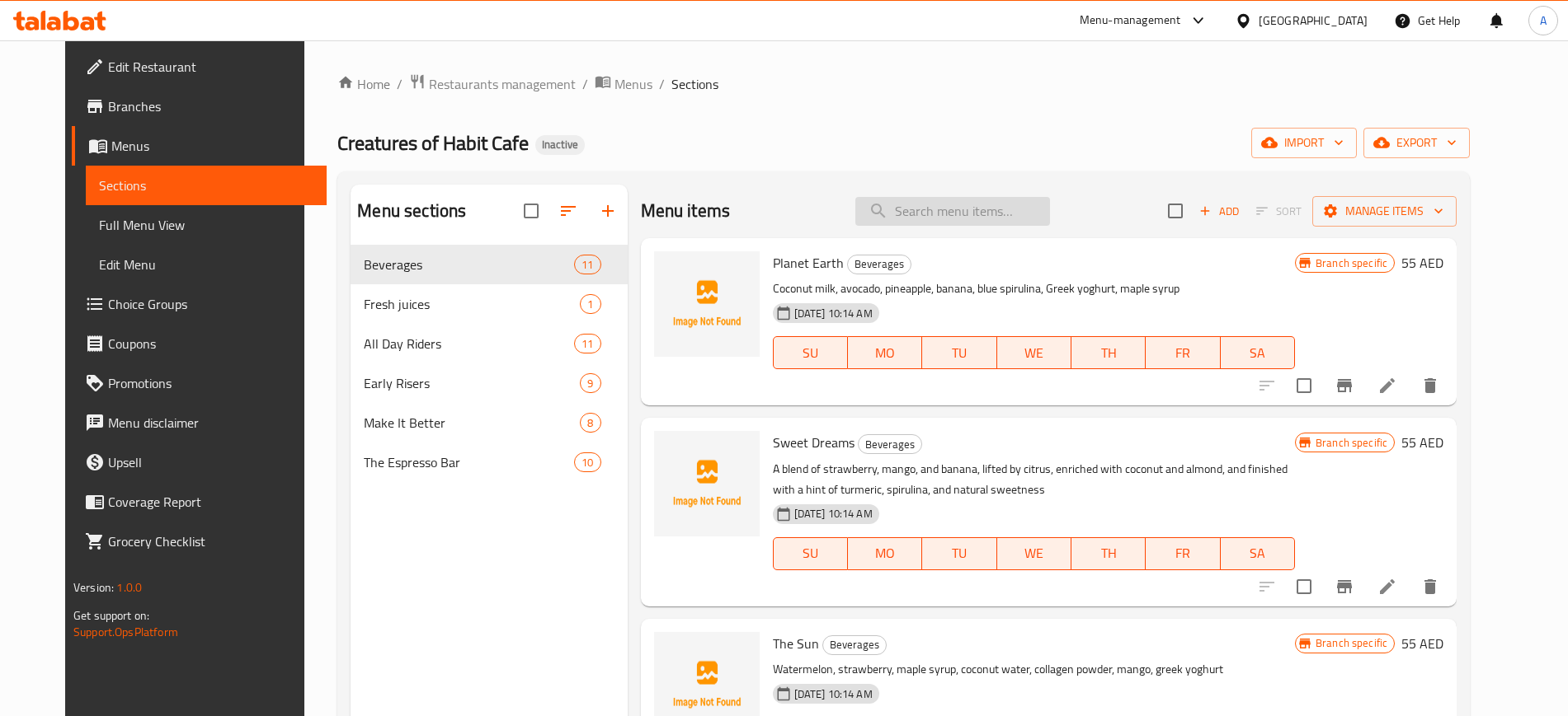
click at [995, 202] on input "search" at bounding box center [952, 211] width 194 height 29
paste input "sauteed mushrooms"
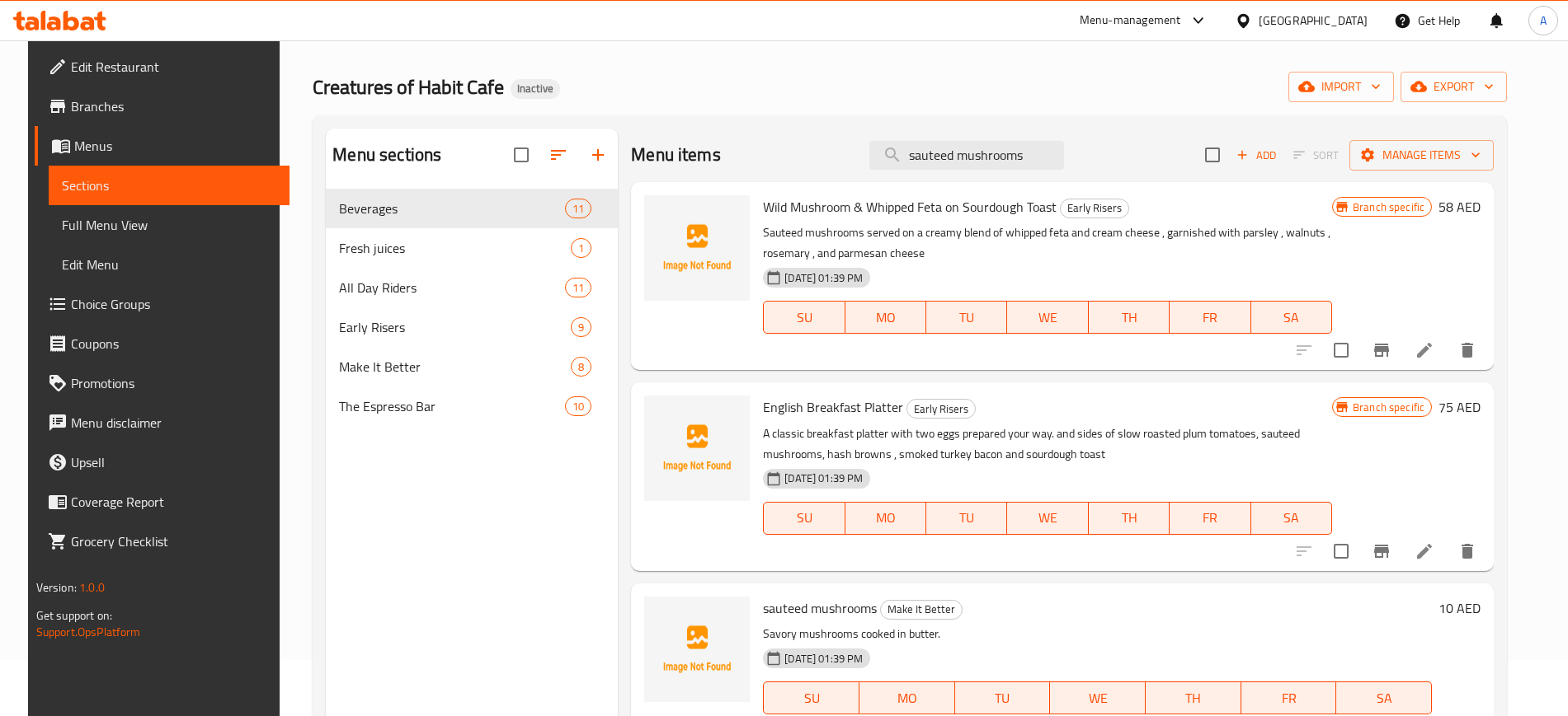
scroll to position [206, 0]
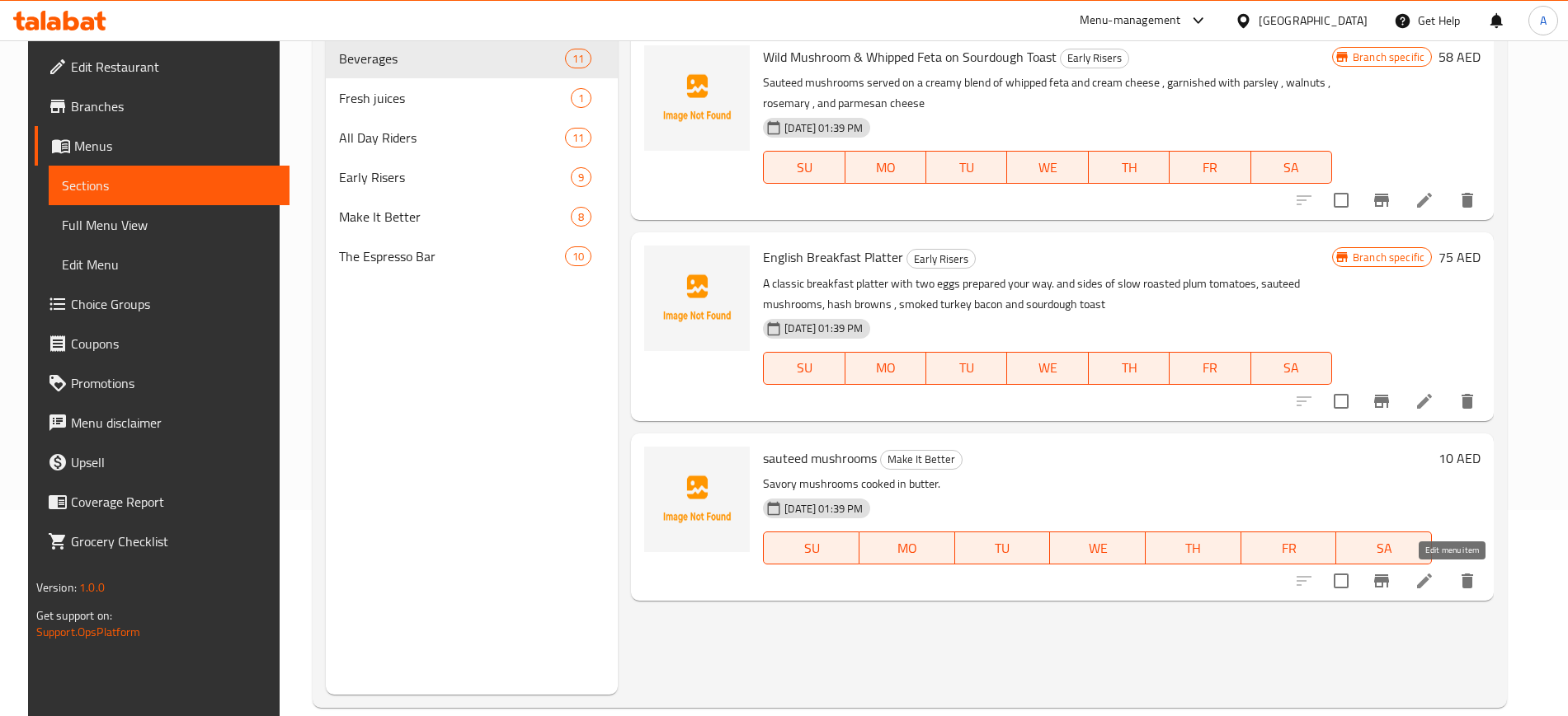
type input "sauteed mushrooms"
click at [1434, 576] on icon at bounding box center [1424, 582] width 20 height 20
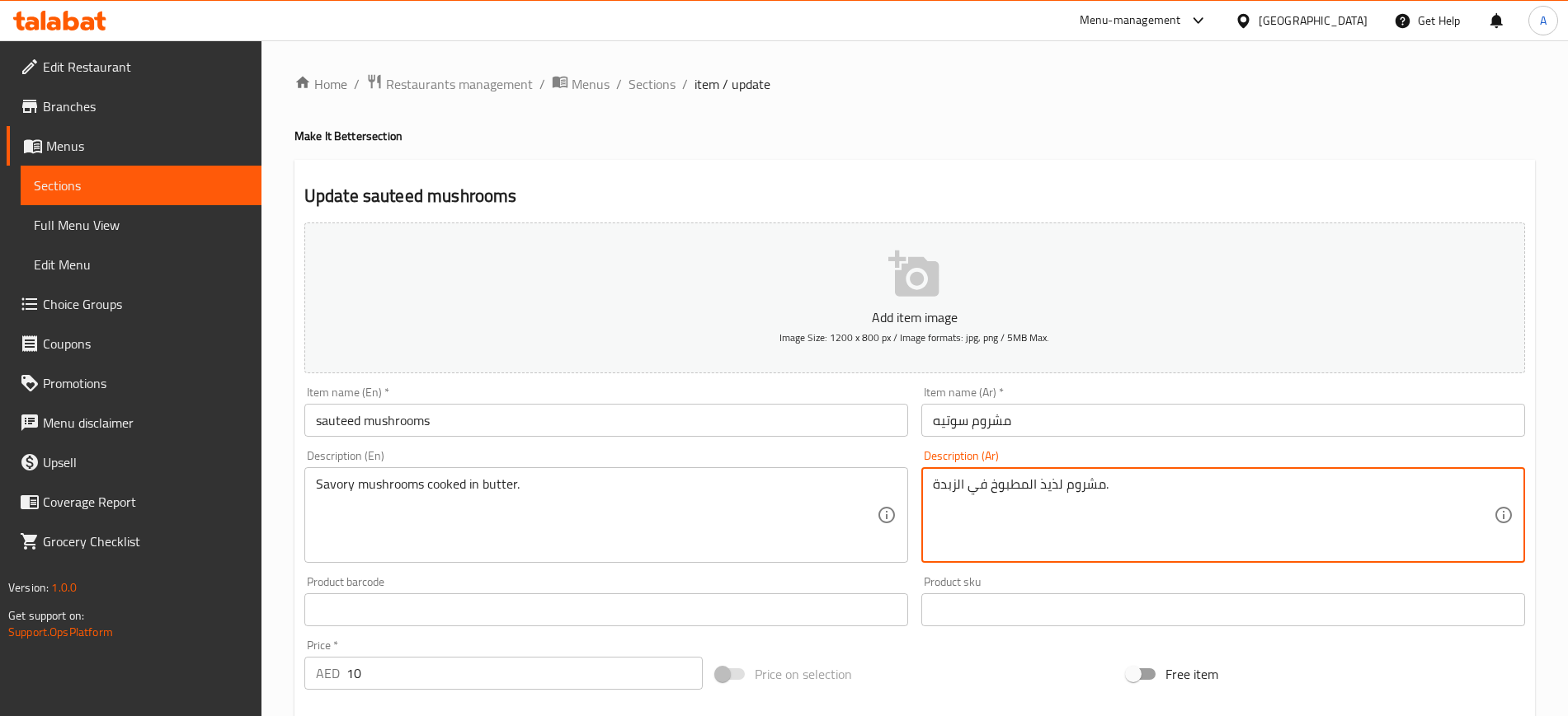
click at [1051, 483] on textarea "مشروم لذيذ المطبوخ في الزبدة." at bounding box center [1213, 515] width 561 height 78
type textarea "مشروم مالح المطبوخ في الزبدة."
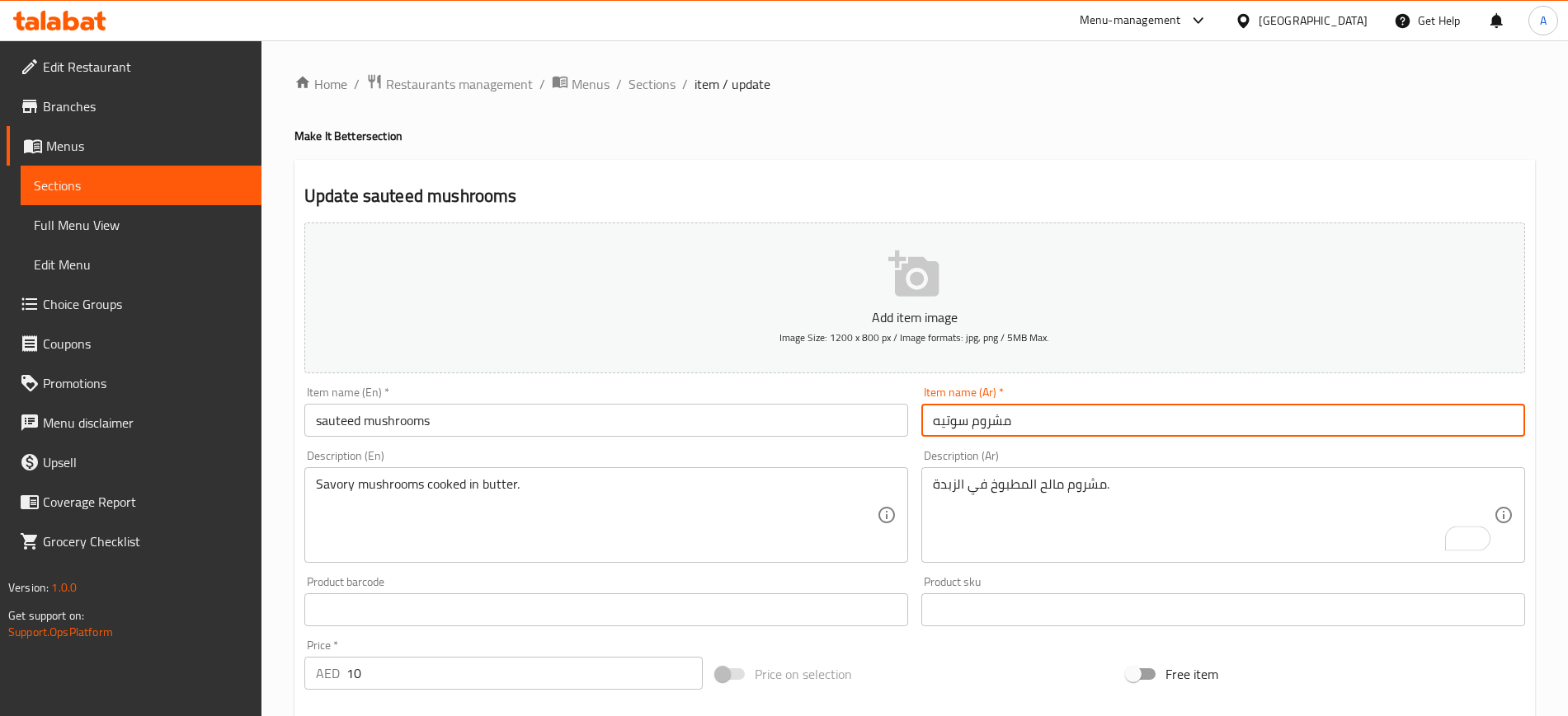
click at [1039, 404] on input "مشروم سوتيه" at bounding box center [1224, 421] width 604 height 33
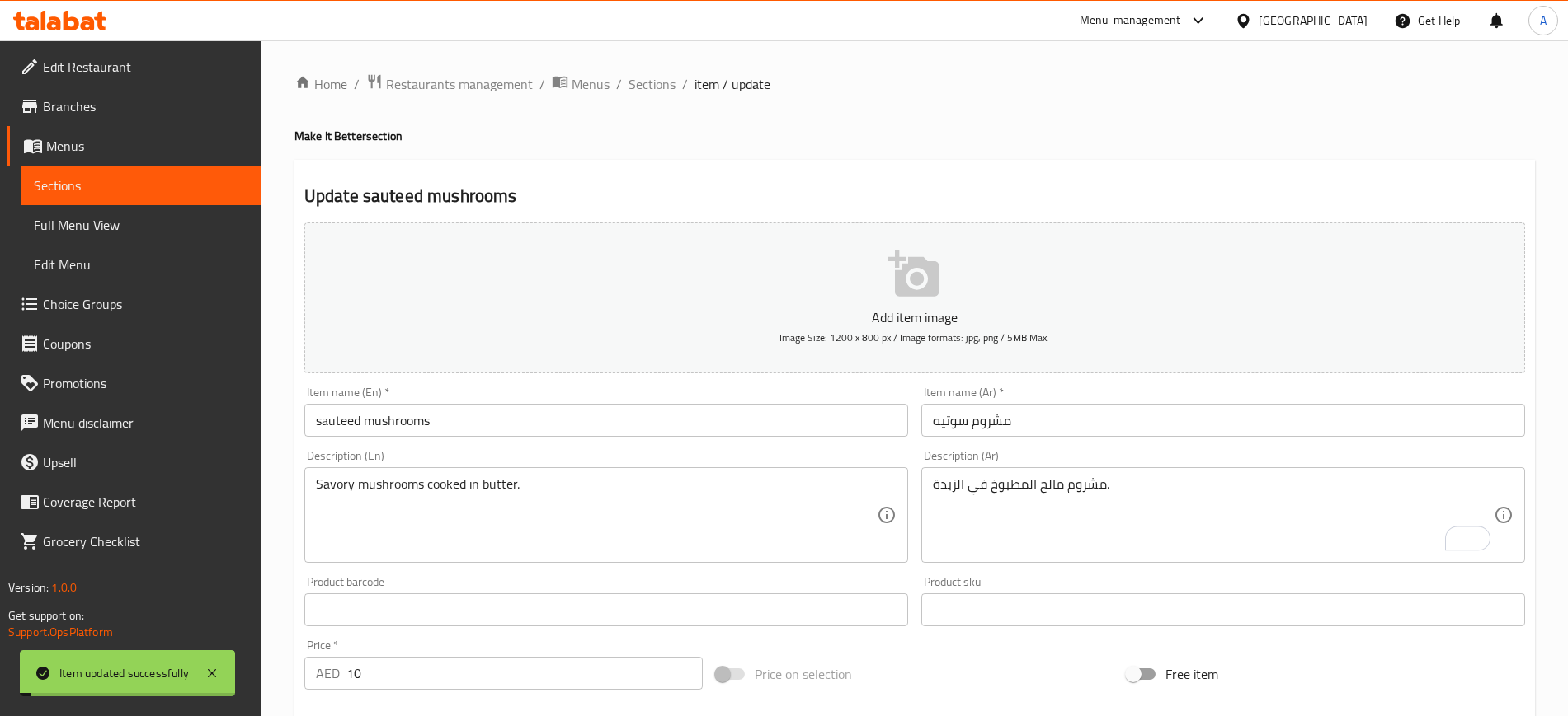
click at [645, 80] on span "Sections" at bounding box center [652, 85] width 47 height 20
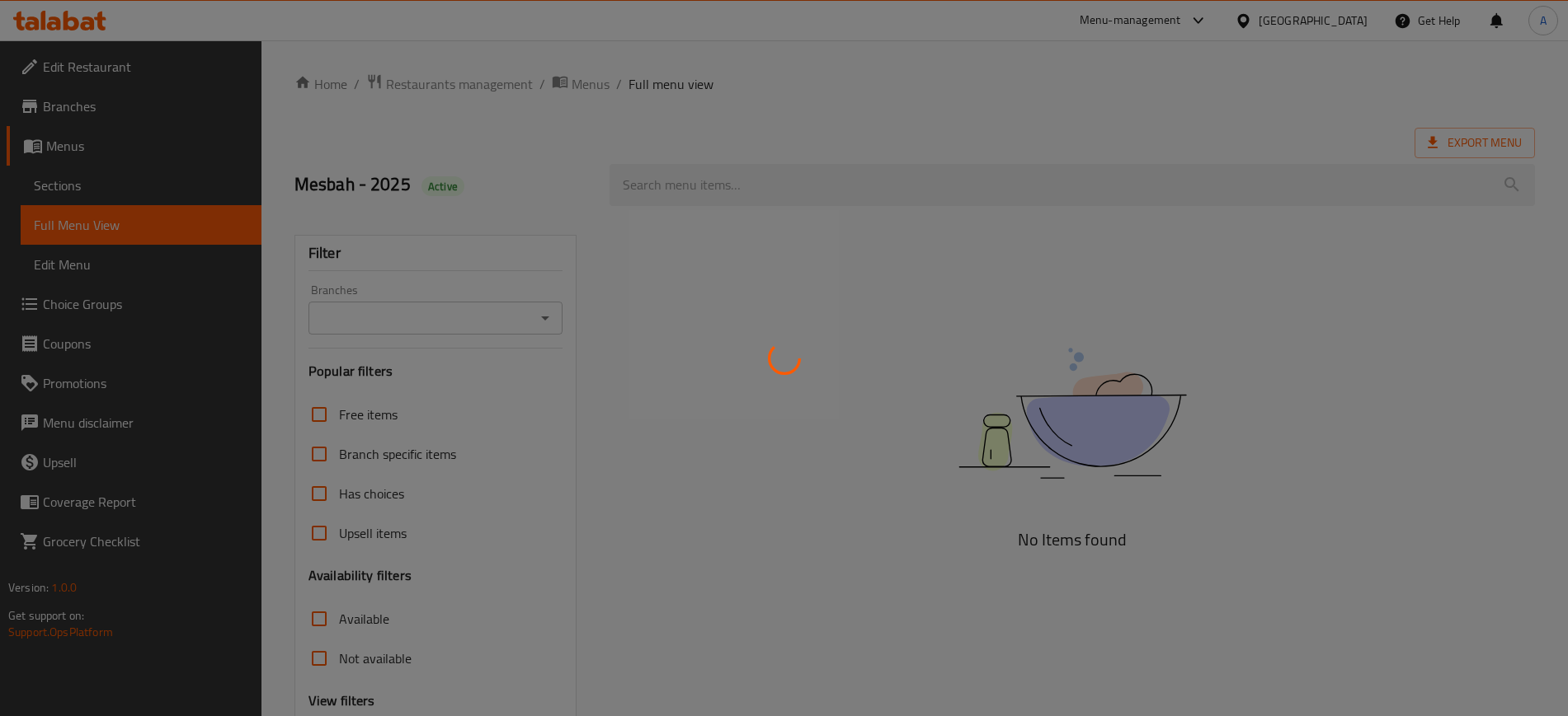
click at [1477, 239] on div at bounding box center [784, 358] width 1568 height 716
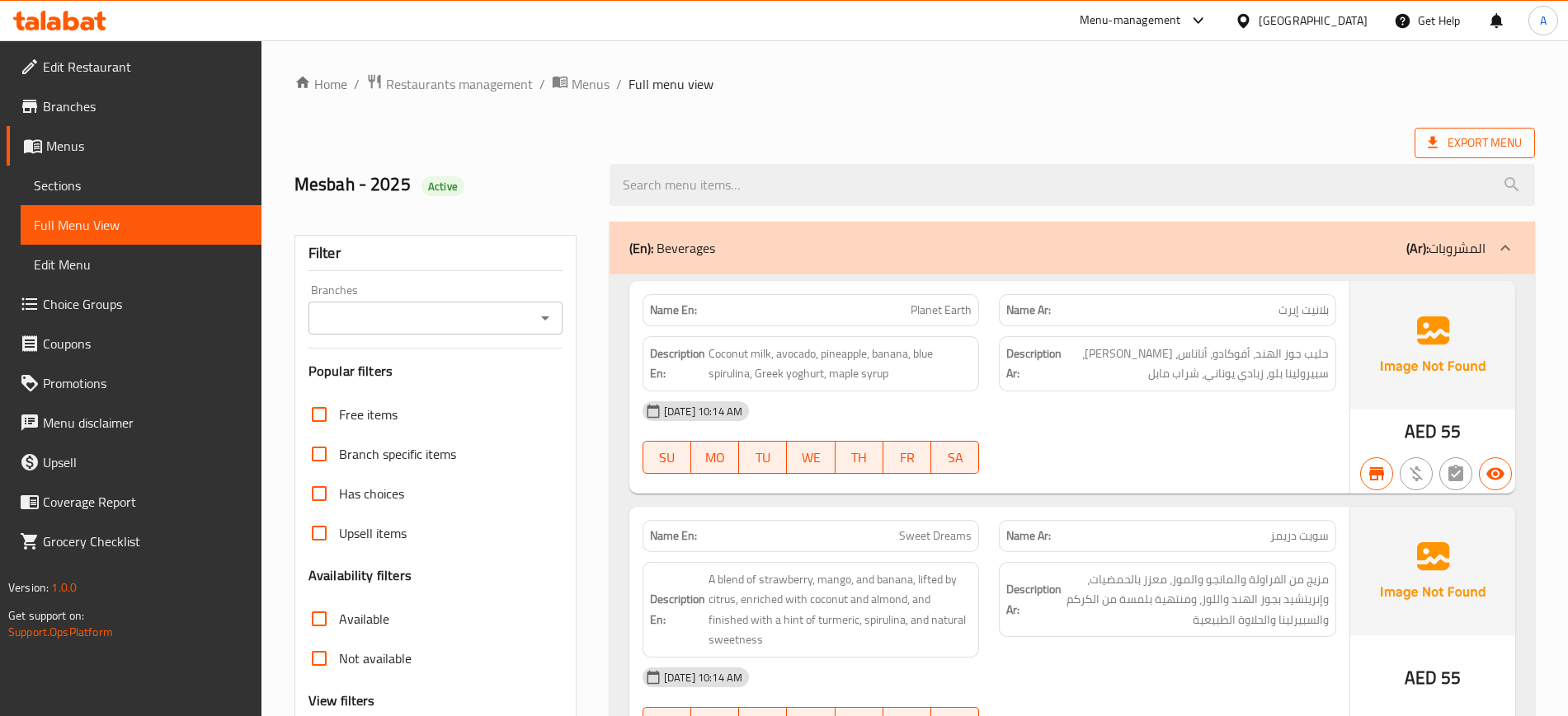
click at [1455, 151] on span "Export Menu" at bounding box center [1475, 143] width 94 height 20
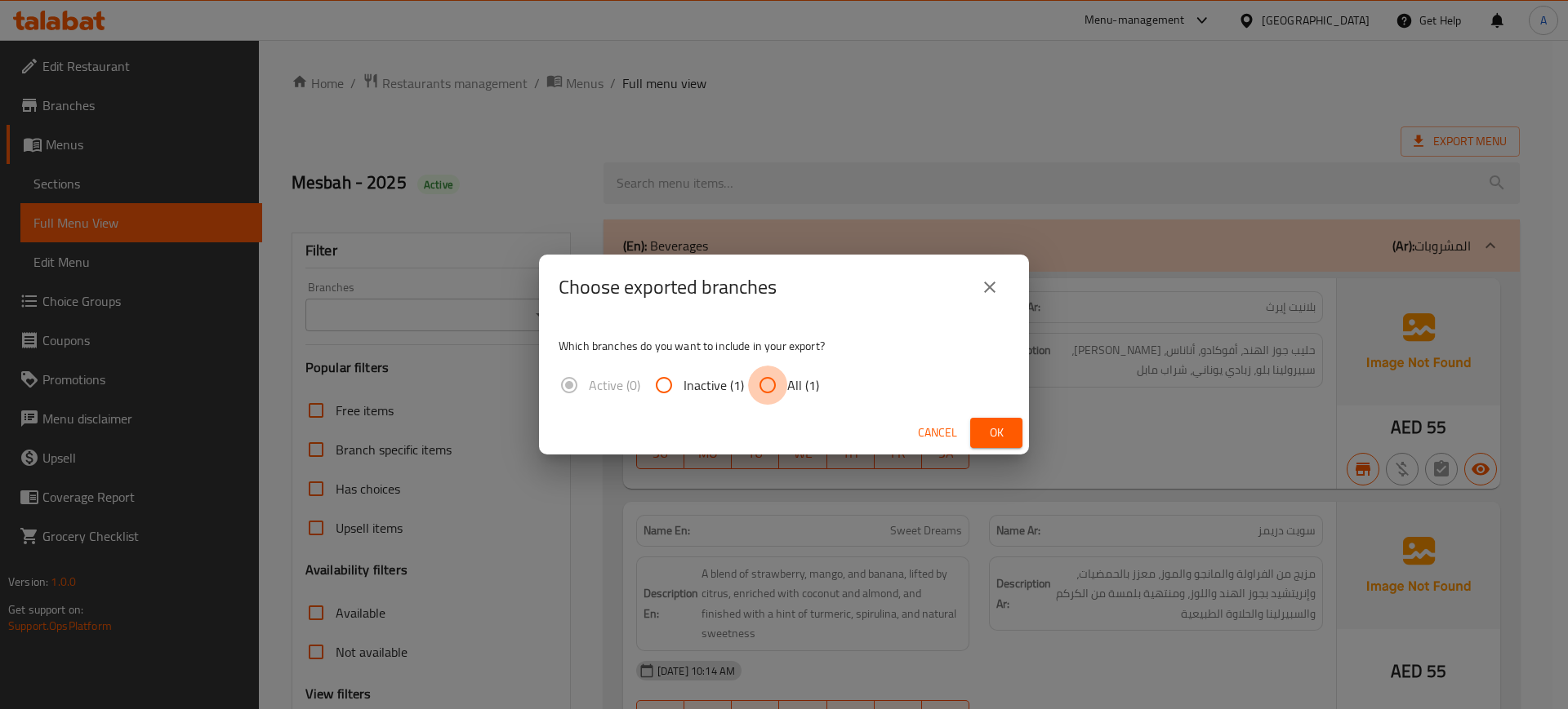
drag, startPoint x: 769, startPoint y: 391, endPoint x: 862, endPoint y: 402, distance: 93.6
click at [774, 389] on input "All (1)" at bounding box center [768, 385] width 39 height 39
radio input "true"
click at [987, 429] on span "Ok" at bounding box center [996, 433] width 26 height 20
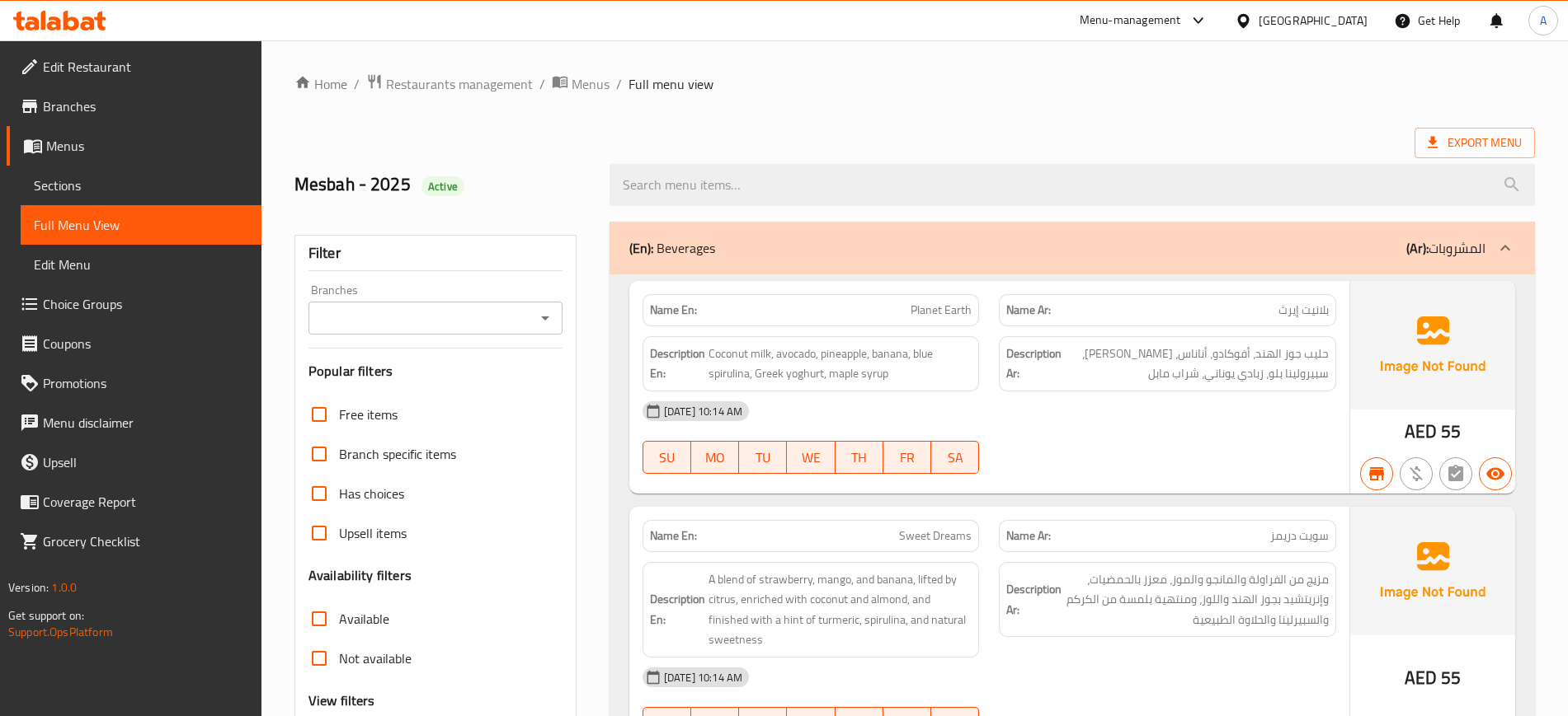
click at [87, 8] on div at bounding box center [60, 20] width 120 height 33
click at [81, 17] on icon at bounding box center [59, 21] width 93 height 20
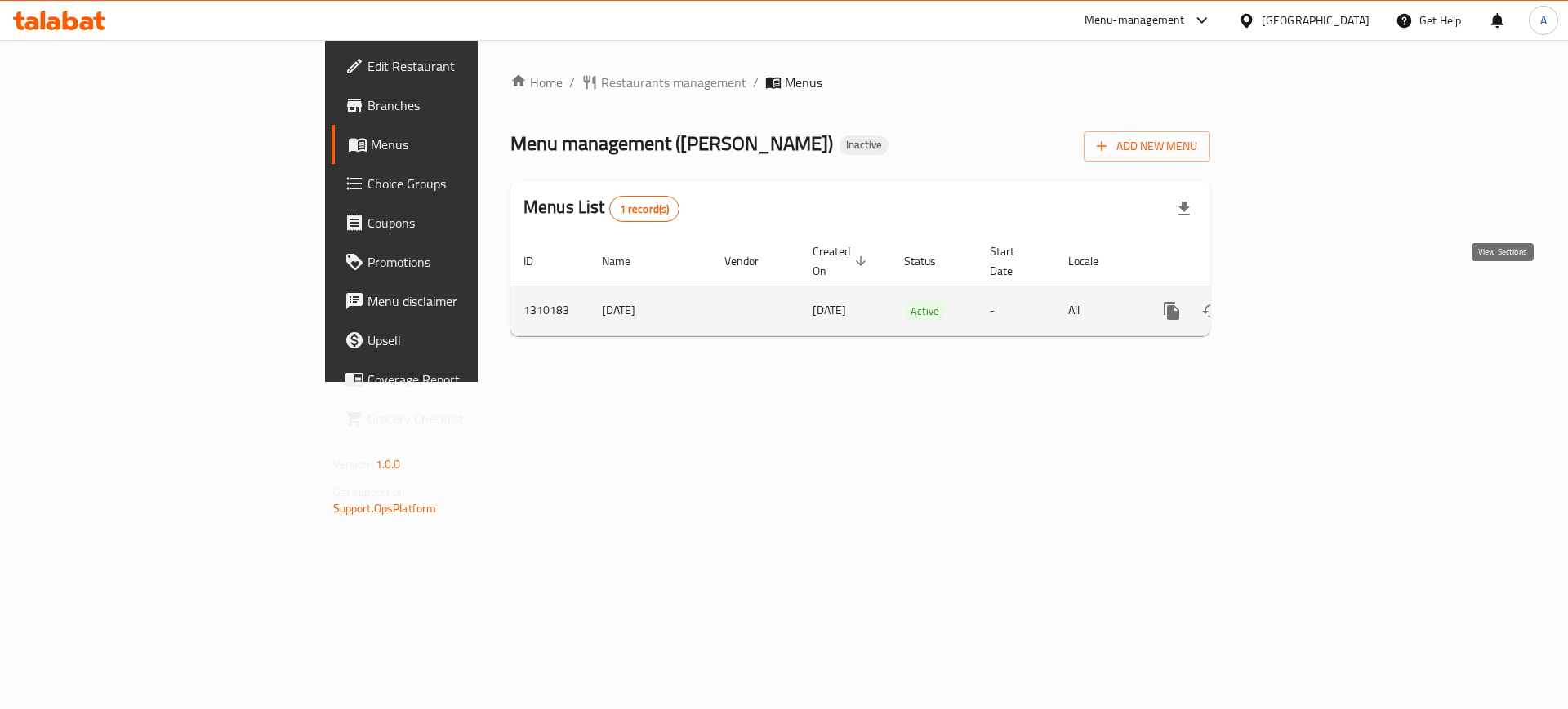
click at [1297, 303] on icon "enhanced table" at bounding box center [1289, 311] width 15 height 15
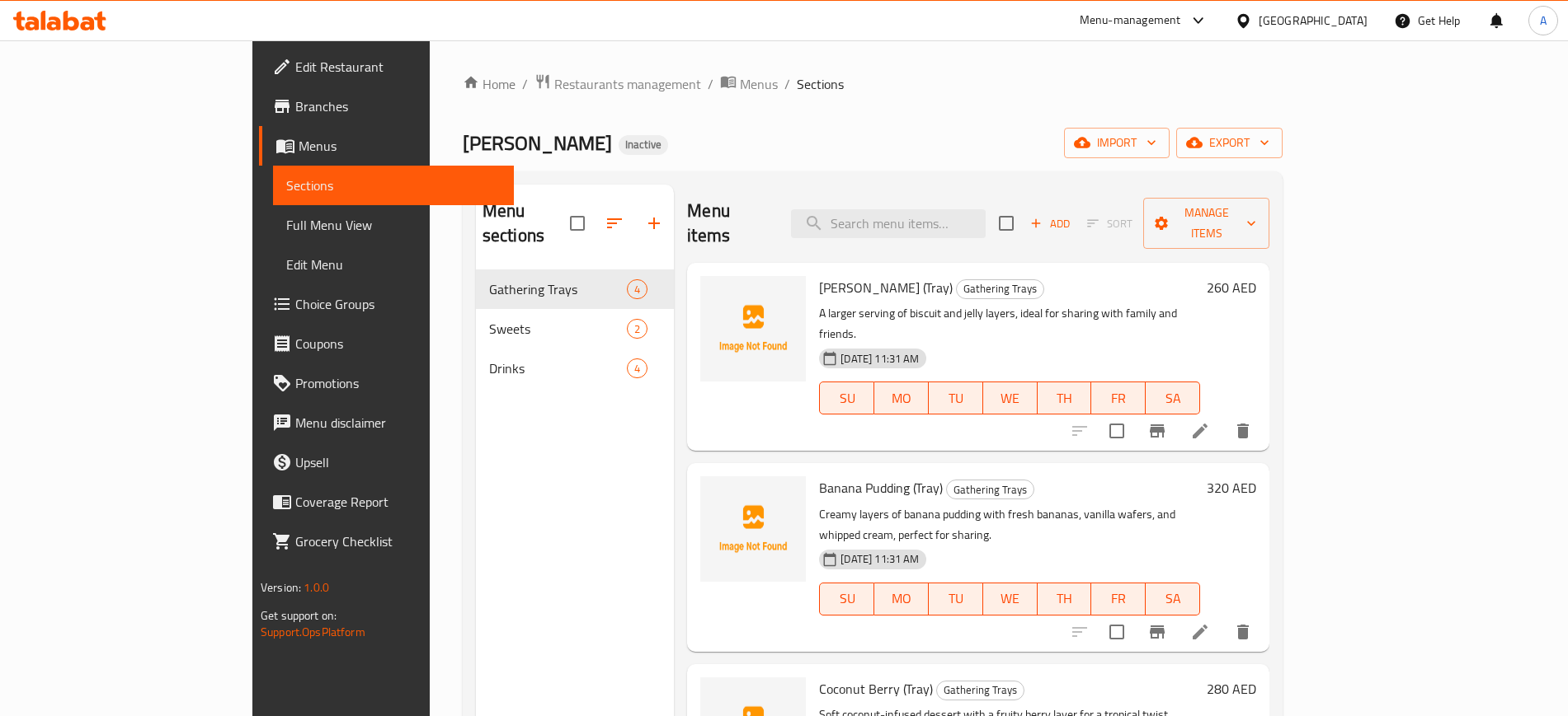
click at [273, 206] on link "Full Menu View" at bounding box center [394, 225] width 241 height 40
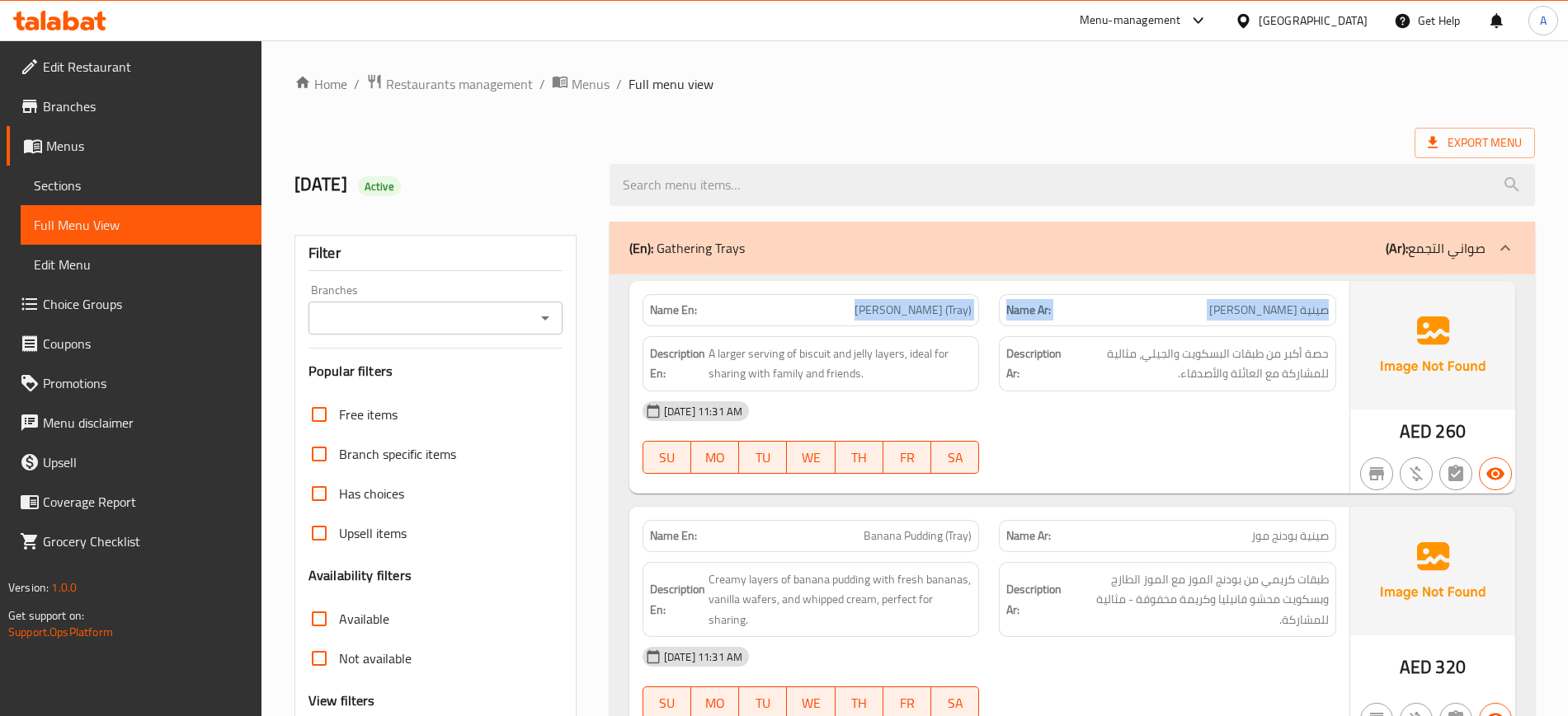
drag, startPoint x: 743, startPoint y: 318, endPoint x: 676, endPoint y: 303, distance: 68.7
click at [651, 316] on p "Name En: [PERSON_NAME] (Tray)" at bounding box center [811, 310] width 322 height 17
click at [677, 302] on strong "Name En:" at bounding box center [673, 310] width 47 height 17
